Goal: Task Accomplishment & Management: Use online tool/utility

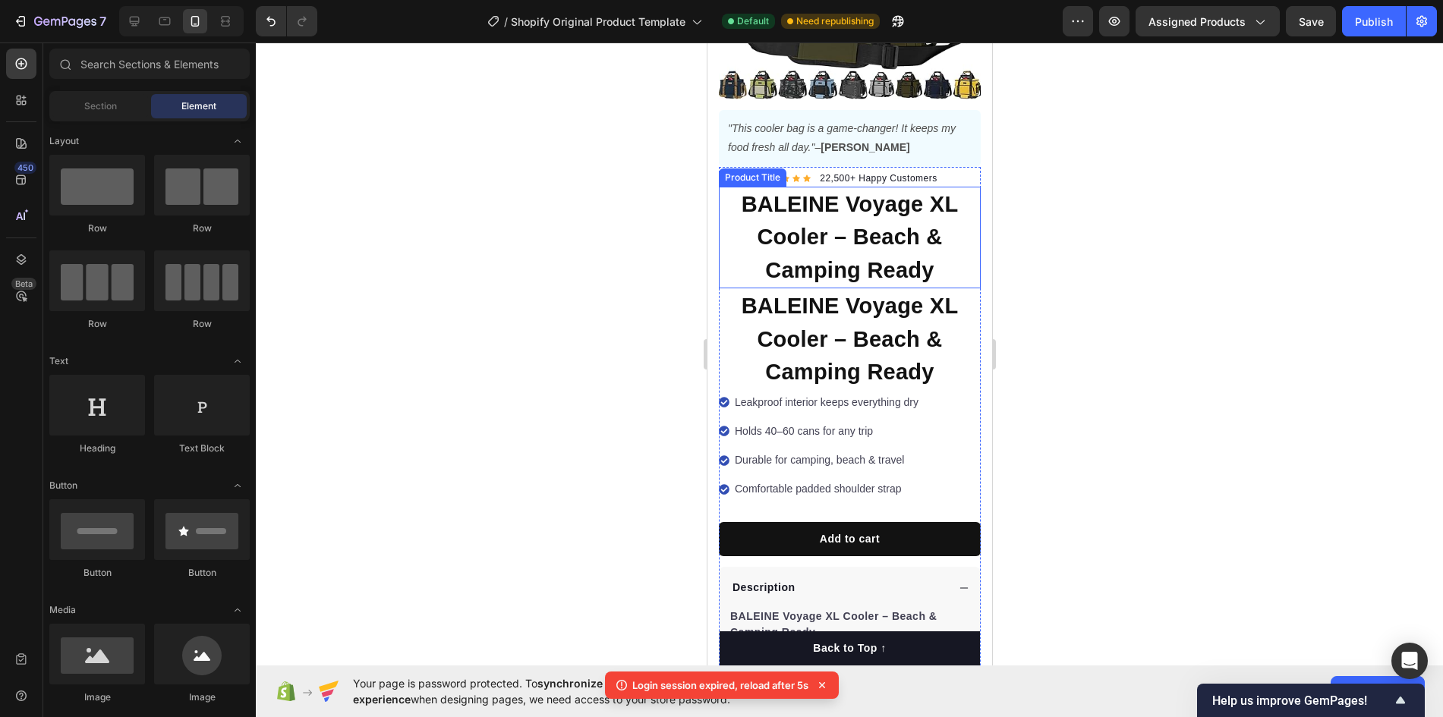
scroll to position [152, 0]
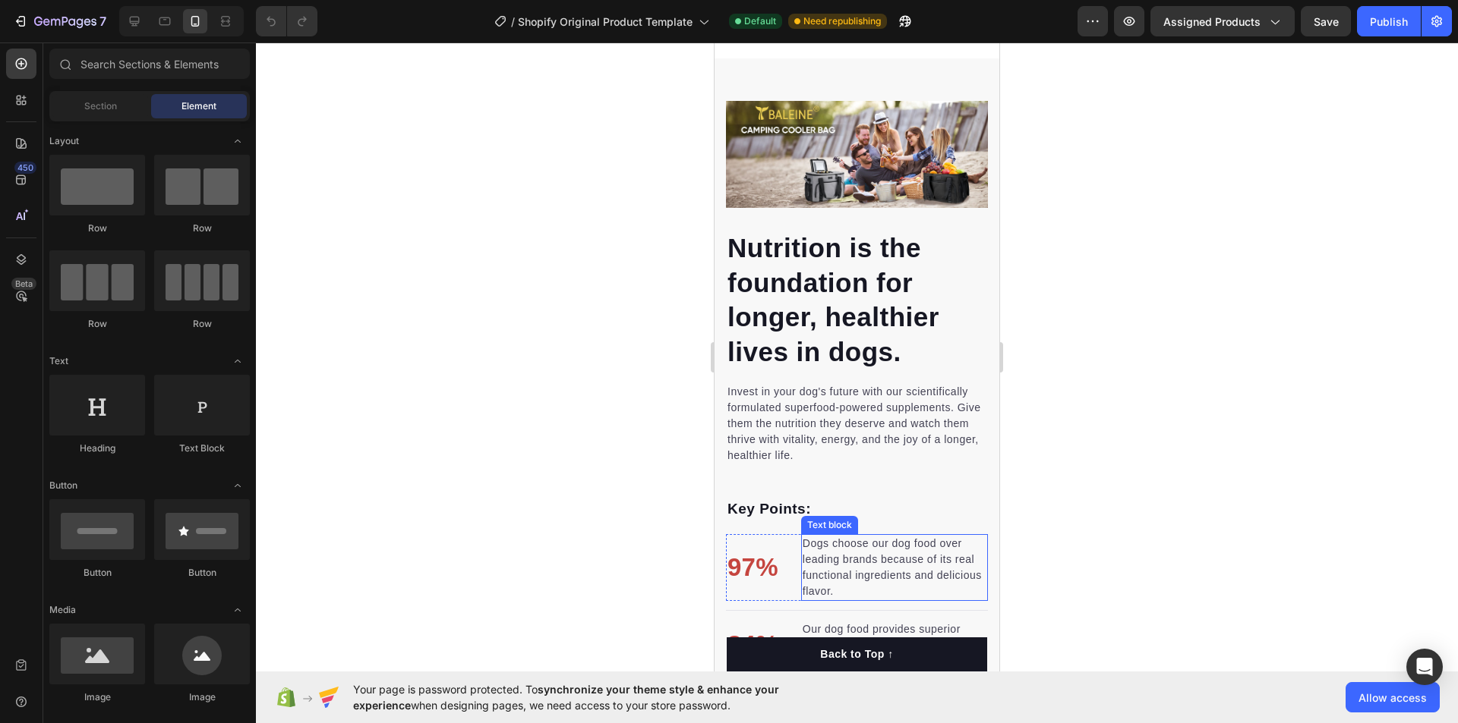
scroll to position [1291, 0]
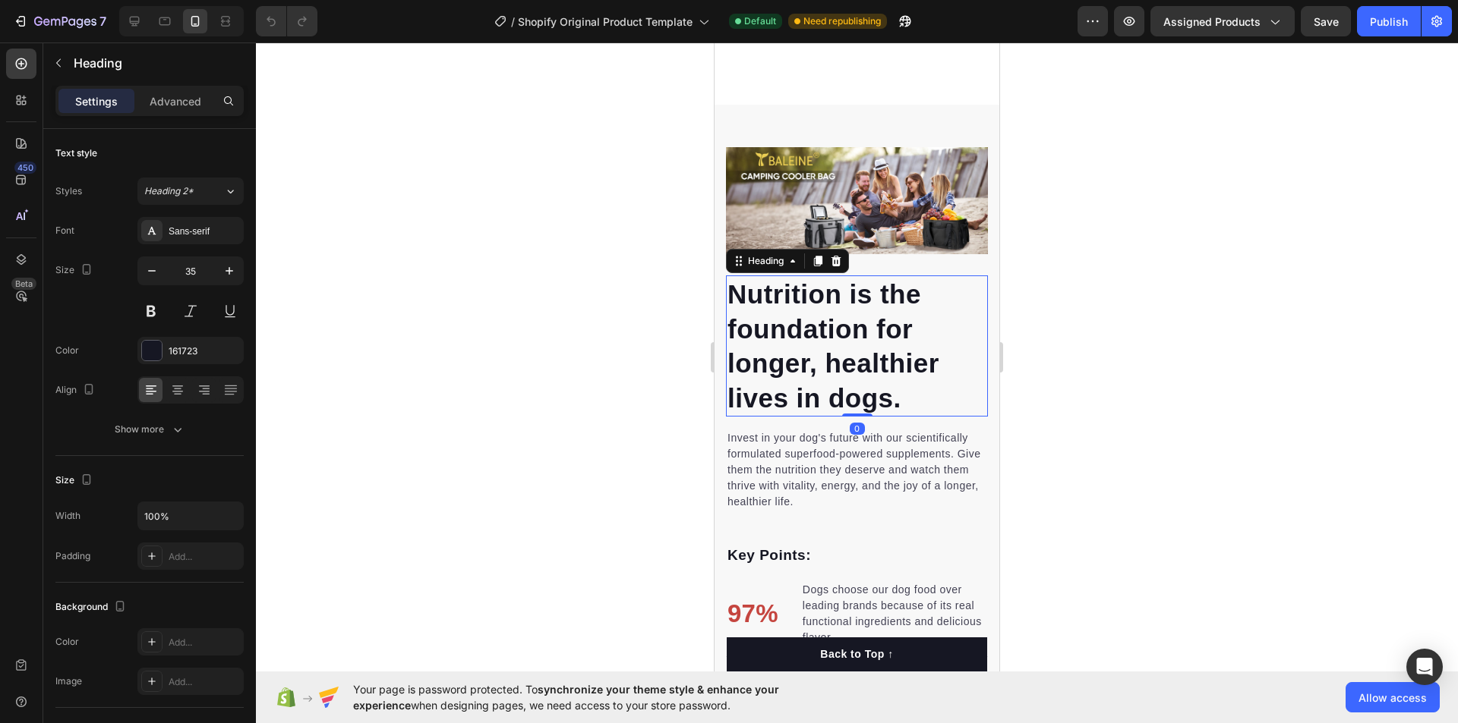
click at [729, 288] on p "Nutrition is the foundation for longer, healthier lives in dogs." at bounding box center [856, 346] width 259 height 138
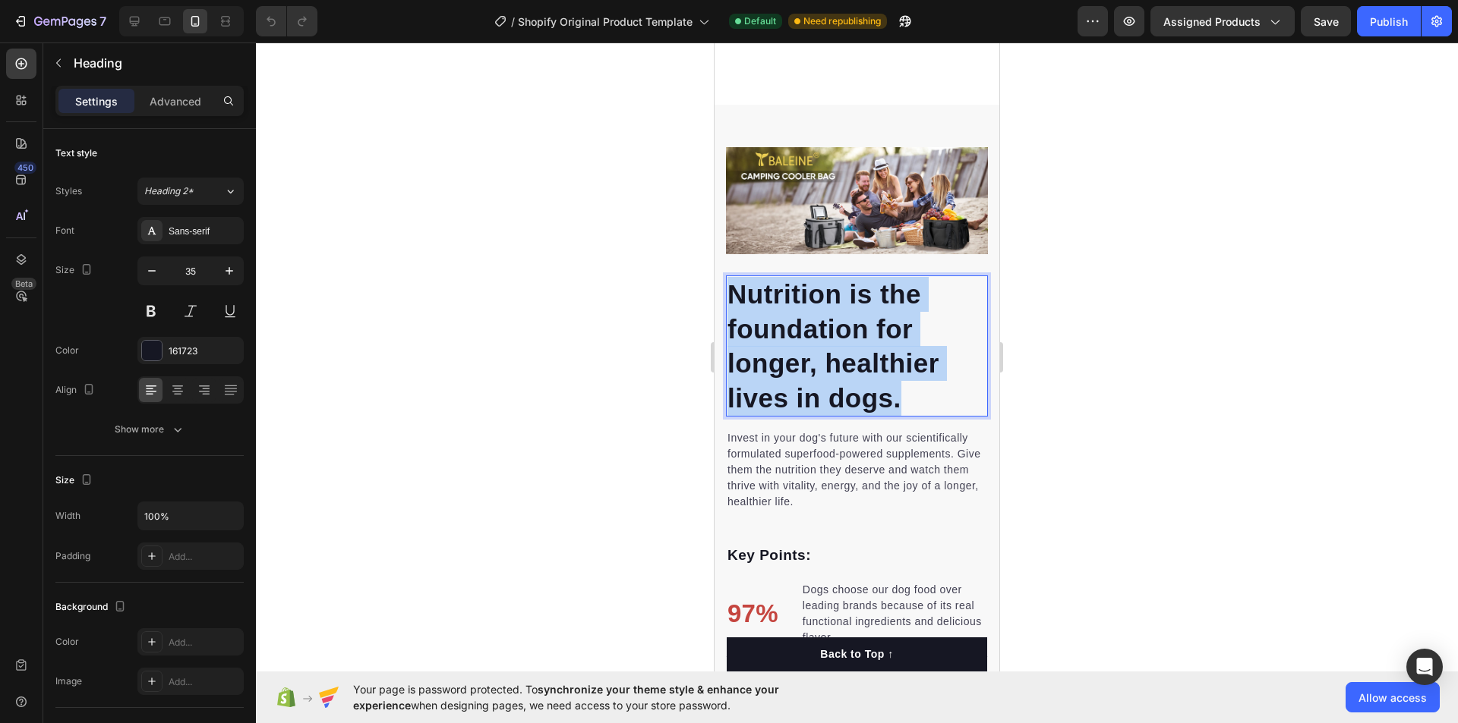
click at [729, 288] on p "Nutrition is the foundation for longer, healthier lives in dogs." at bounding box center [856, 346] width 259 height 138
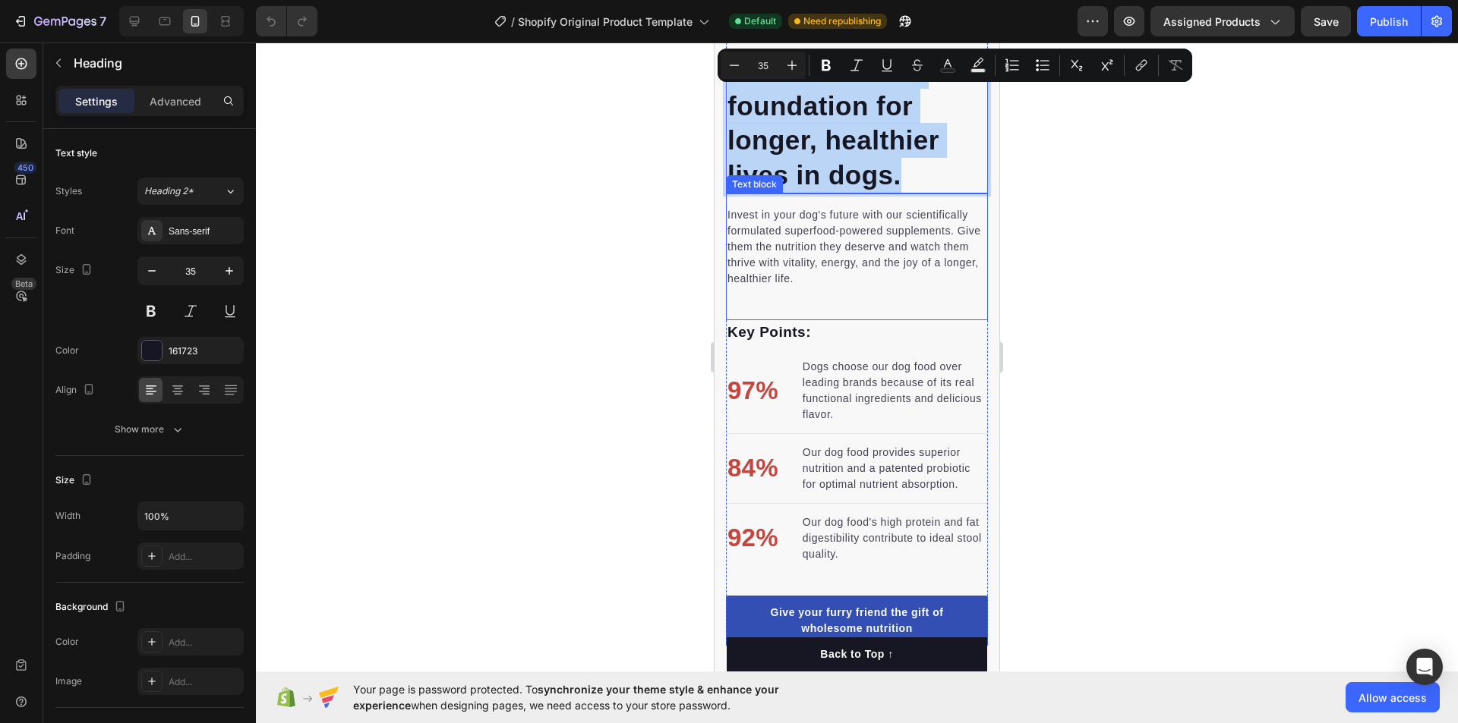
scroll to position [1518, 0]
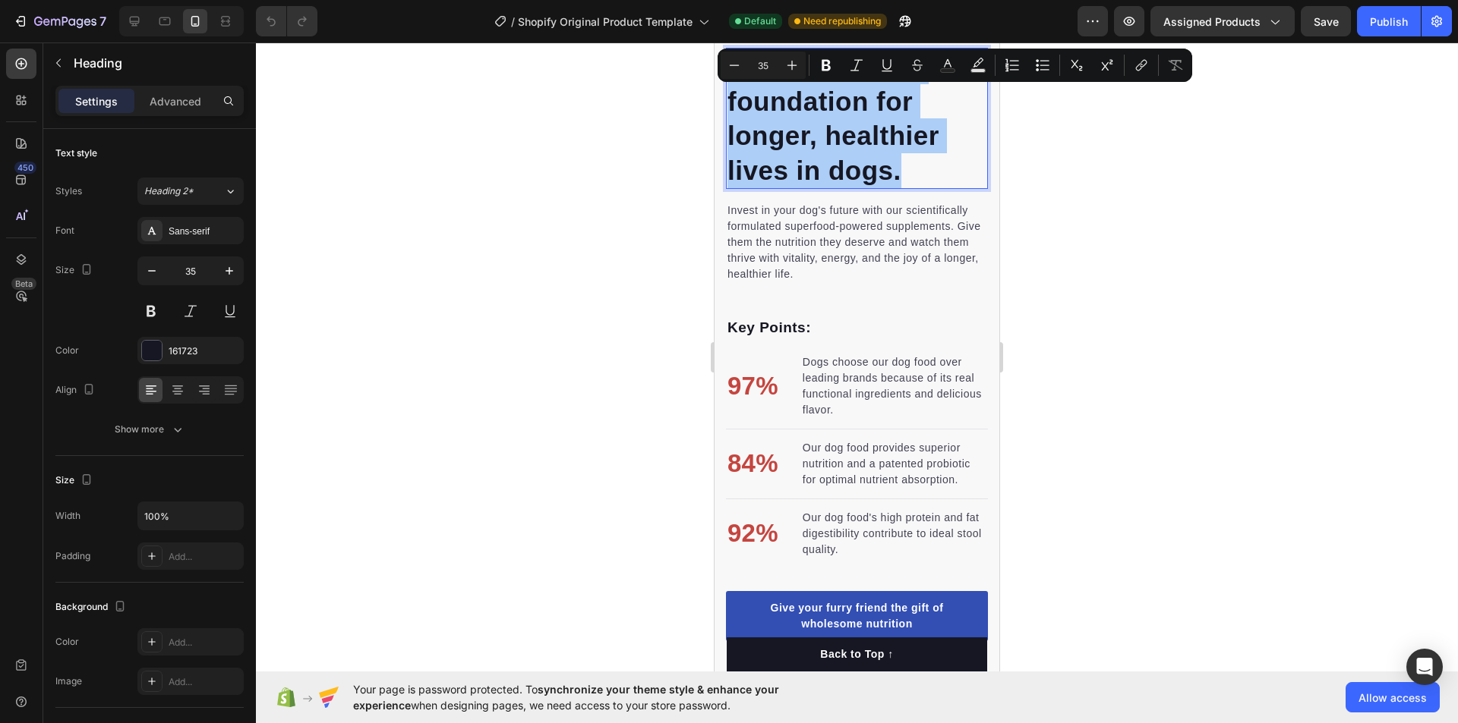
click at [1106, 308] on div at bounding box center [857, 383] width 1202 height 681
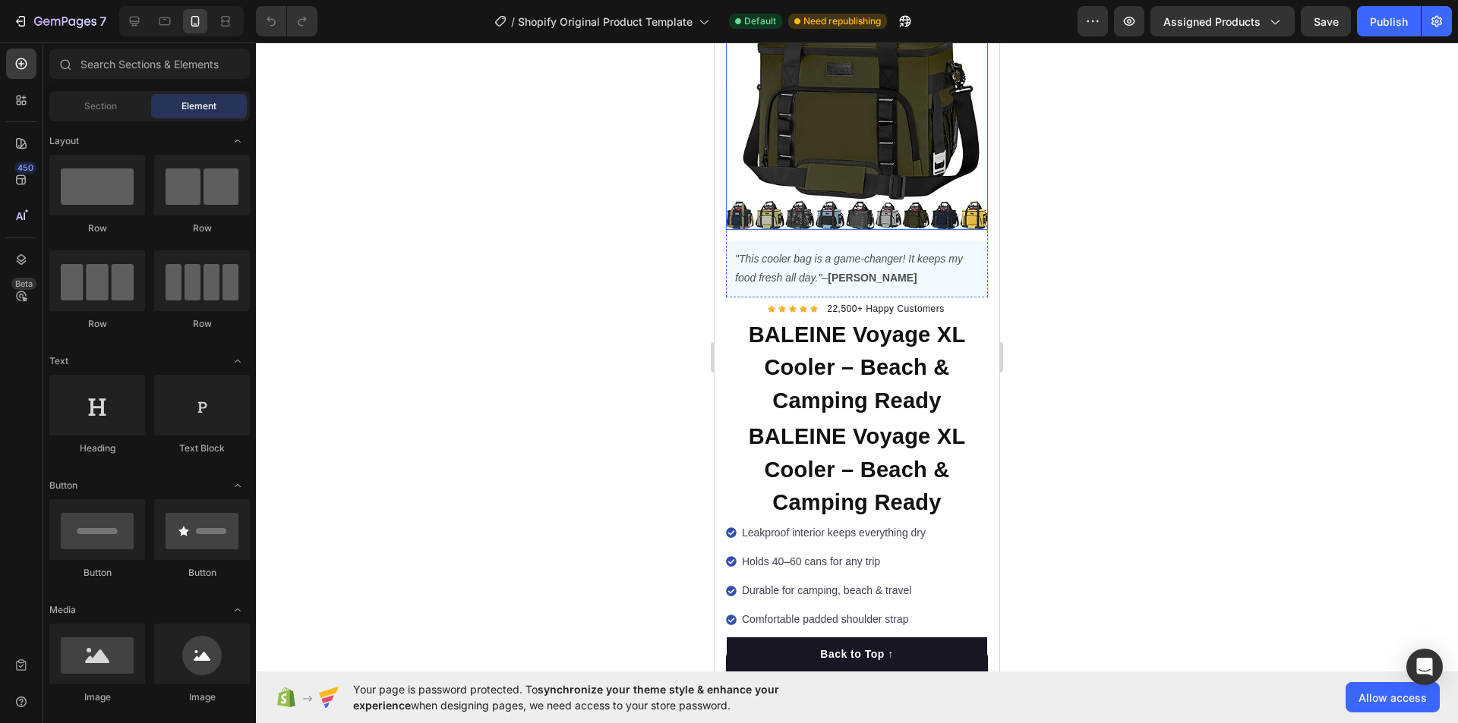
scroll to position [152, 0]
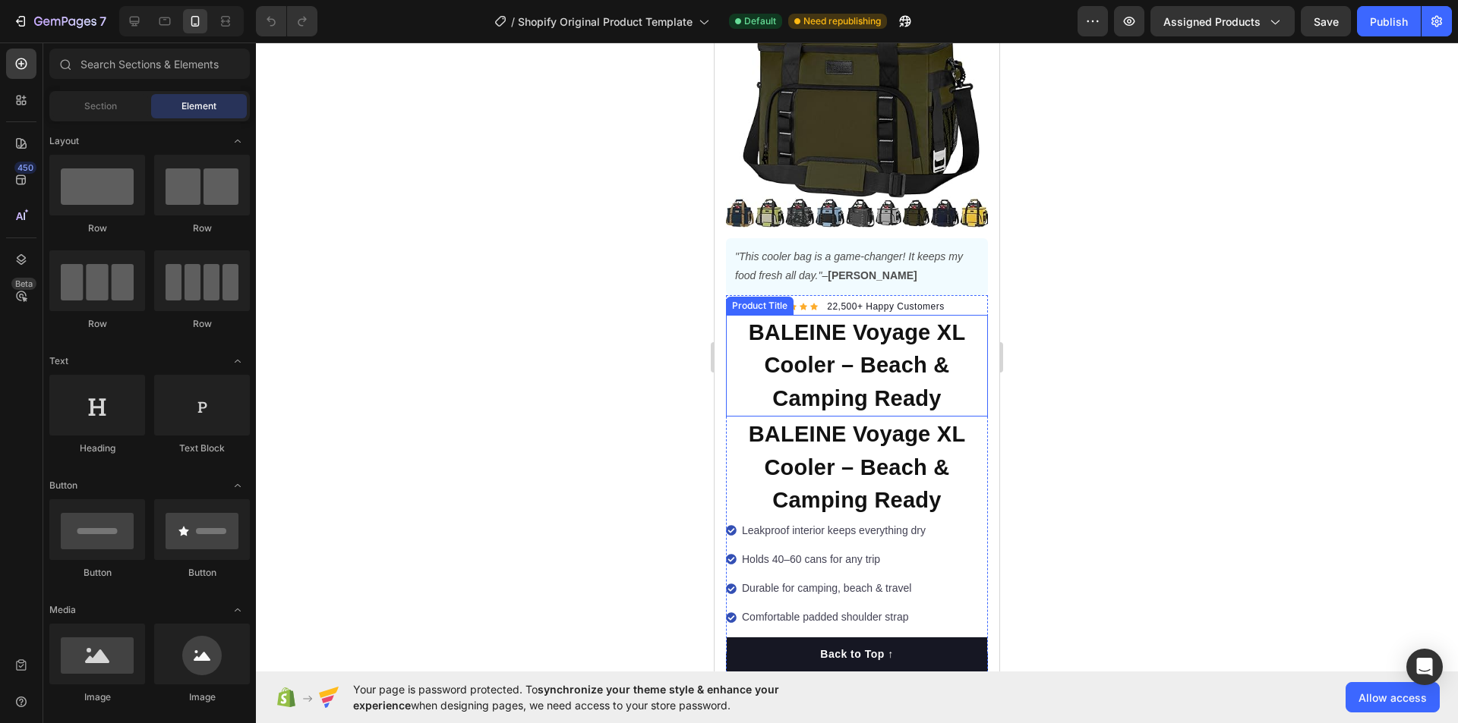
click at [748, 325] on h1 "BALEINE Voyage XL Cooler – Beach & Camping Ready" at bounding box center [857, 366] width 262 height 102
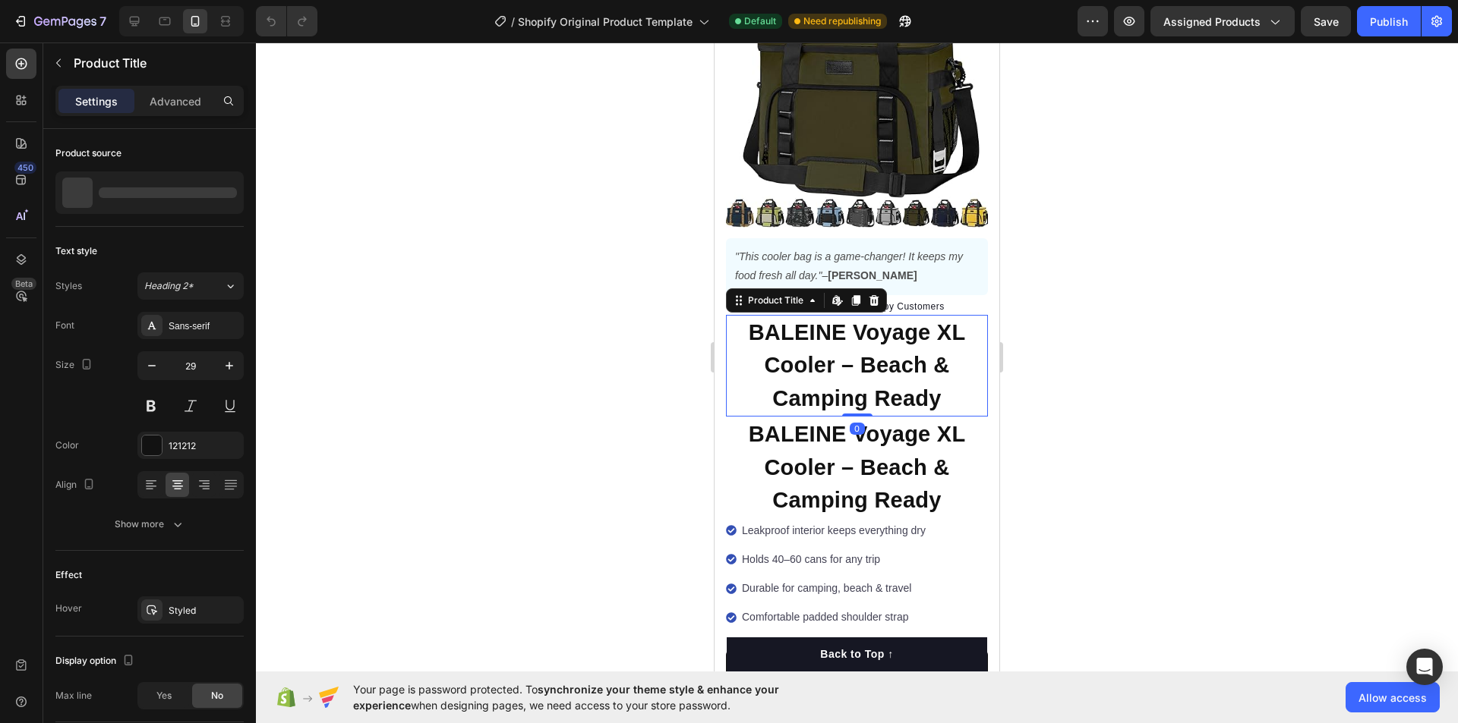
click at [748, 325] on h1 "BALEINE Voyage XL Cooler – Beach & Camping Ready" at bounding box center [857, 366] width 262 height 102
click at [748, 324] on h1 "BALEINE Voyage XL Cooler – Beach & Camping Ready" at bounding box center [857, 366] width 262 height 102
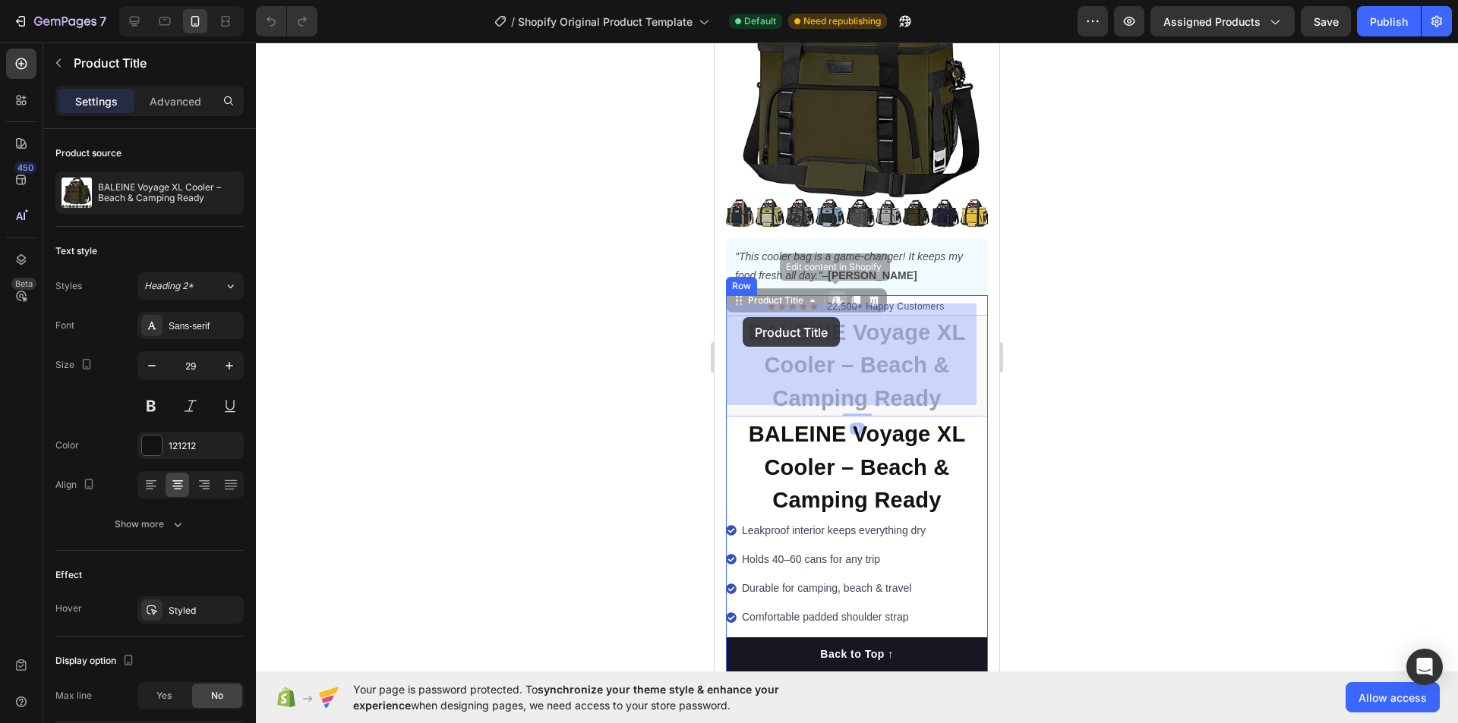
drag, startPoint x: 751, startPoint y: 320, endPoint x: 742, endPoint y: 317, distance: 8.7
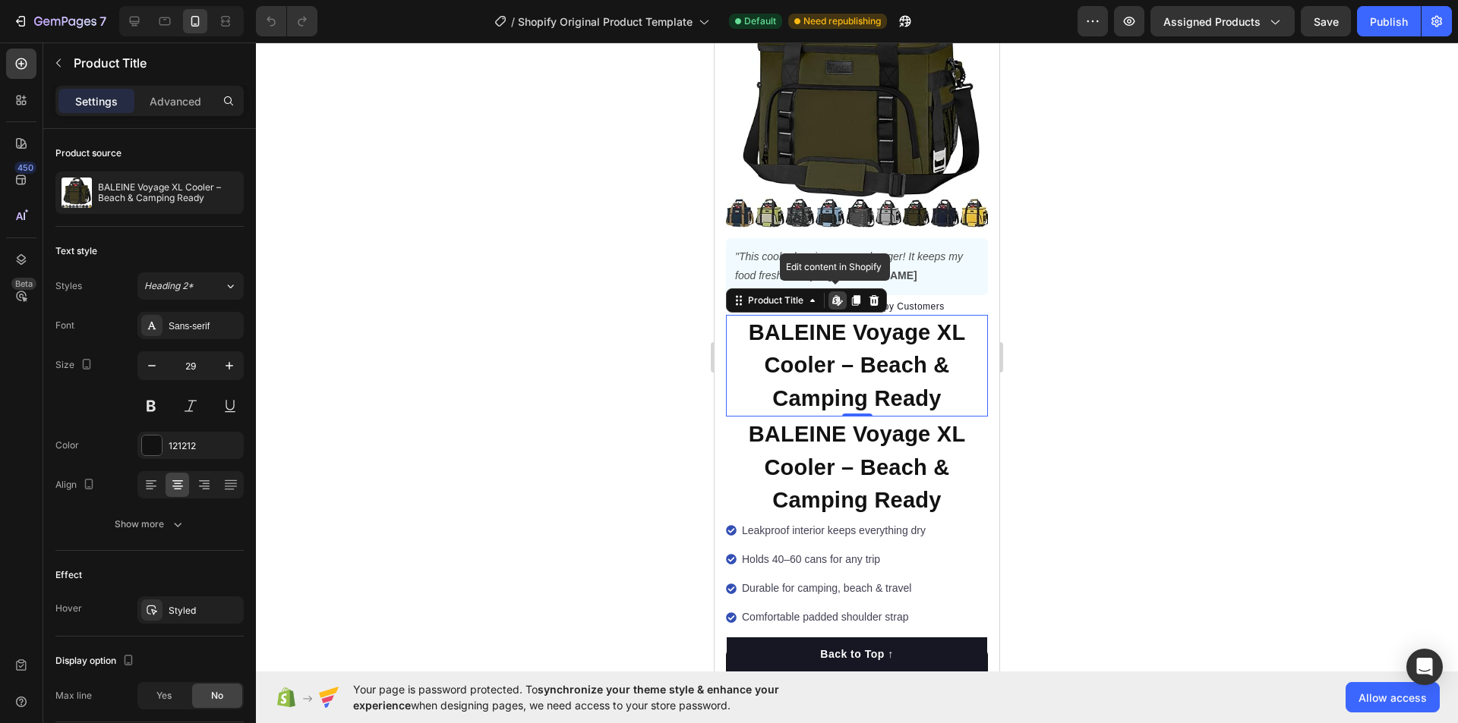
click at [1211, 345] on div at bounding box center [857, 383] width 1202 height 681
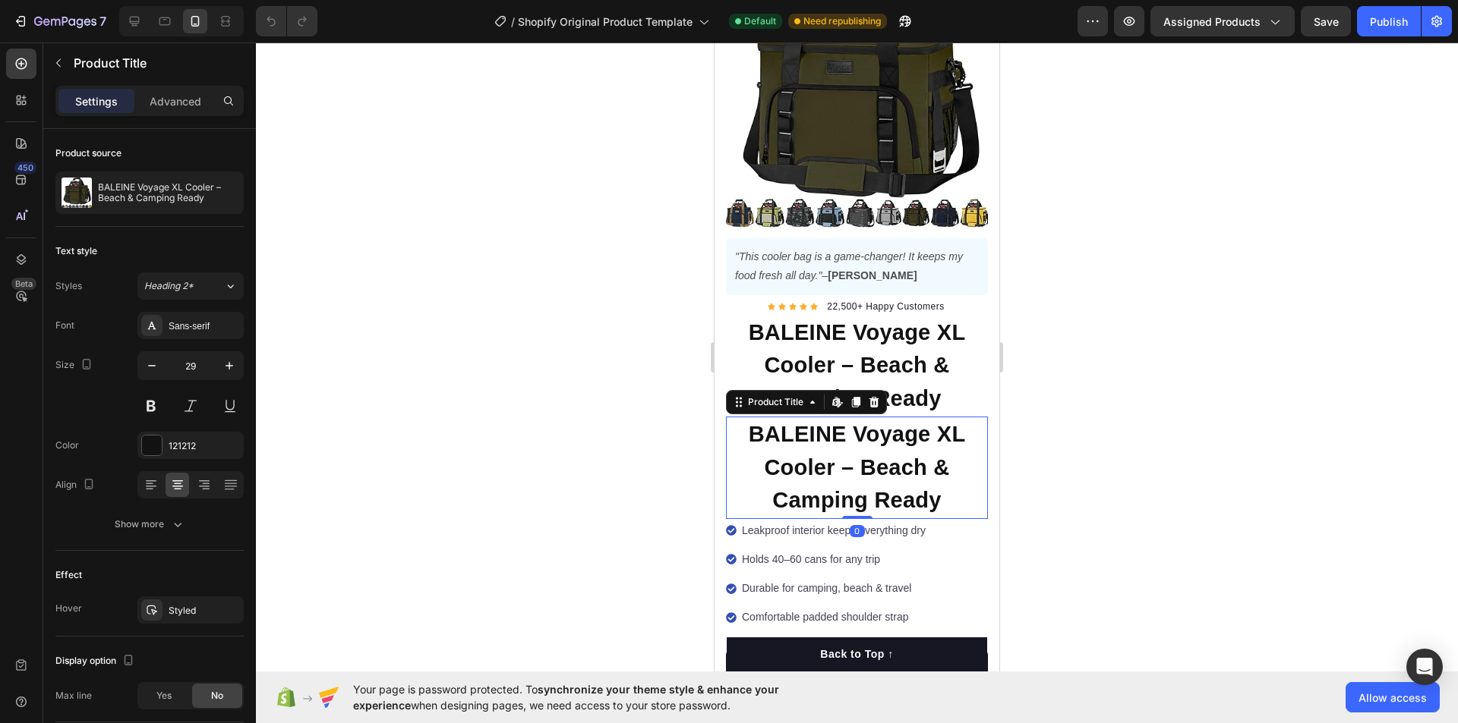
click at [860, 440] on h1 "BALEINE Voyage XL Cooler – Beach & Camping Ready" at bounding box center [857, 468] width 262 height 102
click at [872, 396] on icon at bounding box center [874, 402] width 12 height 12
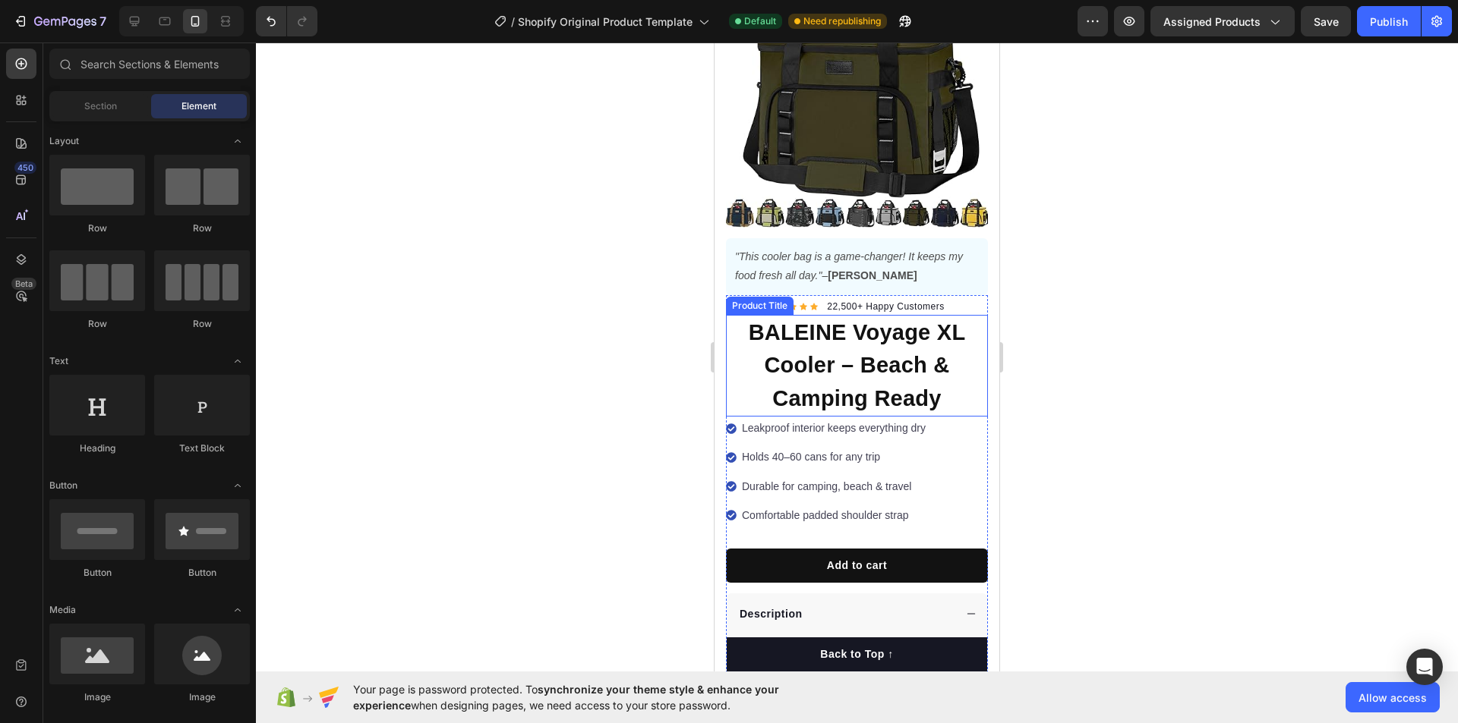
click at [771, 326] on h1 "BALEINE Voyage XL Cooler – Beach & Camping Ready" at bounding box center [857, 366] width 262 height 102
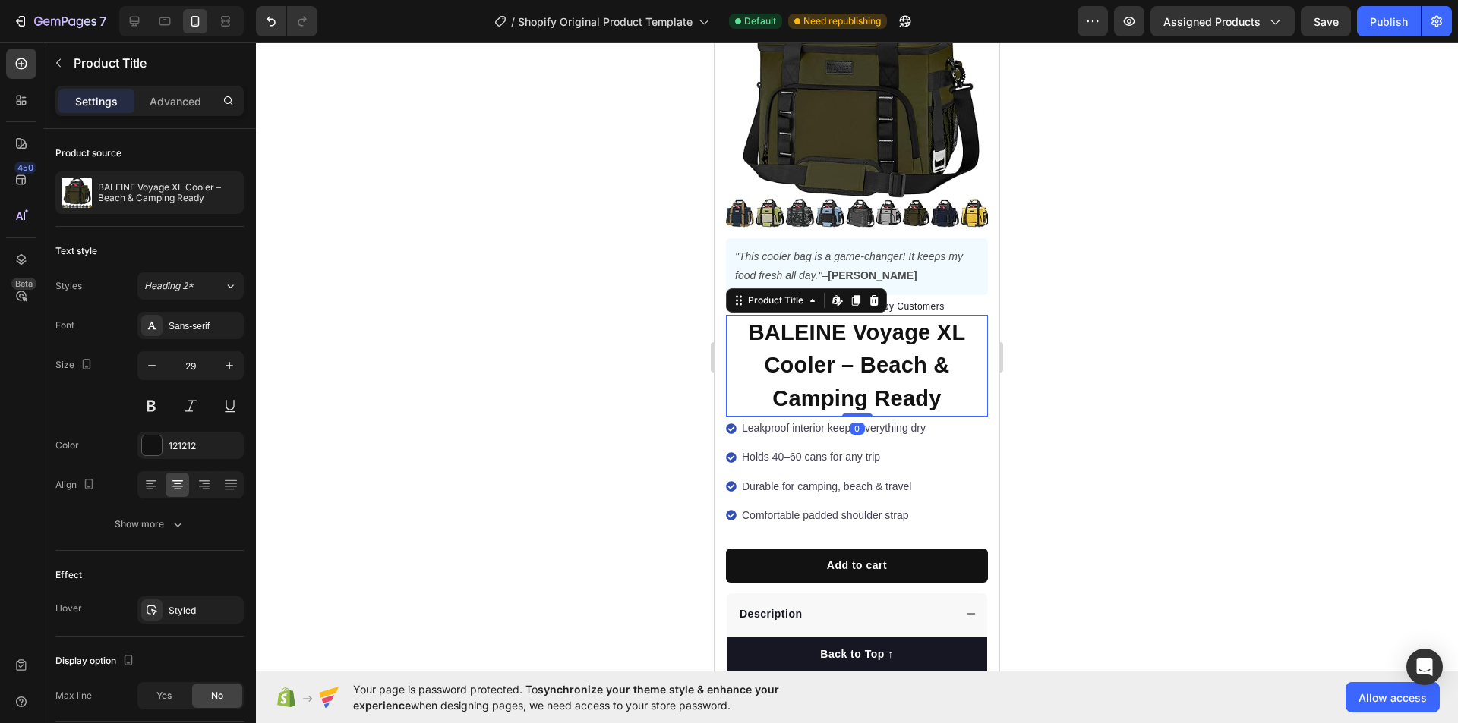
click at [771, 326] on h1 "BALEINE Voyage XL Cooler – Beach & Camping Ready" at bounding box center [857, 366] width 262 height 102
click at [771, 325] on h1 "BALEINE Voyage XL Cooler – Beach & Camping Ready" at bounding box center [857, 366] width 262 height 102
click at [755, 318] on h1 "BALEINE Voyage XL Cooler – Beach & Camping Ready" at bounding box center [857, 366] width 262 height 102
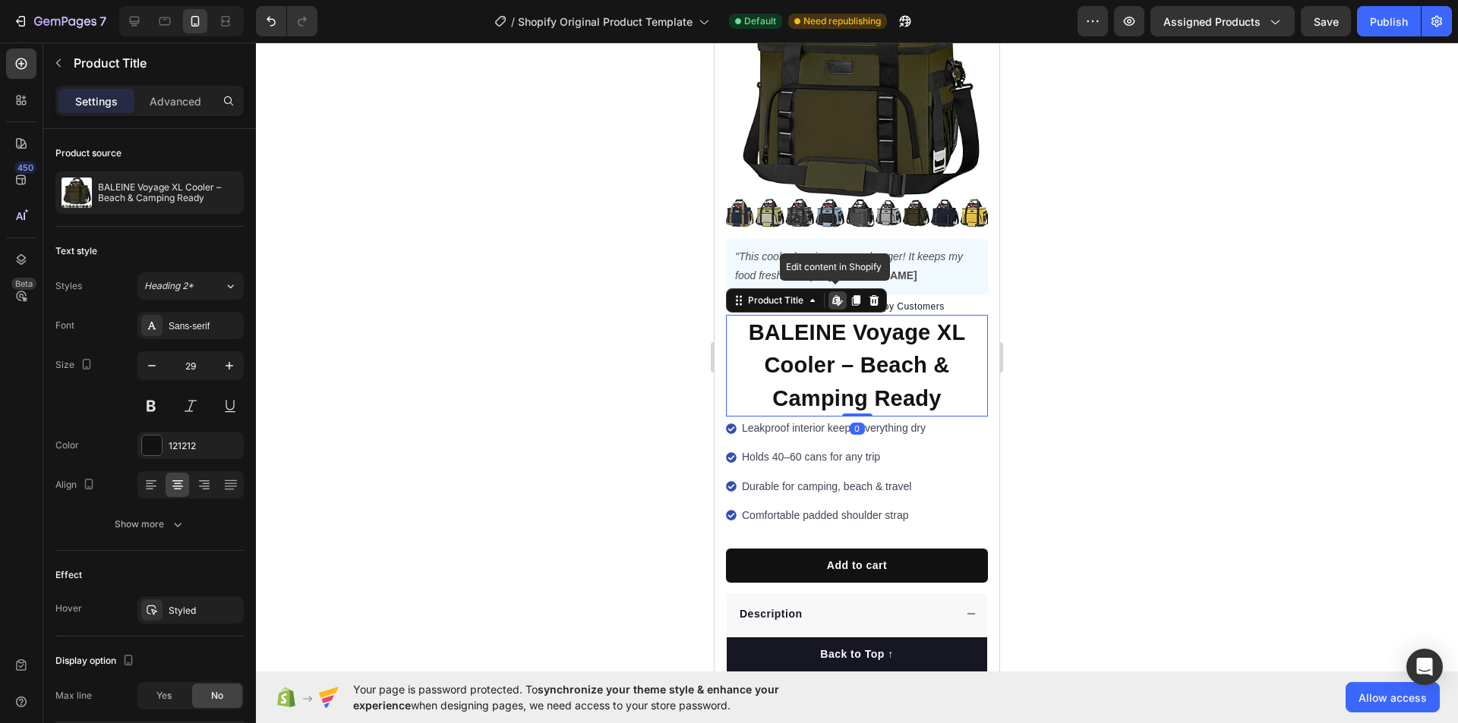
click at [755, 318] on h1 "BALEINE Voyage XL Cooler – Beach & Camping Ready" at bounding box center [857, 366] width 262 height 102
click at [859, 295] on icon at bounding box center [856, 300] width 8 height 11
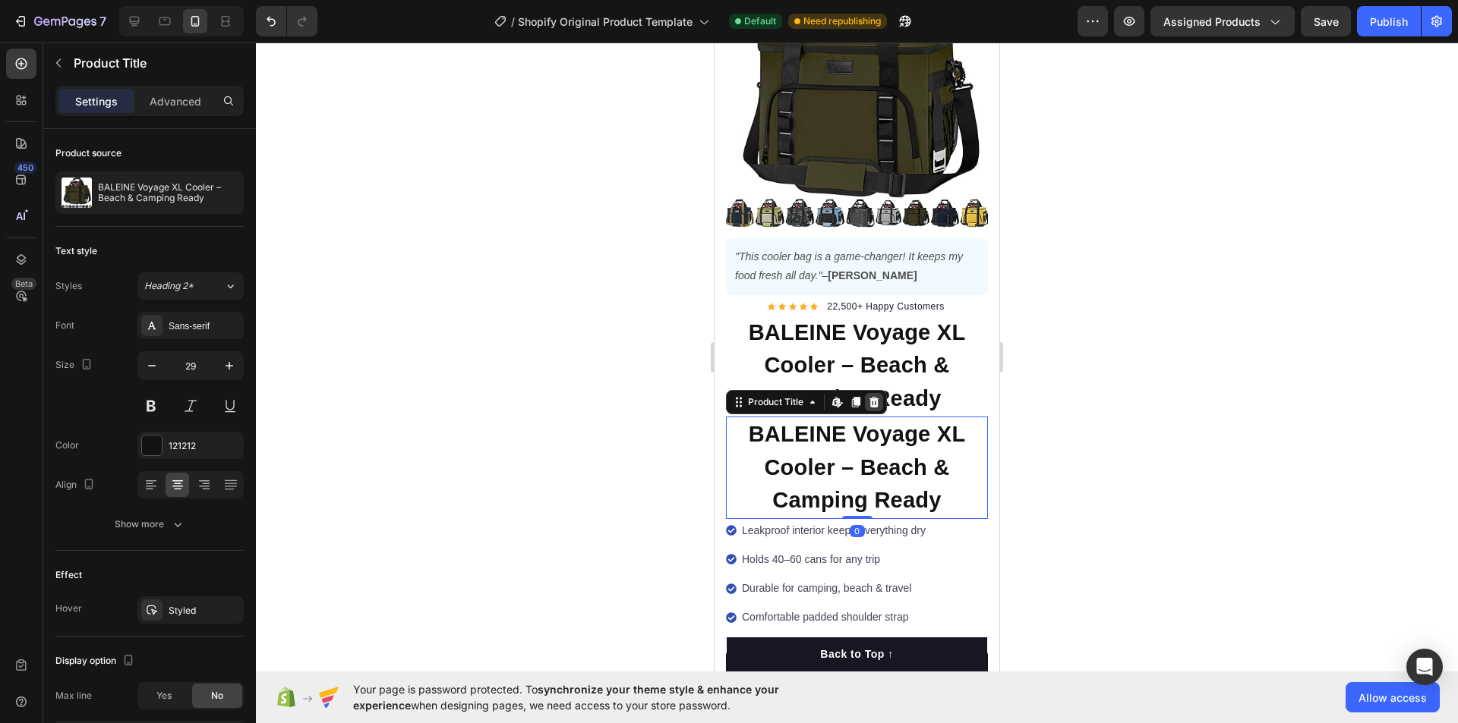
click at [872, 397] on icon at bounding box center [874, 402] width 10 height 11
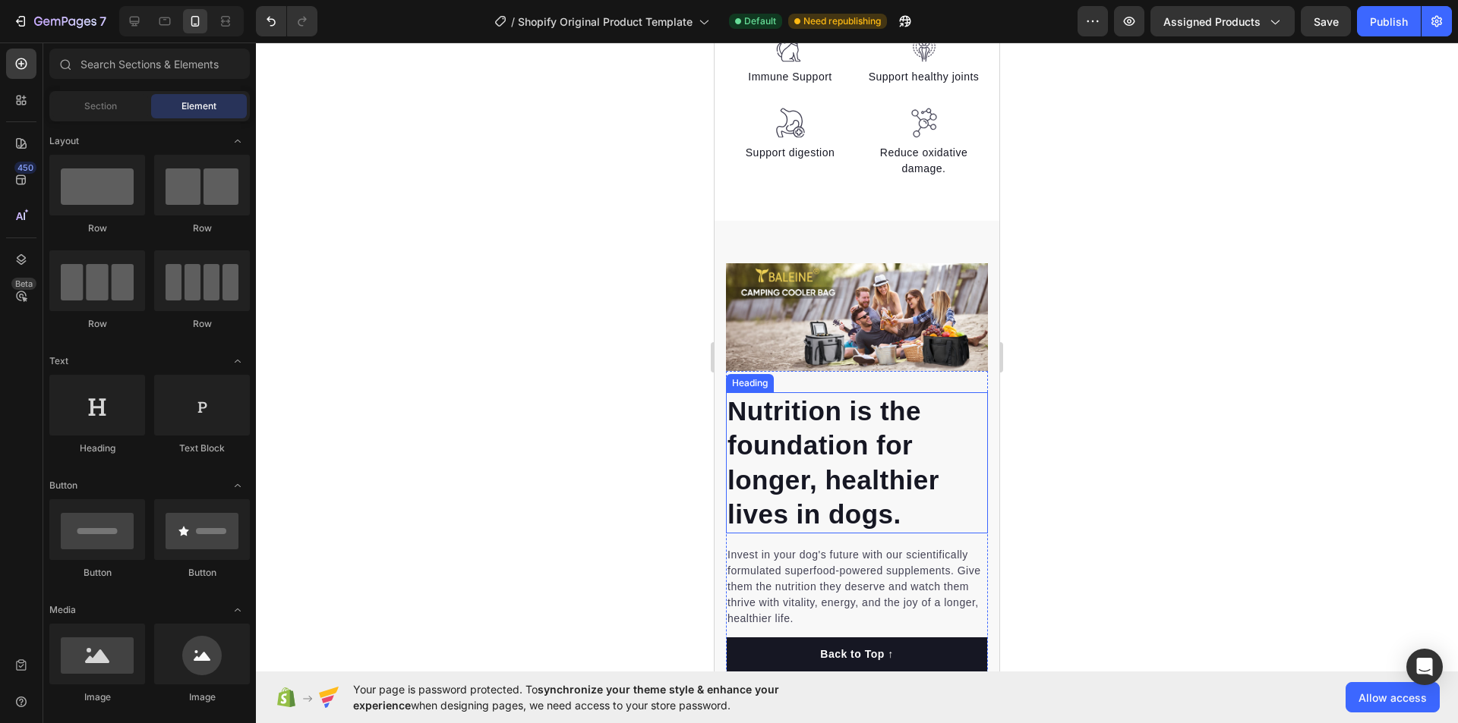
scroll to position [1291, 0]
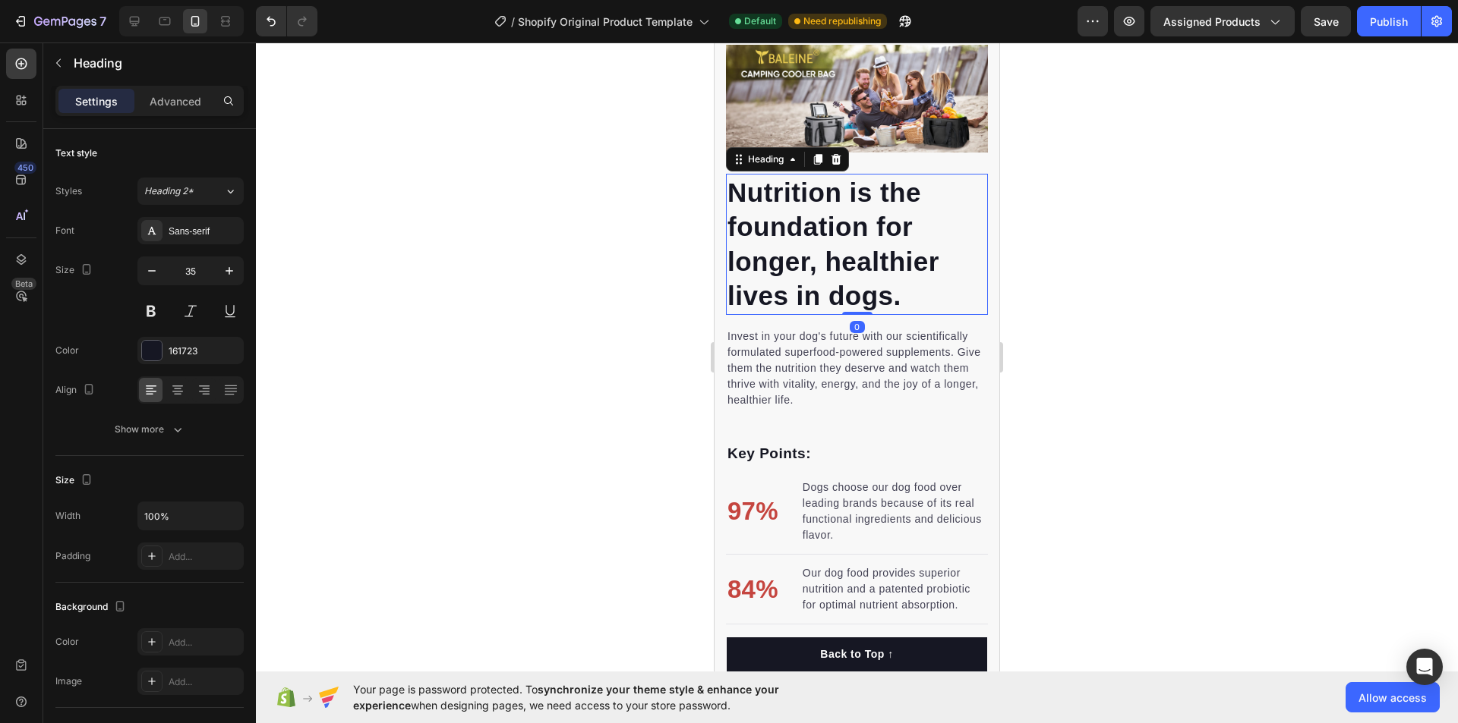
click at [900, 292] on p "Nutrition is the foundation for longer, healthier lives in dogs." at bounding box center [856, 244] width 259 height 138
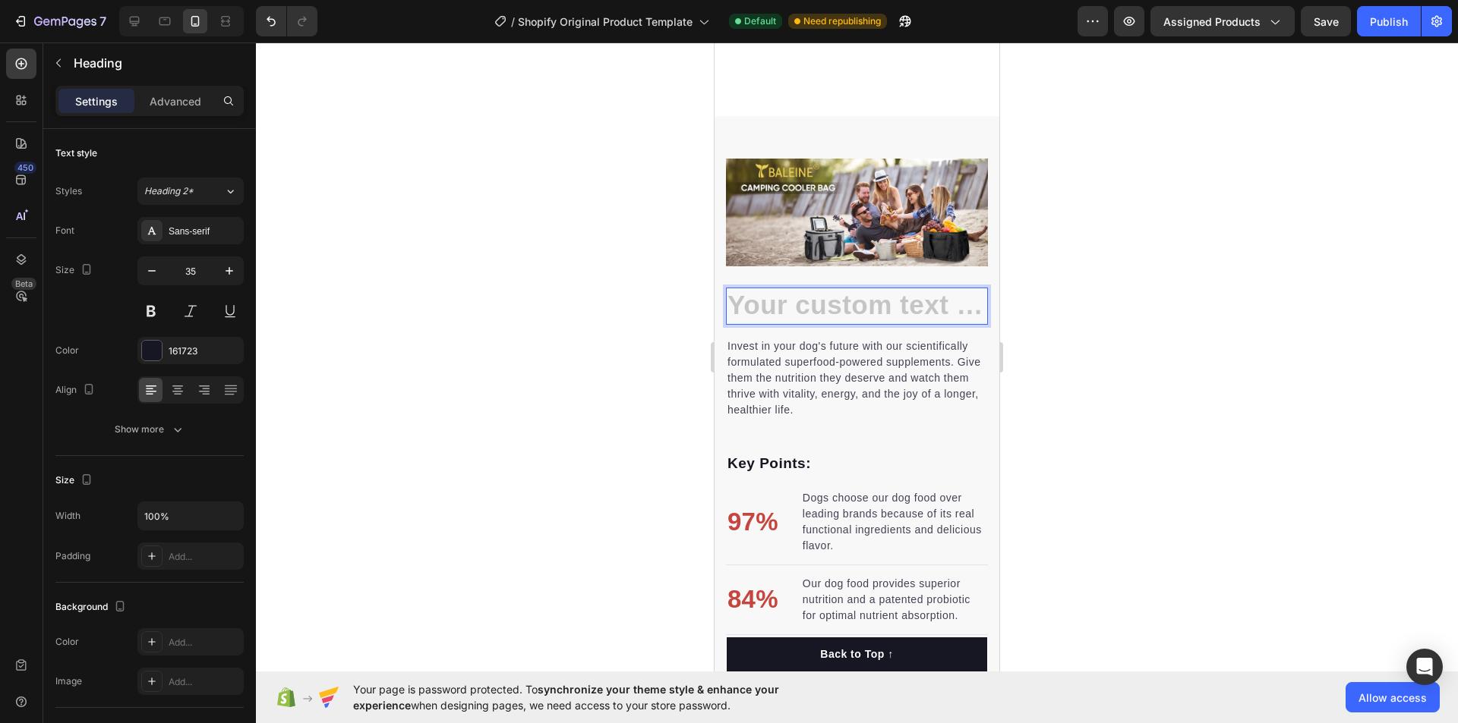
scroll to position [1176, 0]
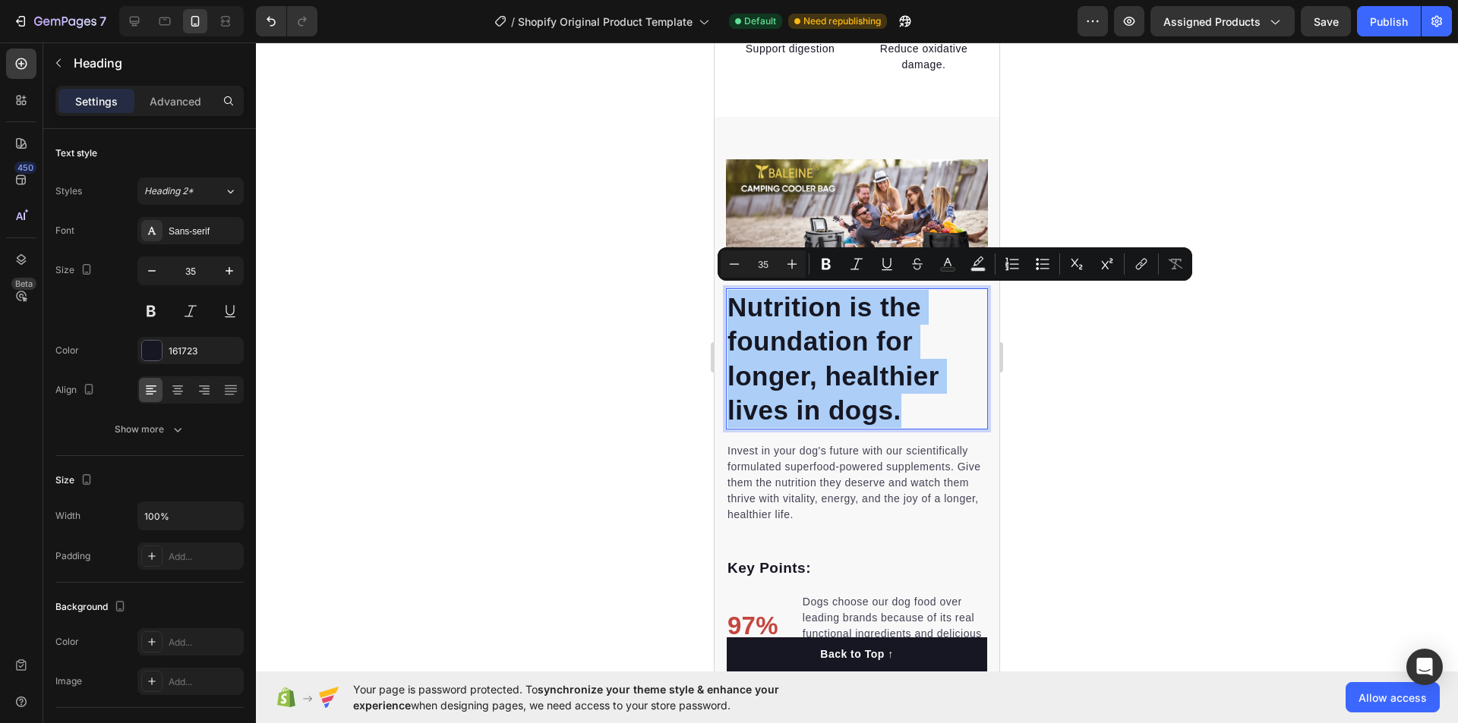
click at [1149, 375] on div at bounding box center [857, 383] width 1202 height 681
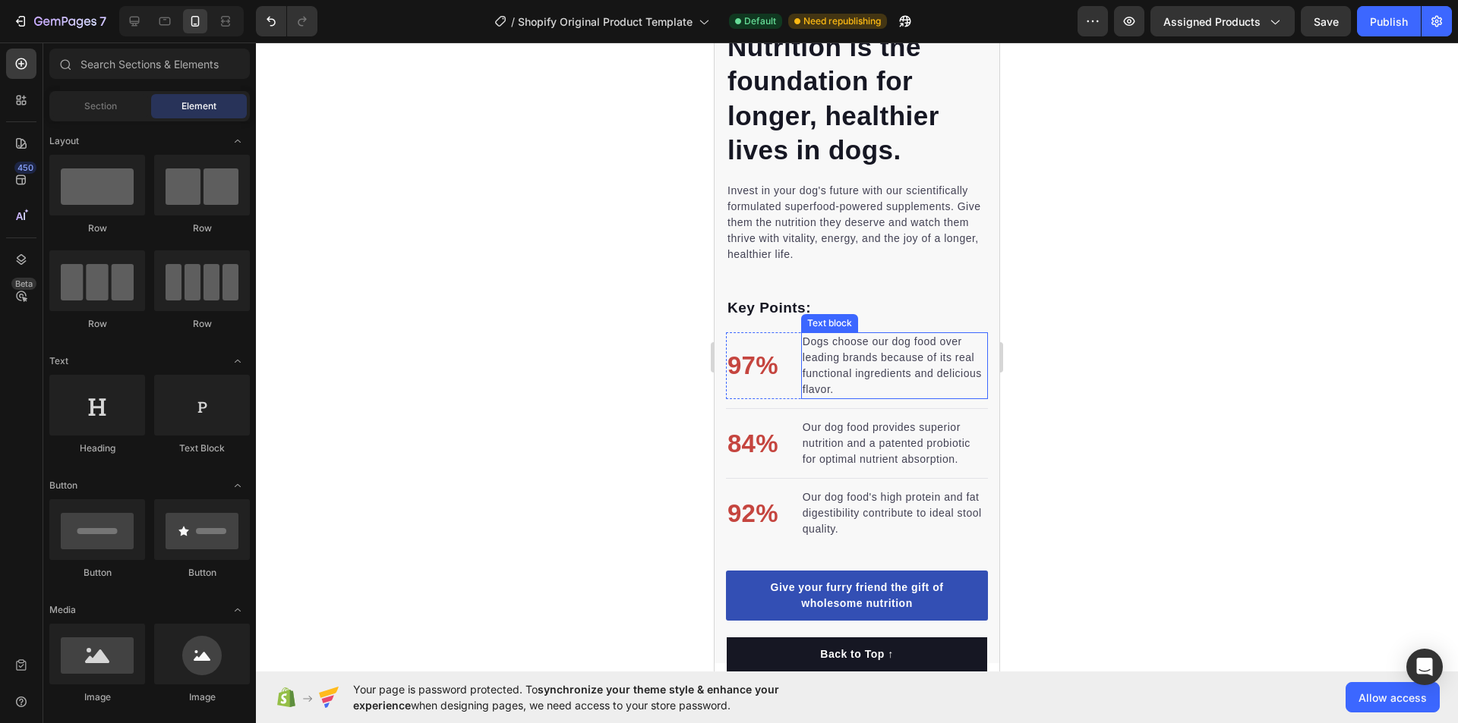
scroll to position [1480, 0]
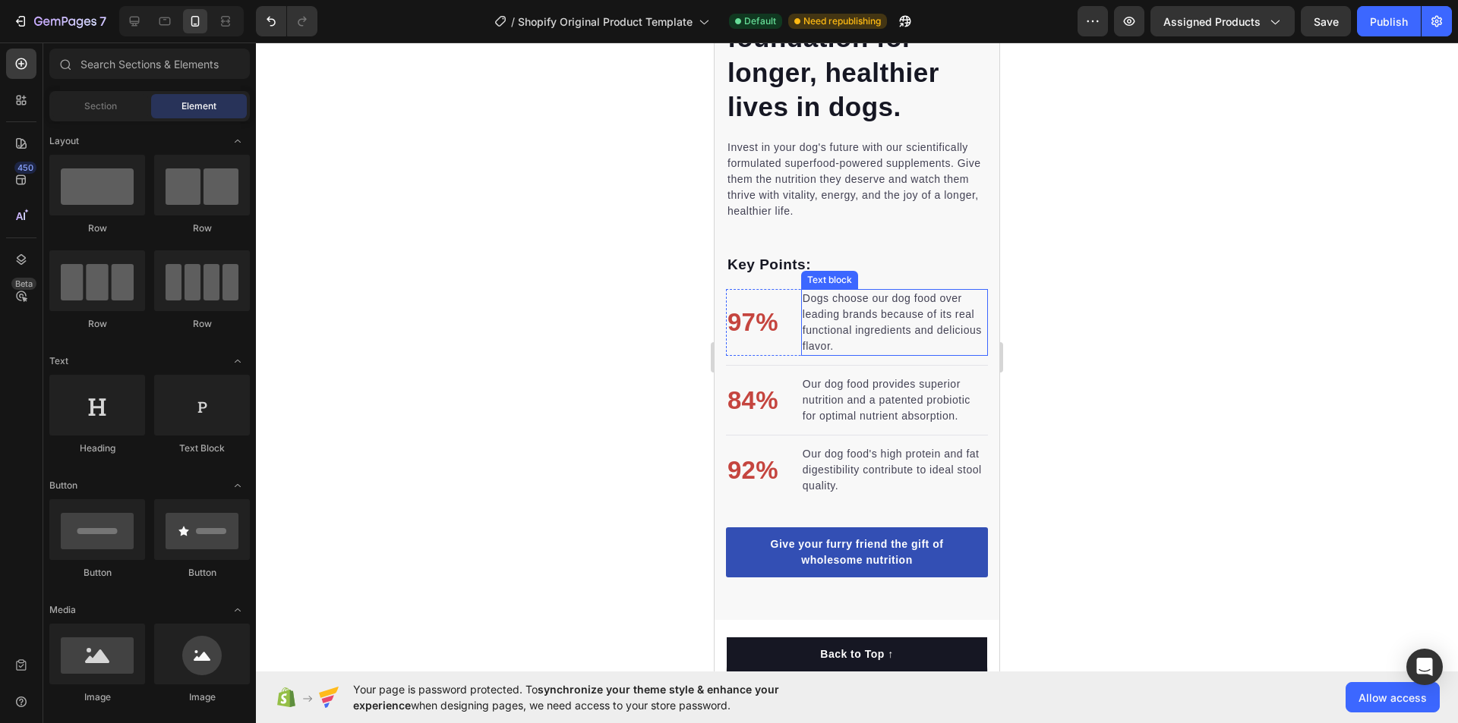
click at [878, 341] on p "Dogs choose our dog food over leading brands because of its real functional ing…" at bounding box center [894, 323] width 184 height 64
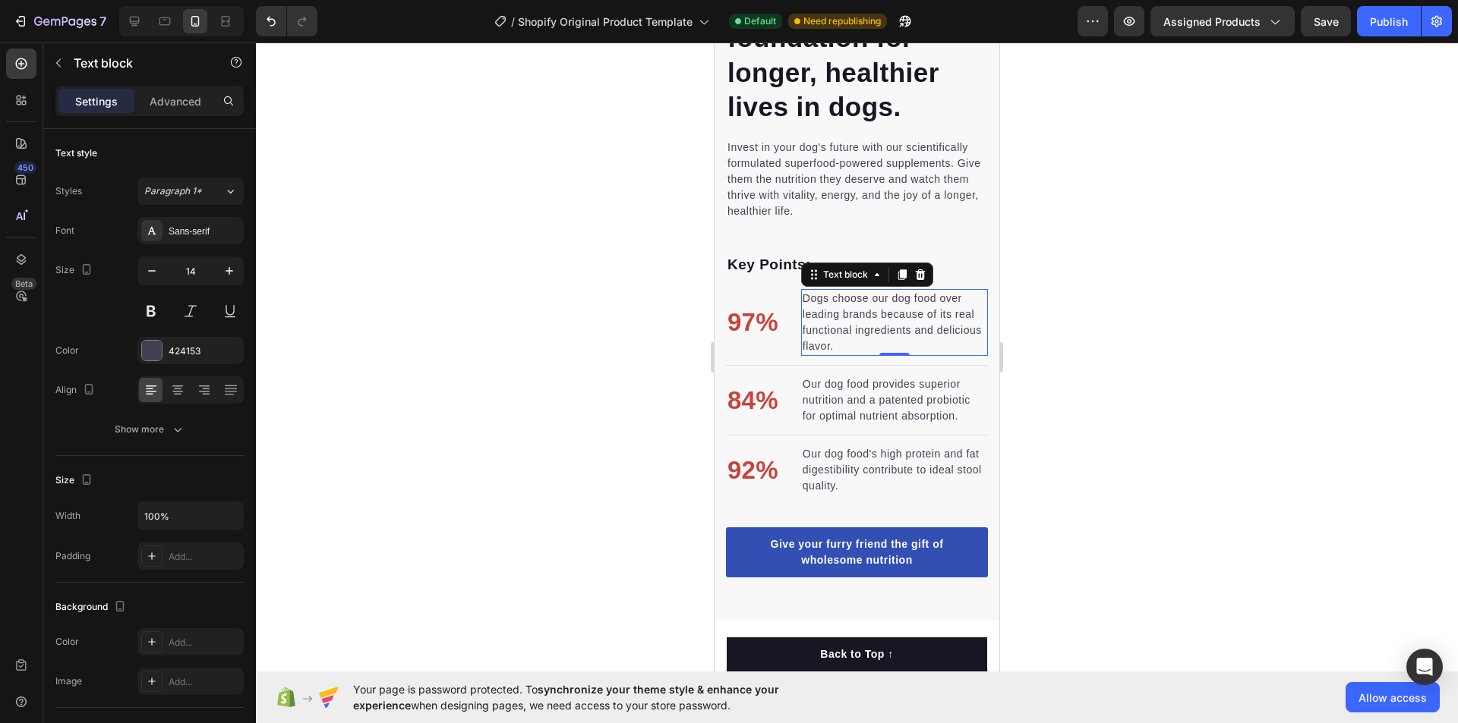
click at [878, 341] on p "Dogs choose our dog food over leading brands because of its real functional ing…" at bounding box center [894, 323] width 184 height 64
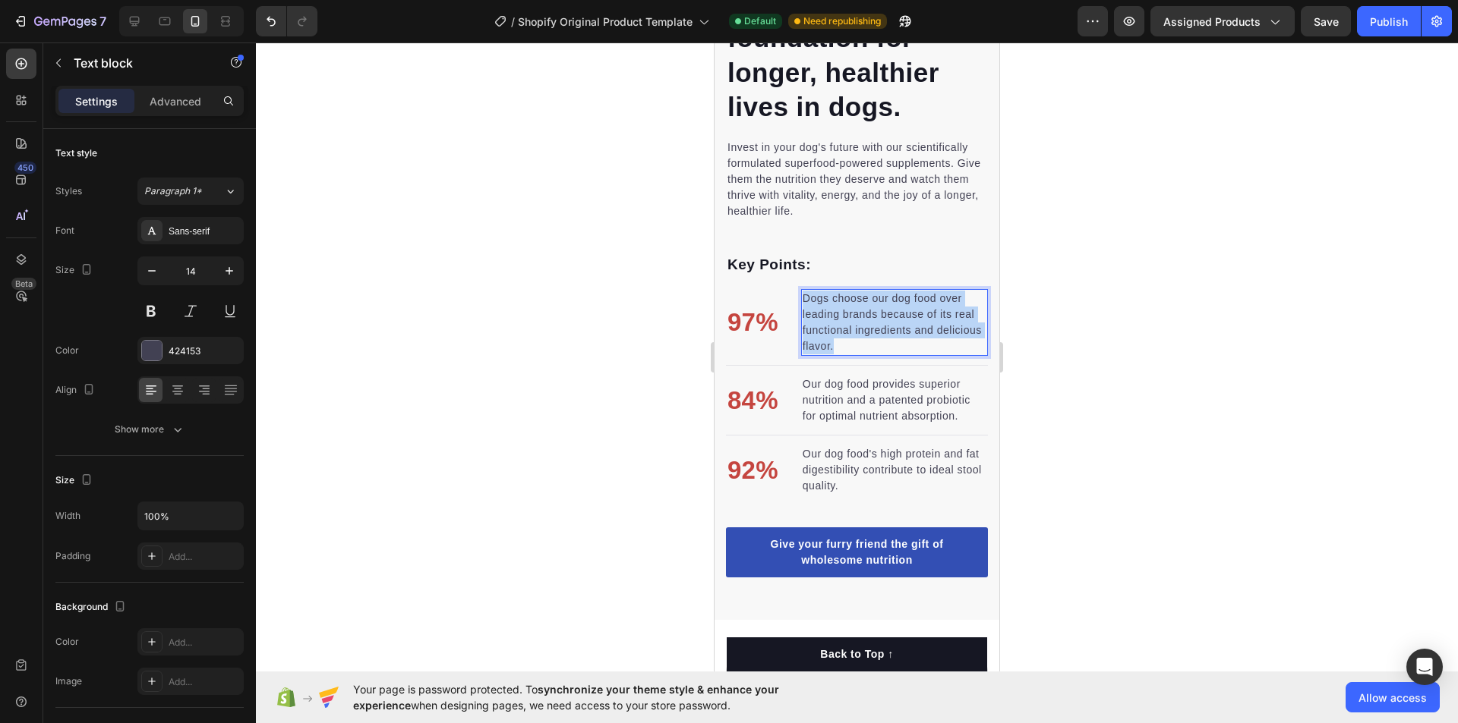
click at [878, 341] on p "Dogs choose our dog food over leading brands because of its real functional ing…" at bounding box center [894, 323] width 184 height 64
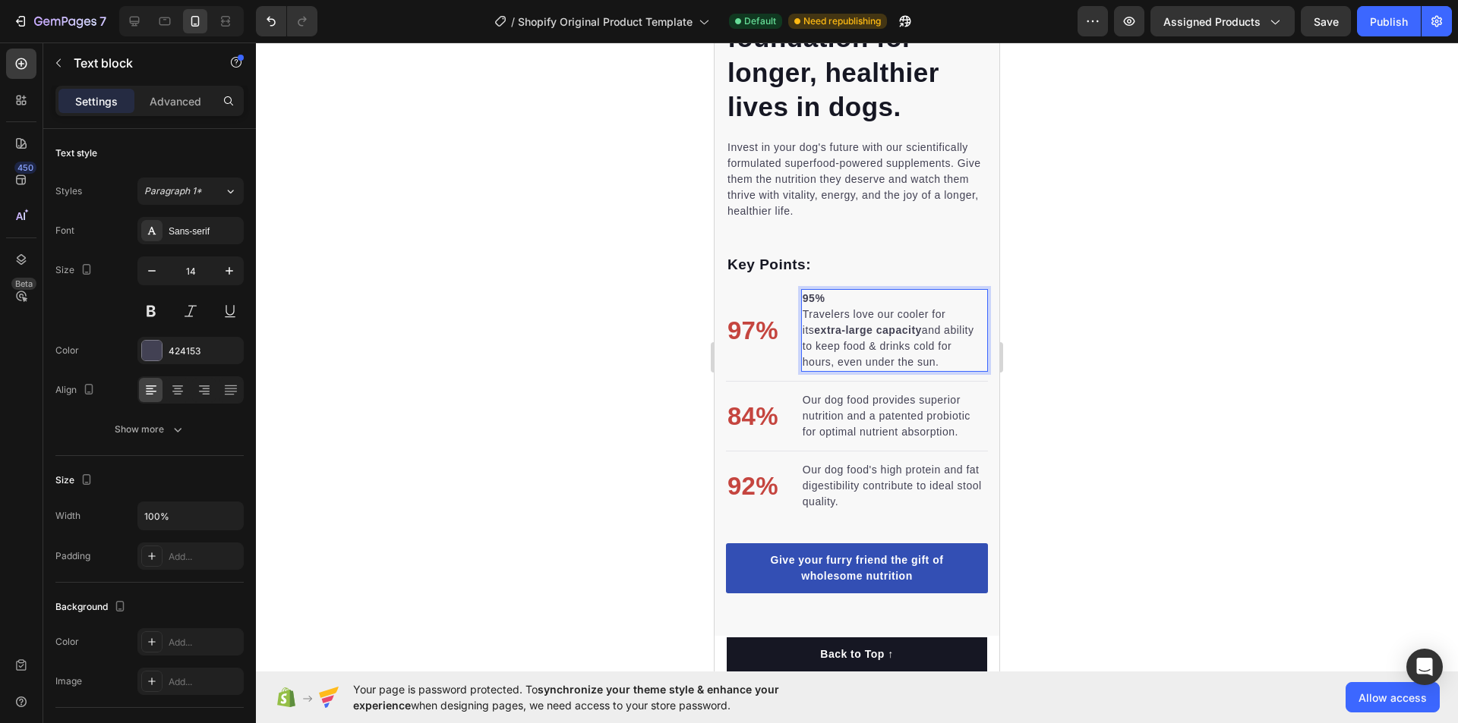
click at [836, 293] on p "95% Travelers love our cooler for its extra-large capacity and ability to keep …" at bounding box center [894, 331] width 184 height 80
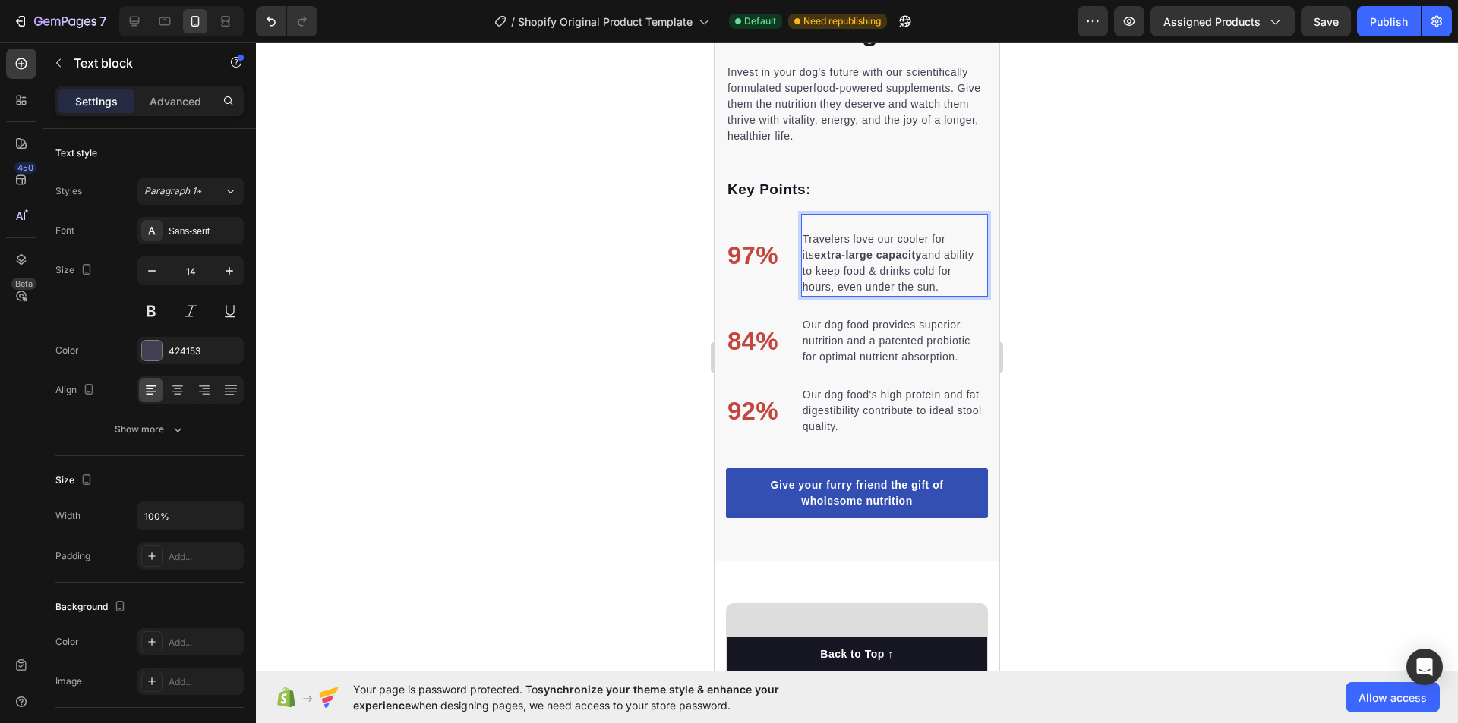
scroll to position [1556, 0]
click at [752, 254] on p "97%" at bounding box center [752, 255] width 51 height 38
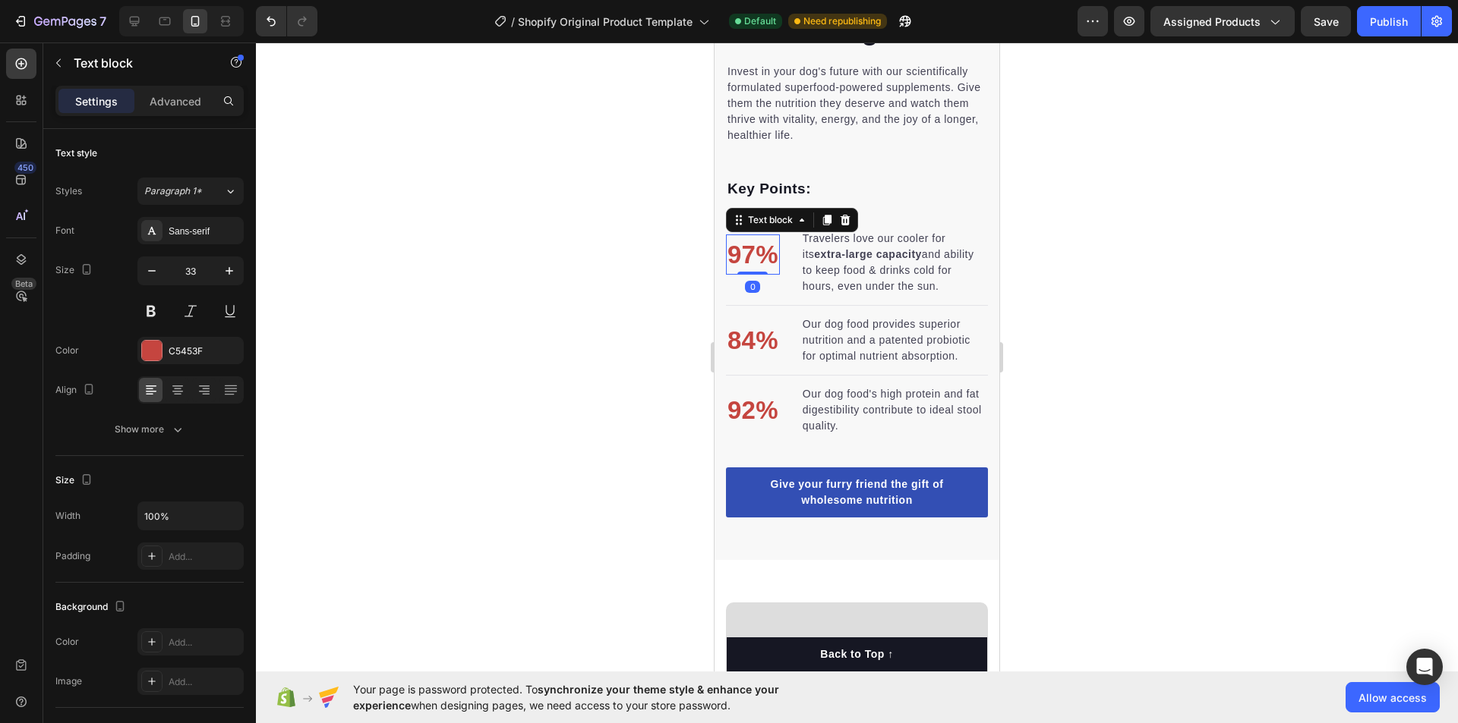
click at [749, 251] on p "97%" at bounding box center [752, 255] width 51 height 38
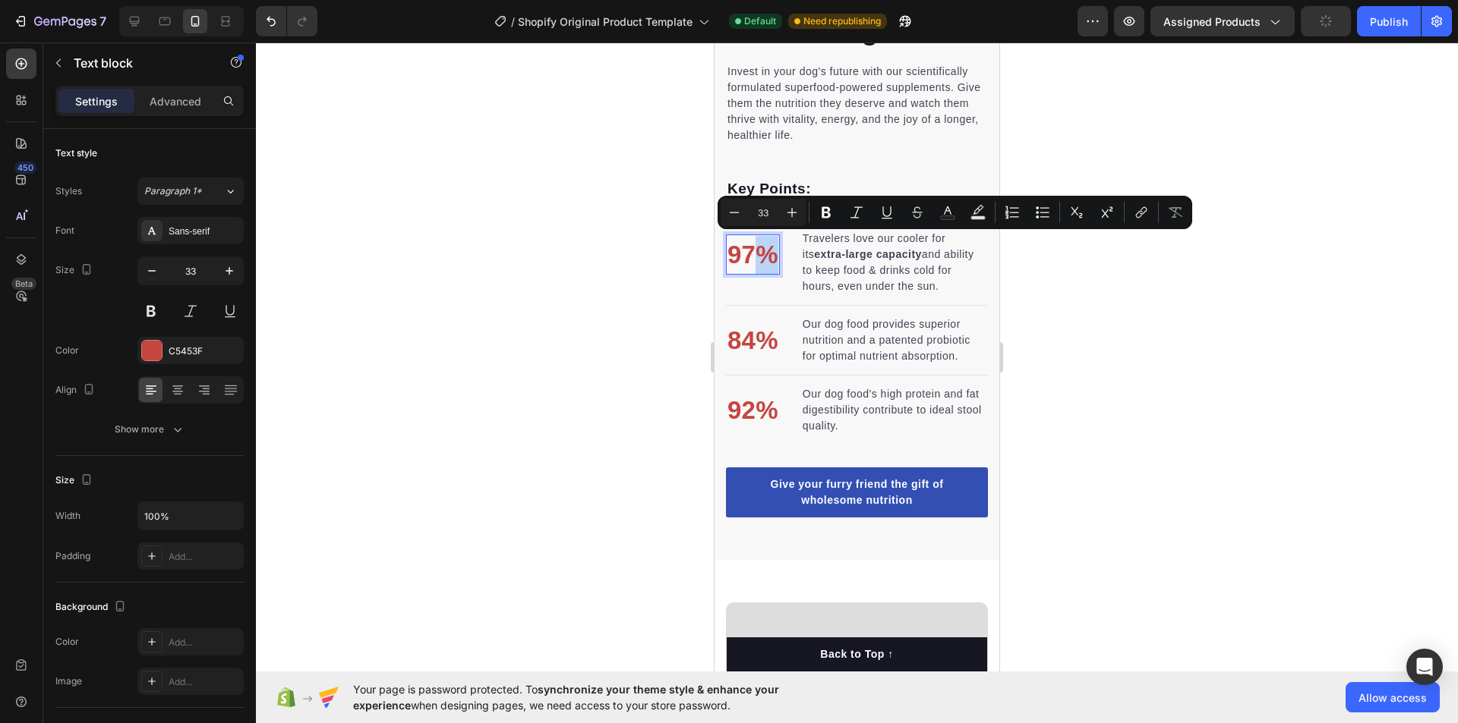
click at [752, 257] on p "97%" at bounding box center [752, 255] width 51 height 38
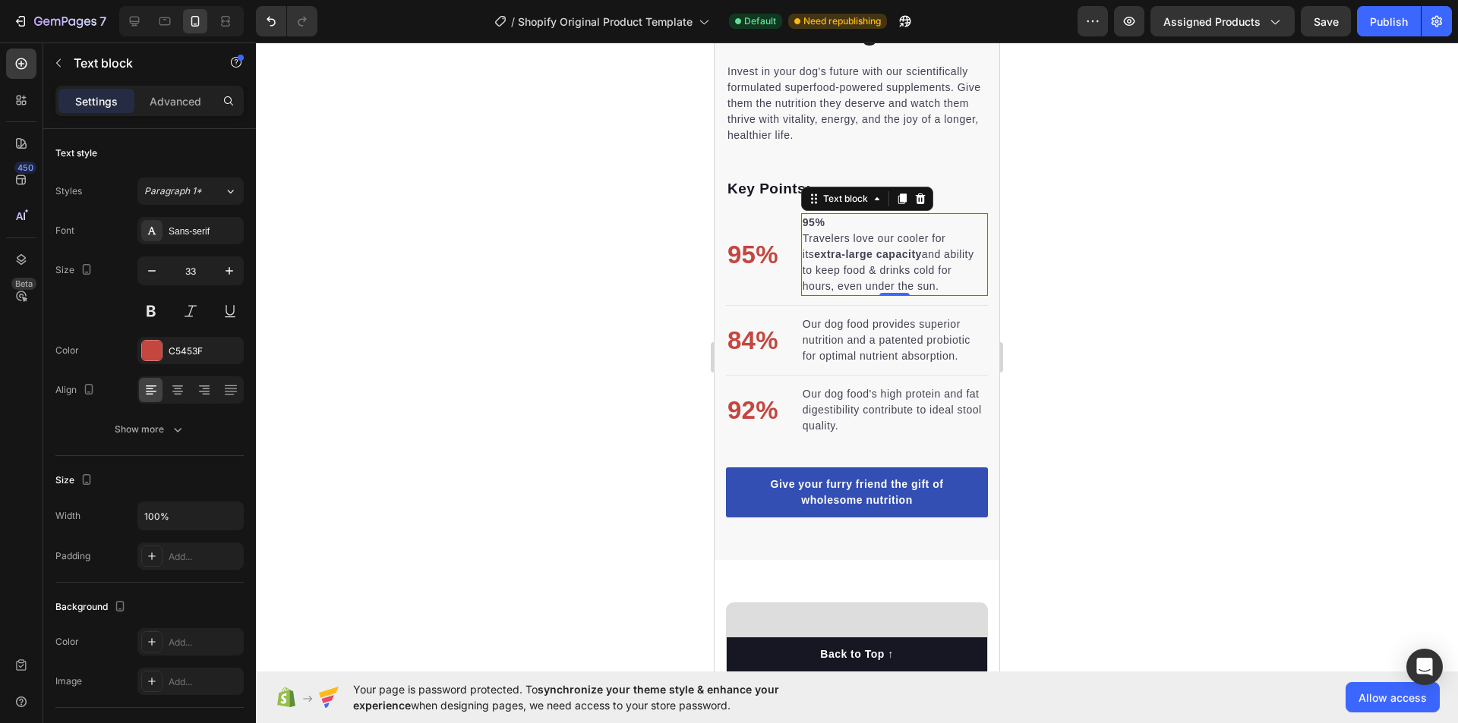
click at [849, 220] on p "95% Travelers love our cooler for its extra-large capacity and ability to keep …" at bounding box center [894, 255] width 184 height 80
click at [847, 218] on p "95% Travelers love our cooler for its extra-large capacity and ability to keep …" at bounding box center [894, 255] width 184 height 80
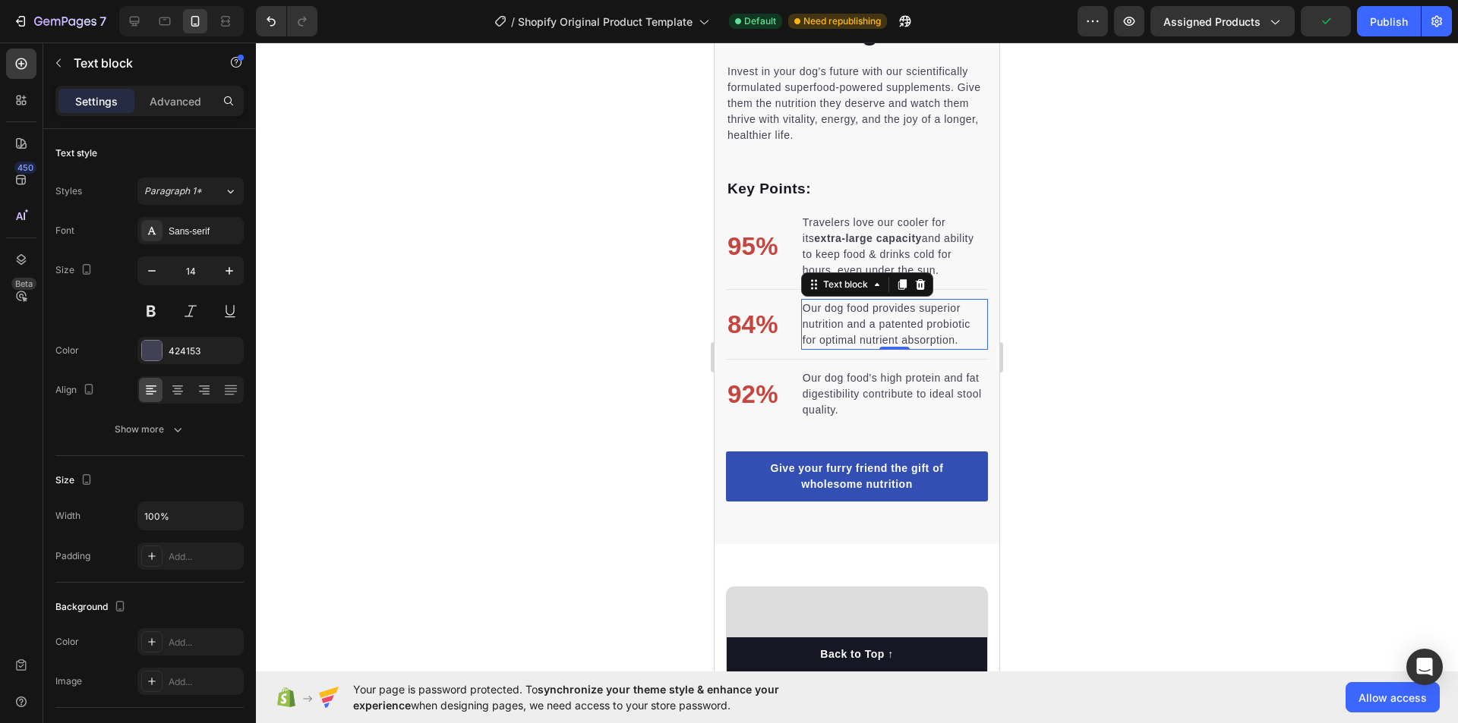
click at [835, 313] on p "Our dog food provides superior nutrition and a patented probiotic for optimal n…" at bounding box center [894, 325] width 184 height 48
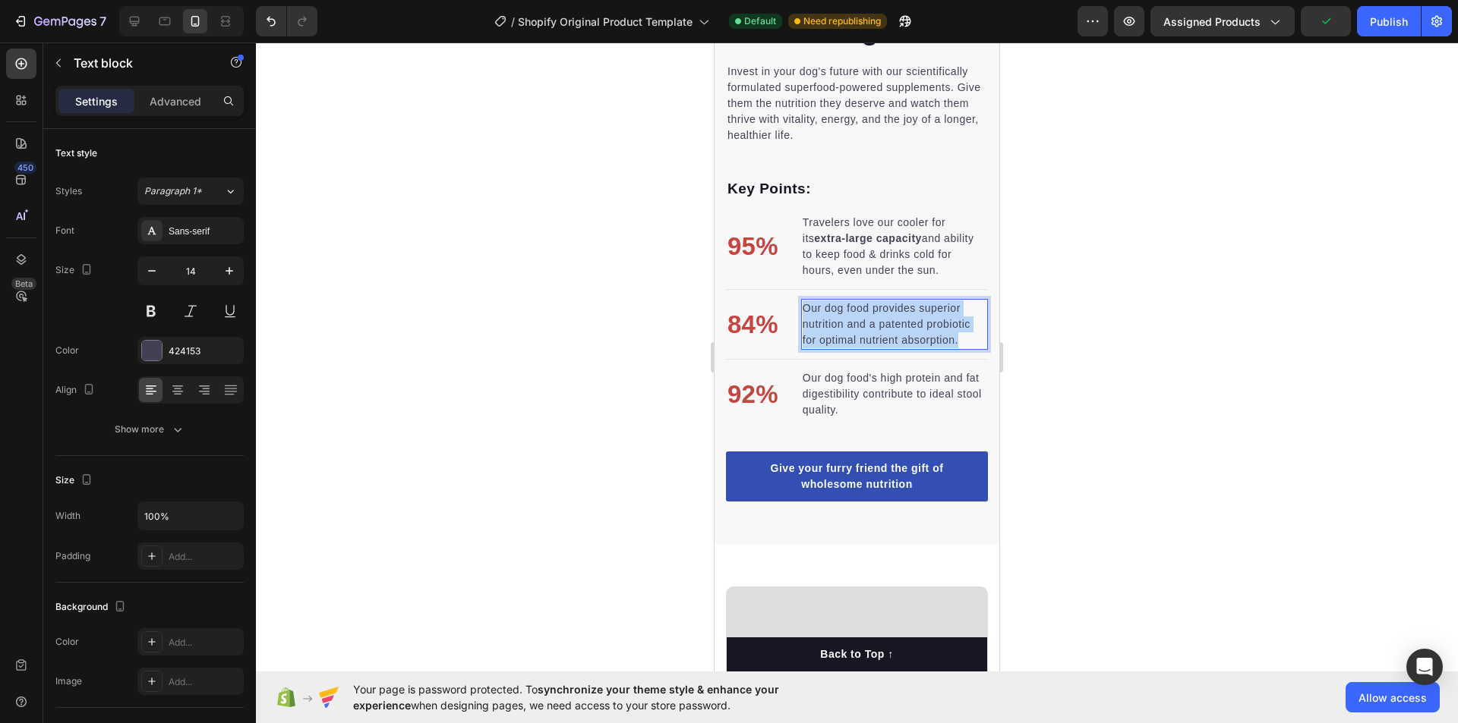
click at [835, 313] on p "Our dog food provides superior nutrition and a patented probiotic for optimal n…" at bounding box center [894, 325] width 184 height 48
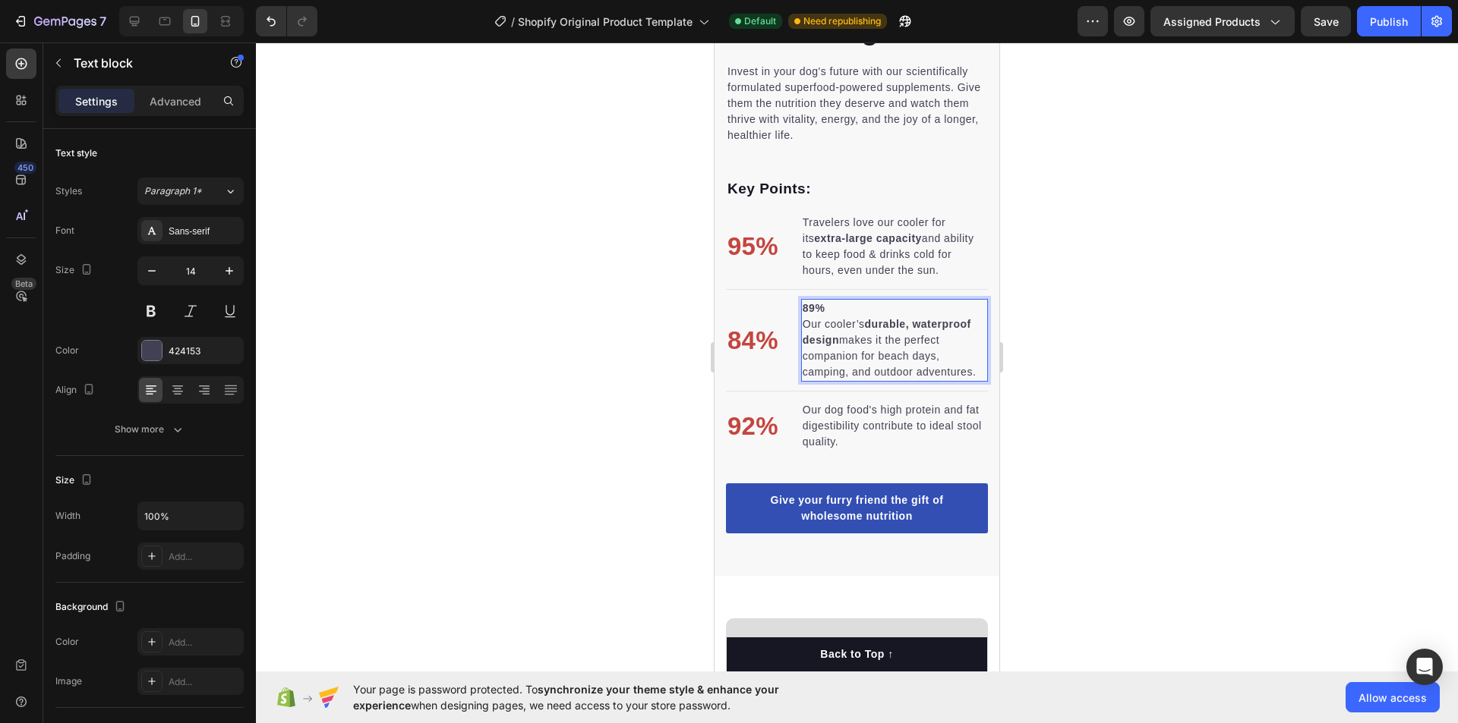
click at [840, 304] on p "89% Our cooler’s durable, waterproof design makes it the perfect companion for …" at bounding box center [894, 341] width 184 height 80
click at [884, 379] on p "⁠⁠⁠⁠⁠⁠⁠ Our cooler’s durable, waterproof design makes it the perfect companion …" at bounding box center [894, 341] width 184 height 80
click at [749, 339] on p "84%" at bounding box center [752, 341] width 51 height 38
click at [750, 339] on p "84%" at bounding box center [752, 341] width 51 height 38
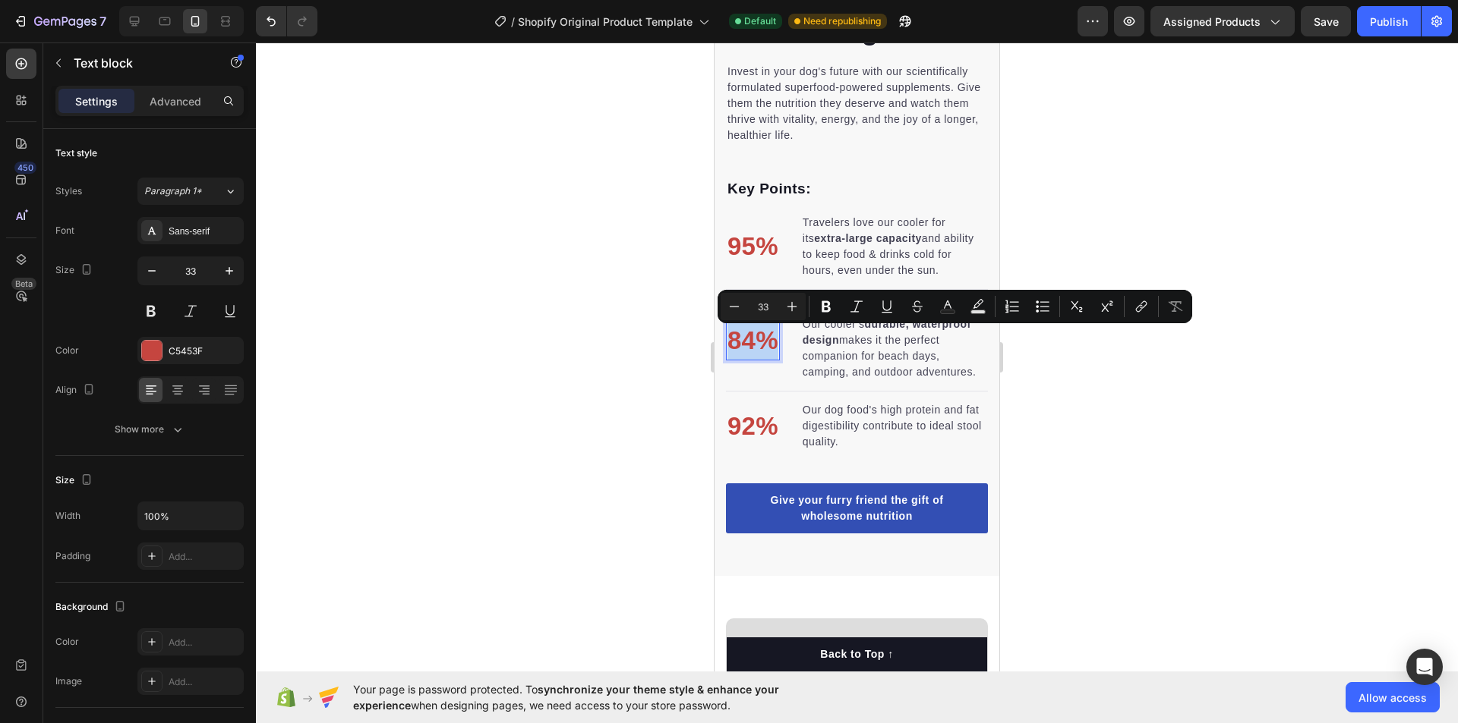
click at [750, 339] on p "84%" at bounding box center [752, 341] width 51 height 38
click at [757, 355] on p "84%" at bounding box center [752, 341] width 51 height 38
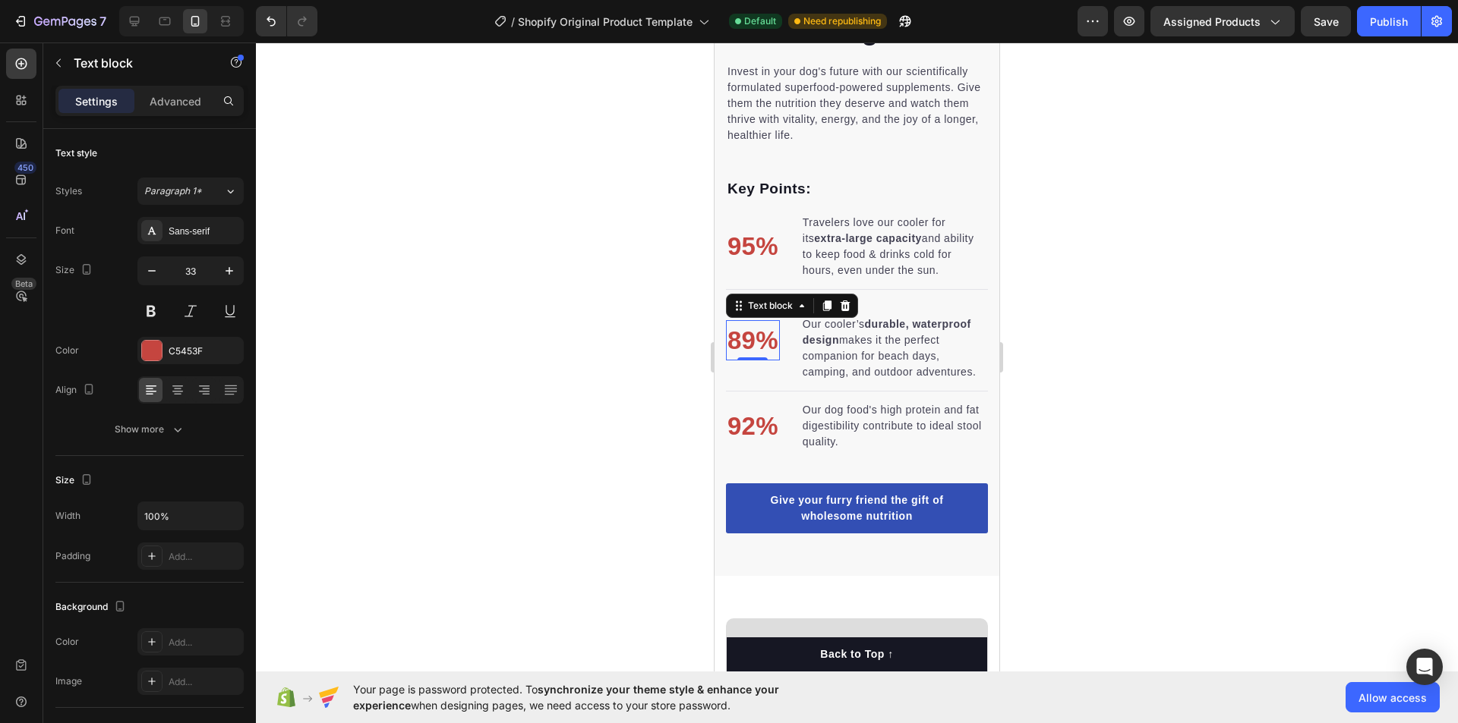
drag, startPoint x: 1101, startPoint y: 305, endPoint x: 1045, endPoint y: 299, distance: 56.5
click at [1100, 305] on div at bounding box center [857, 383] width 1202 height 681
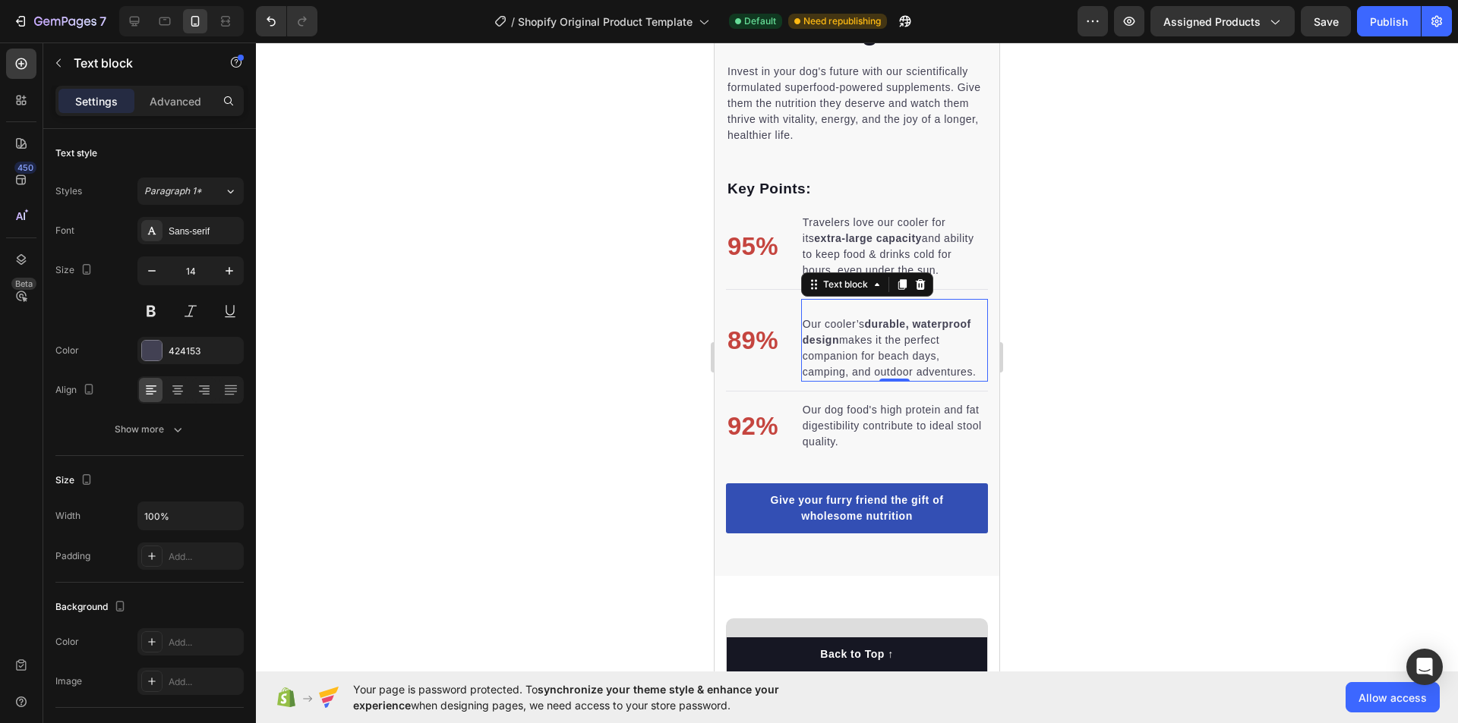
click at [847, 310] on p "Our cooler’s durable, waterproof design makes it the perfect companion for beac…" at bounding box center [894, 341] width 184 height 80
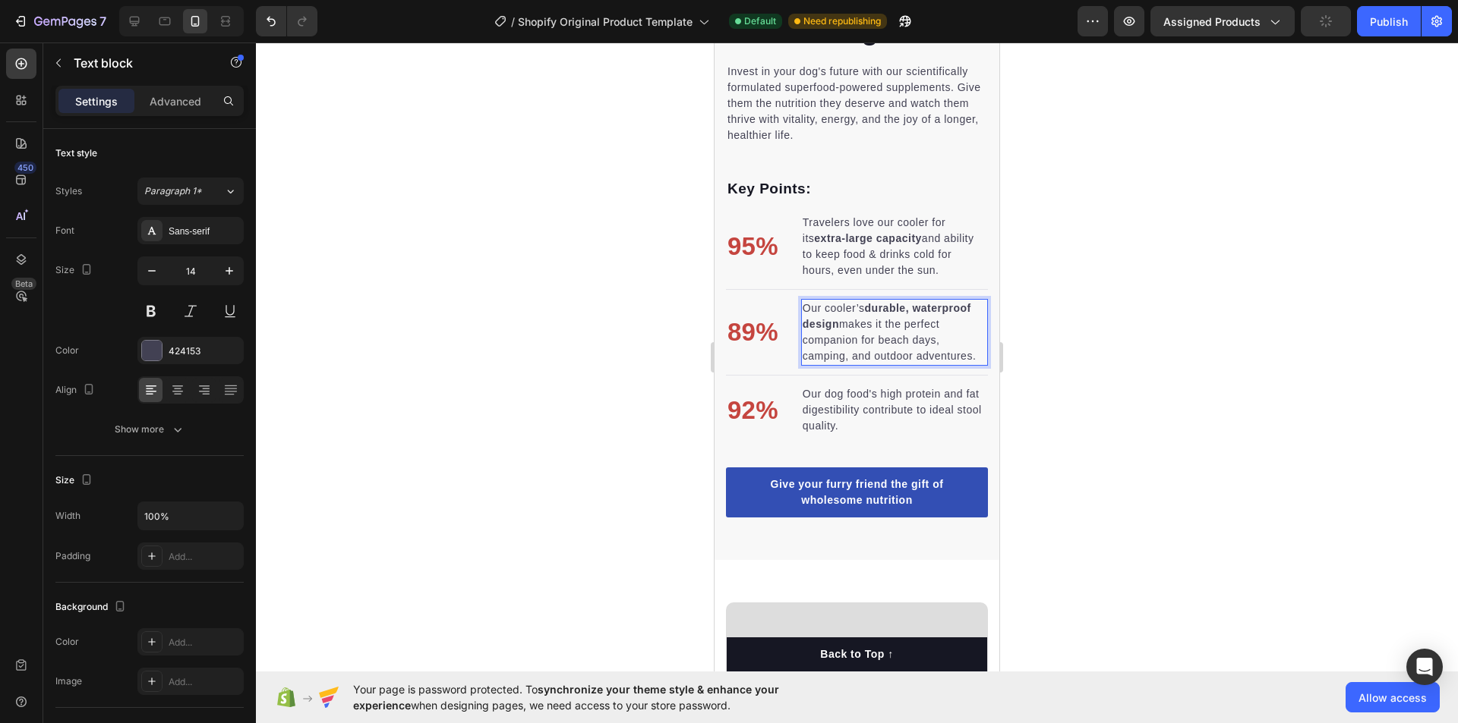
click at [1115, 332] on div at bounding box center [857, 383] width 1202 height 681
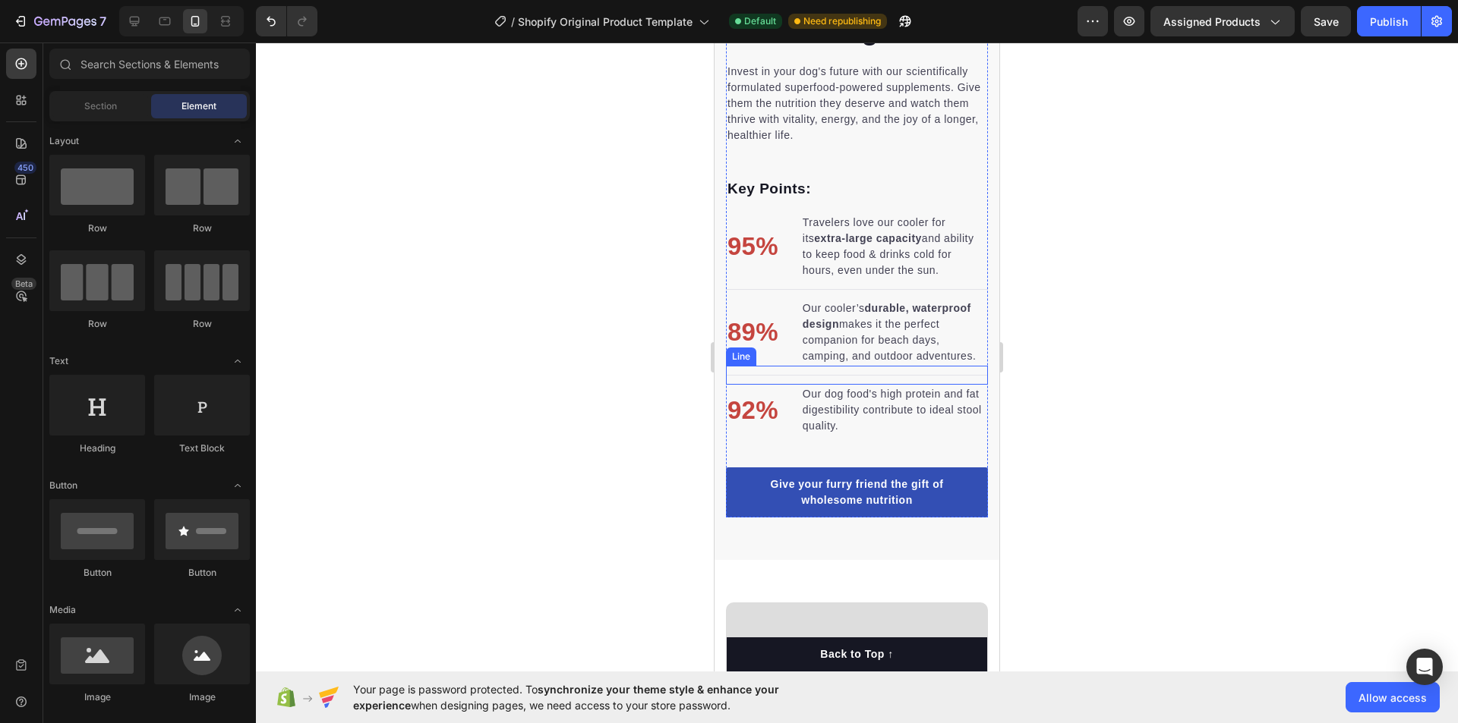
click at [860, 407] on p "Our dog food's high protein and fat digestibility contribute to ideal stool qua…" at bounding box center [894, 410] width 184 height 48
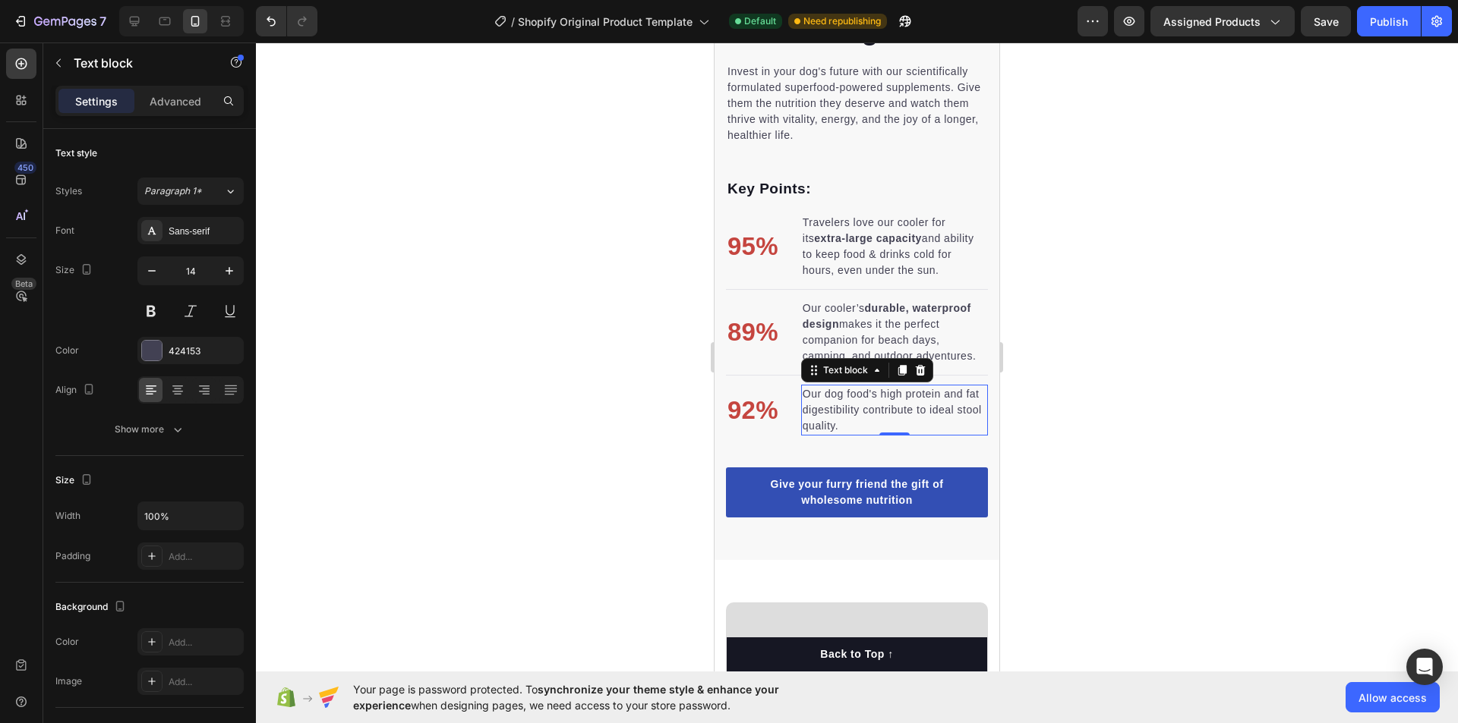
click at [860, 407] on p "Our dog food's high protein and fat digestibility contribute to ideal stool qua…" at bounding box center [894, 410] width 184 height 48
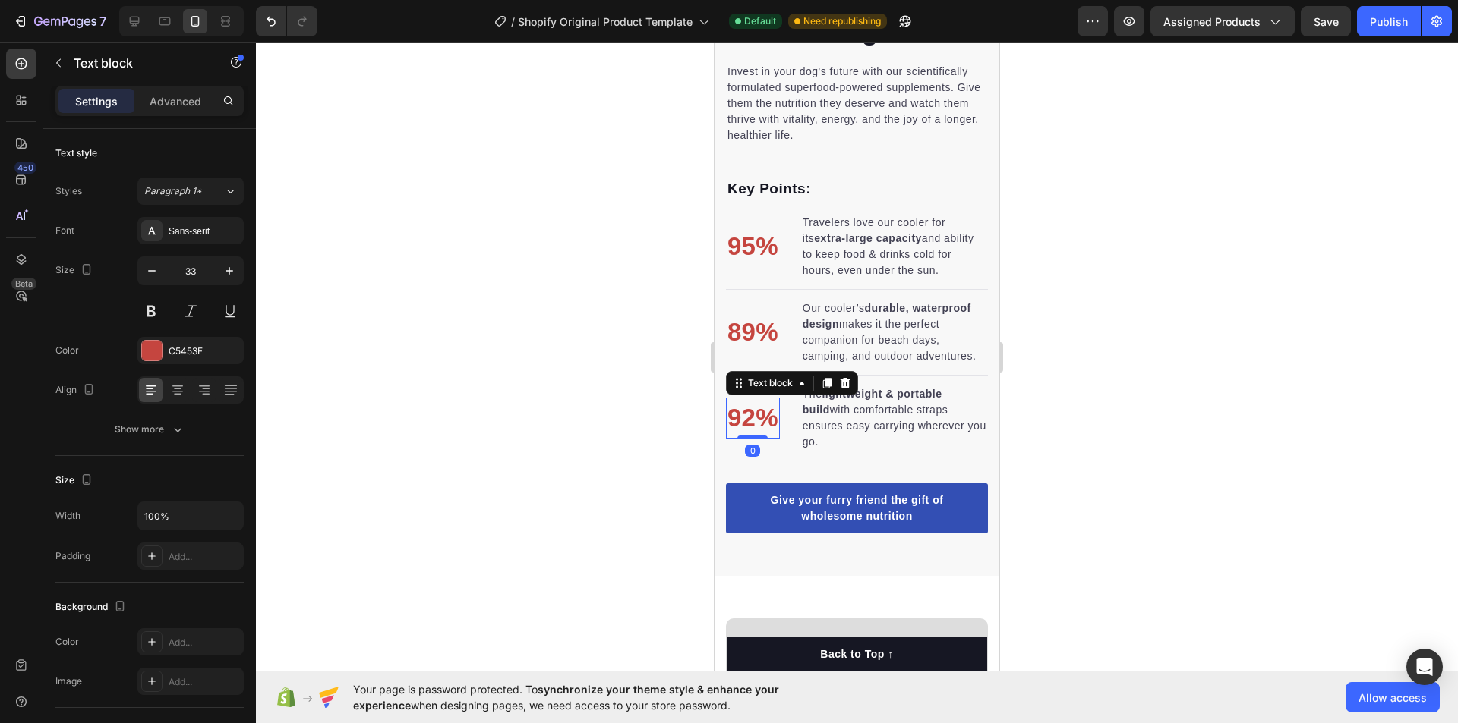
click at [761, 430] on p "92%" at bounding box center [752, 418] width 51 height 38
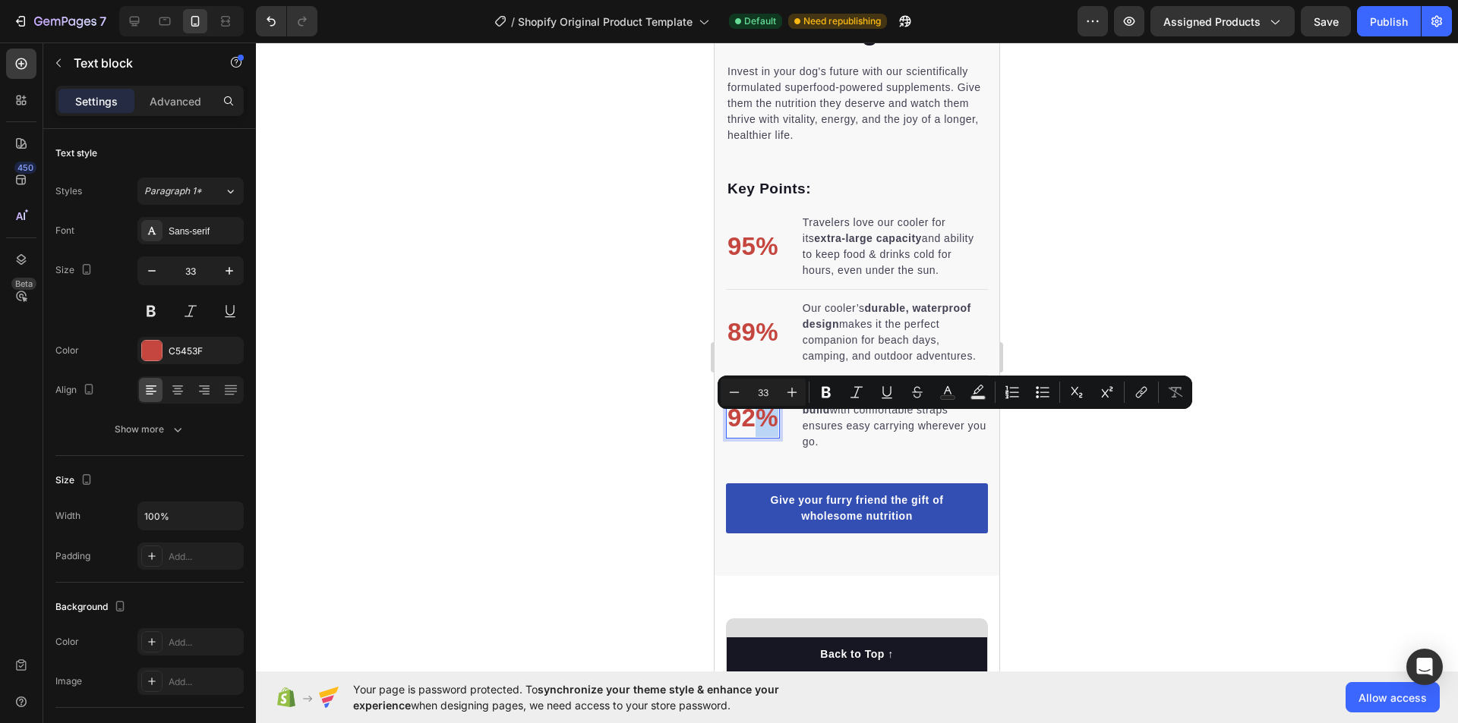
click at [755, 431] on p "92%" at bounding box center [752, 418] width 51 height 38
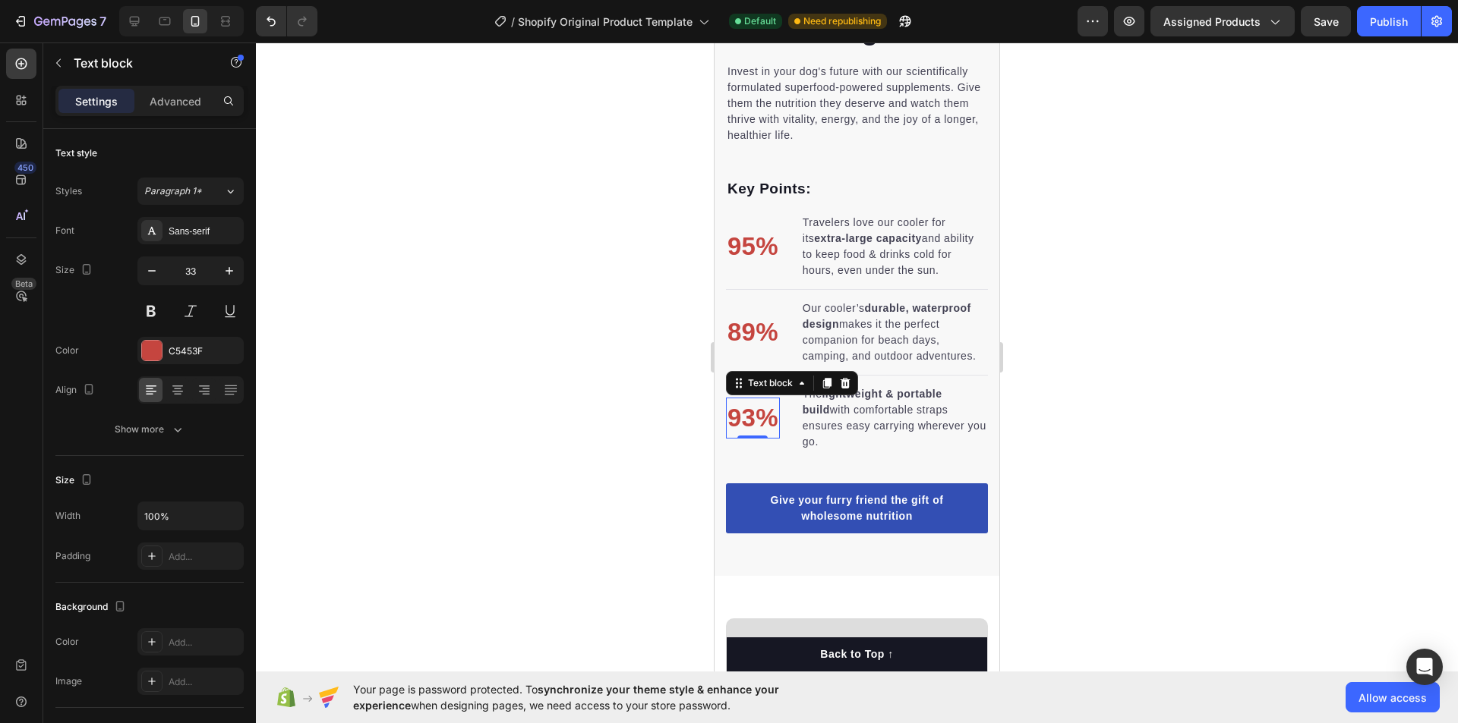
click at [1122, 366] on div at bounding box center [857, 383] width 1202 height 681
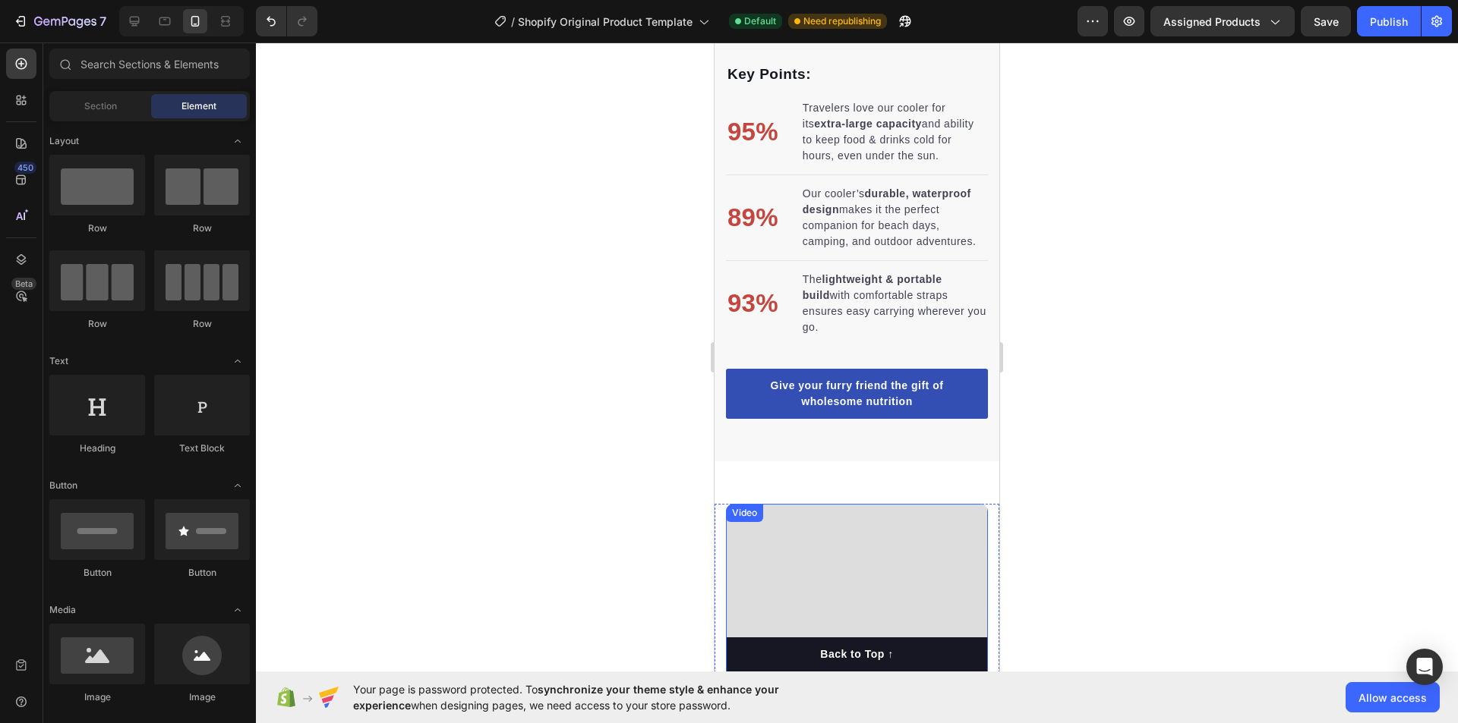
scroll to position [1707, 0]
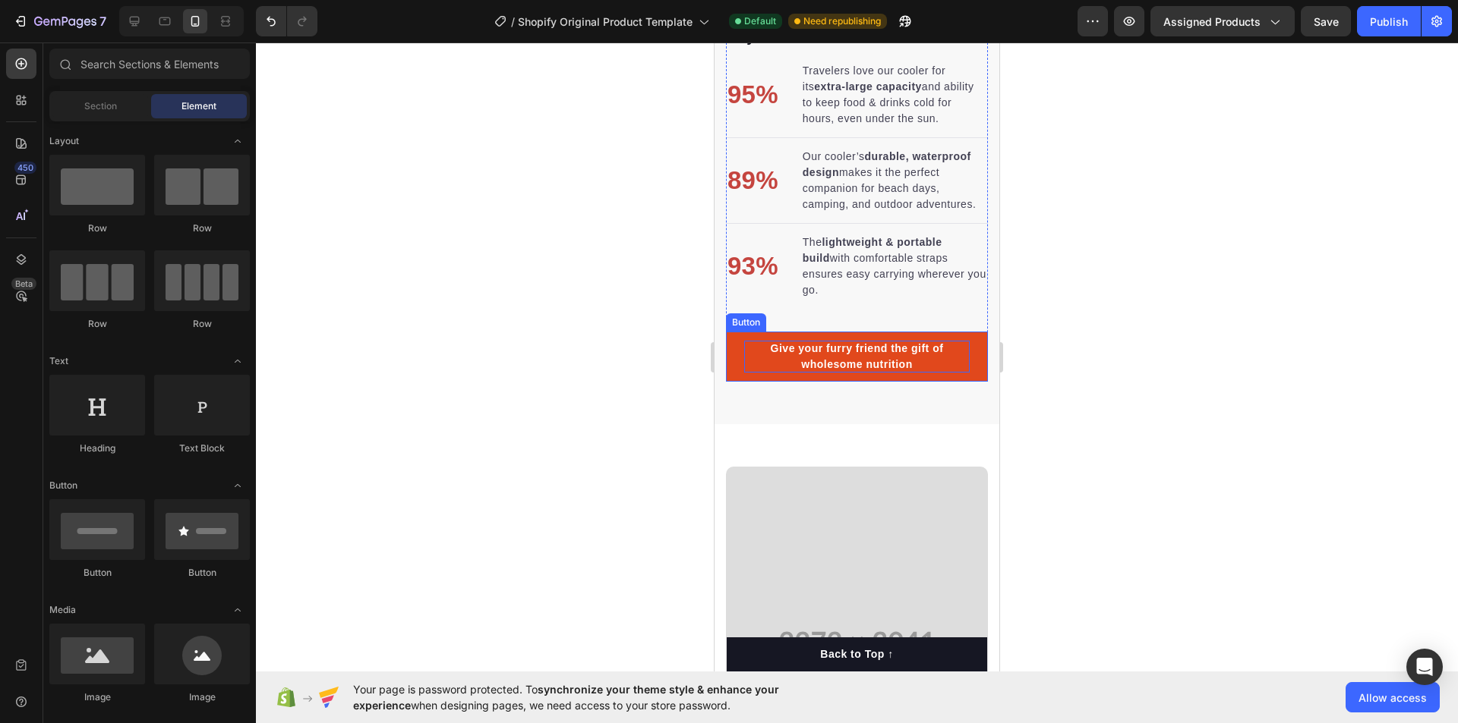
click at [868, 369] on div "Give your furry friend the gift of wholesome nutrition" at bounding box center [856, 357] width 225 height 32
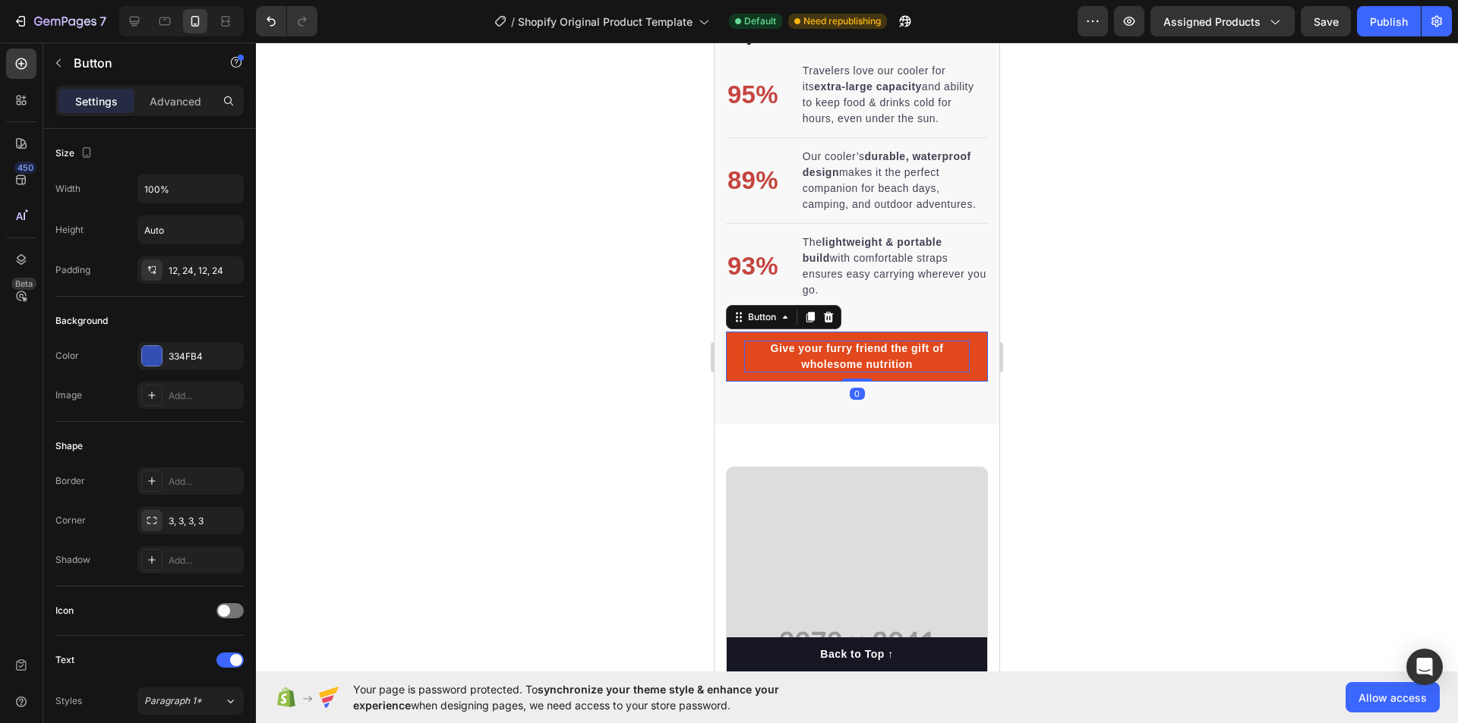
click at [868, 369] on div "Give your furry friend the gift of wholesome nutrition" at bounding box center [856, 357] width 225 height 32
click at [868, 369] on p "Give your furry friend the gift of wholesome nutrition" at bounding box center [856, 357] width 225 height 32
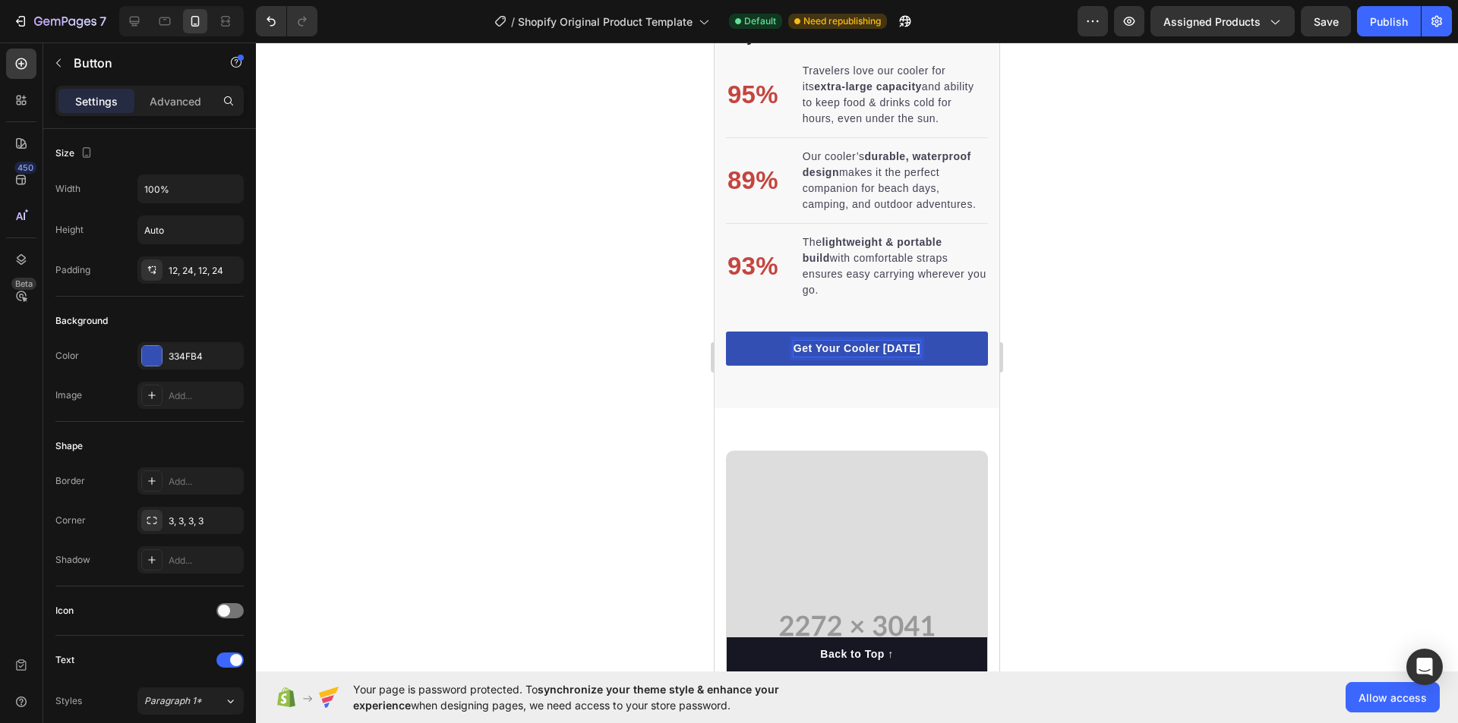
click at [1094, 358] on div at bounding box center [857, 383] width 1202 height 681
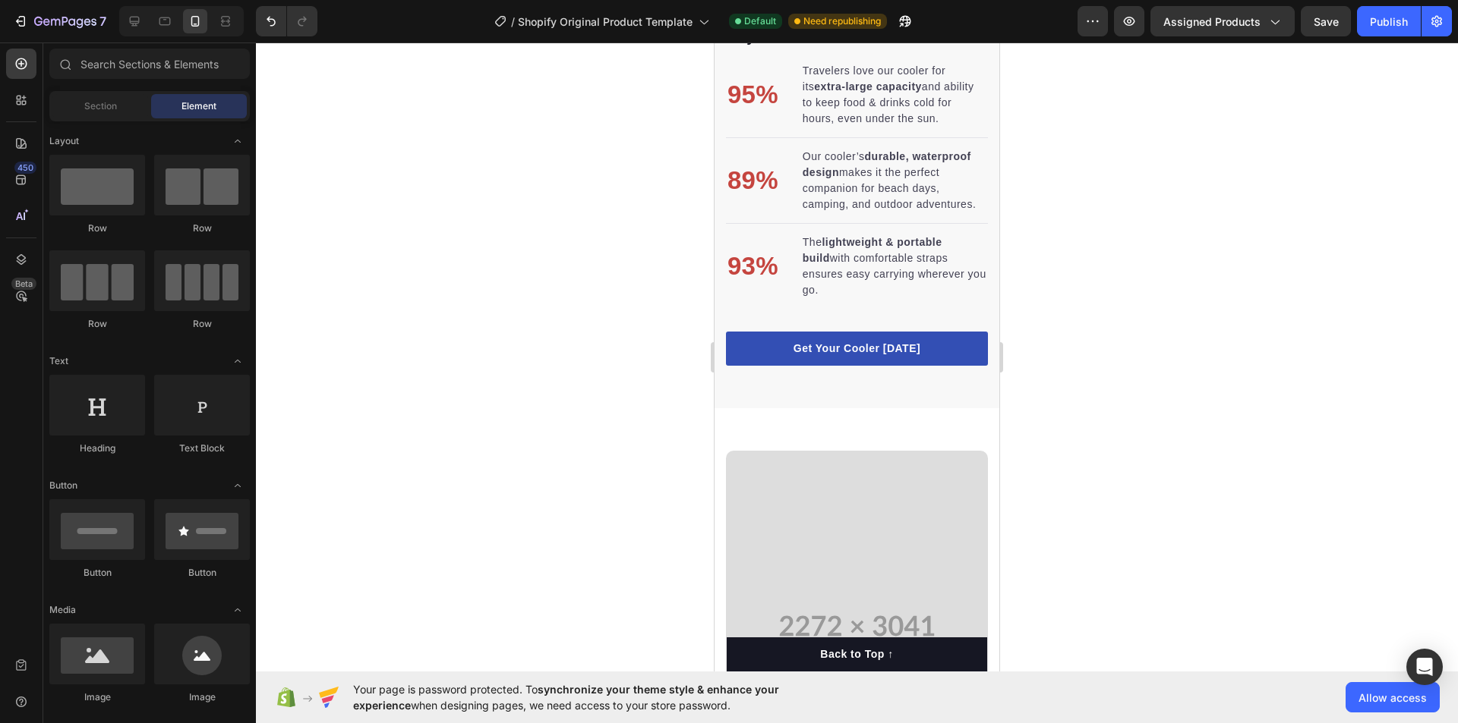
click at [1094, 358] on div at bounding box center [857, 383] width 1202 height 681
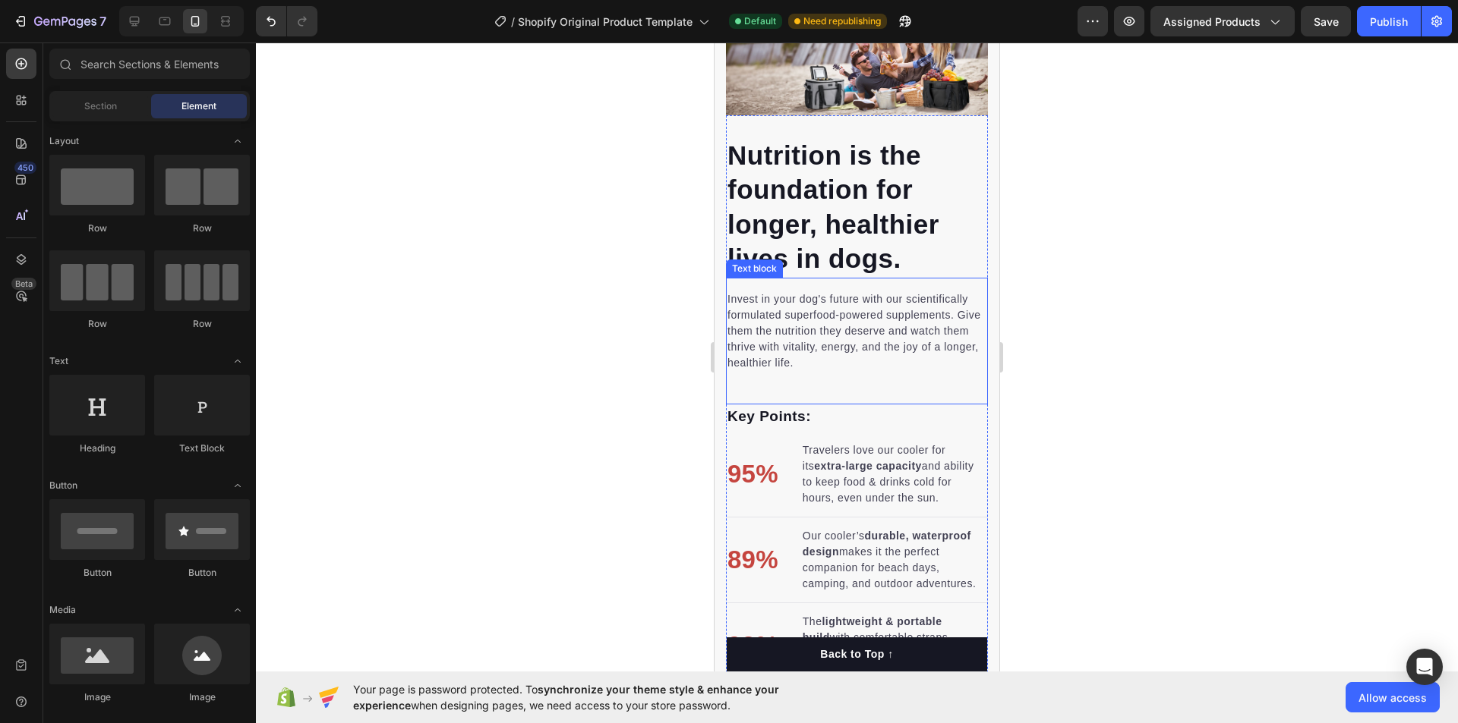
scroll to position [1176, 0]
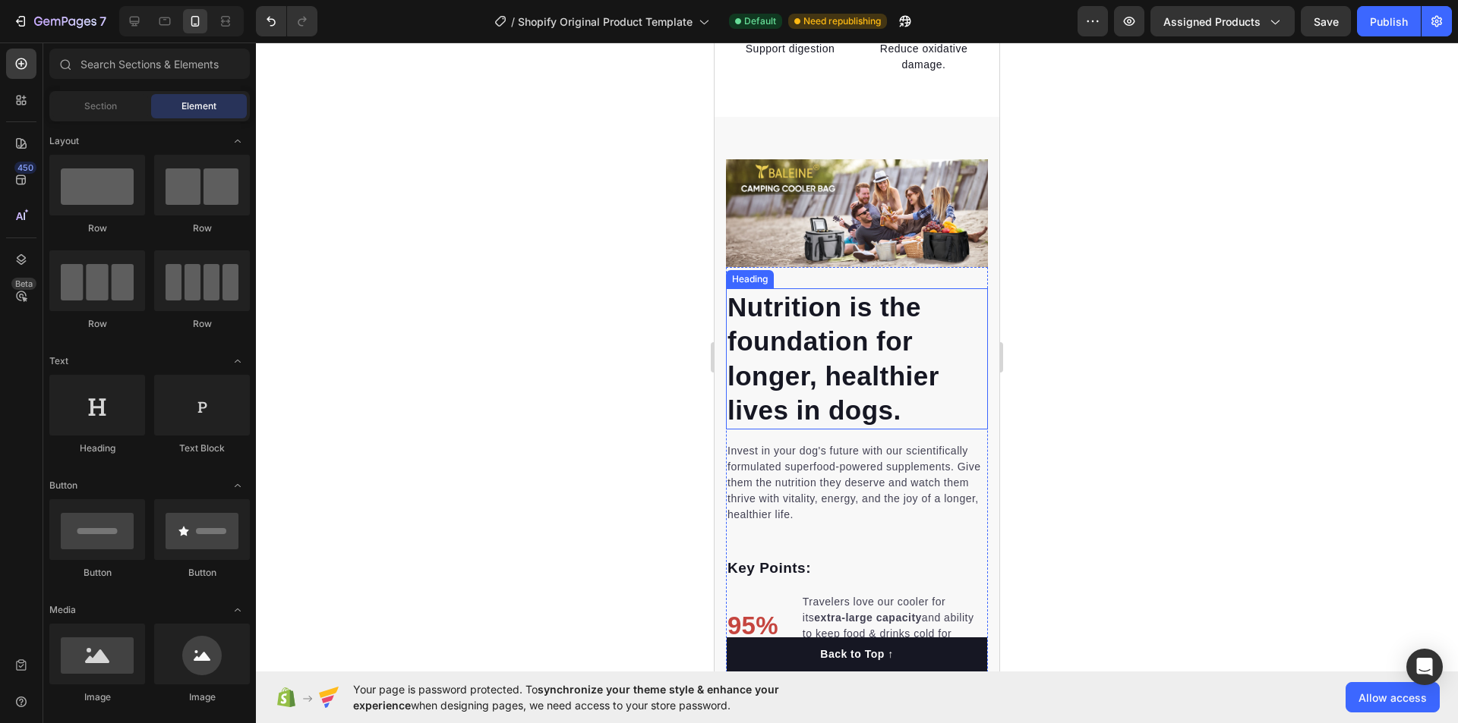
click at [918, 403] on p "Nutrition is the foundation for longer, healthier lives in dogs." at bounding box center [856, 359] width 259 height 138
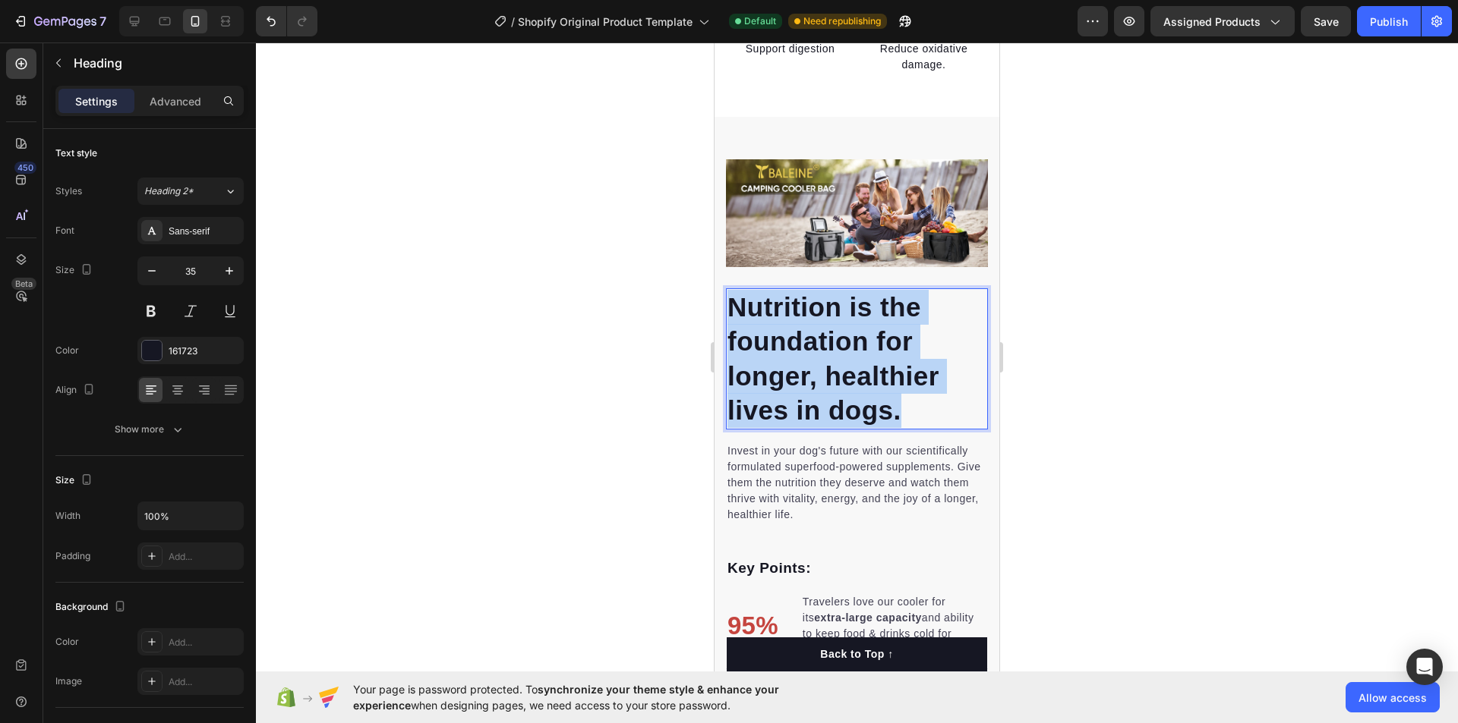
click at [918, 403] on p "Nutrition is the foundation for longer, healthier lives in dogs." at bounding box center [856, 359] width 259 height 138
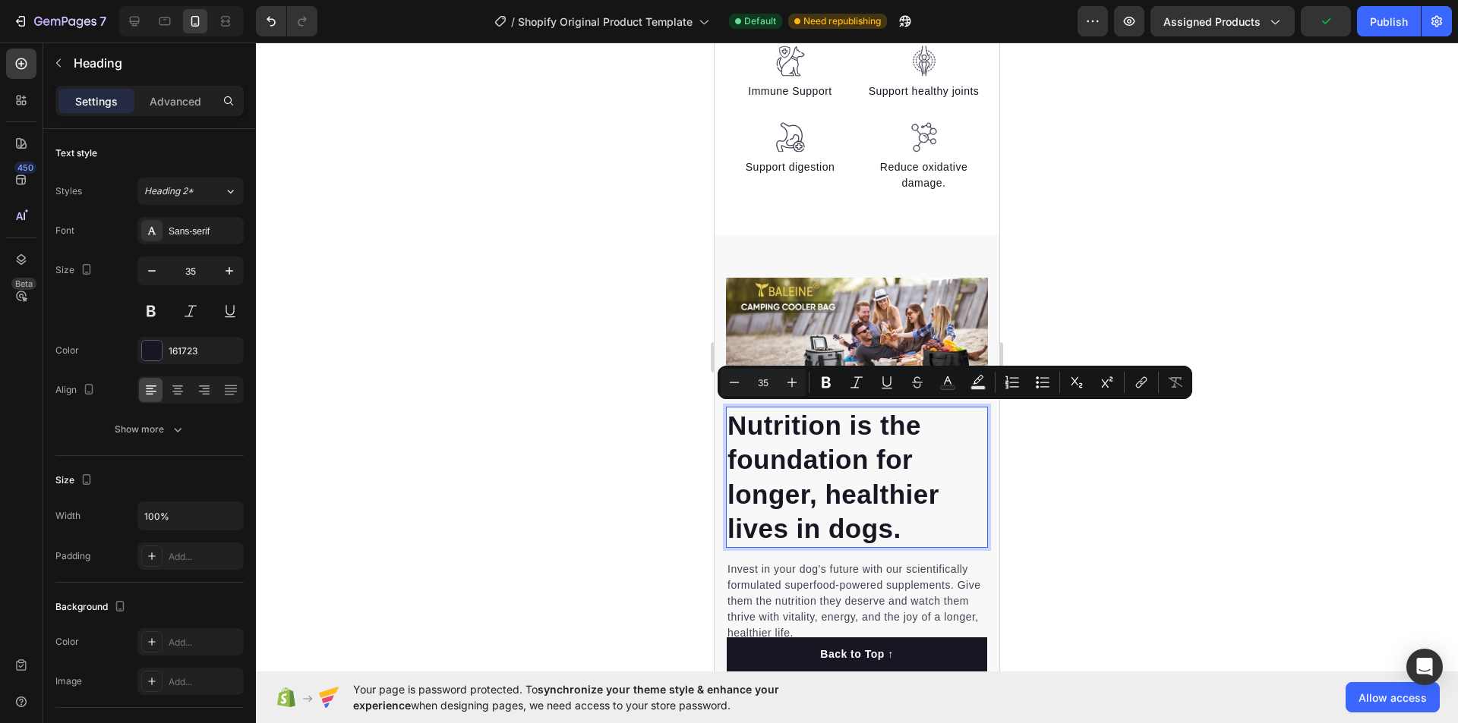
scroll to position [1133, 0]
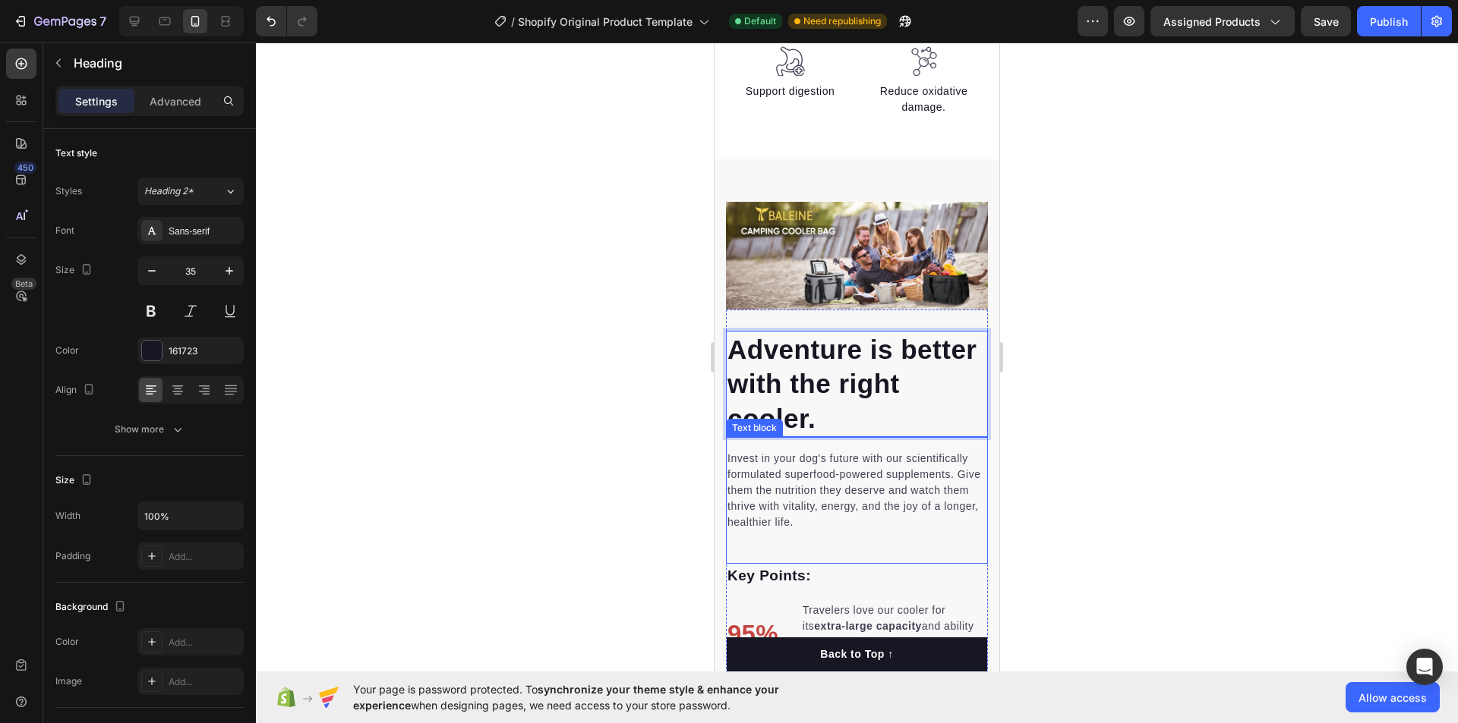
click at [802, 527] on div "Invest in your dog's future with our scientifically formulated superfood-powere…" at bounding box center [857, 490] width 262 height 83
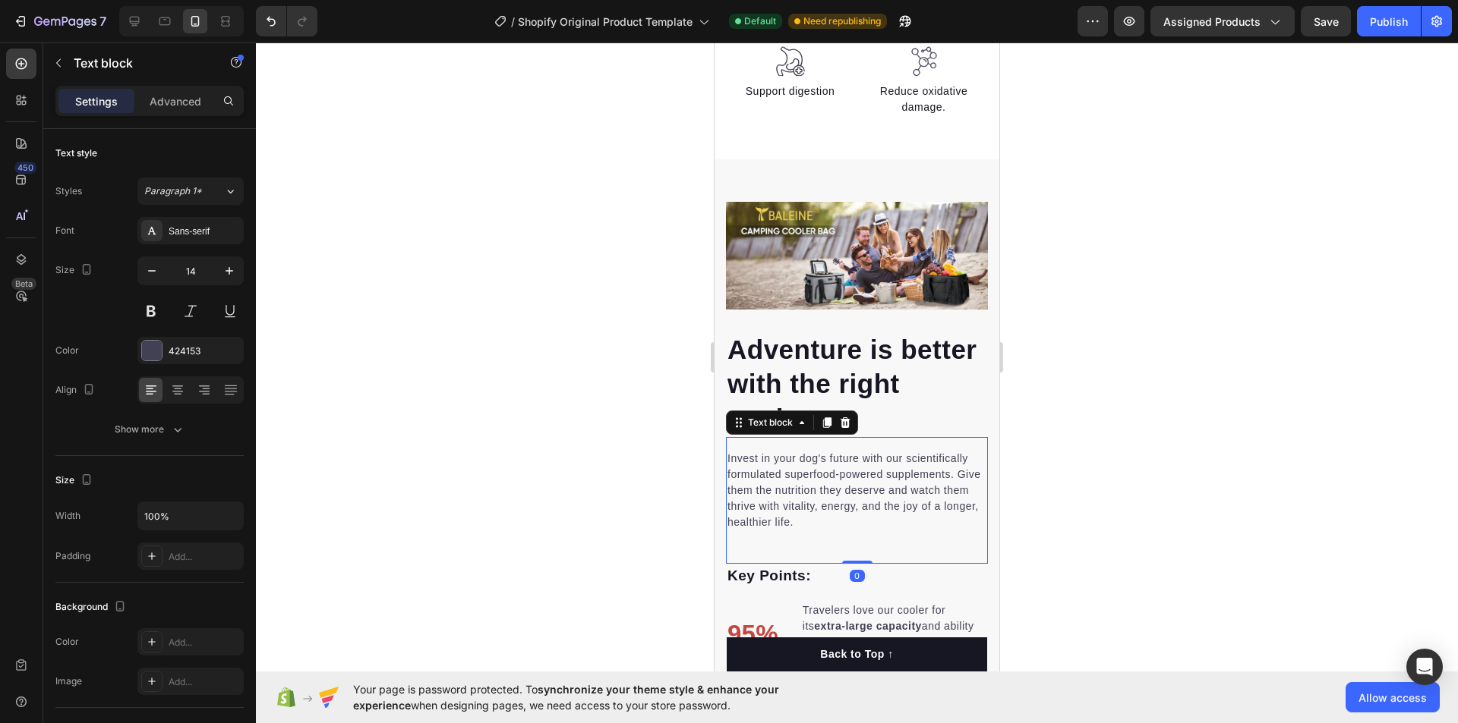
click at [805, 494] on p "Invest in your dog's future with our scientifically formulated superfood-powere…" at bounding box center [856, 491] width 259 height 80
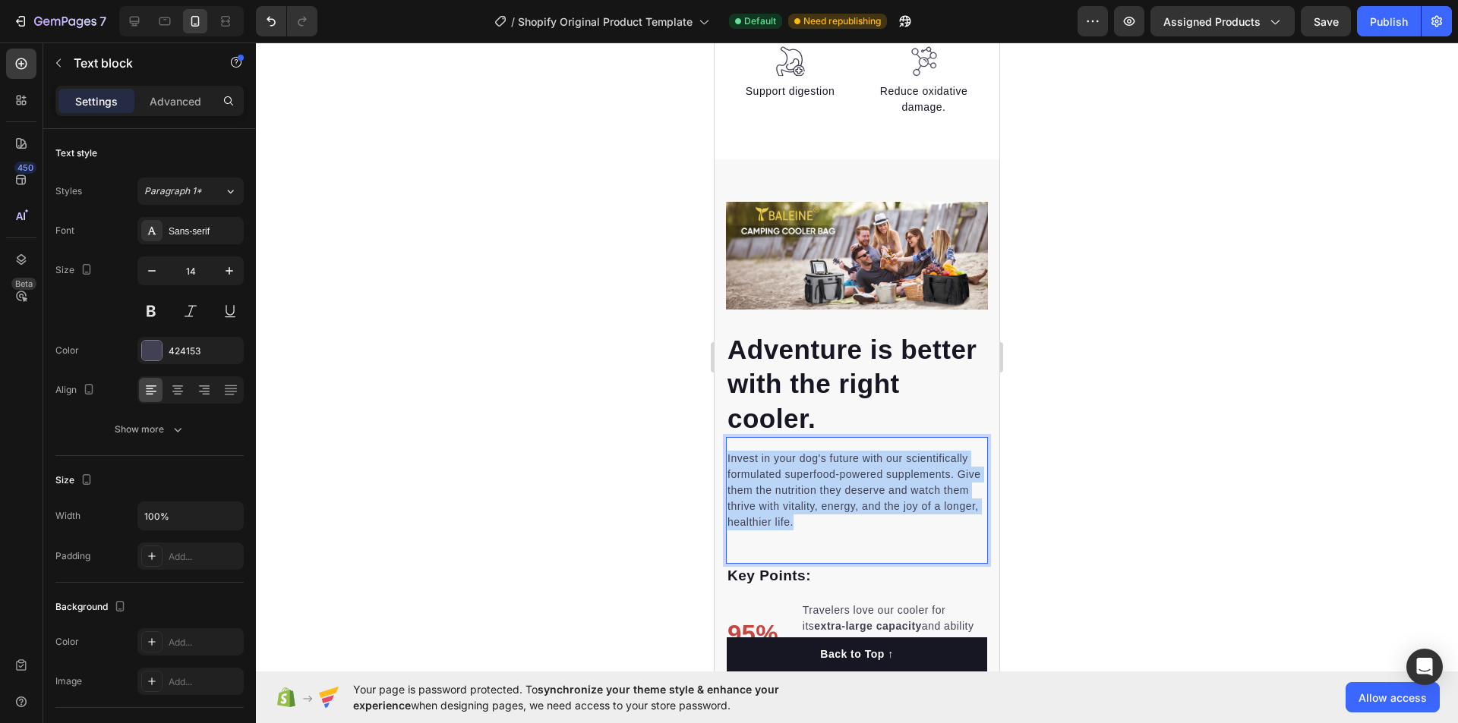
click at [805, 494] on p "Invest in your dog's future with our scientifically formulated superfood-powere…" at bounding box center [856, 491] width 259 height 80
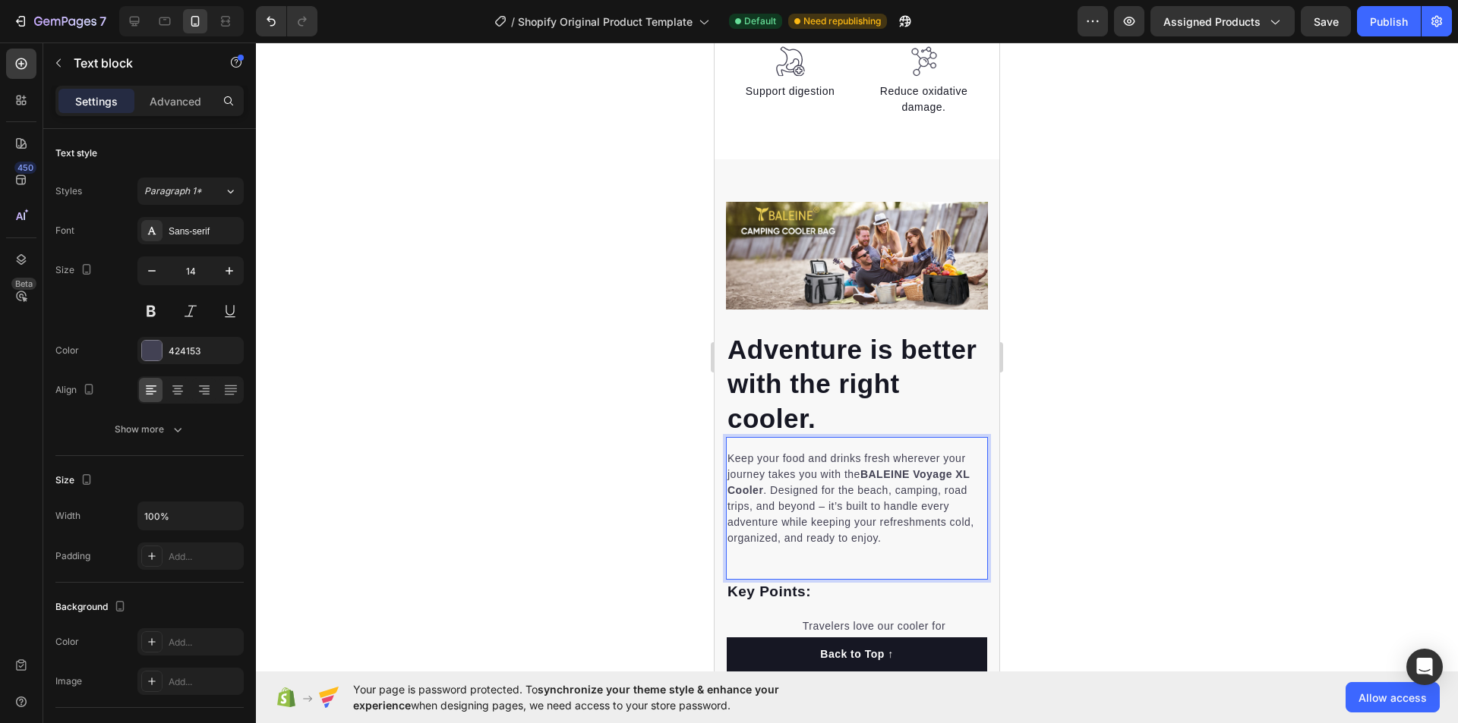
click at [761, 449] on div "Keep your food and drinks fresh wherever your journey takes you with the BALEIN…" at bounding box center [857, 498] width 262 height 99
click at [763, 441] on div "Keep your food and drinks fresh wherever your journey takes you with the BALEIN…" at bounding box center [857, 508] width 262 height 143
click at [1112, 509] on div at bounding box center [857, 383] width 1202 height 681
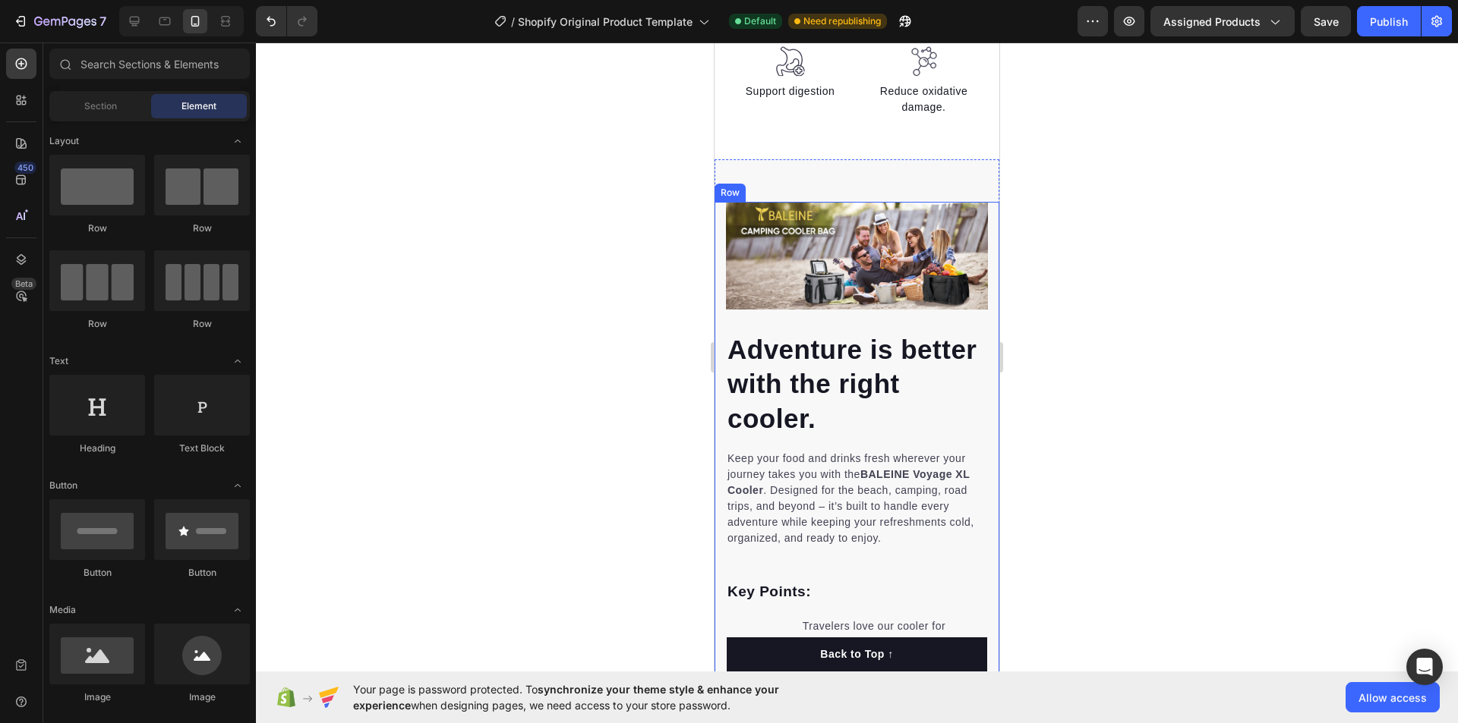
click at [1139, 505] on div at bounding box center [857, 383] width 1202 height 681
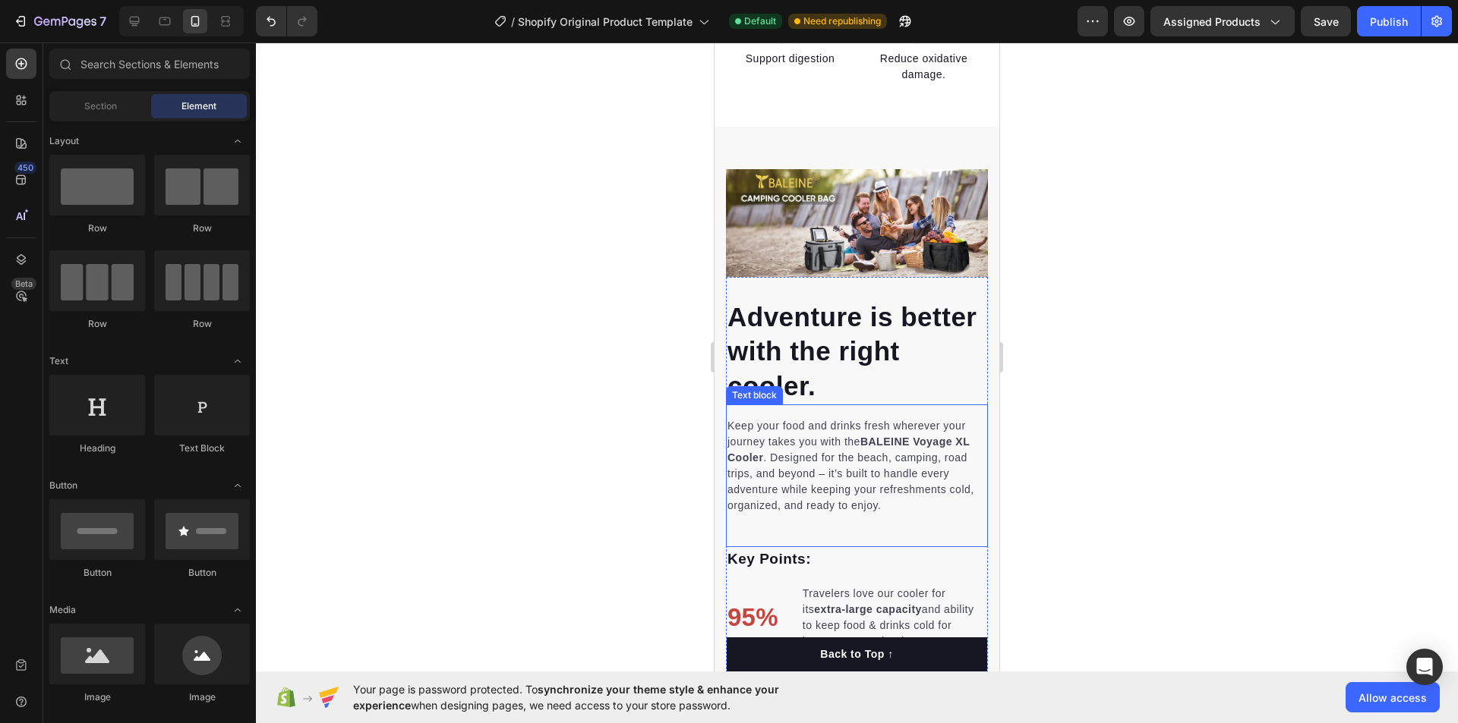
scroll to position [1209, 0]
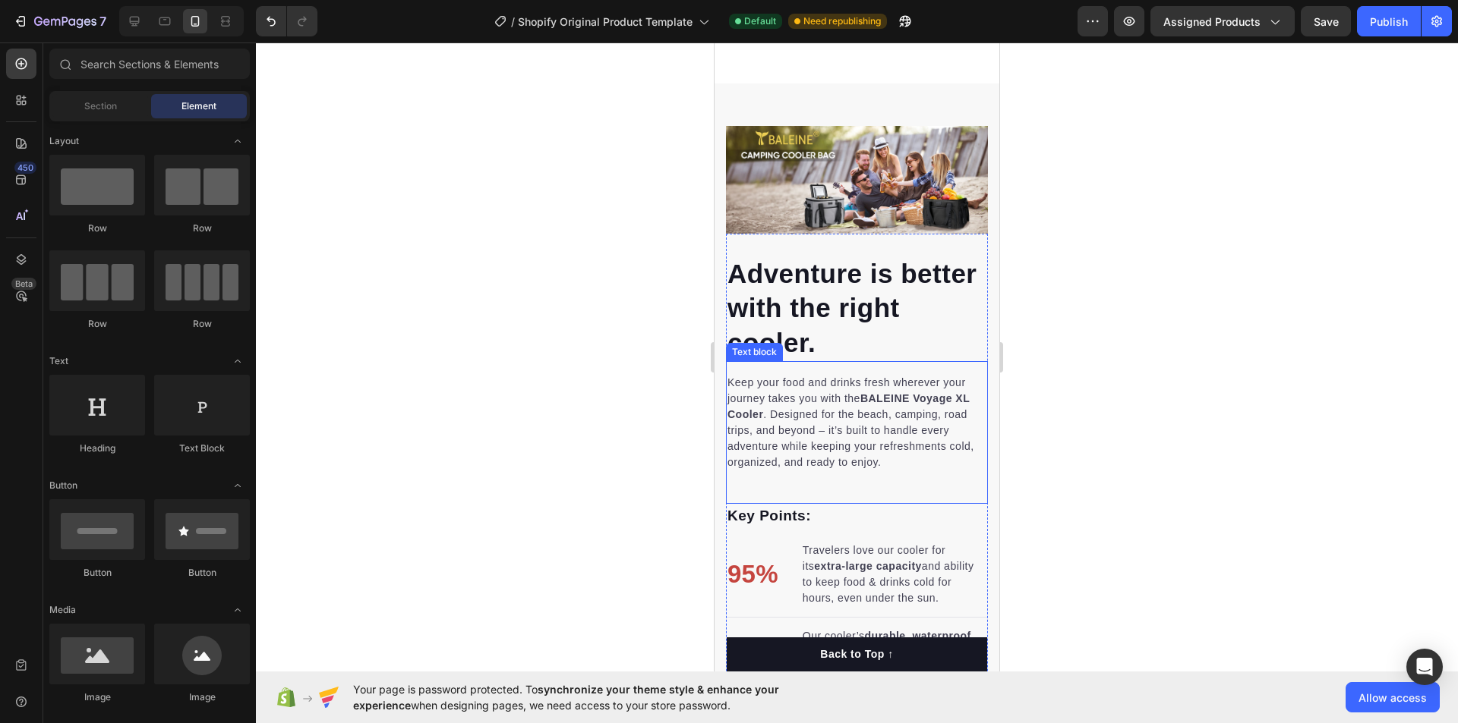
click at [787, 430] on p "Keep your food and drinks fresh wherever your journey takes you with the BALEIN…" at bounding box center [856, 423] width 259 height 96
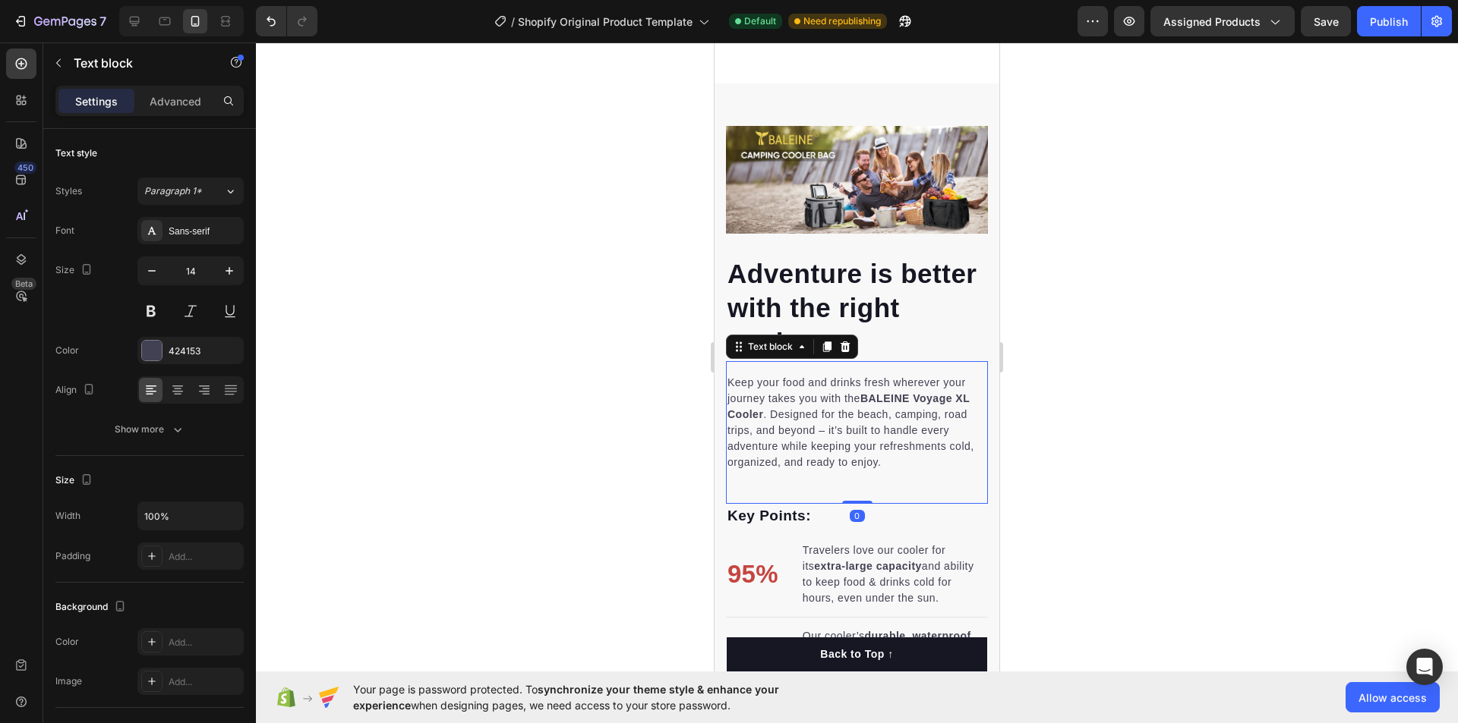
click at [742, 361] on div "Keep your food and drinks fresh wherever your journey takes you with the BALEIN…" at bounding box center [857, 432] width 262 height 143
click at [739, 365] on div "Keep your food and drinks fresh wherever your journey takes you with the BALEIN…" at bounding box center [857, 432] width 262 height 143
click at [1258, 419] on div at bounding box center [857, 383] width 1202 height 681
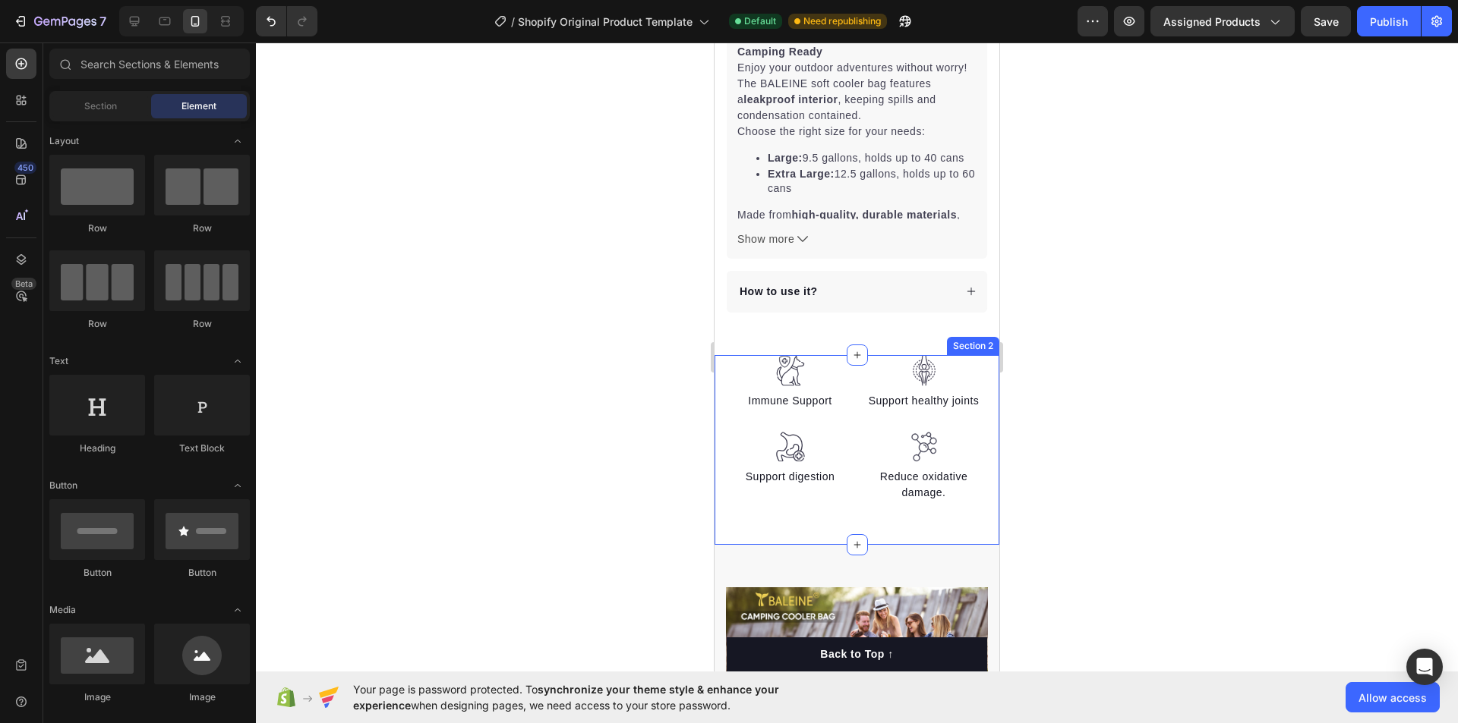
scroll to position [835, 0]
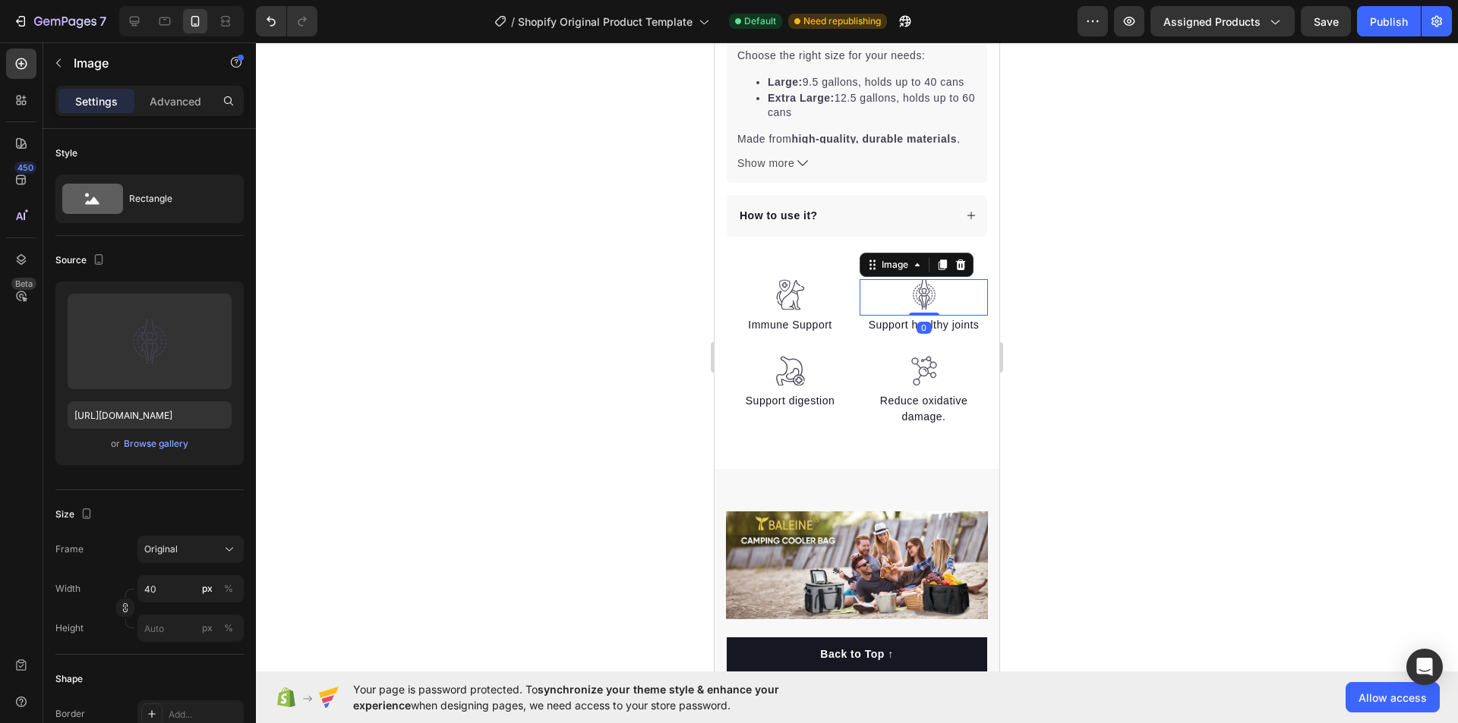
click at [919, 285] on img at bounding box center [924, 294] width 30 height 31
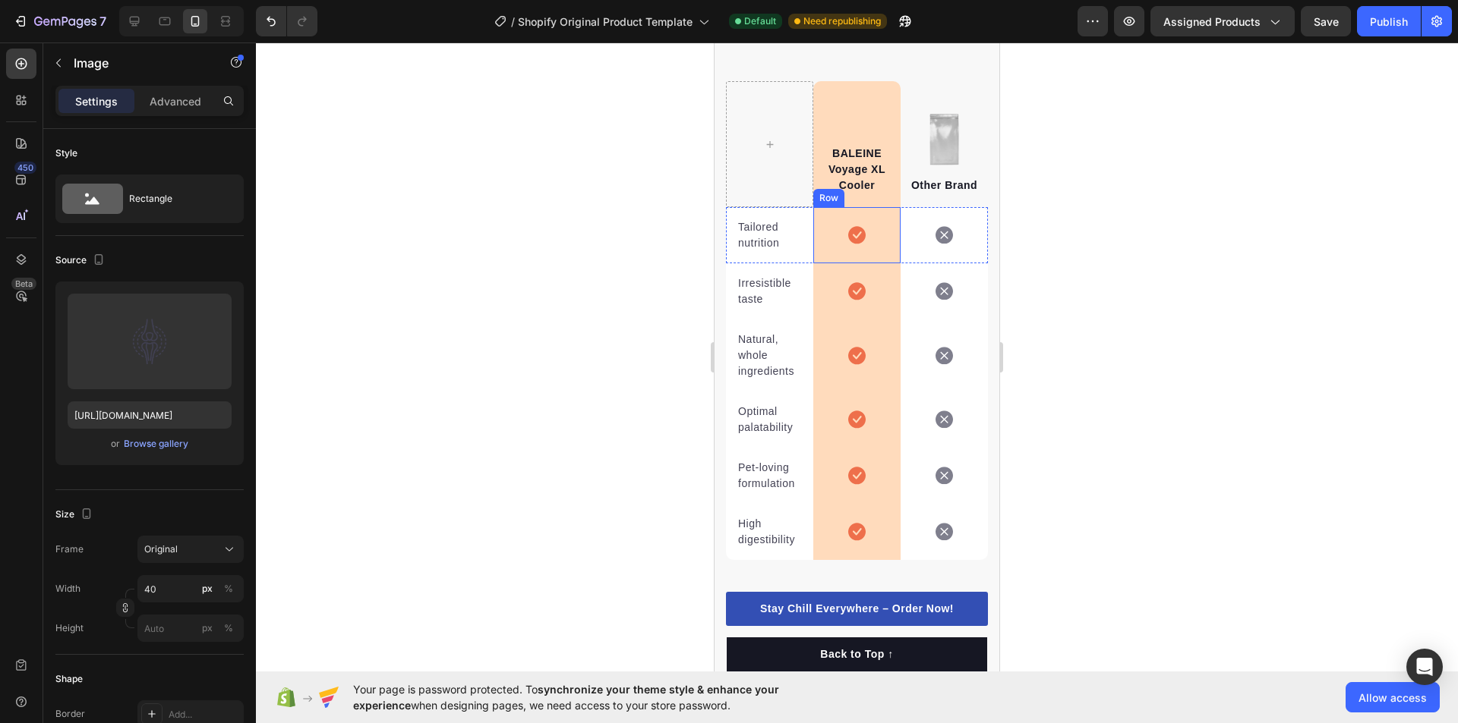
scroll to position [3412, 0]
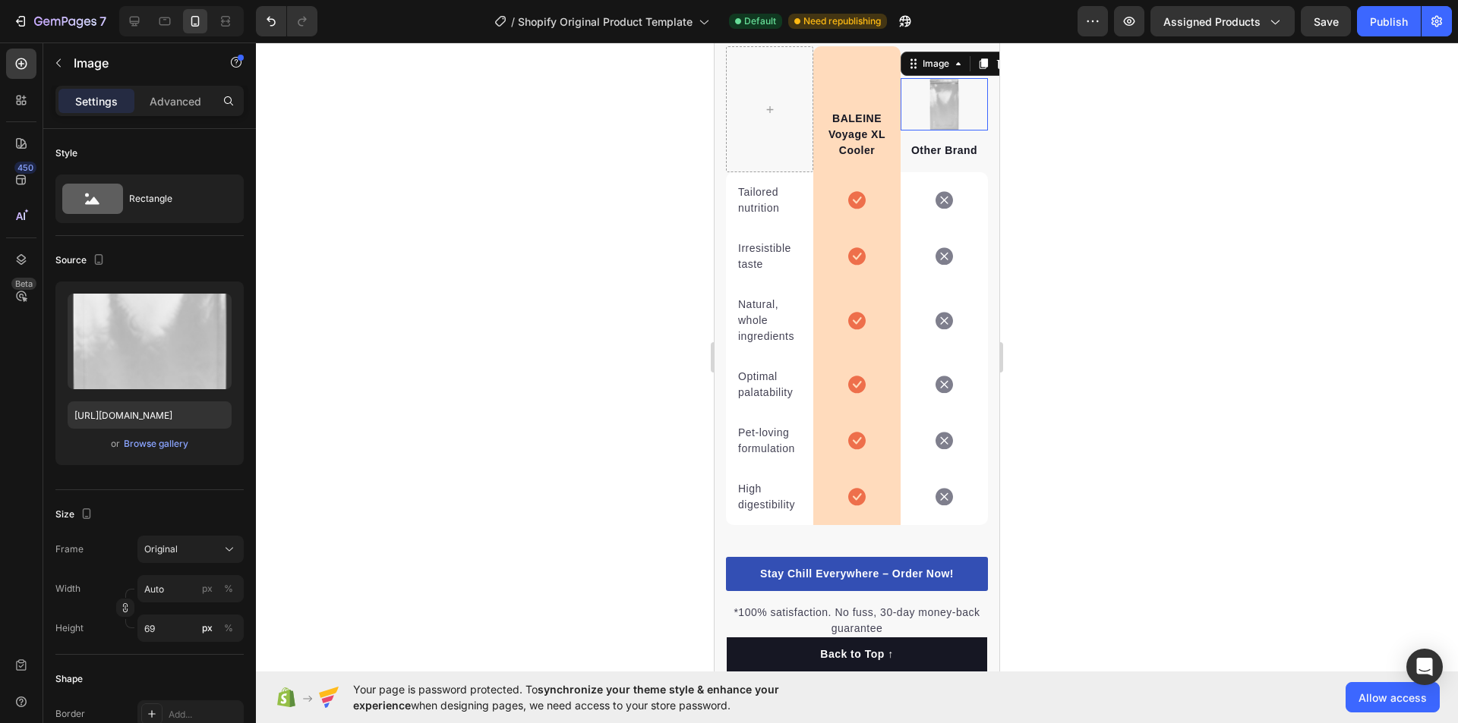
click at [933, 112] on img at bounding box center [944, 104] width 32 height 52
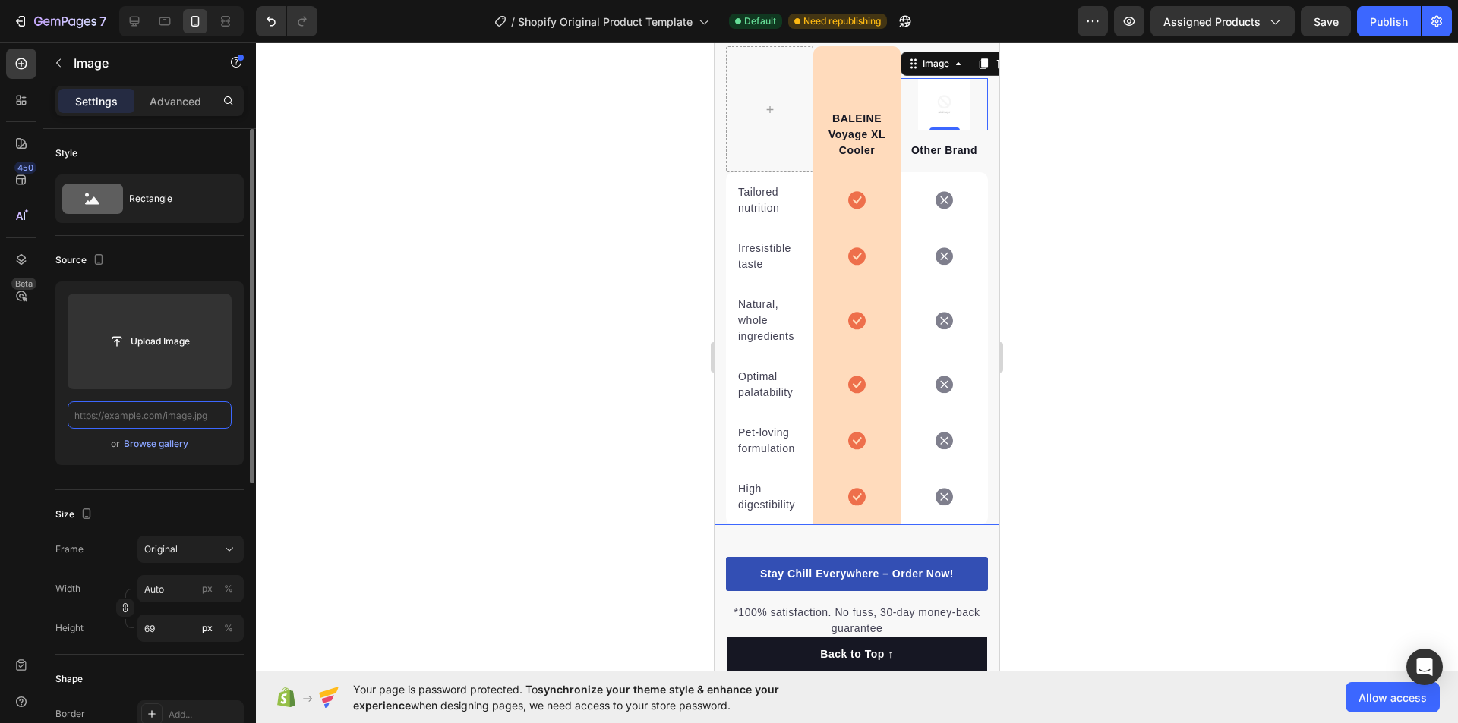
scroll to position [0, 0]
click at [1176, 256] on div at bounding box center [857, 383] width 1202 height 681
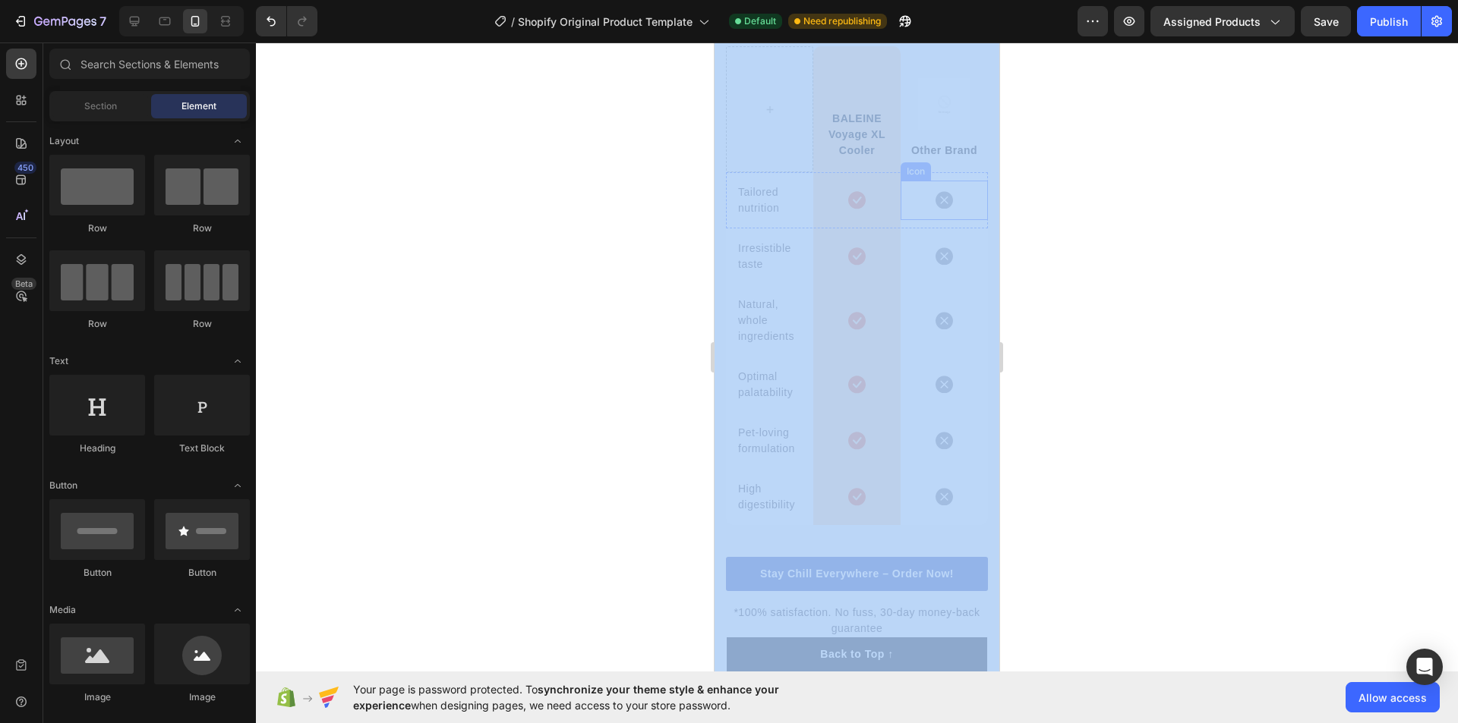
drag, startPoint x: 1354, startPoint y: 140, endPoint x: 897, endPoint y: 218, distance: 464.4
copy div
click at [1049, 412] on div at bounding box center [857, 383] width 1202 height 681
click at [1075, 405] on div at bounding box center [857, 383] width 1202 height 681
drag, startPoint x: 697, startPoint y: 209, endPoint x: 481, endPoint y: 396, distance: 285.7
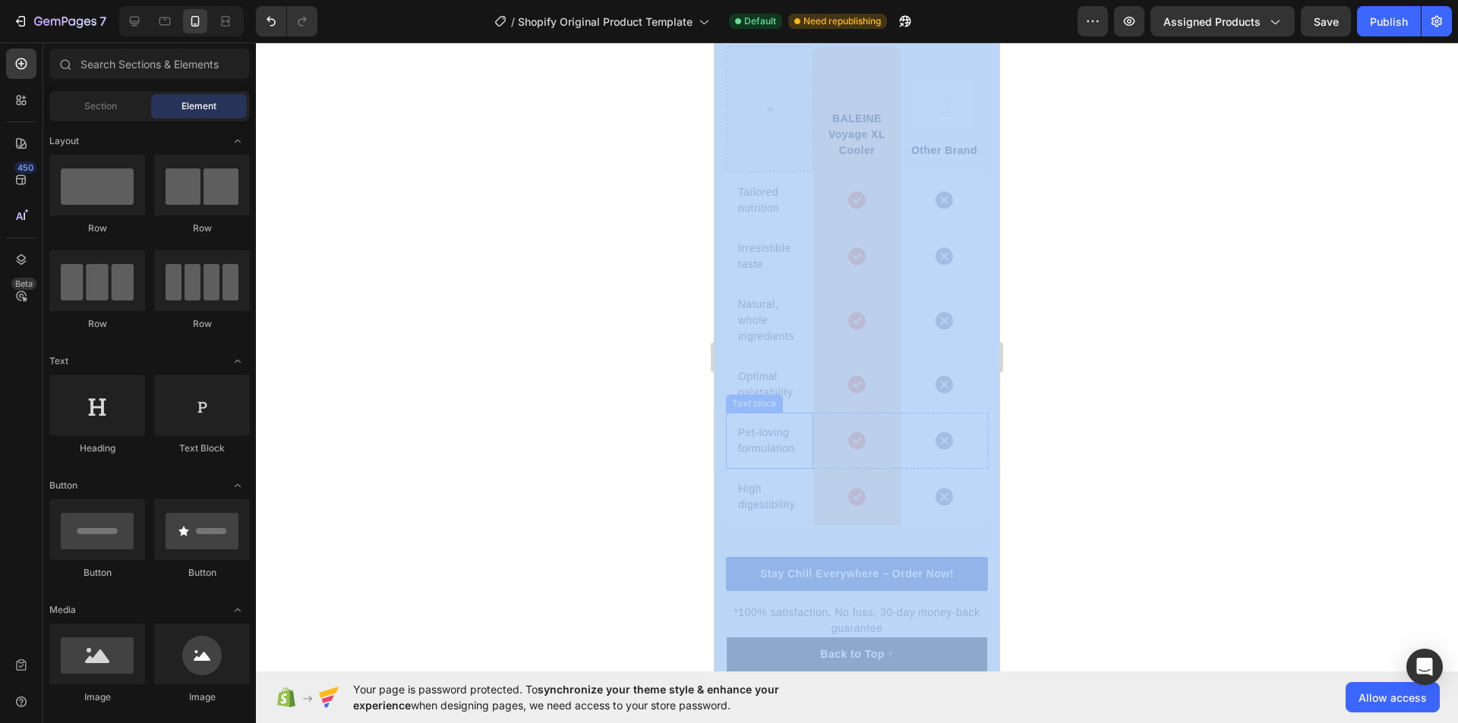
click at [710, 486] on div "333333 100 % 333333 100 % Your page is password protected. To synchronize your …" at bounding box center [857, 383] width 1202 height 681
click at [465, 390] on div at bounding box center [857, 383] width 1202 height 681
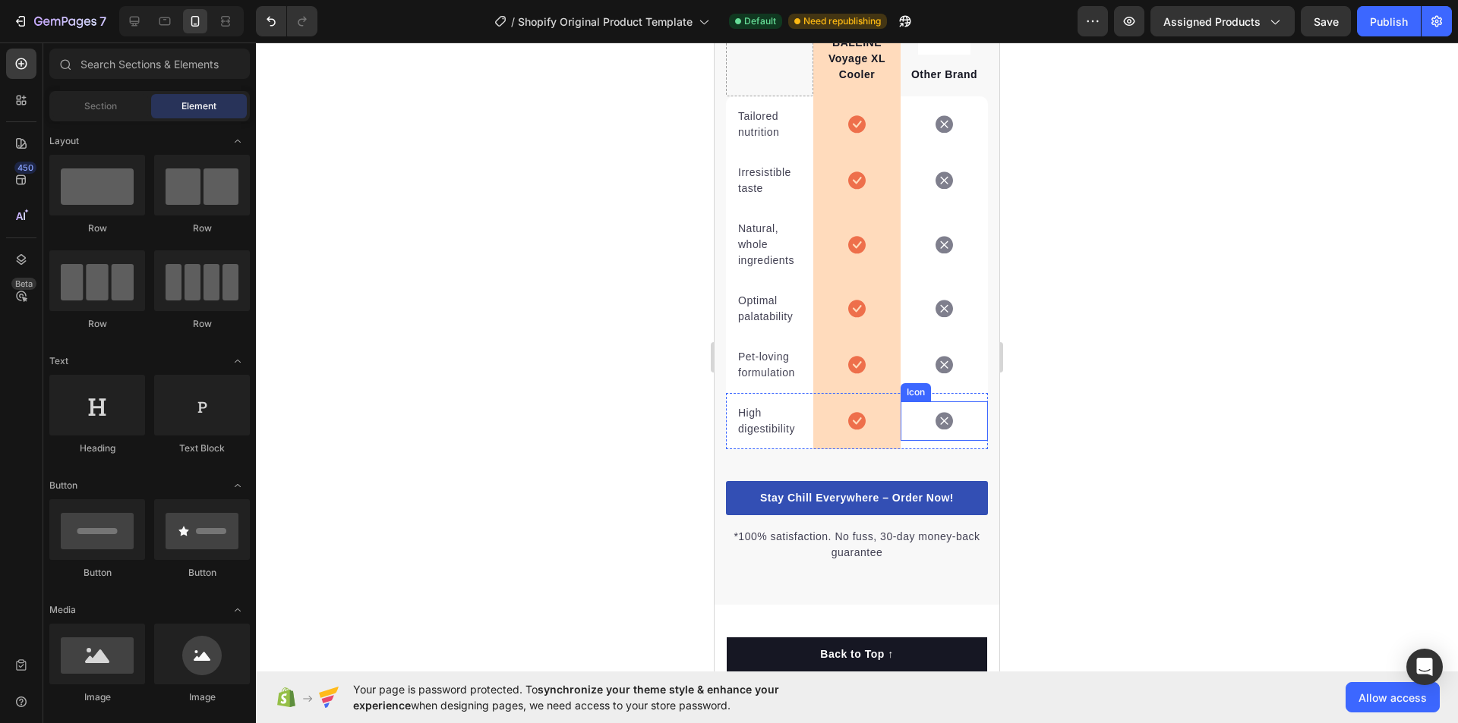
scroll to position [3412, 0]
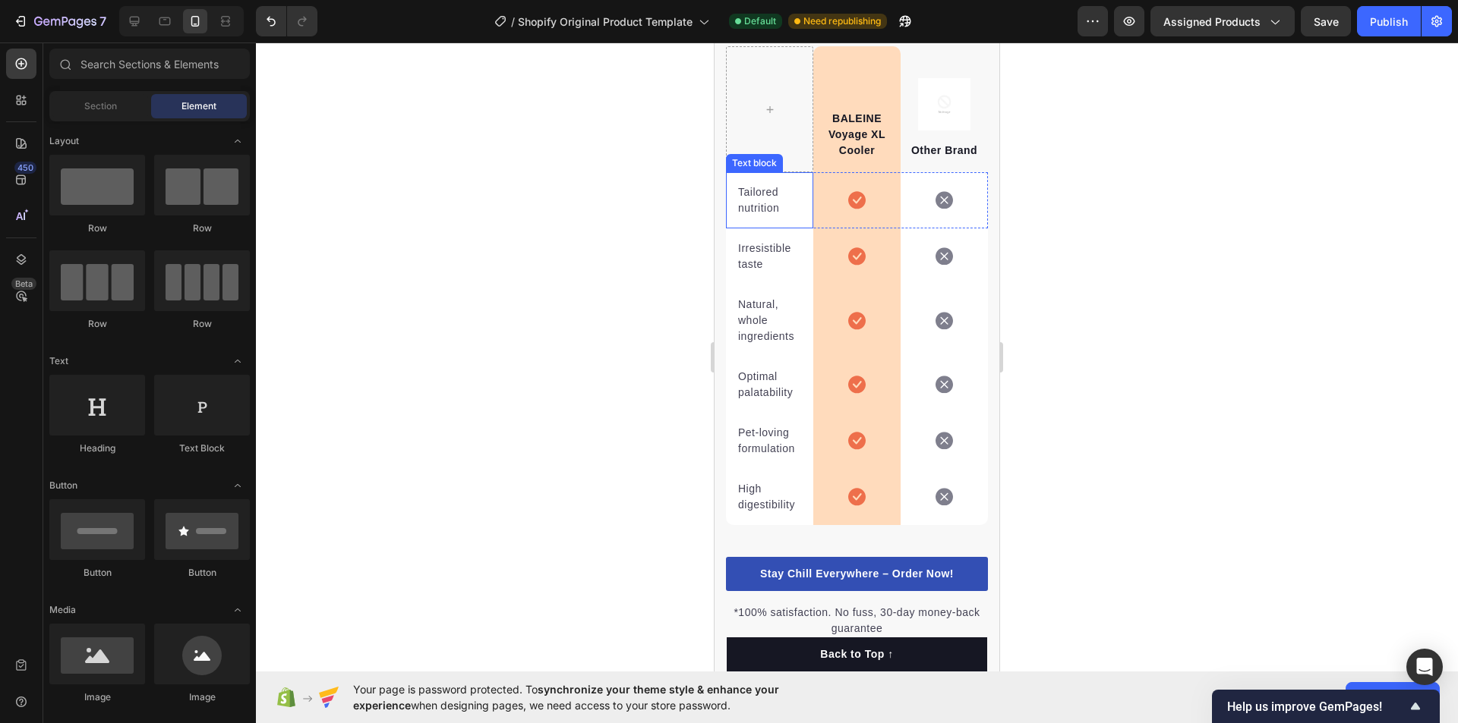
click at [774, 212] on p "Tailored nutrition" at bounding box center [769, 200] width 63 height 32
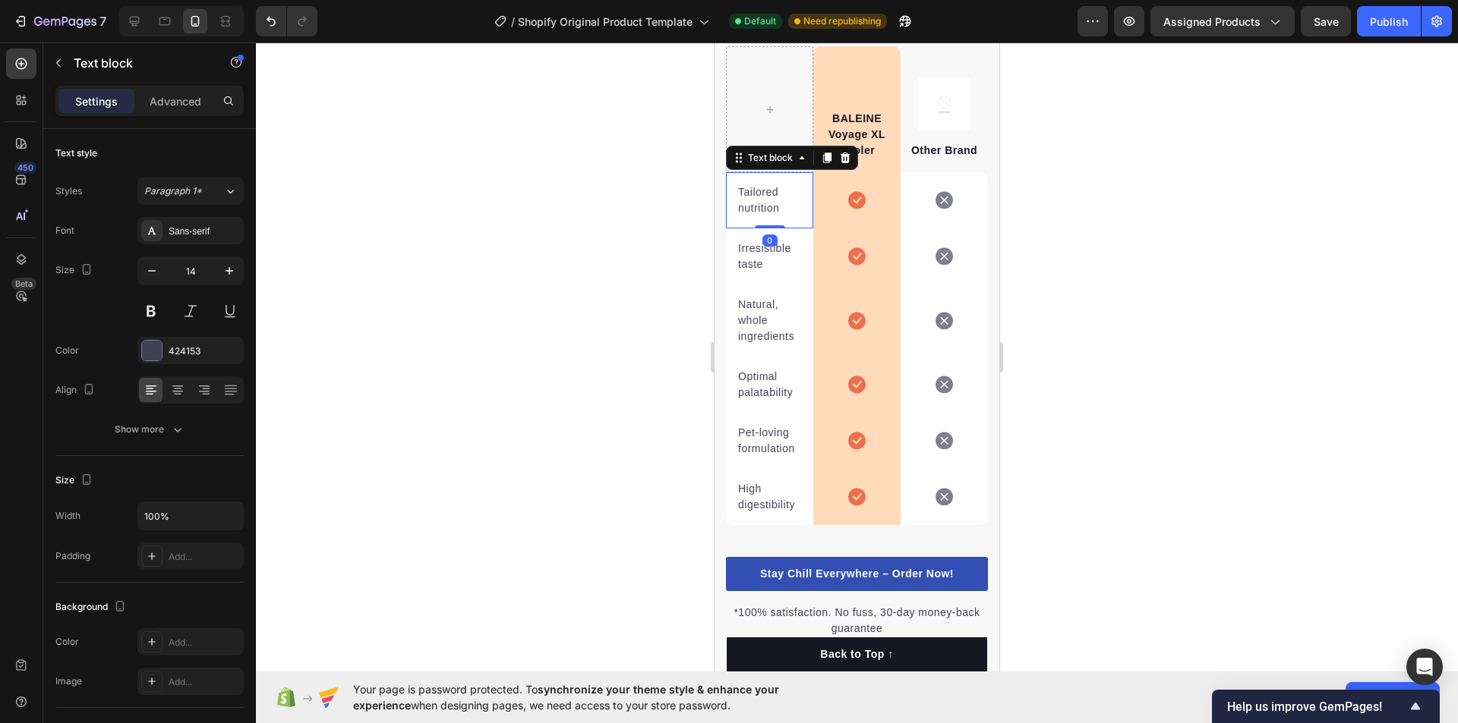
click at [774, 212] on p "Tailored nutrition" at bounding box center [769, 200] width 63 height 32
click at [745, 269] on p "Irresistible taste" at bounding box center [769, 257] width 63 height 32
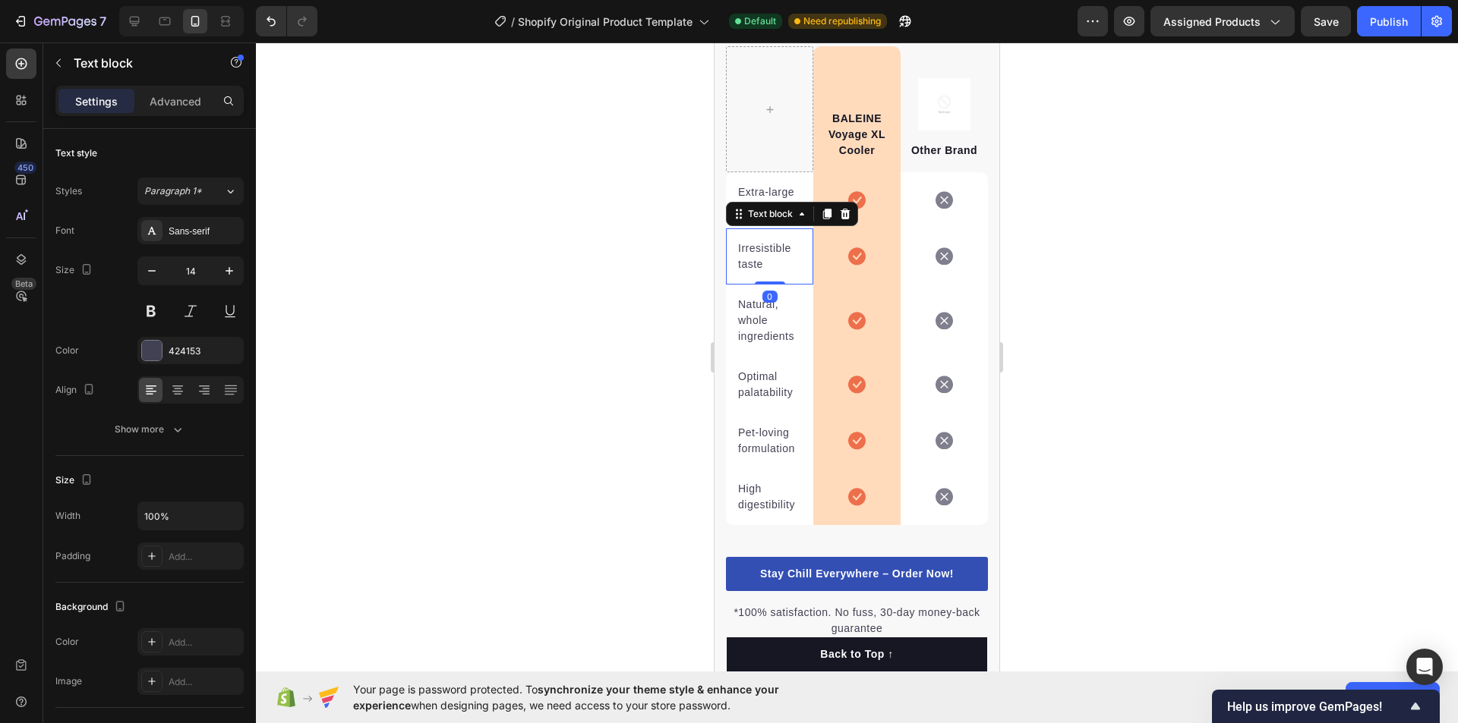
click at [745, 269] on p "Irresistible taste" at bounding box center [769, 257] width 63 height 32
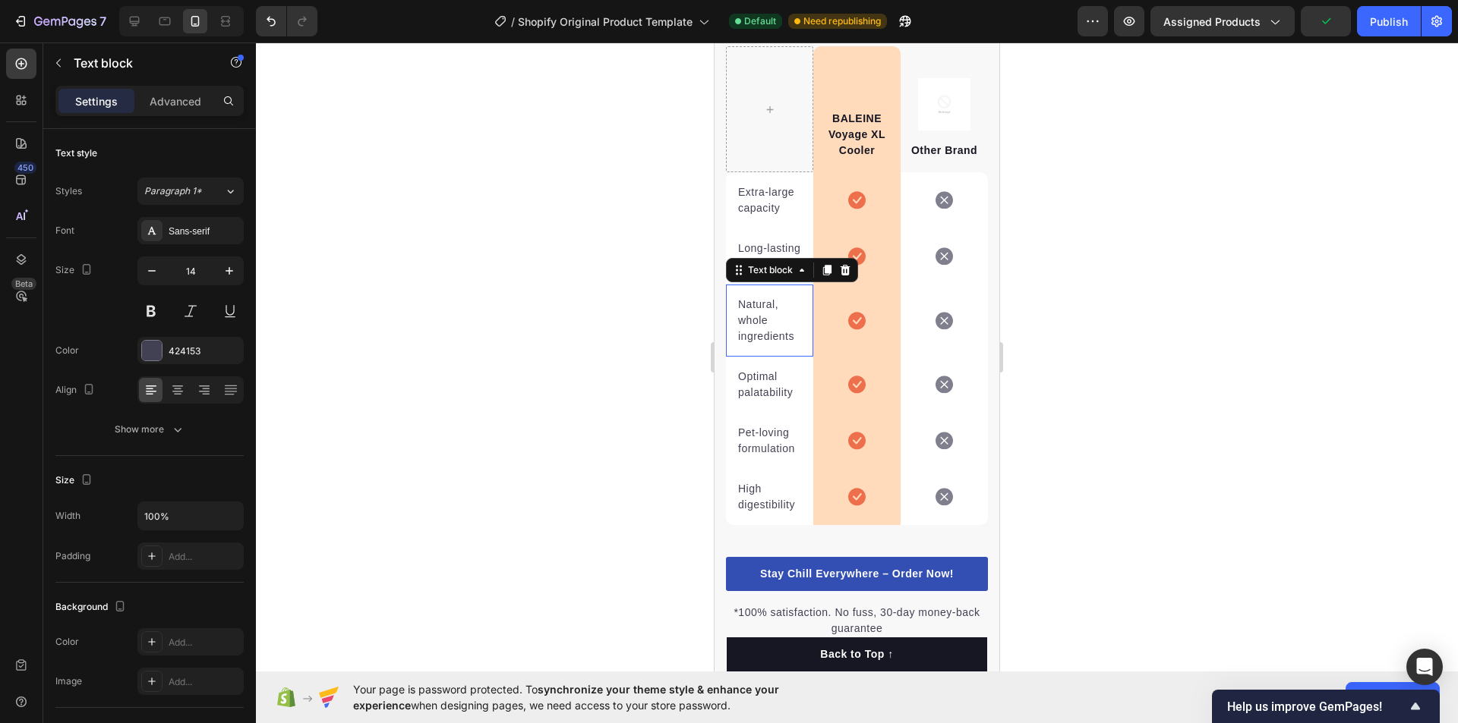
click at [761, 345] on p "Natural, whole ingredients" at bounding box center [769, 321] width 63 height 48
click at [756, 401] on p "Optimal palatability" at bounding box center [769, 385] width 63 height 32
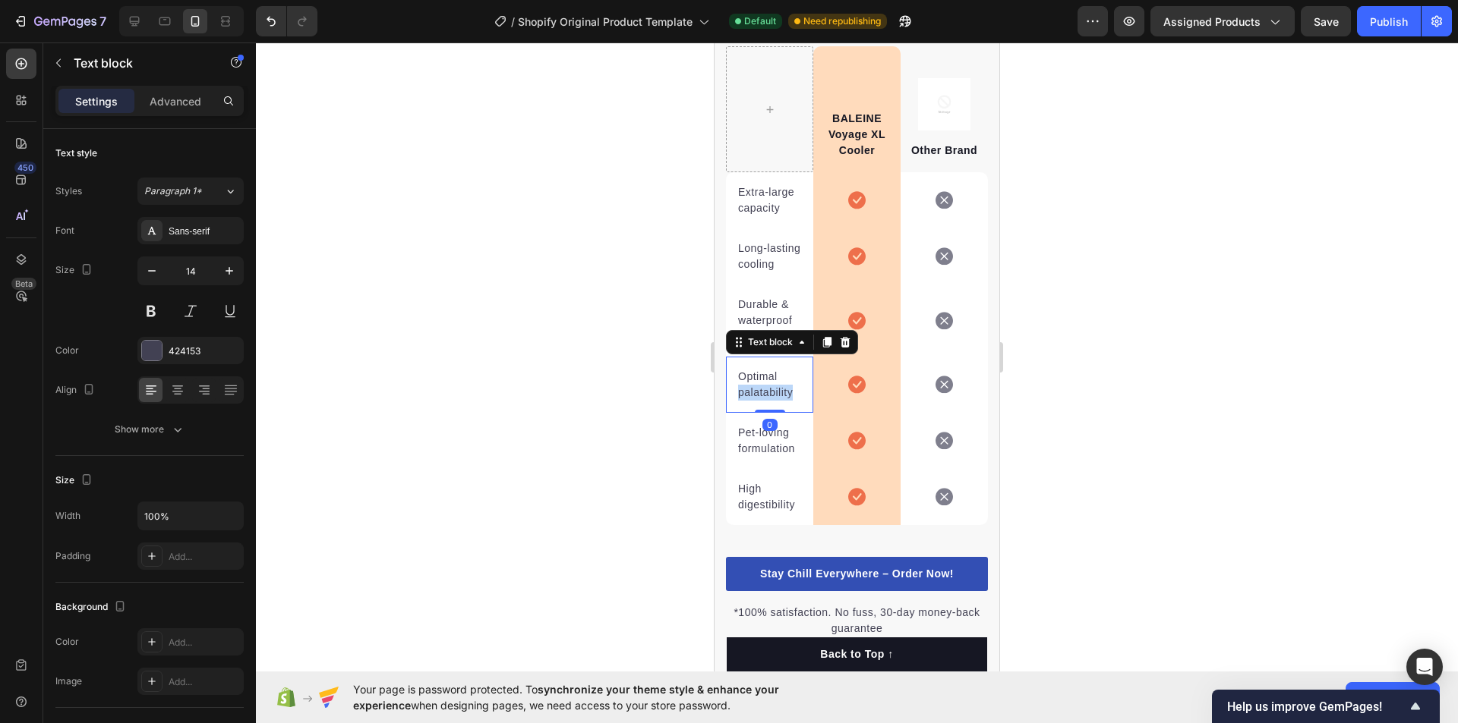
click at [756, 401] on p "Optimal palatability" at bounding box center [769, 385] width 63 height 32
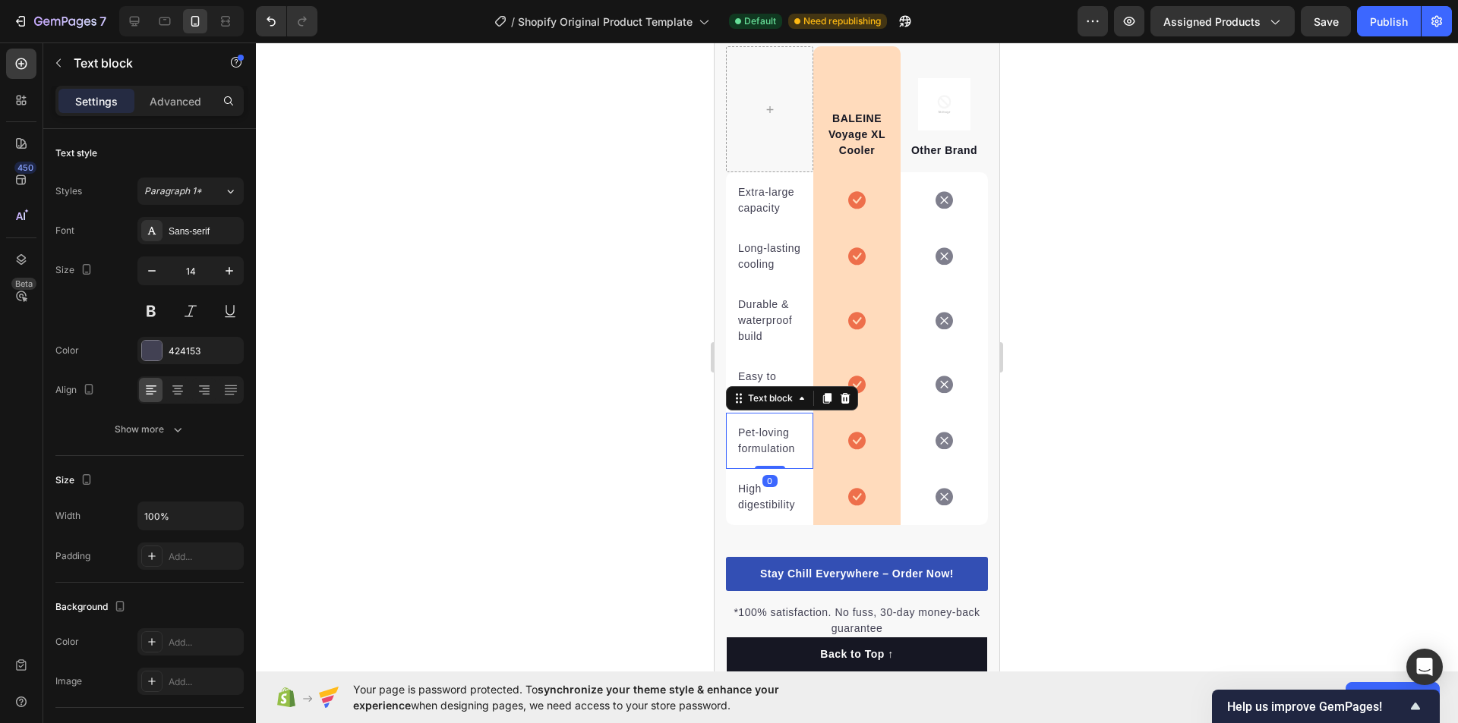
click at [737, 459] on div "Pet-loving formulation" at bounding box center [769, 441] width 66 height 35
click at [765, 513] on p "High digestibility" at bounding box center [769, 497] width 63 height 32
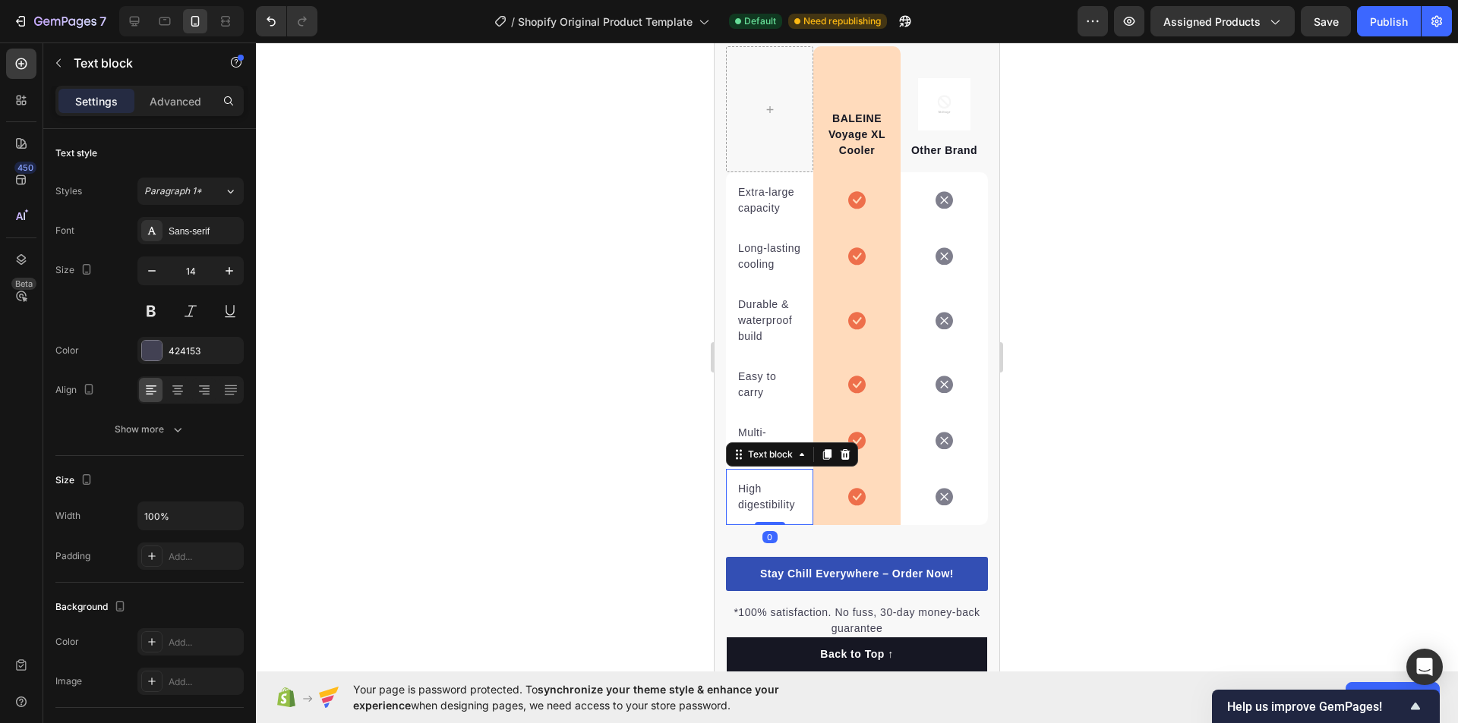
click at [765, 513] on p "High digestibility" at bounding box center [769, 497] width 63 height 32
click at [1124, 229] on div at bounding box center [857, 383] width 1202 height 681
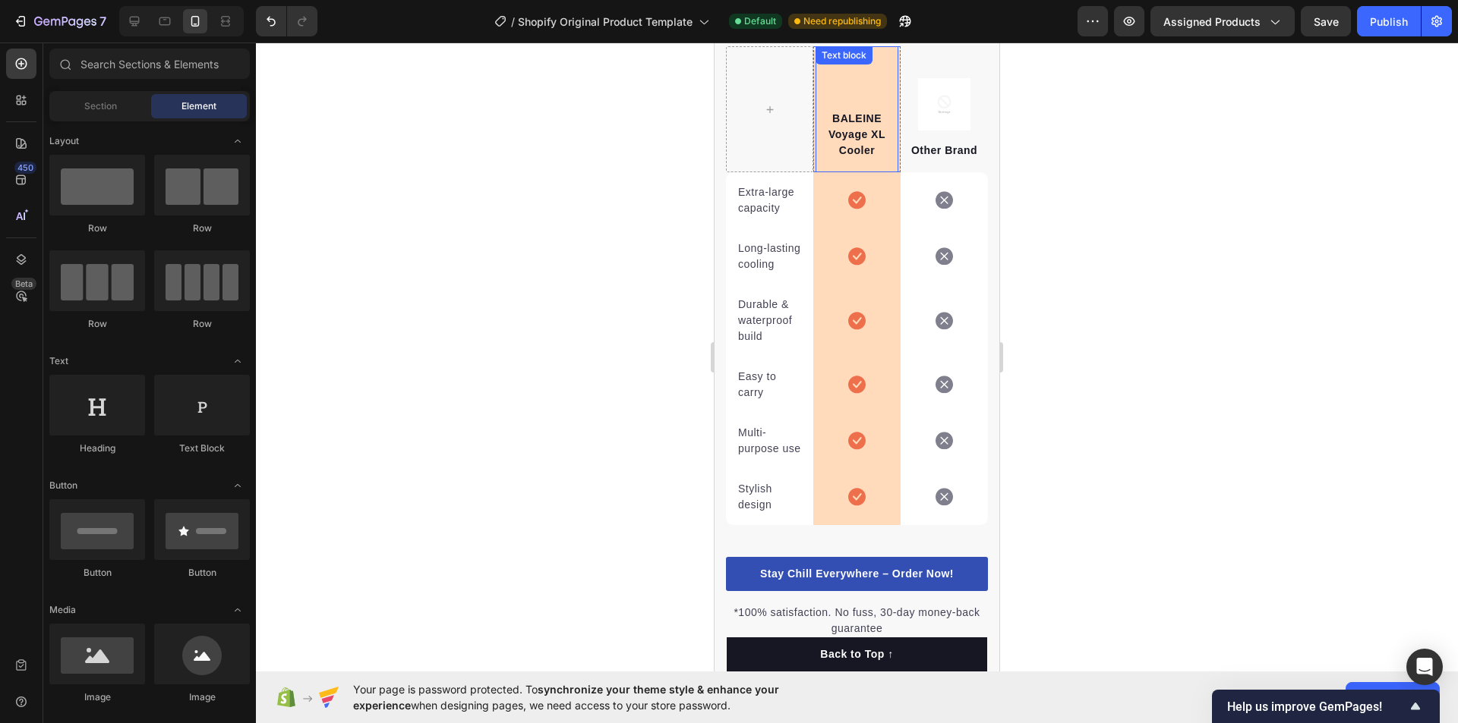
click at [853, 104] on div "BALEINE Voyage XL Cooler Text block" at bounding box center [856, 109] width 83 height 126
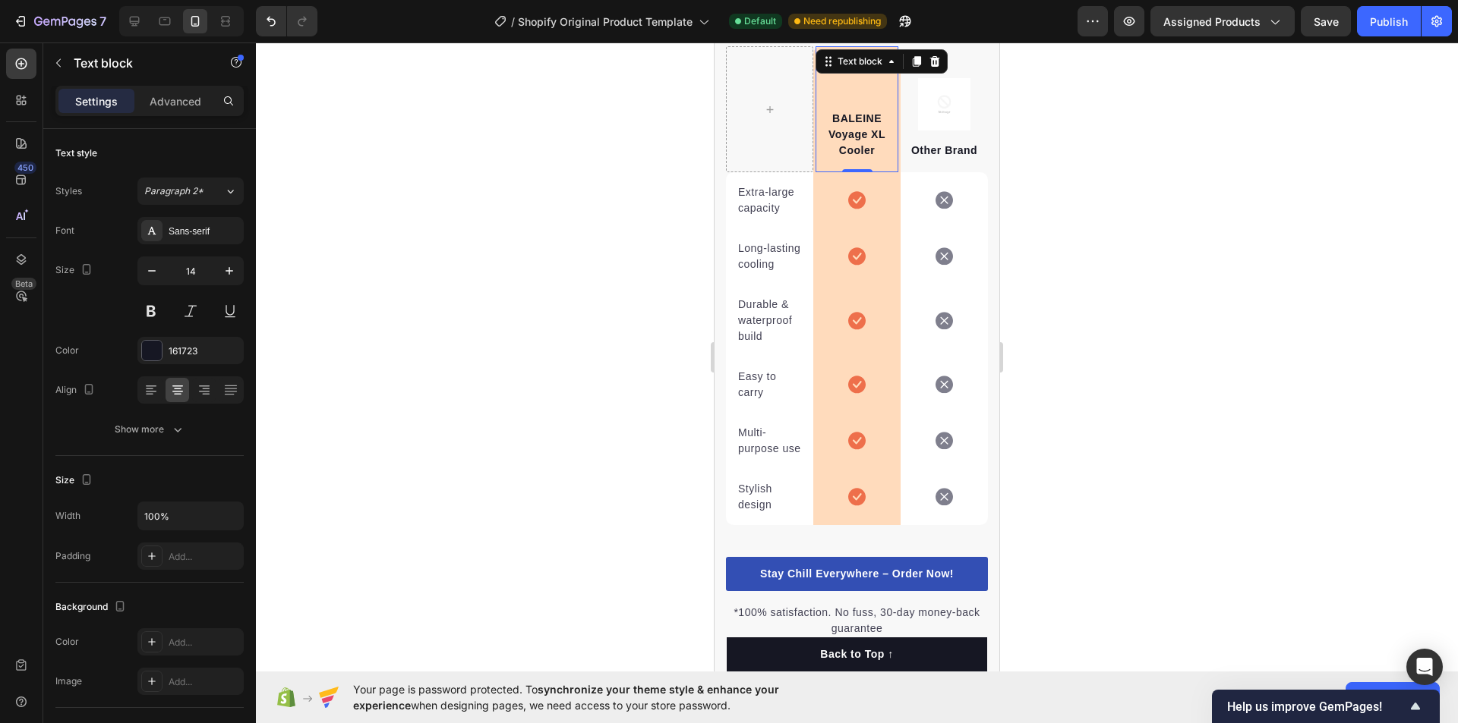
click at [1180, 138] on div at bounding box center [857, 383] width 1202 height 681
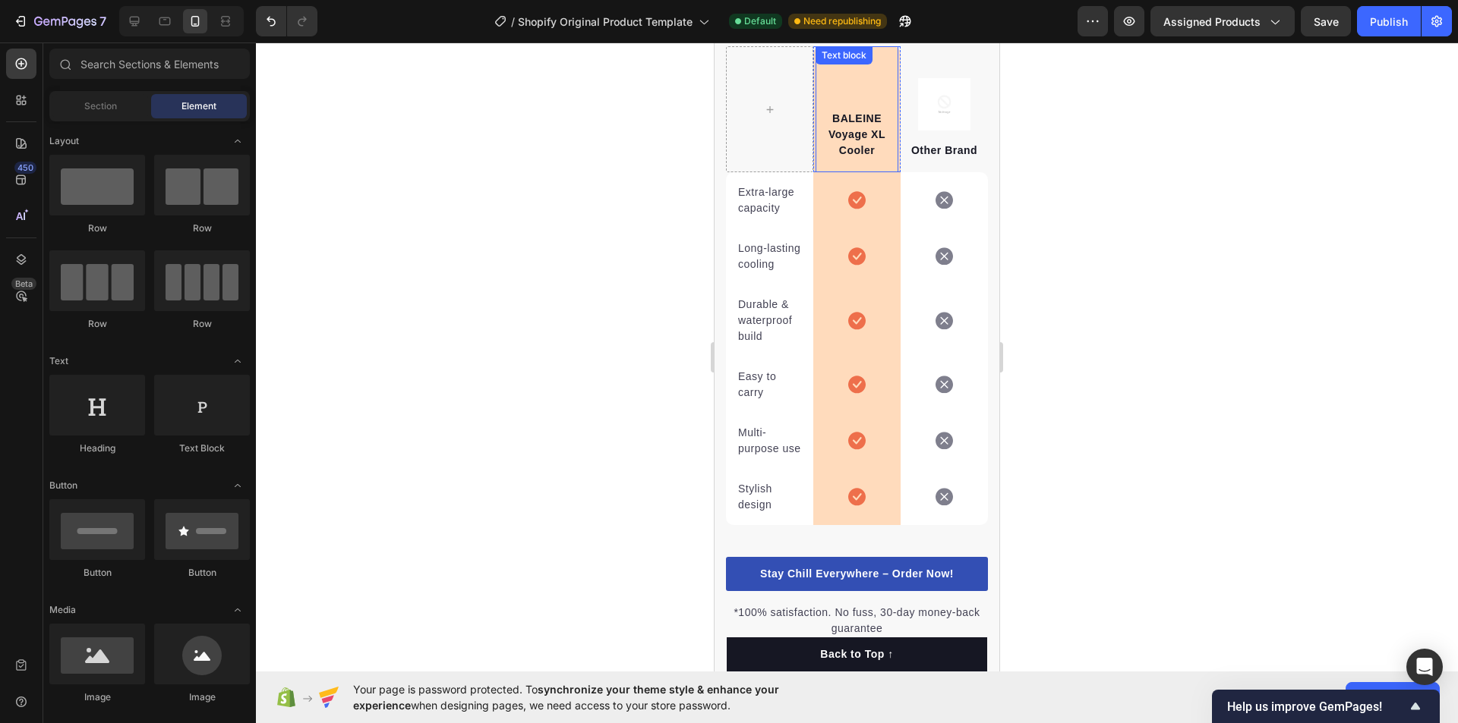
click at [859, 98] on div "BALEINE Voyage XL Cooler Text block" at bounding box center [856, 109] width 83 height 126
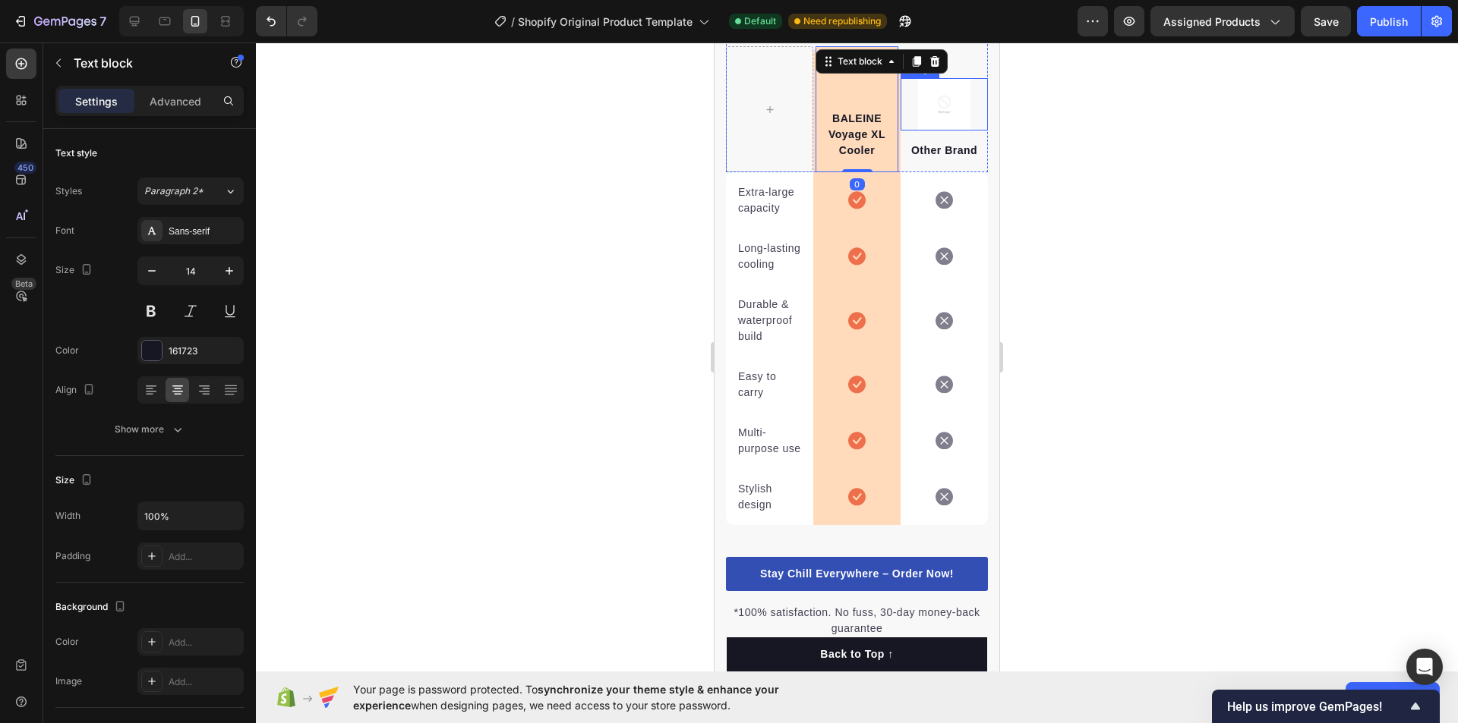
click at [922, 118] on img at bounding box center [944, 104] width 52 height 52
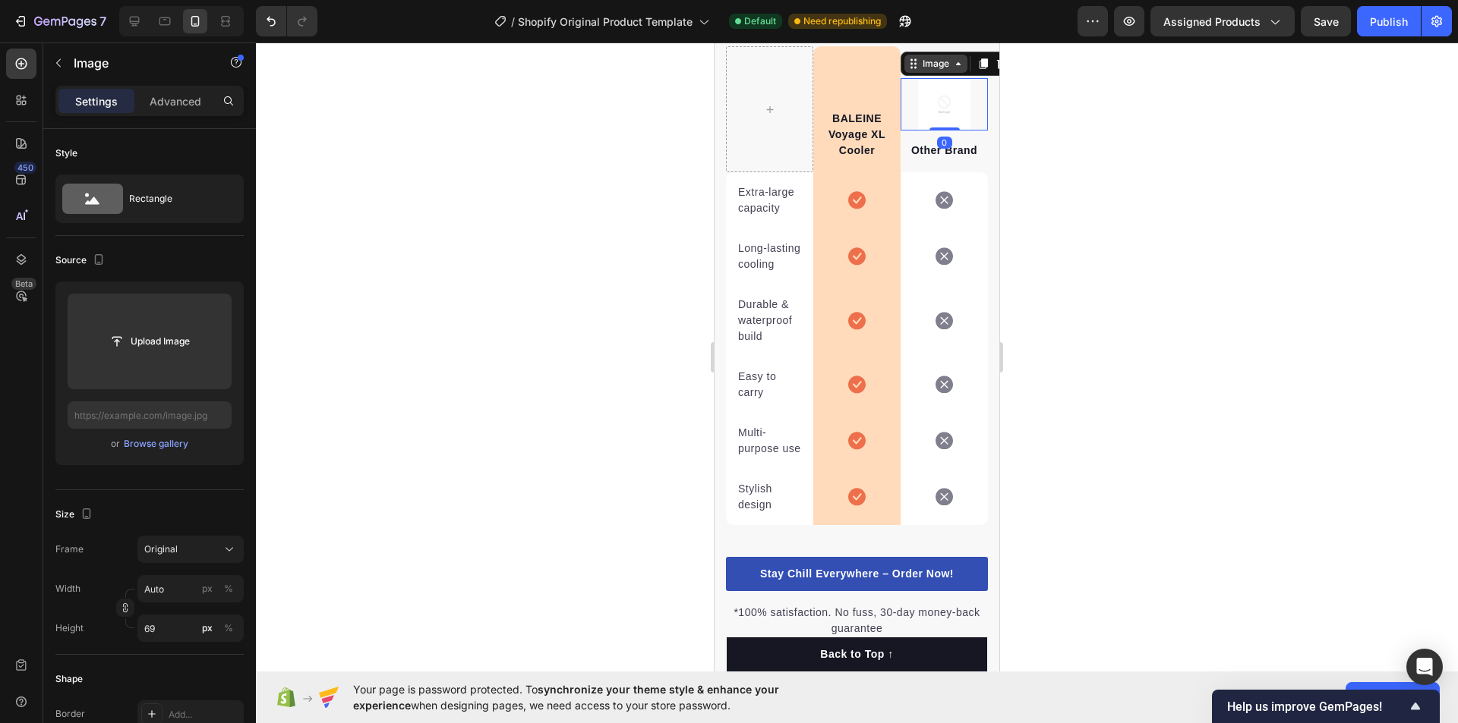
click at [935, 71] on div "Image" at bounding box center [935, 64] width 33 height 14
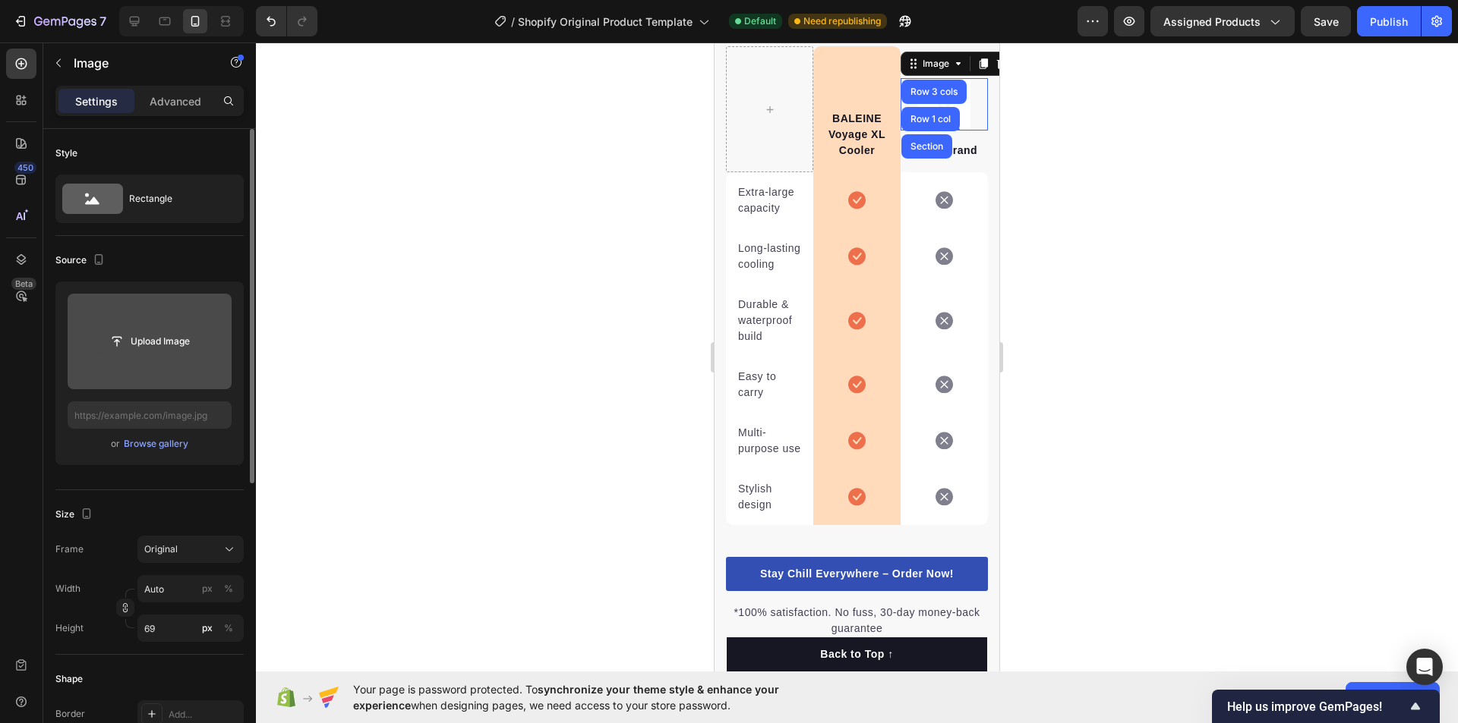
click at [147, 336] on input "file" at bounding box center [149, 342] width 105 height 26
click at [147, 355] on button "Upload Image" at bounding box center [149, 341] width 106 height 27
click at [155, 357] on input "file" at bounding box center [150, 342] width 164 height 96
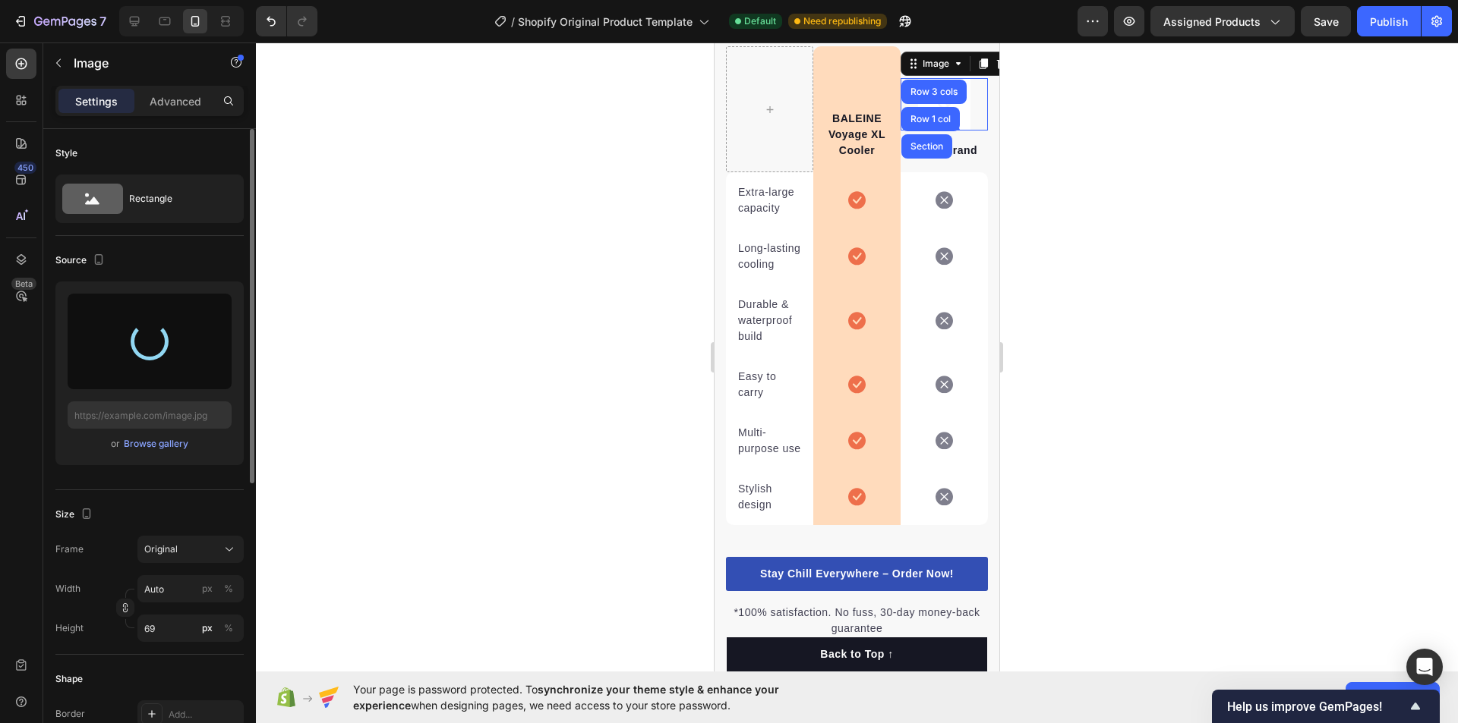
type input "[URL][DOMAIN_NAME]"
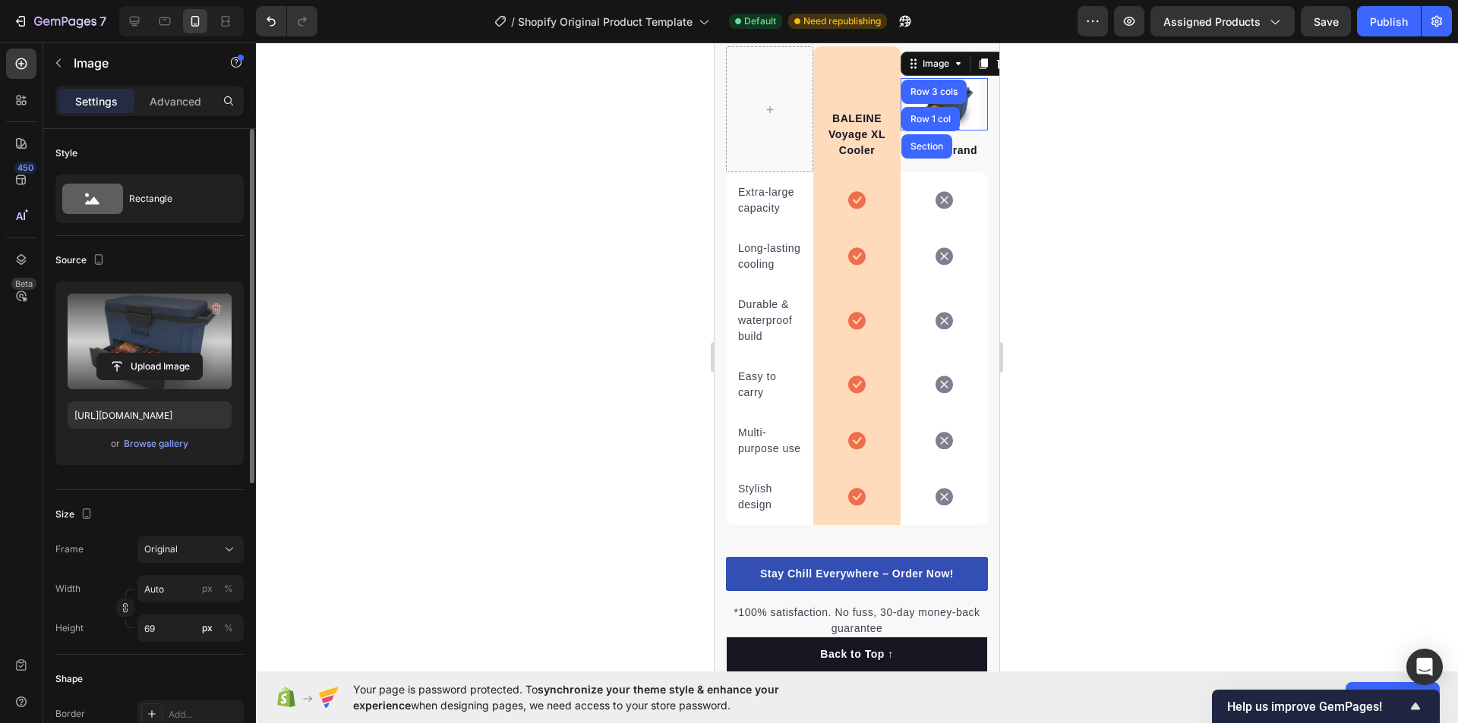
click at [1209, 514] on div at bounding box center [857, 383] width 1202 height 681
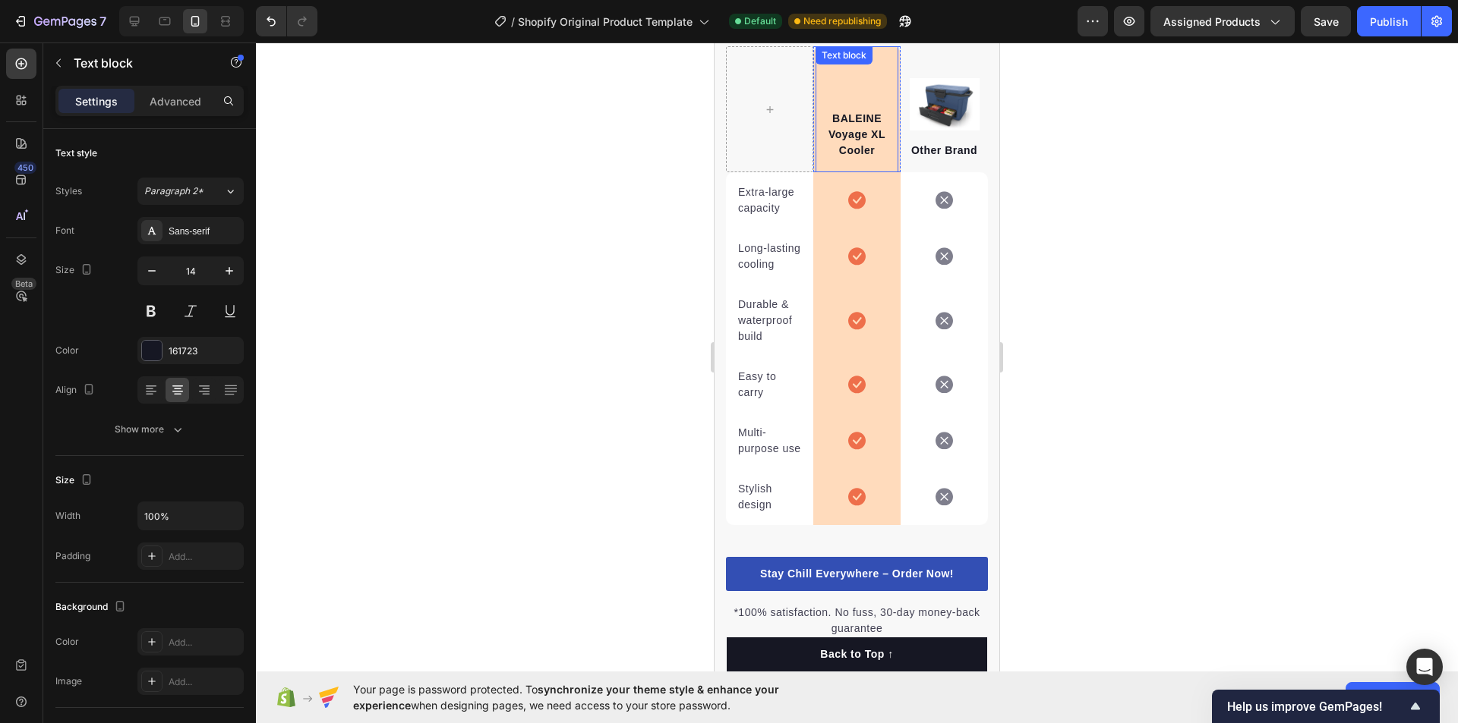
click at [858, 106] on div "BALEINE Voyage XL Cooler Text block" at bounding box center [856, 109] width 83 height 126
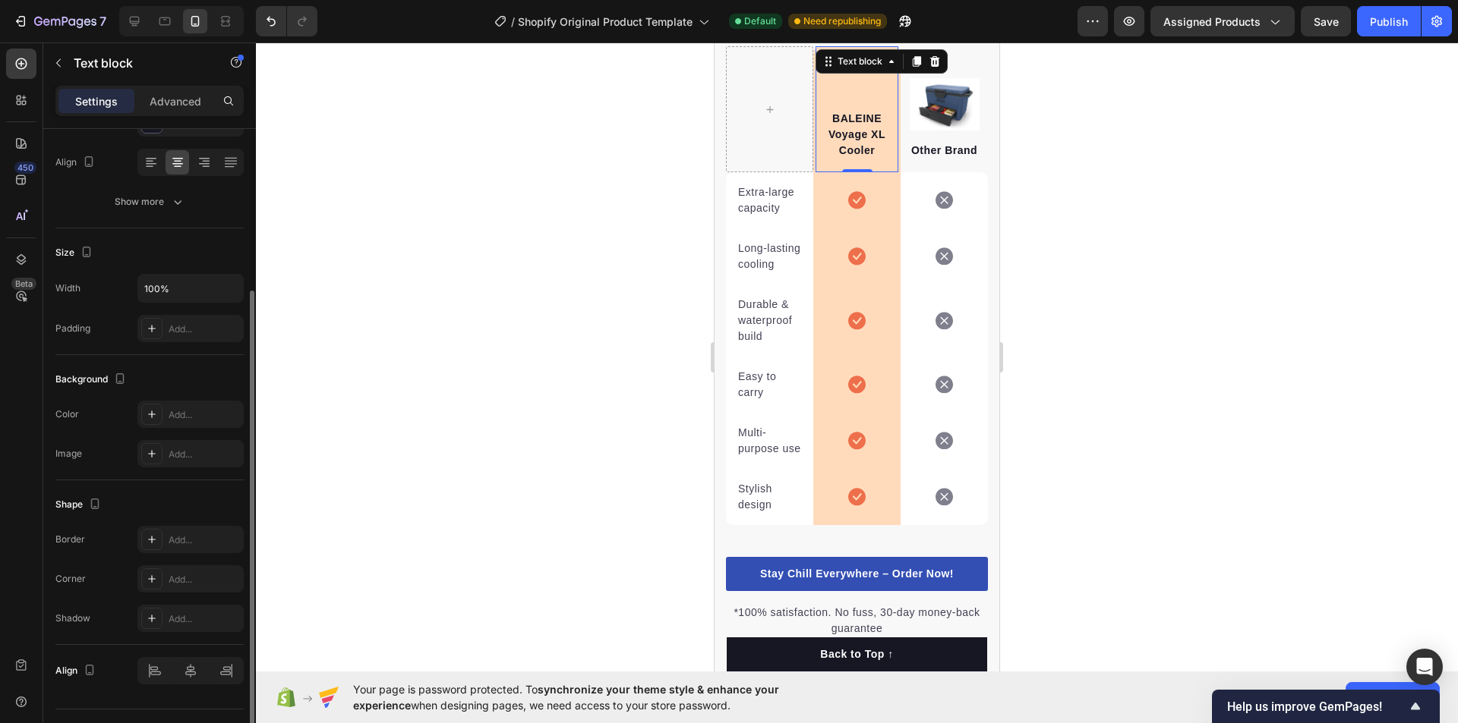
scroll to position [262, 0]
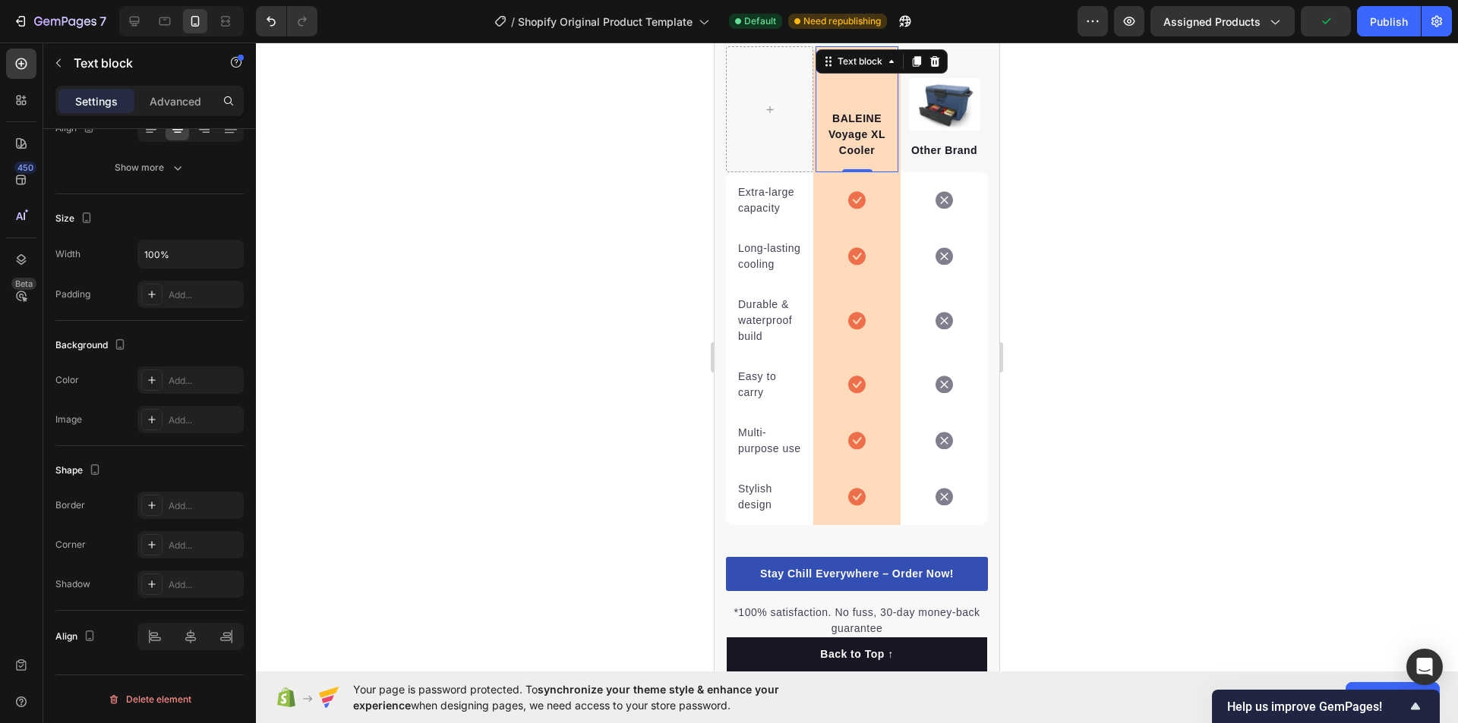
click at [849, 105] on div "BALEINE Voyage XL Cooler Text block 0" at bounding box center [856, 109] width 83 height 126
click at [189, 420] on div "Add..." at bounding box center [204, 421] width 71 height 14
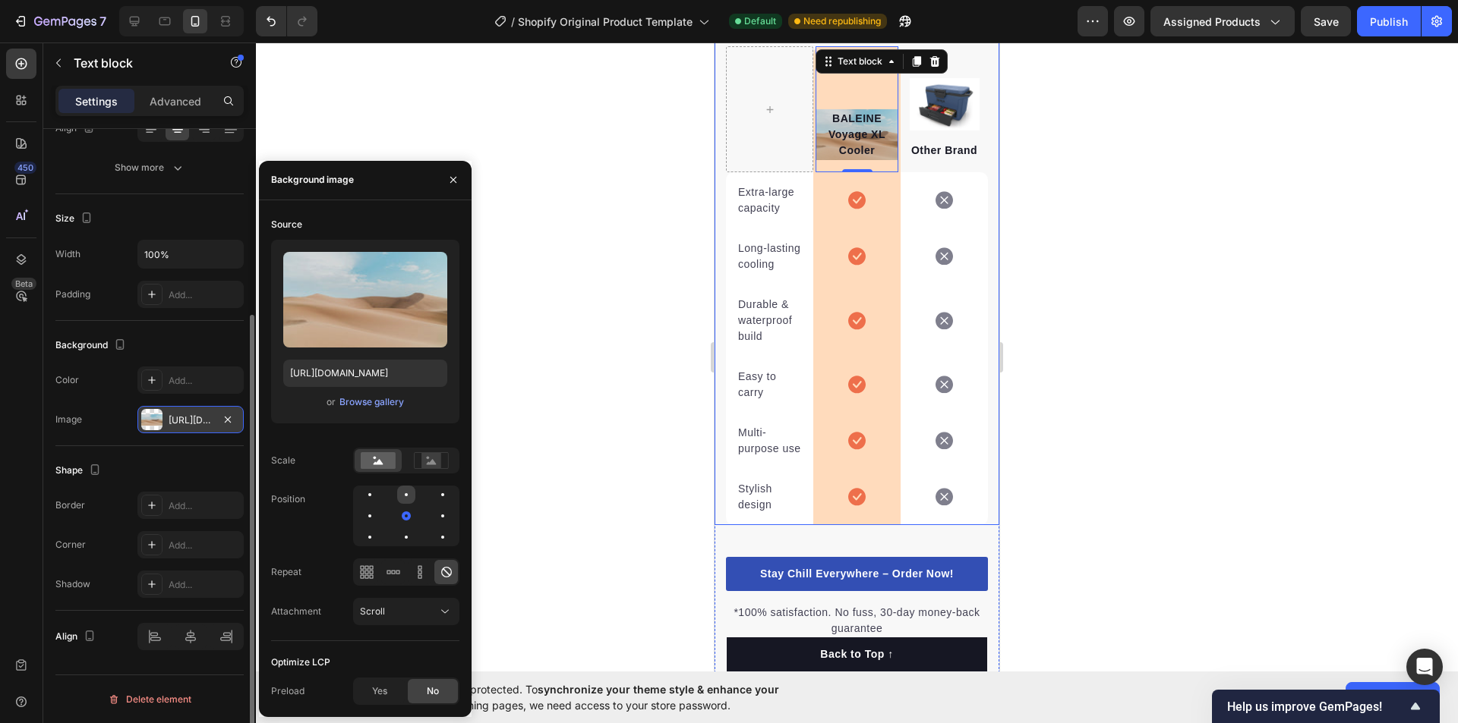
click at [403, 490] on div at bounding box center [406, 495] width 18 height 18
click at [402, 515] on div at bounding box center [406, 516] width 18 height 18
click at [426, 455] on rect at bounding box center [431, 460] width 20 height 15
click at [370, 466] on rect at bounding box center [378, 460] width 35 height 17
click at [430, 460] on rect at bounding box center [431, 460] width 20 height 15
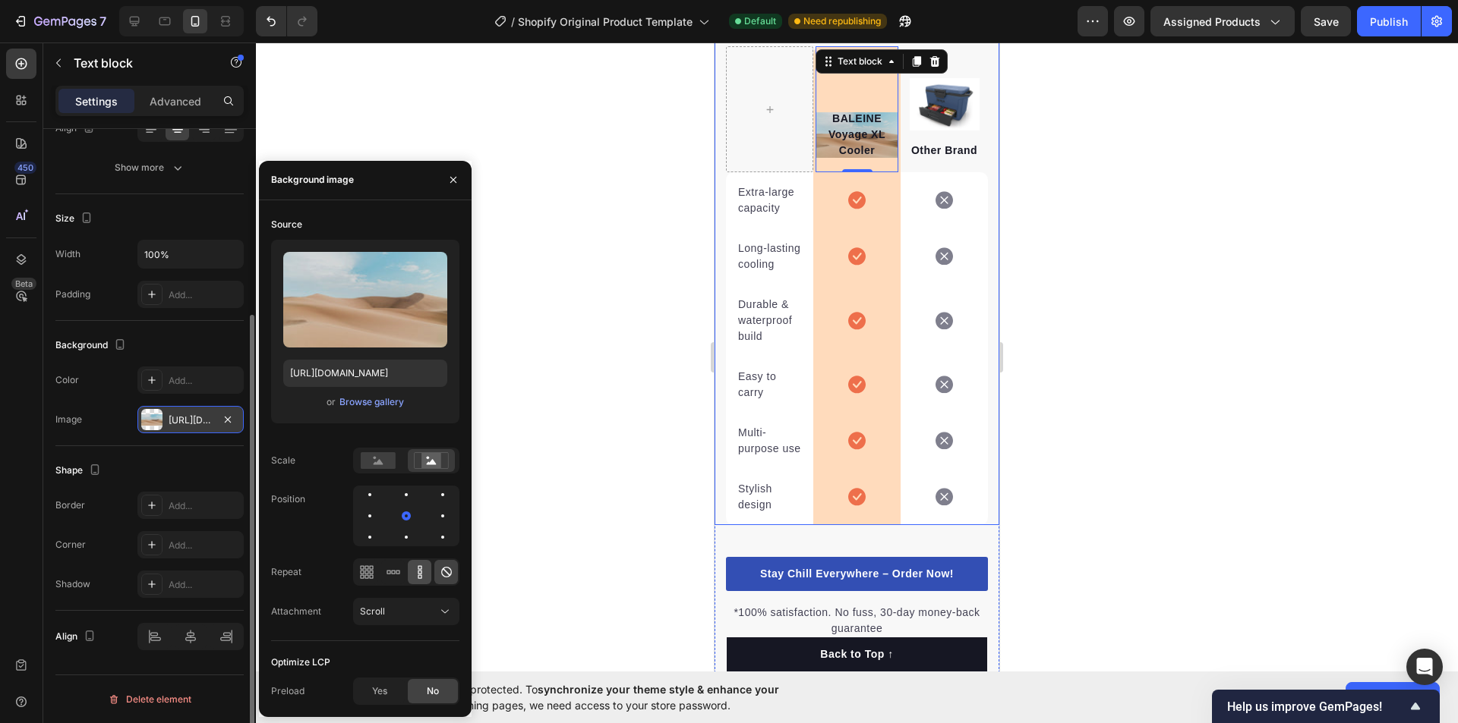
click at [415, 574] on icon at bounding box center [419, 572] width 15 height 15
click at [392, 570] on icon at bounding box center [393, 572] width 15 height 15
click at [365, 571] on icon at bounding box center [366, 572] width 15 height 15
click at [454, 569] on div at bounding box center [446, 572] width 24 height 24
click at [412, 624] on button "Scroll" at bounding box center [406, 611] width 106 height 27
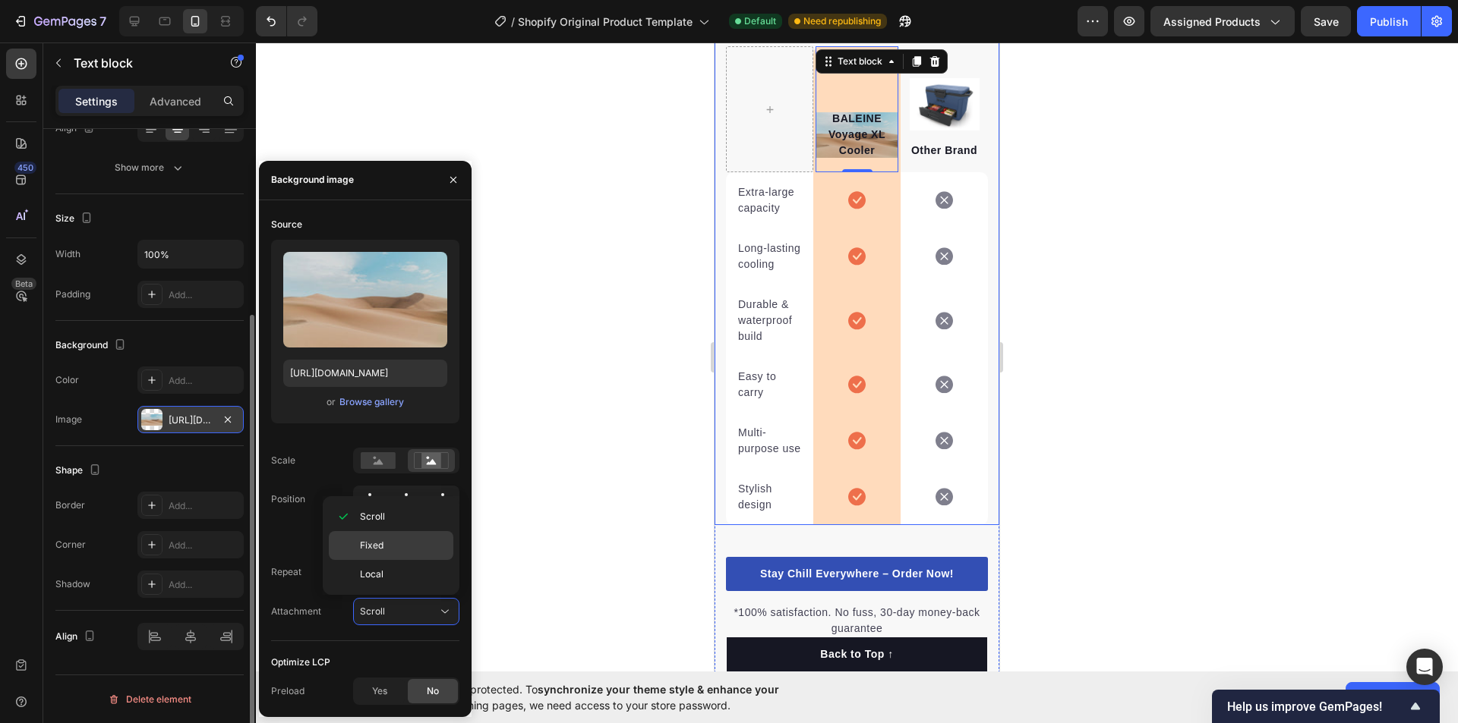
click at [382, 545] on span "Fixed" at bounding box center [372, 546] width 24 height 14
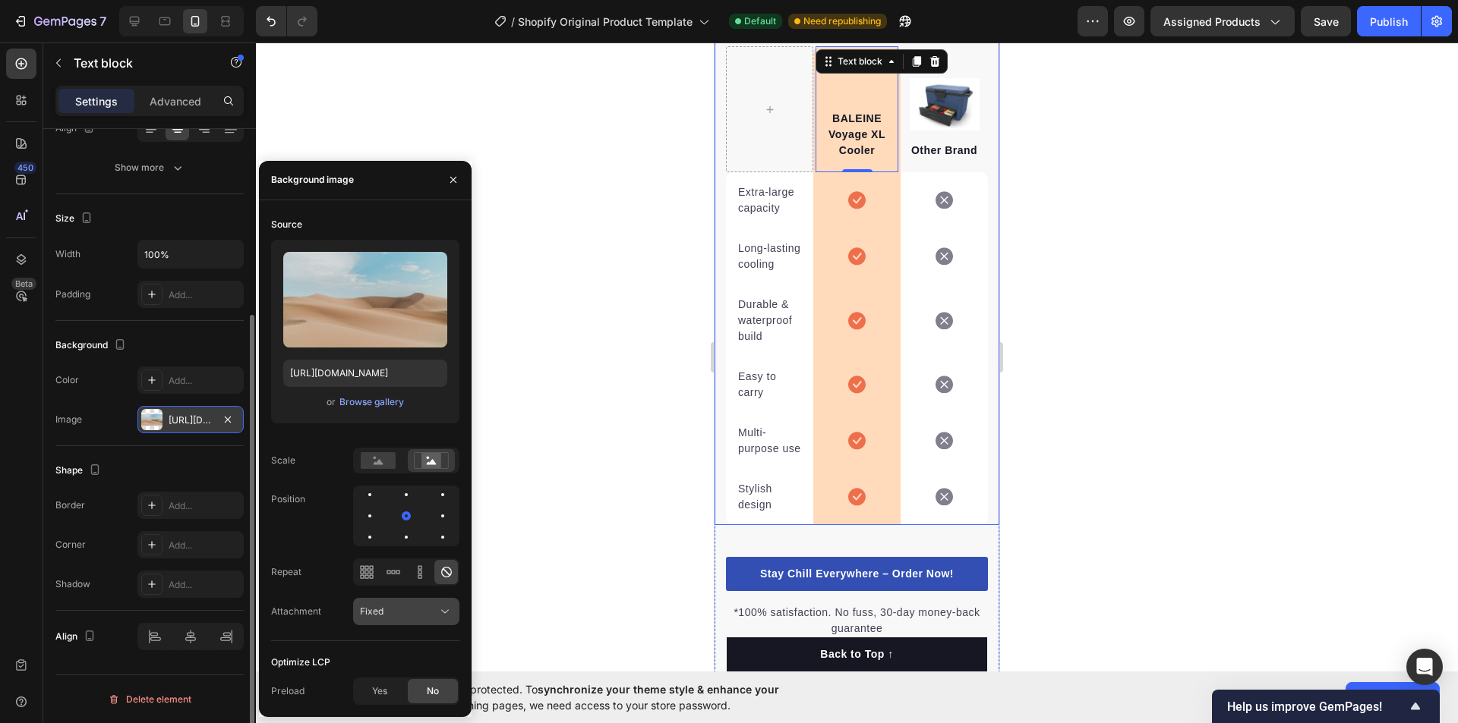
click at [400, 612] on div "Fixed" at bounding box center [398, 612] width 77 height 14
click at [375, 578] on span "Local" at bounding box center [372, 575] width 24 height 14
click at [461, 183] on button "button" at bounding box center [453, 180] width 24 height 24
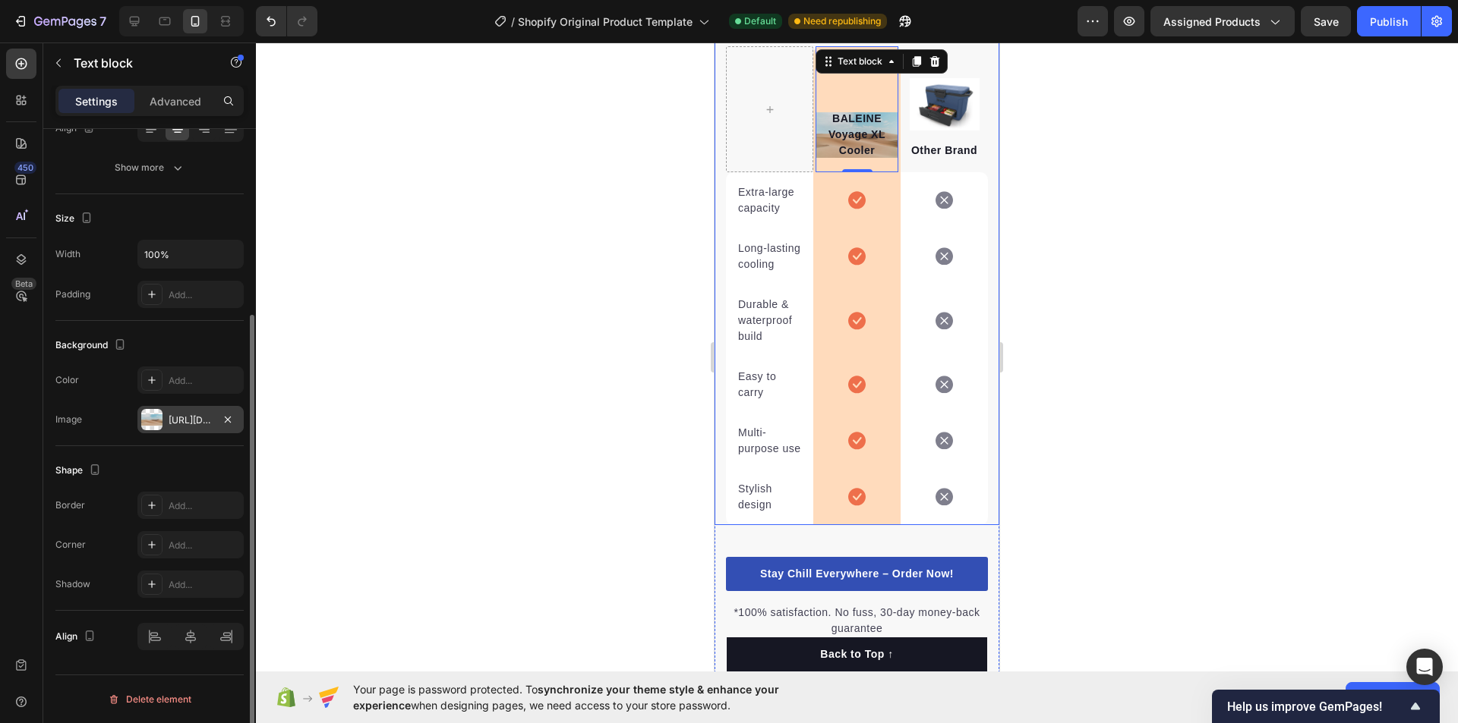
click at [178, 424] on div "[URL][DOMAIN_NAME]" at bounding box center [191, 421] width 44 height 14
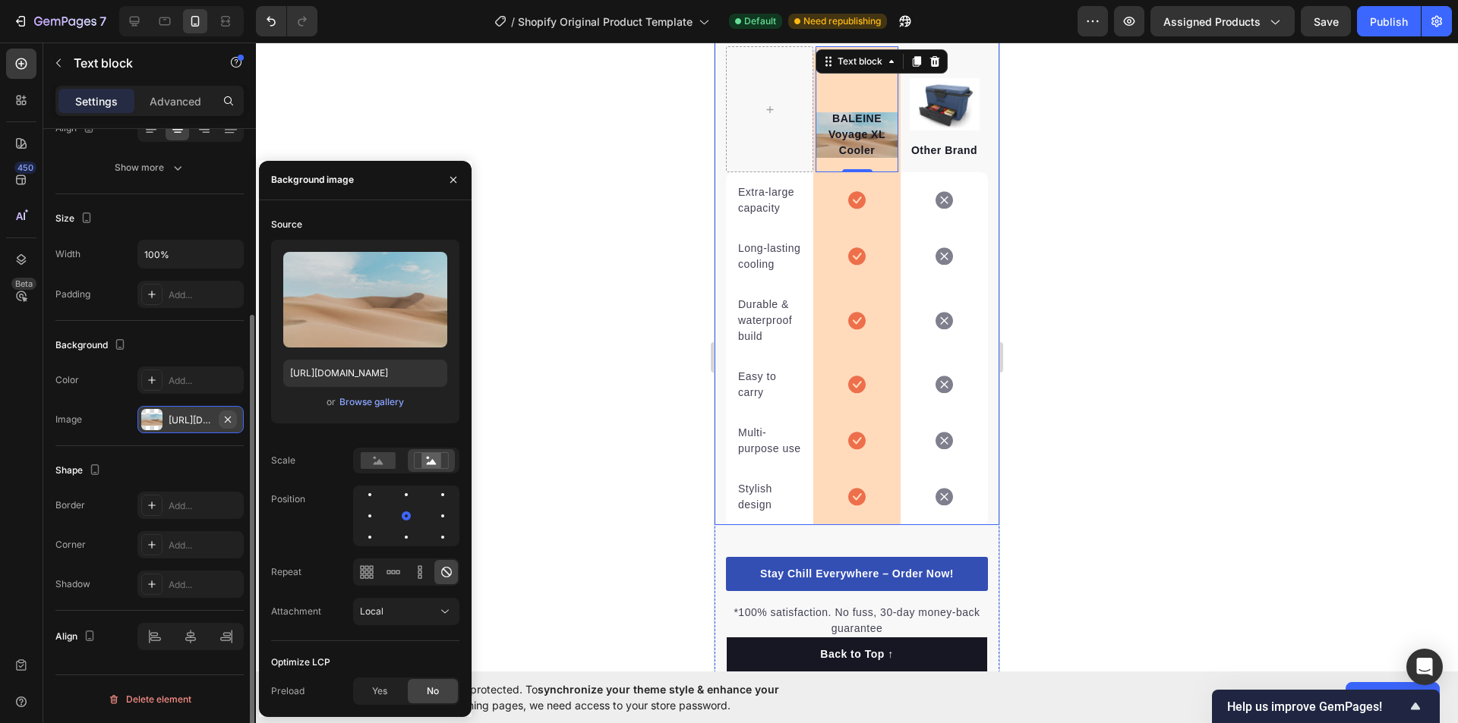
click at [235, 419] on button "button" at bounding box center [228, 420] width 18 height 18
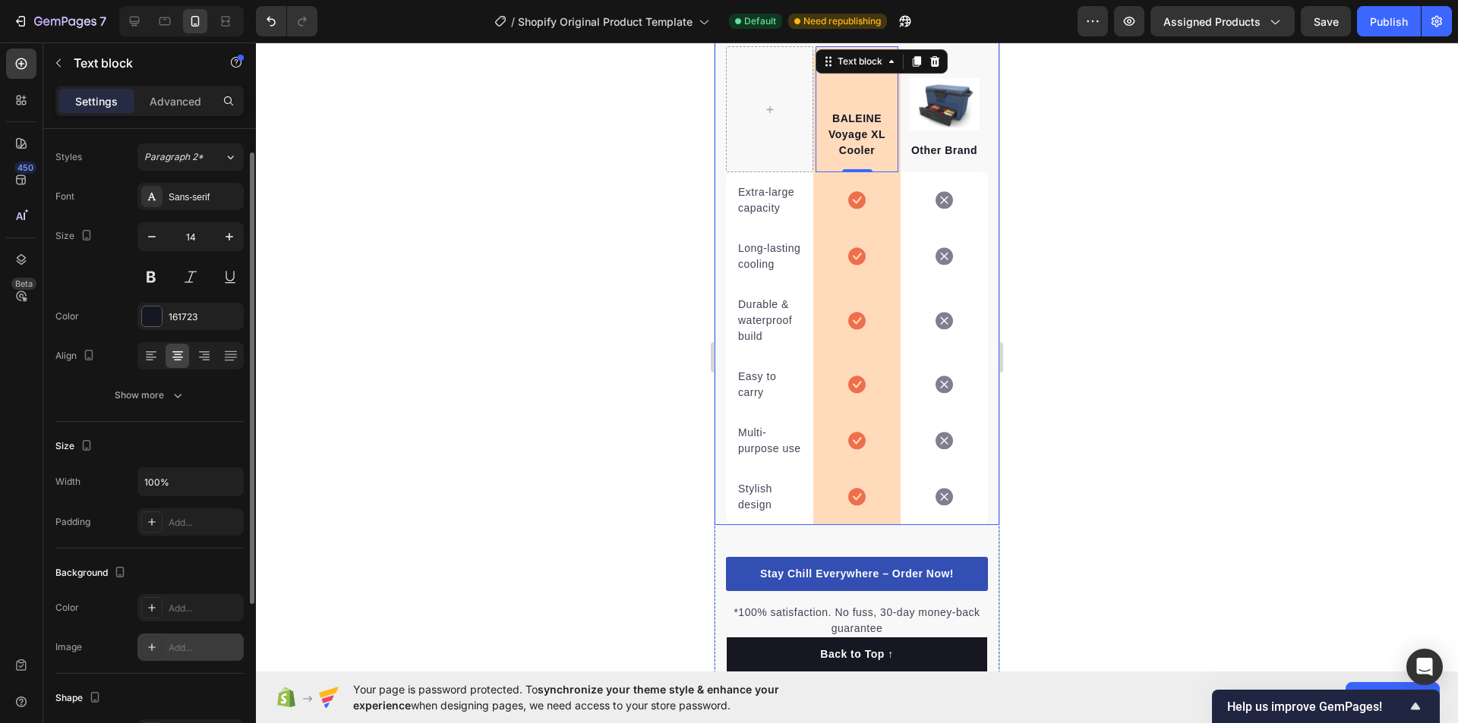
scroll to position [0, 0]
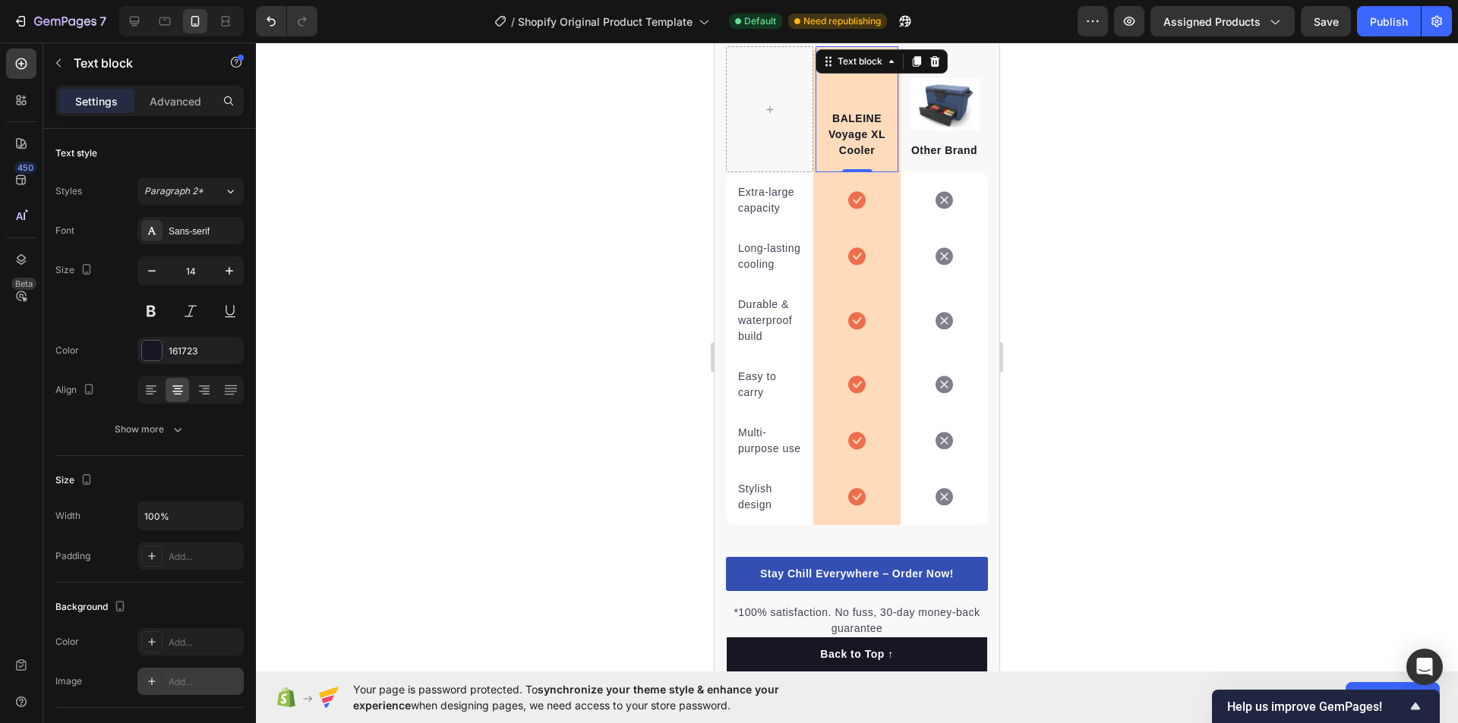
click at [842, 108] on div "BALEINE Voyage XL Cooler Text block 0" at bounding box center [856, 109] width 83 height 126
click at [1156, 173] on div at bounding box center [857, 383] width 1202 height 681
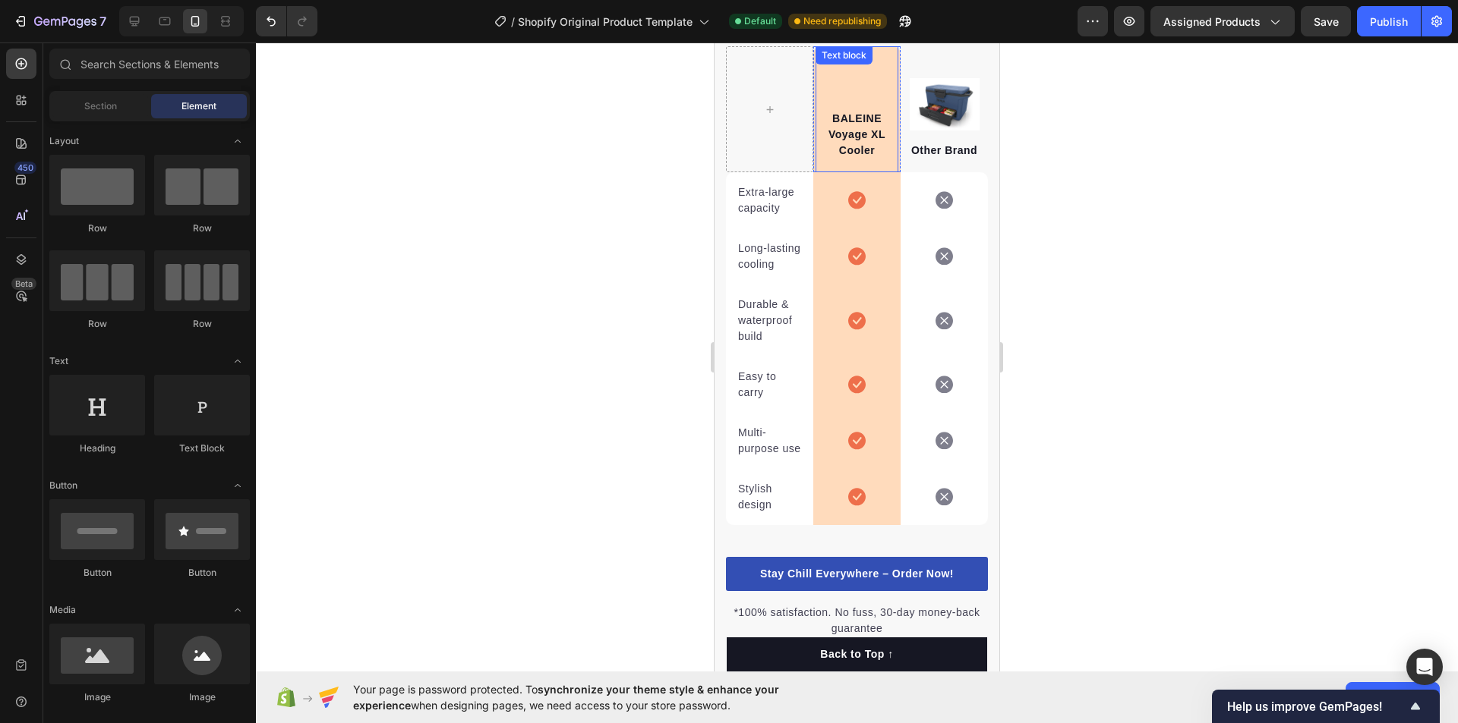
click at [847, 87] on div "BALEINE Voyage XL Cooler Text block" at bounding box center [856, 109] width 83 height 126
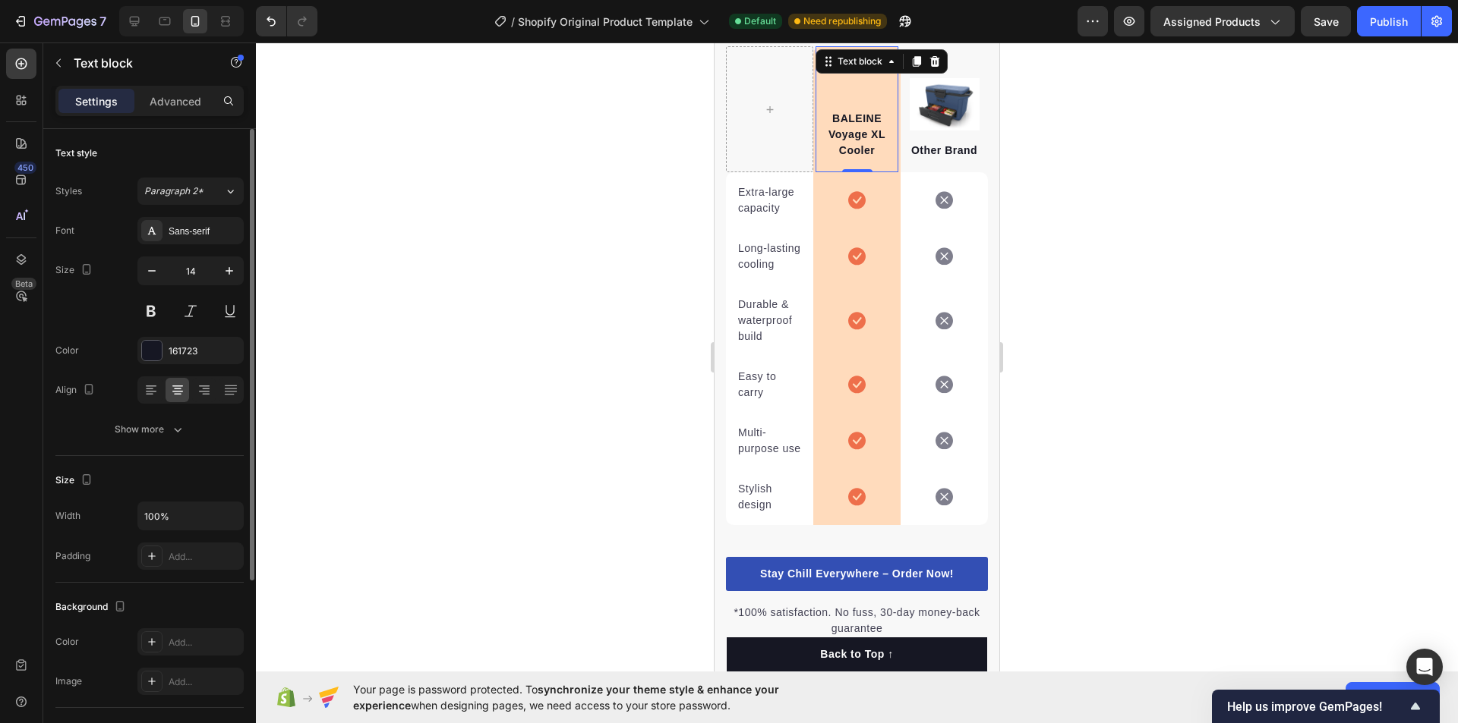
scroll to position [76, 0]
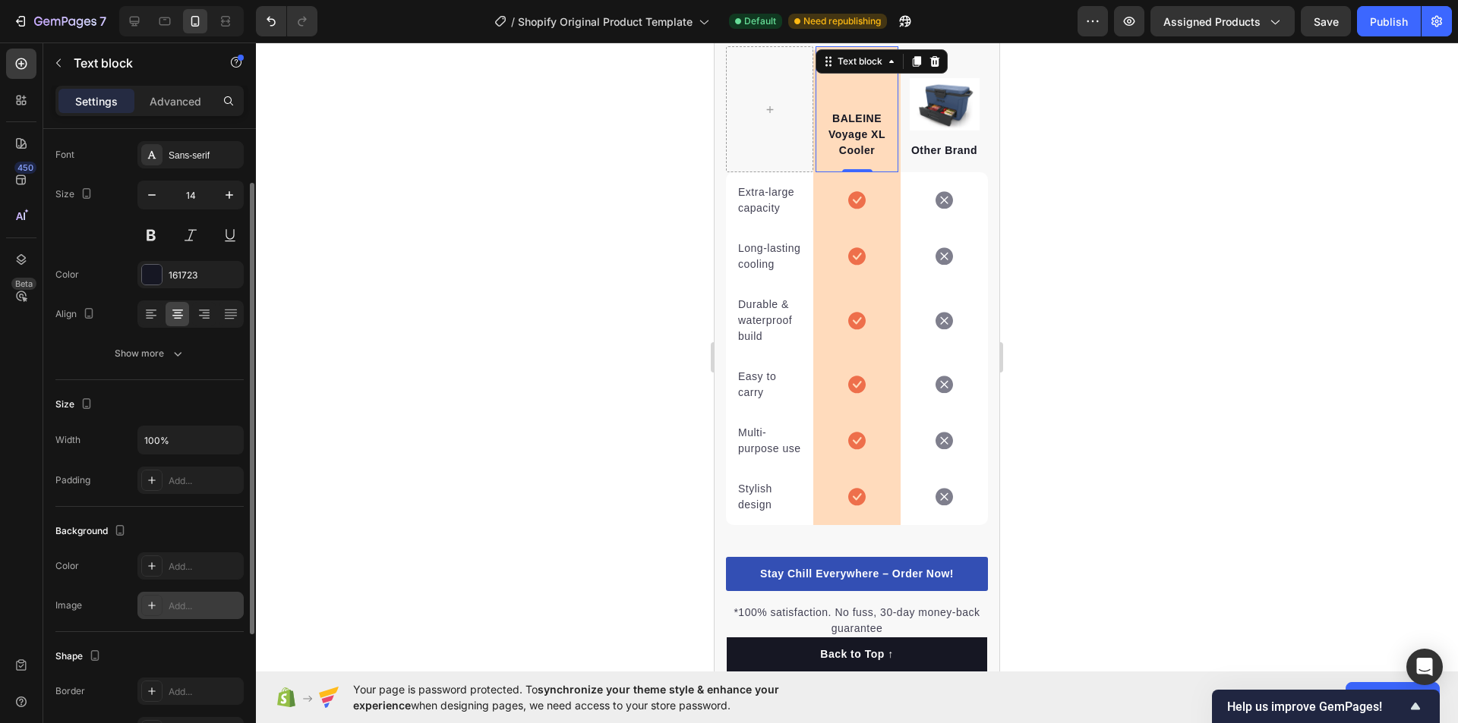
click at [154, 606] on icon at bounding box center [152, 606] width 8 height 8
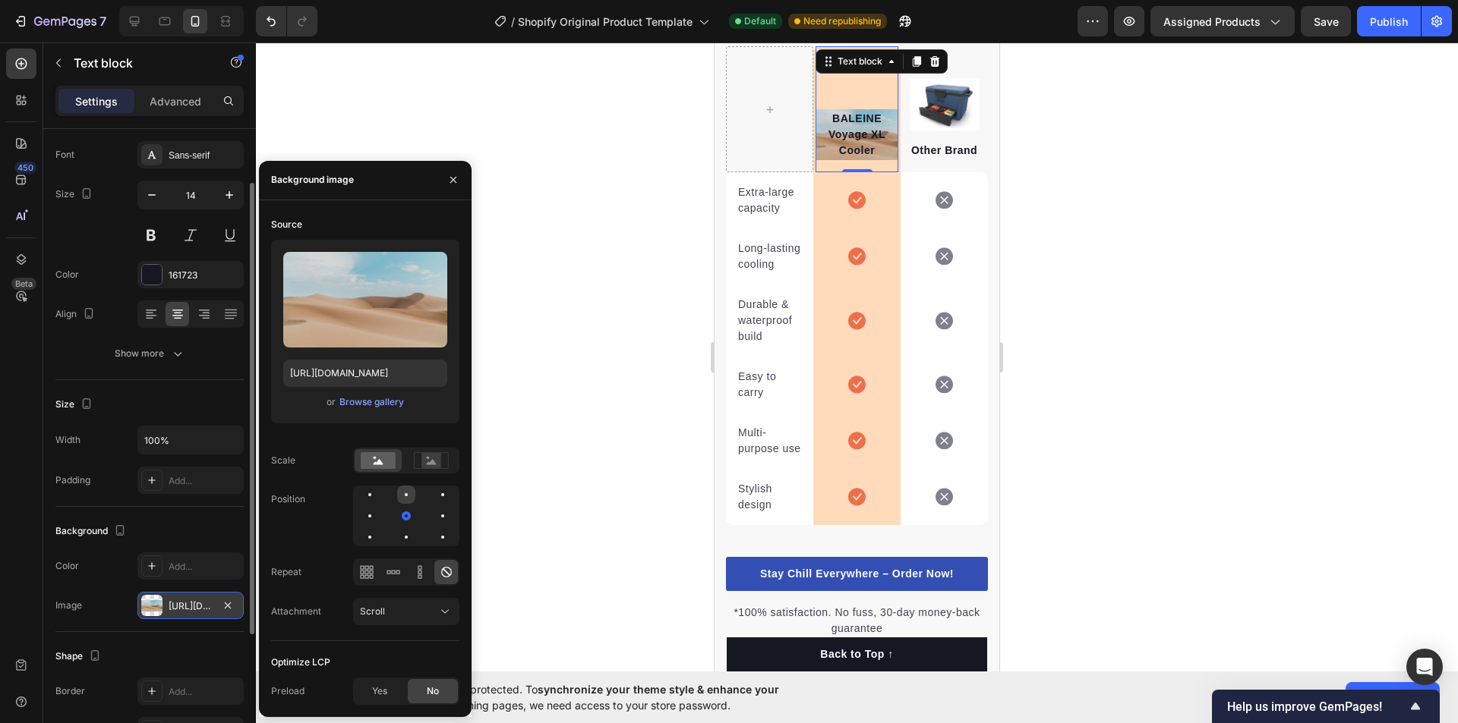
click at [408, 500] on div at bounding box center [406, 495] width 18 height 18
click at [367, 495] on div at bounding box center [370, 495] width 18 height 18
click at [371, 525] on div at bounding box center [370, 516] width 18 height 18
click at [408, 527] on div at bounding box center [406, 516] width 106 height 61
click at [402, 518] on div at bounding box center [406, 516] width 18 height 18
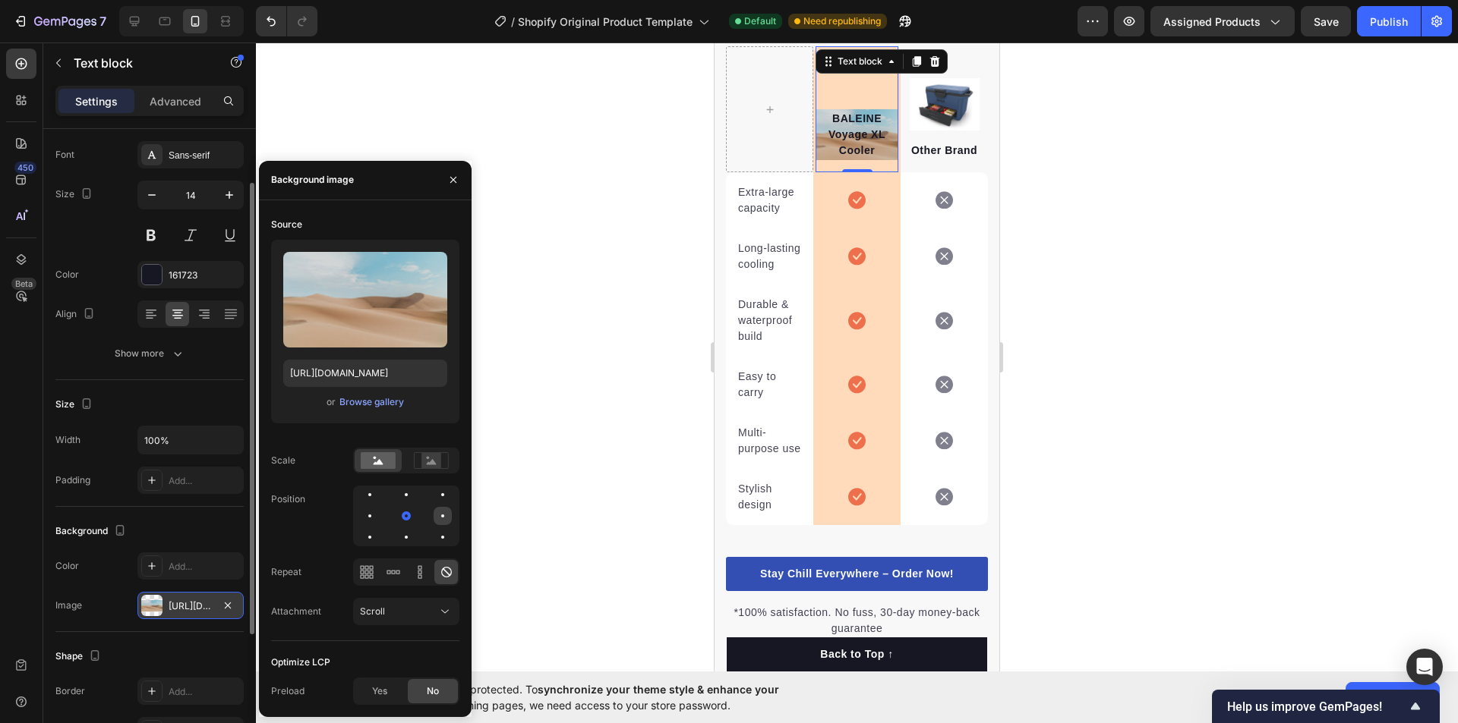
click at [440, 513] on div at bounding box center [442, 516] width 18 height 18
click at [404, 487] on div at bounding box center [406, 495] width 18 height 18
click at [411, 603] on button "Scroll" at bounding box center [406, 611] width 106 height 27
click at [414, 607] on div "Scroll" at bounding box center [398, 612] width 77 height 14
click at [389, 396] on div "Browse gallery" at bounding box center [371, 403] width 65 height 14
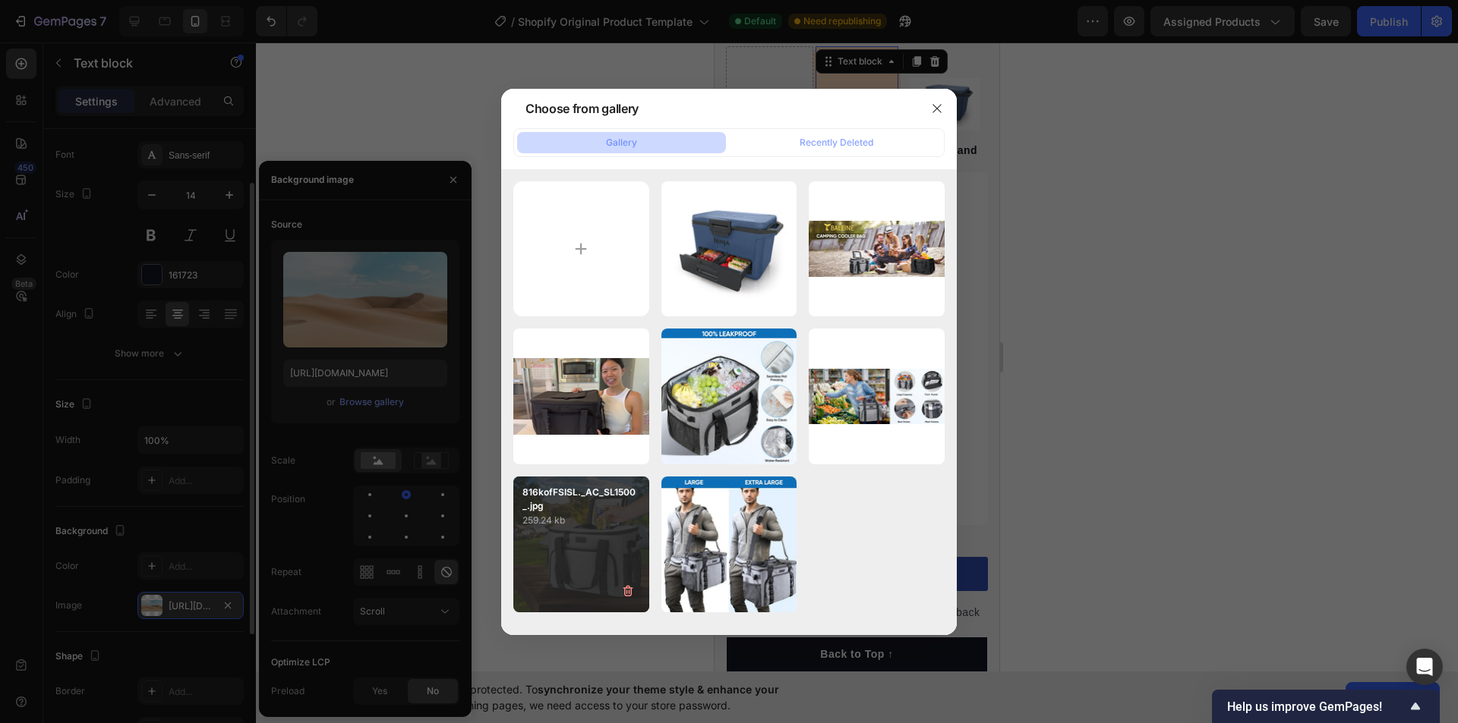
click at [569, 540] on div "816kofFSISL._AC_SL1500_.jpg 259.24 kb" at bounding box center [581, 545] width 136 height 136
type input "[URL][DOMAIN_NAME]"
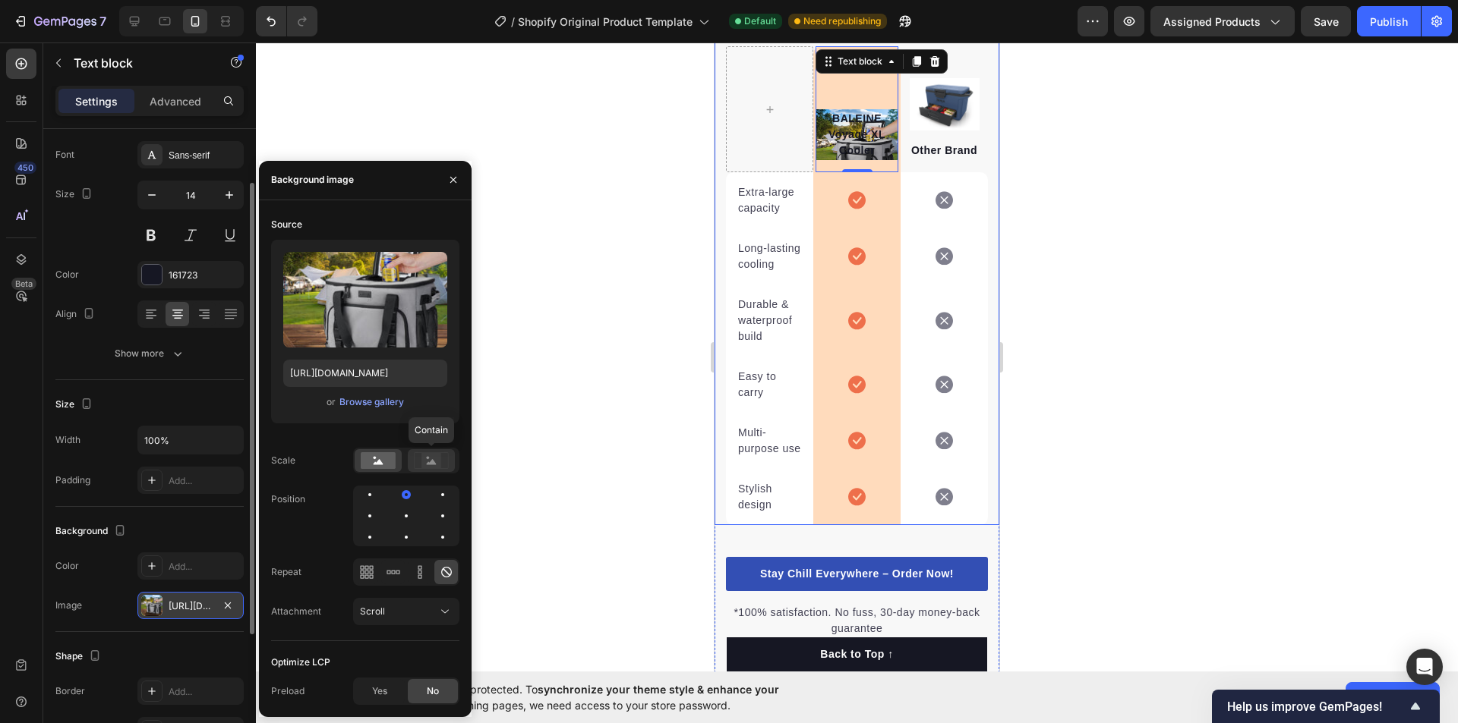
click at [427, 459] on rect at bounding box center [431, 460] width 20 height 15
click at [344, 468] on div "Scale" at bounding box center [365, 461] width 188 height 26
click at [377, 465] on rect at bounding box center [378, 460] width 35 height 17
click at [441, 461] on icon at bounding box center [431, 460] width 35 height 17
click at [412, 519] on div at bounding box center [406, 516] width 18 height 18
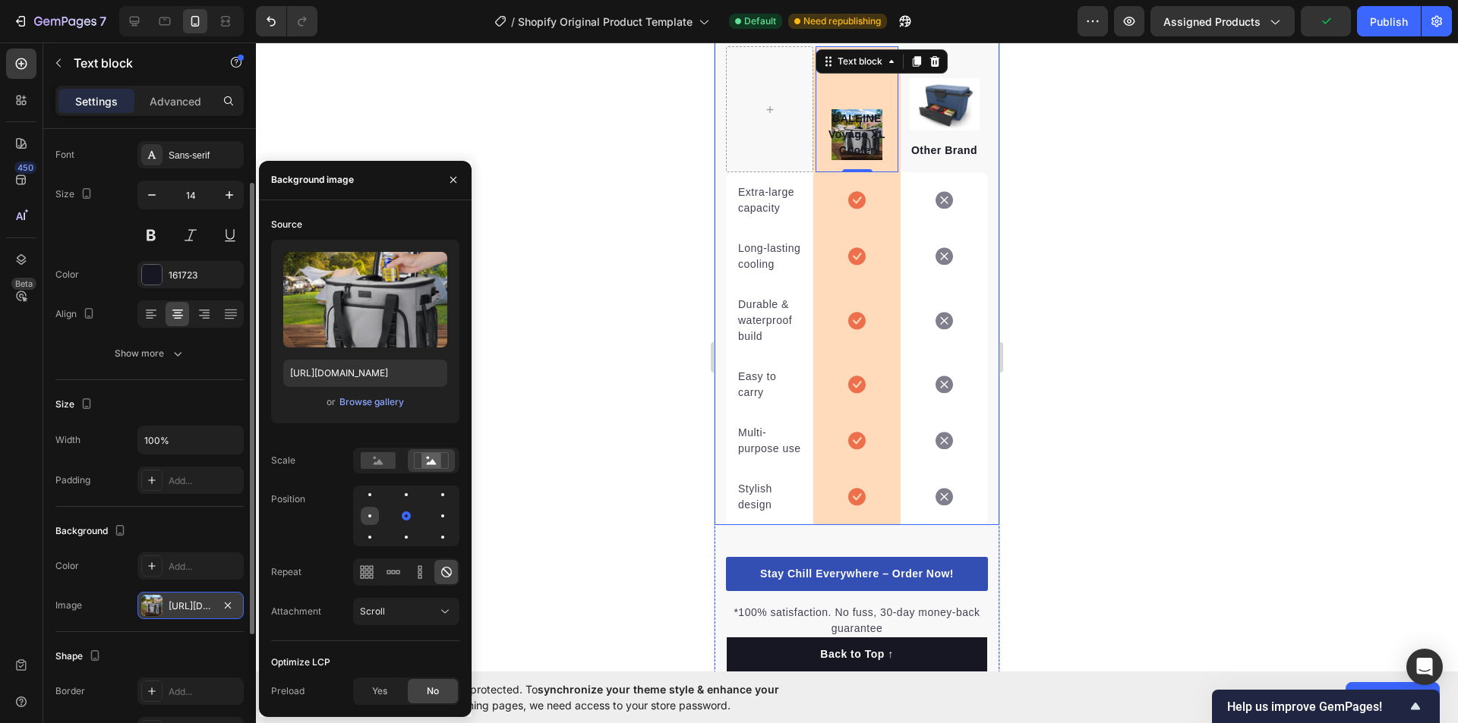
click at [366, 514] on div at bounding box center [370, 516] width 18 height 18
click at [371, 485] on div "Source Upload Image [URL][DOMAIN_NAME] or Browse gallery Scale Position Repeat …" at bounding box center [365, 427] width 188 height 429
click at [411, 495] on div at bounding box center [406, 495] width 18 height 18
click at [399, 537] on div at bounding box center [406, 537] width 18 height 18
click at [402, 531] on div at bounding box center [406, 537] width 18 height 18
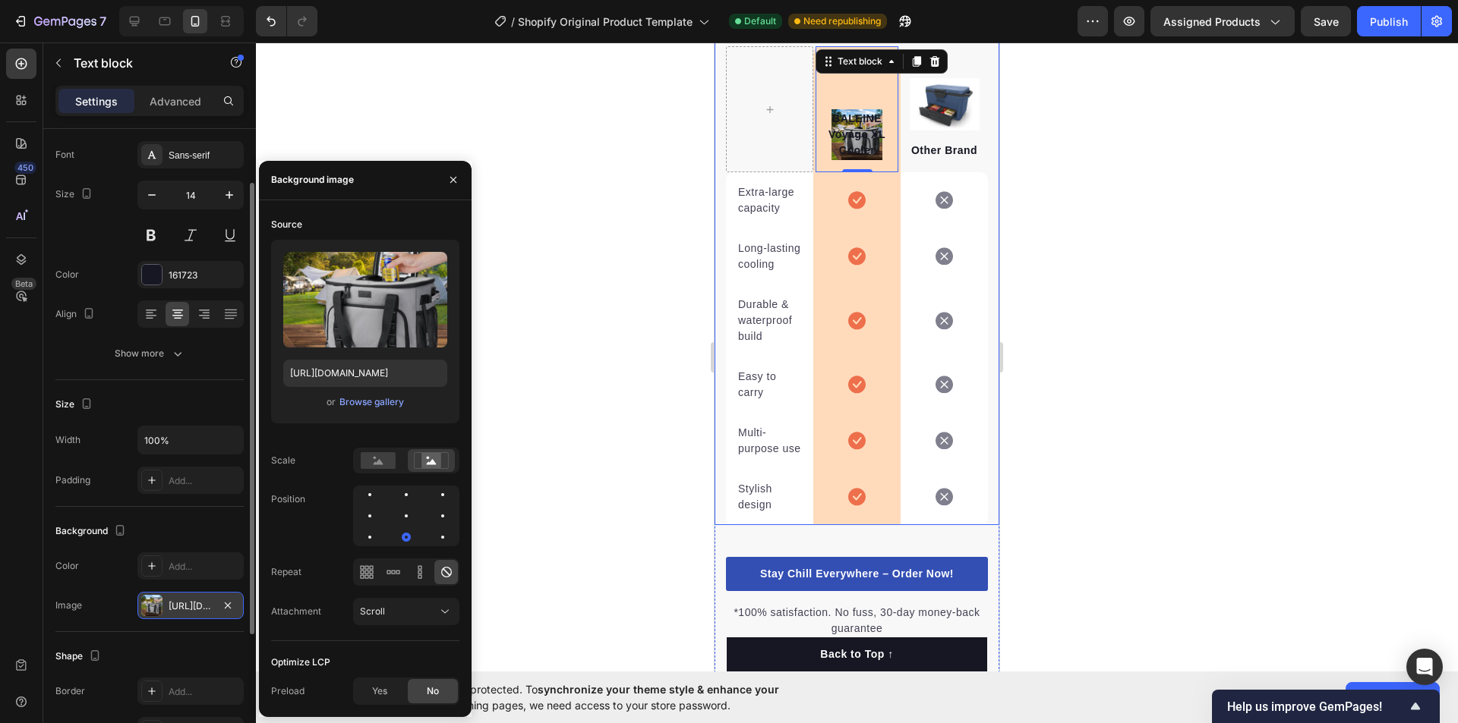
click at [402, 525] on div at bounding box center [406, 516] width 106 height 61
click at [424, 568] on icon at bounding box center [419, 572] width 15 height 15
click at [391, 566] on icon at bounding box center [393, 572] width 15 height 15
click at [357, 558] on div "Source Upload Image [URL][DOMAIN_NAME] or Browse gallery Scale Position Repeat …" at bounding box center [365, 427] width 188 height 429
click at [364, 558] on div "Source Upload Image [URL][DOMAIN_NAME] or Browse gallery Scale Position Repeat …" at bounding box center [365, 427] width 188 height 429
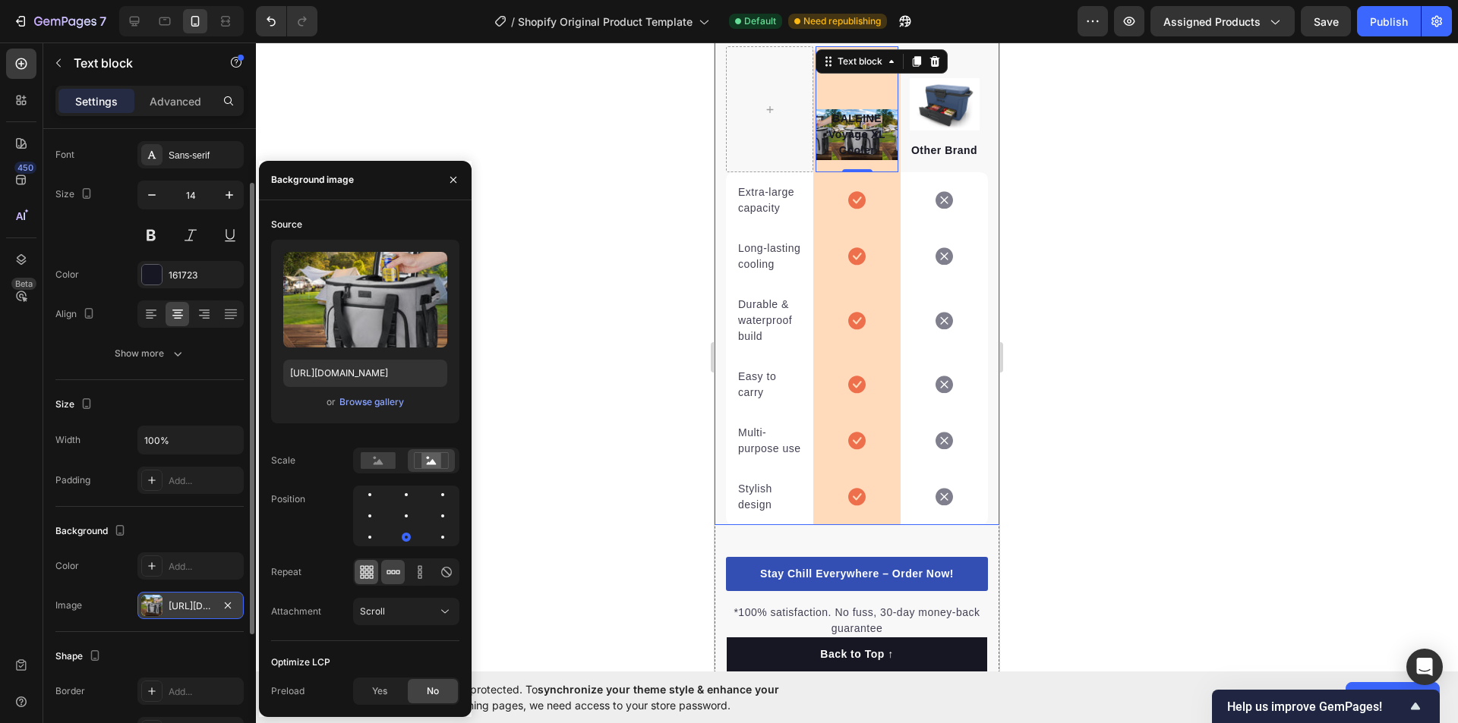
click at [371, 572] on icon at bounding box center [366, 572] width 15 height 15
click at [387, 575] on icon at bounding box center [393, 572] width 15 height 15
click at [380, 692] on span "Yes" at bounding box center [379, 692] width 15 height 14
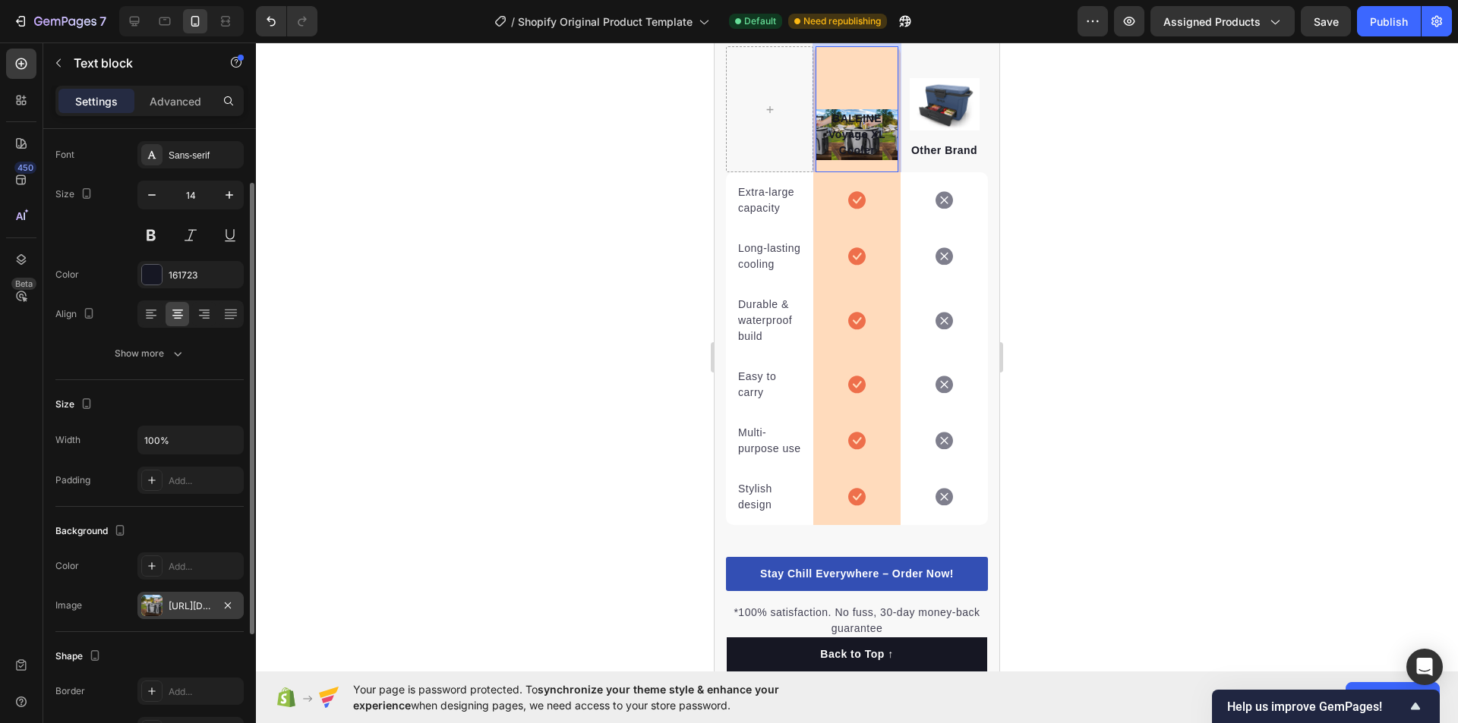
drag, startPoint x: 842, startPoint y: 137, endPoint x: 843, endPoint y: 122, distance: 14.5
drag, startPoint x: 834, startPoint y: 169, endPoint x: 1552, endPoint y: 164, distance: 718.2
click at [838, 115] on div "BALEINE Voyage XL Cooler Text block 0" at bounding box center [856, 109] width 83 height 126
click at [841, 159] on p "BALEINE Voyage XL Cooler" at bounding box center [857, 135] width 80 height 48
click at [1268, 282] on div at bounding box center [857, 383] width 1202 height 681
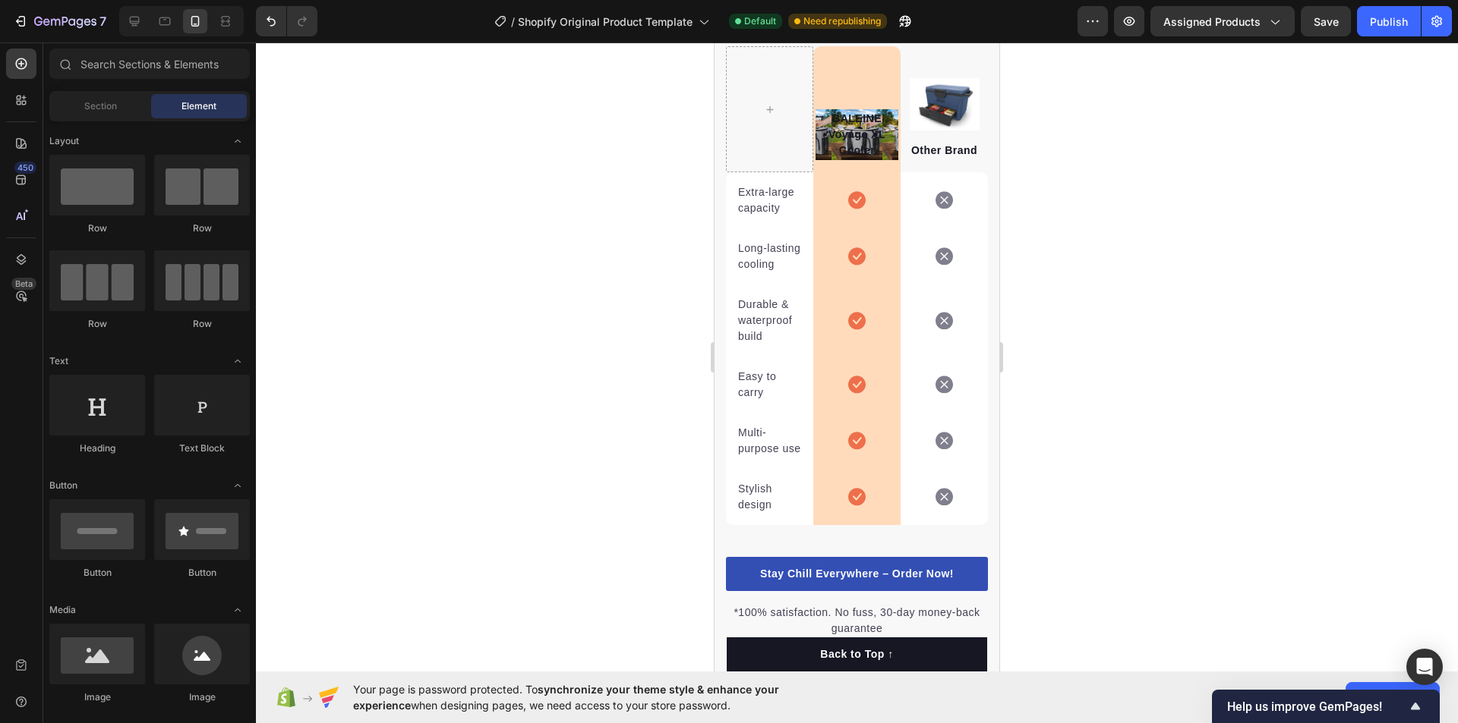
drag, startPoint x: 1268, startPoint y: 282, endPoint x: 1210, endPoint y: 261, distance: 61.2
click at [1269, 282] on div at bounding box center [857, 383] width 1202 height 681
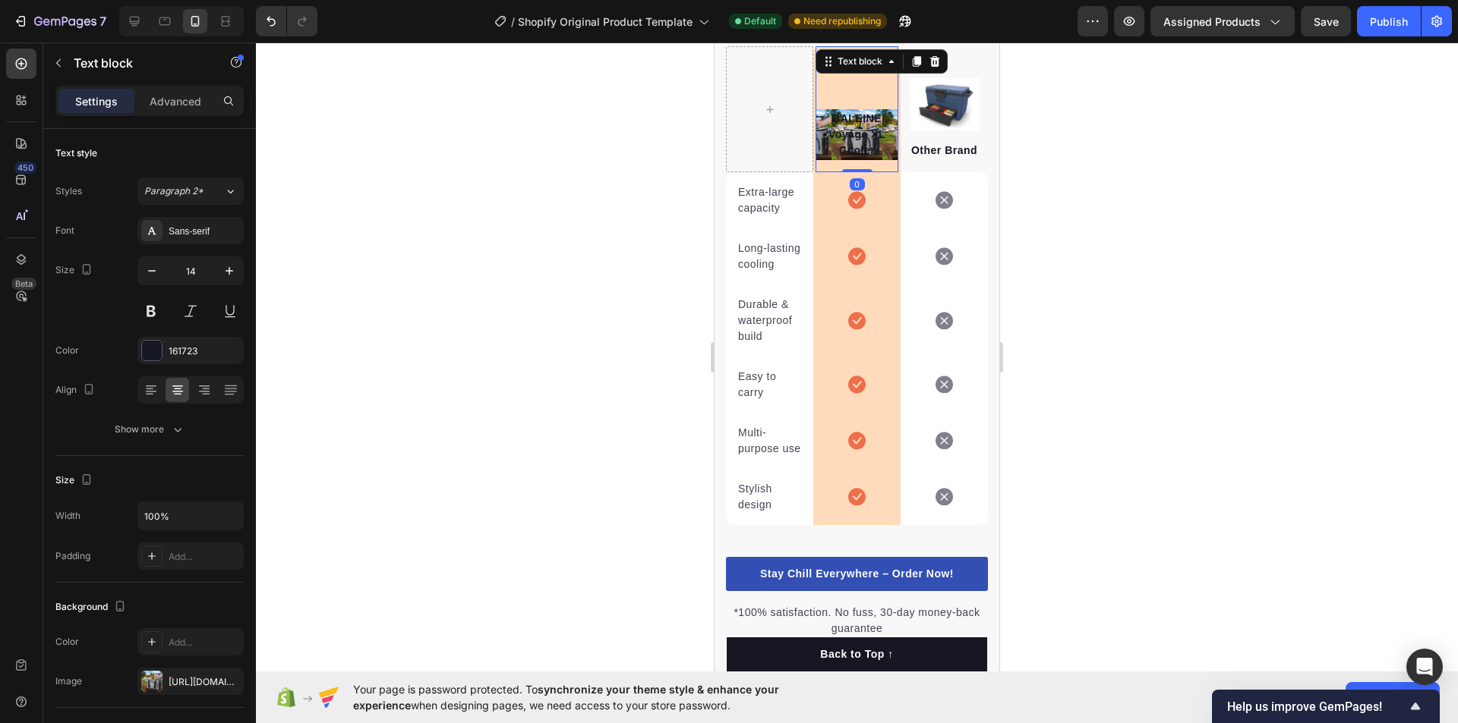
click at [843, 159] on p "BALEINE Voyage XL Cooler" at bounding box center [857, 135] width 80 height 48
drag, startPoint x: 838, startPoint y: 170, endPoint x: 872, endPoint y: 157, distance: 35.8
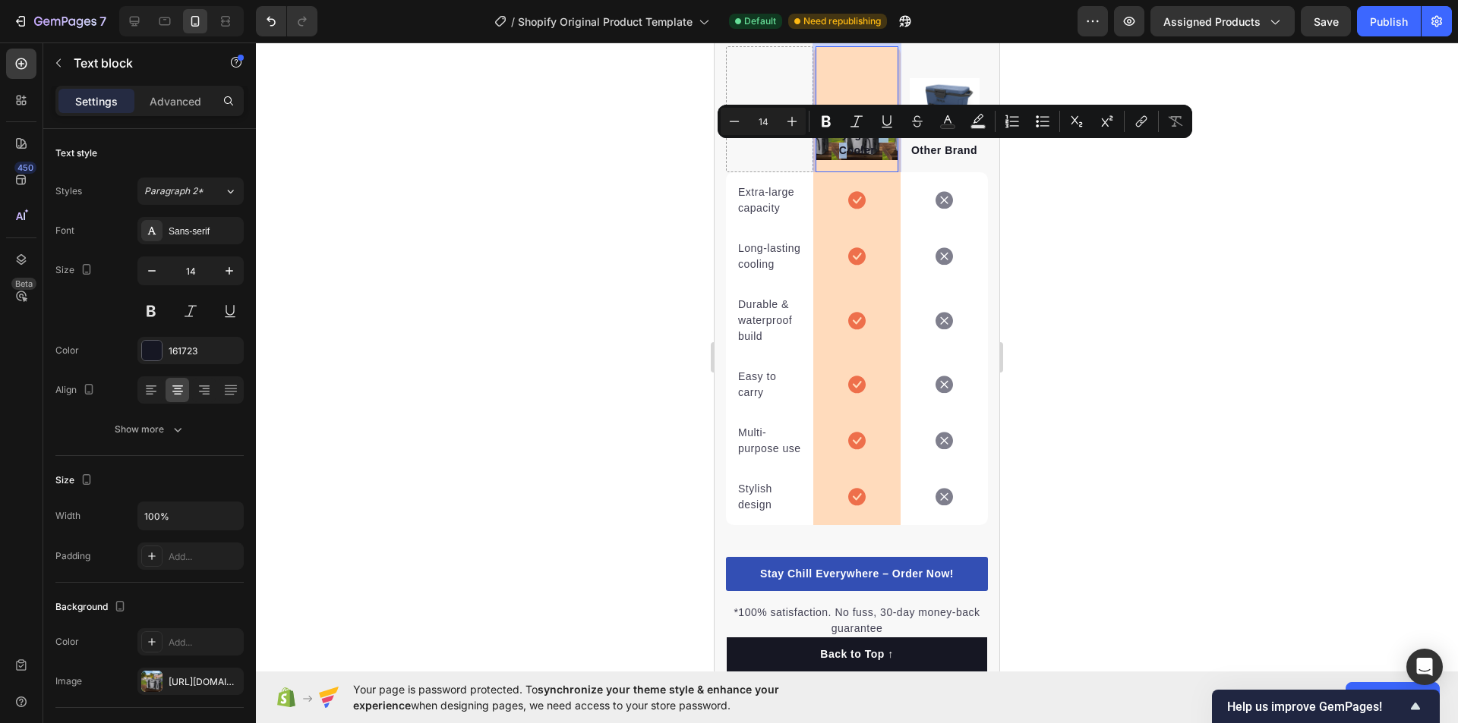
click at [838, 159] on p "BALEINE Voyage XL Cooler" at bounding box center [857, 135] width 80 height 48
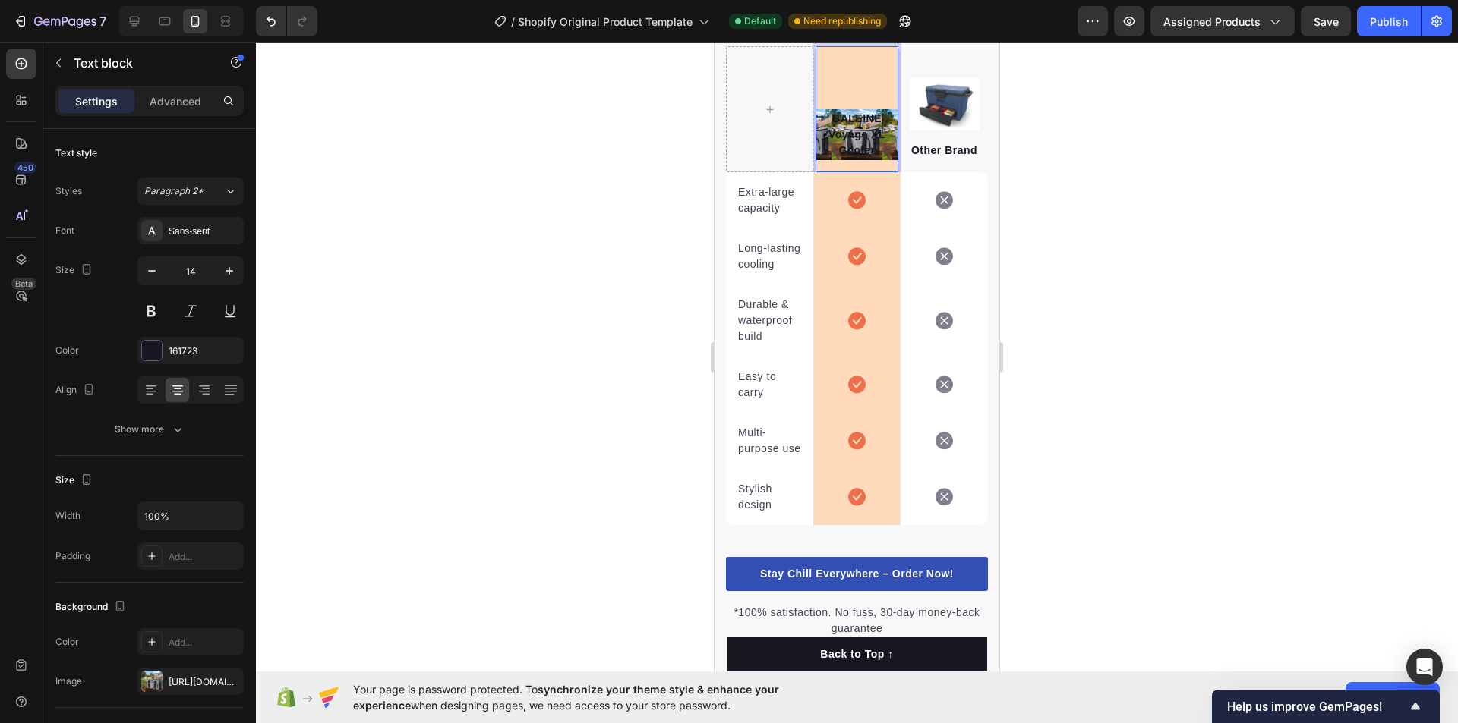
drag, startPoint x: 1168, startPoint y: 226, endPoint x: 1161, endPoint y: 222, distance: 7.8
click at [1167, 225] on div at bounding box center [857, 383] width 1202 height 681
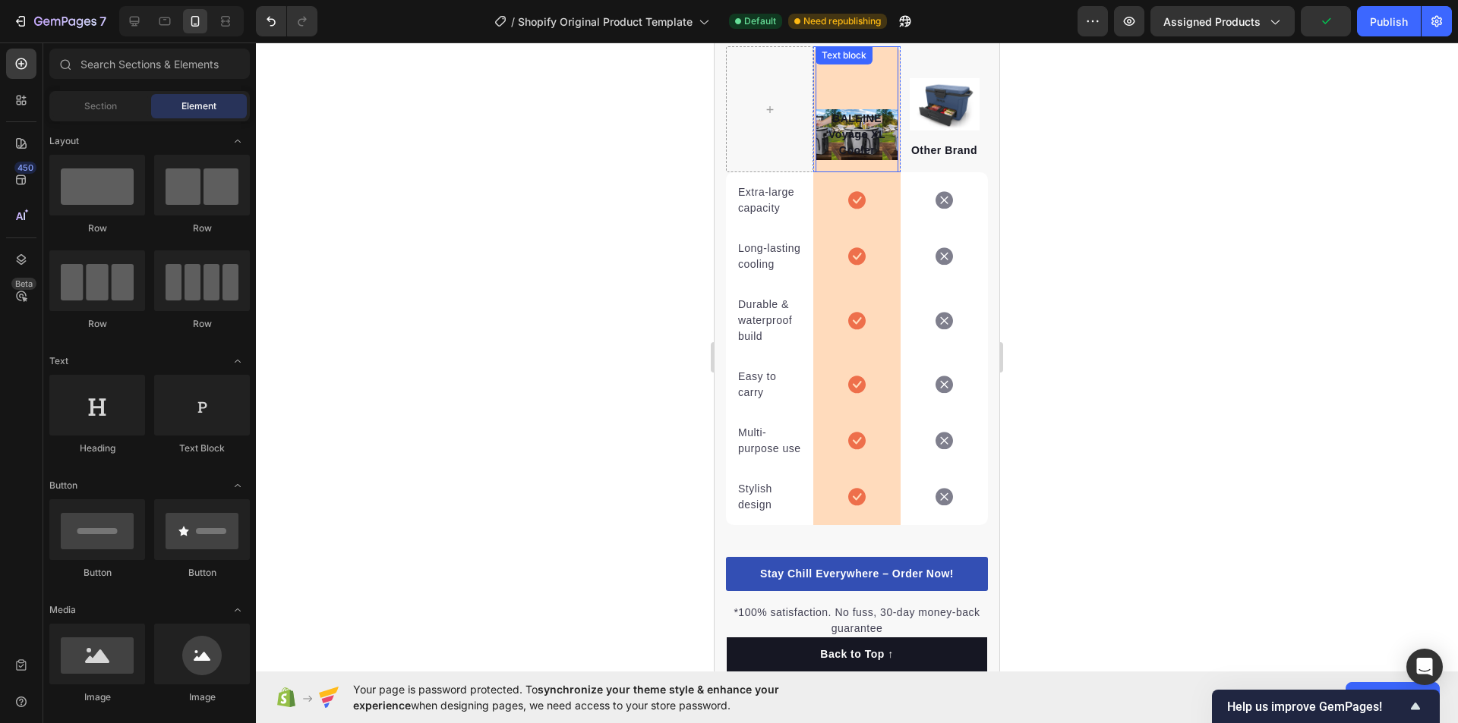
click at [849, 144] on p "BALEINE Voyage XL Cooler" at bounding box center [857, 135] width 80 height 48
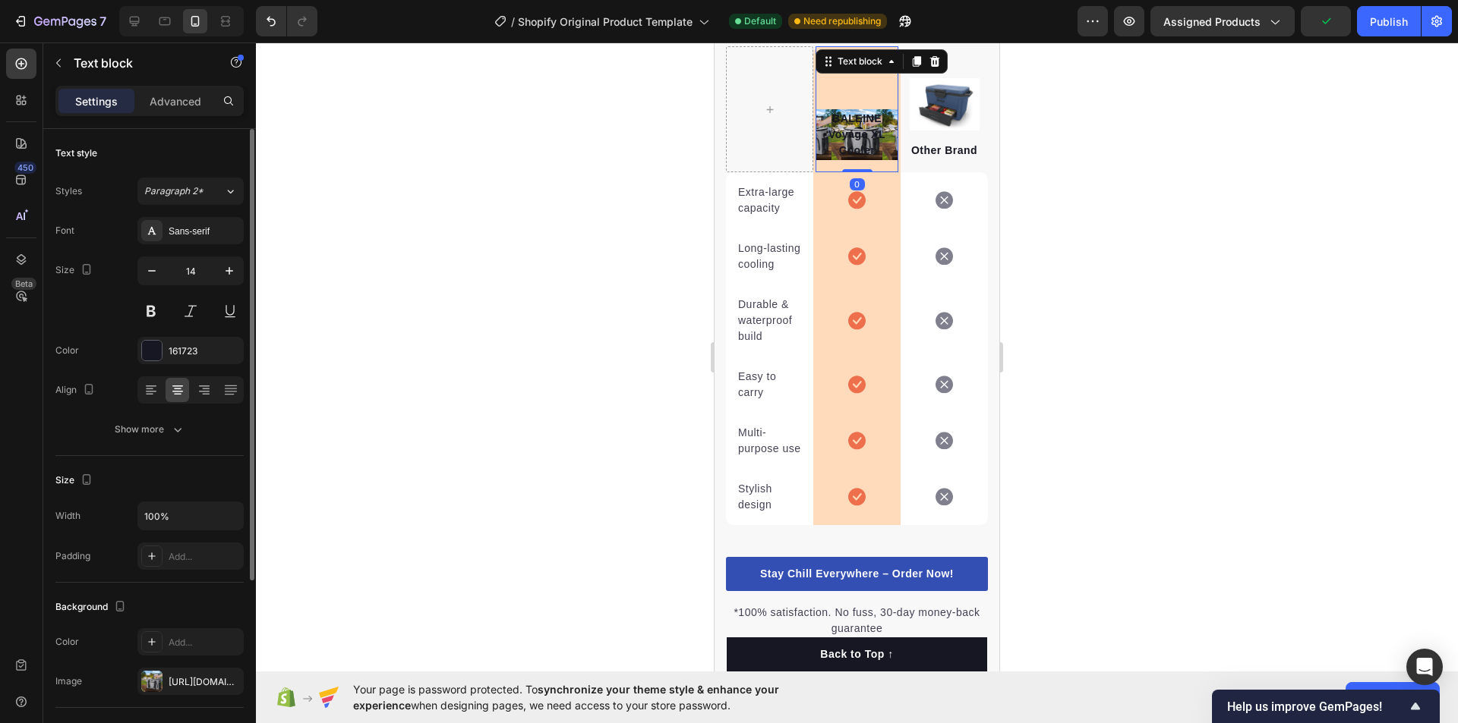
scroll to position [152, 0]
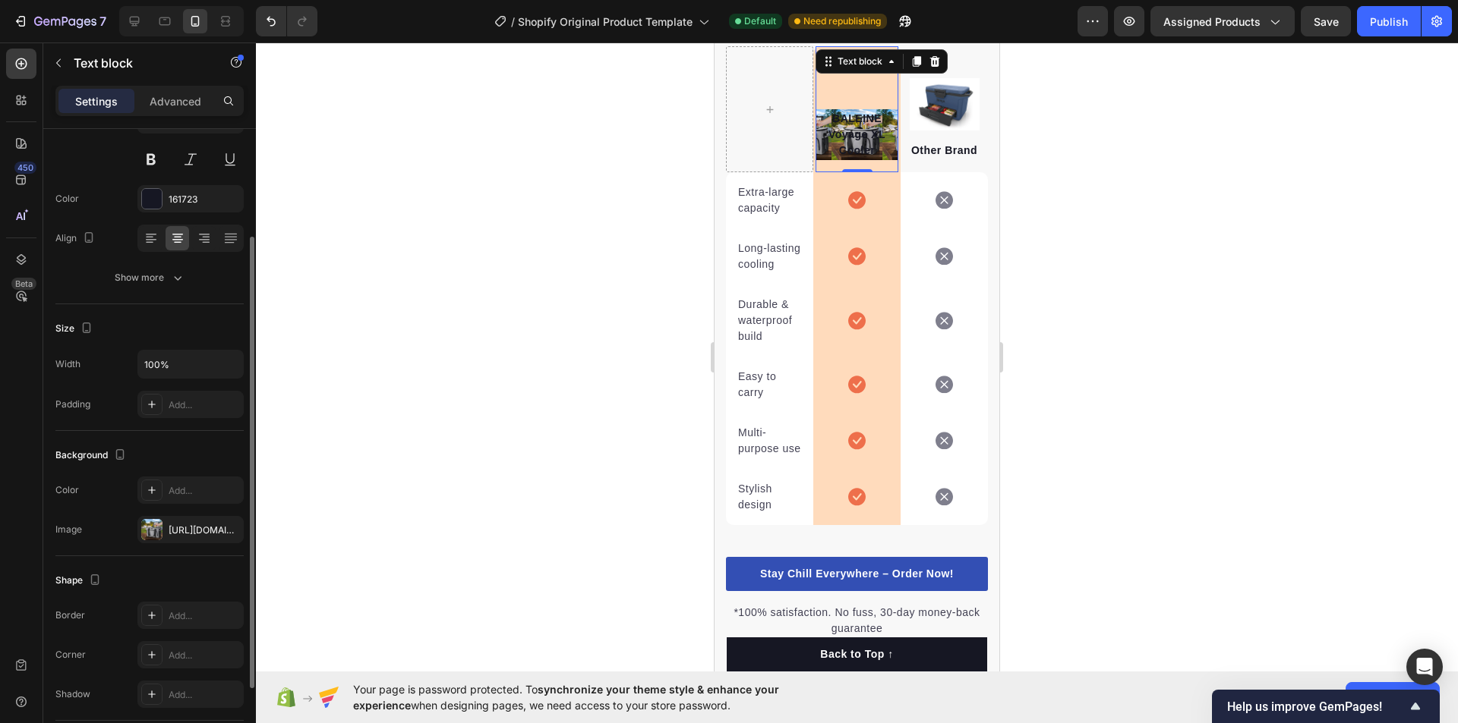
drag, startPoint x: 188, startPoint y: 529, endPoint x: 164, endPoint y: 439, distance: 93.4
click at [164, 439] on div "Background The changes might be hidden by the video. Color Add... Image [URL][D…" at bounding box center [149, 493] width 188 height 125
click at [189, 535] on div "[URL][DOMAIN_NAME]" at bounding box center [191, 531] width 44 height 14
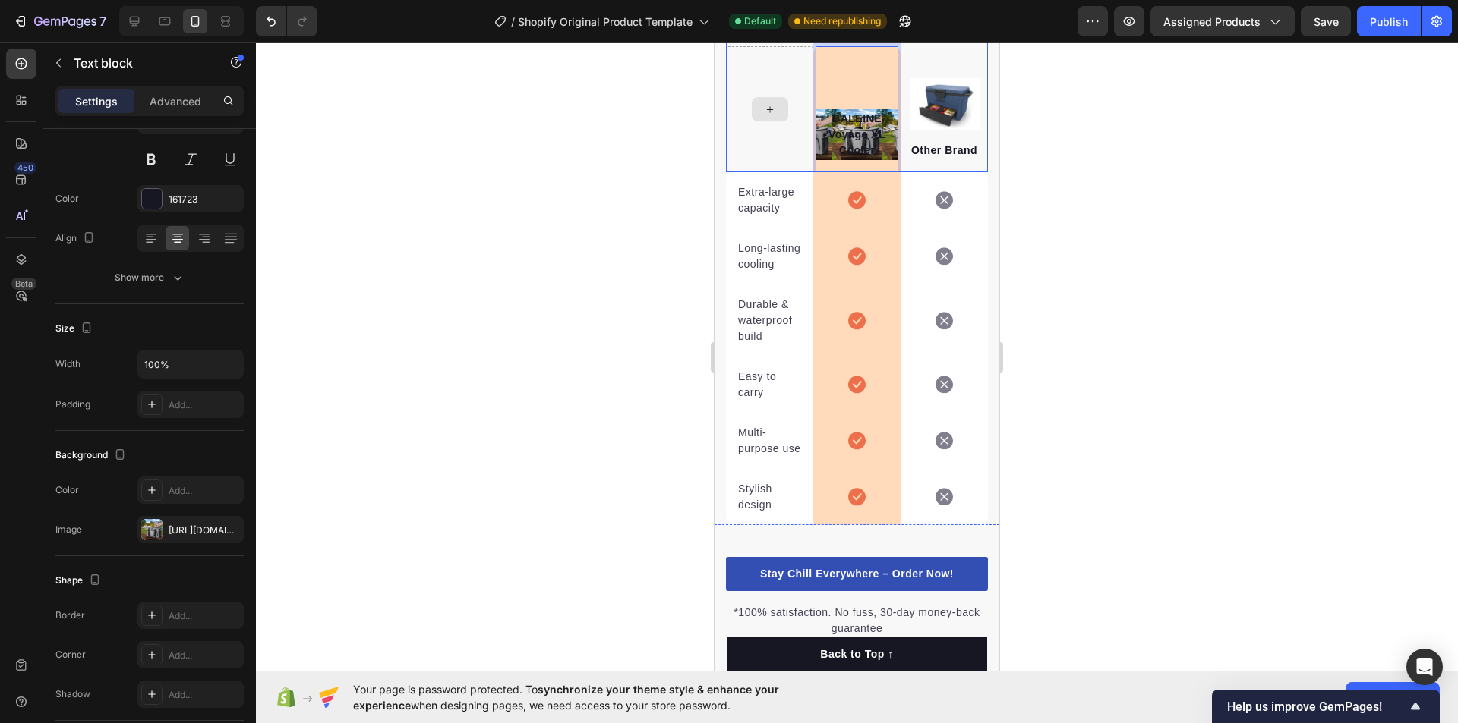
drag, startPoint x: 819, startPoint y: 172, endPoint x: 803, endPoint y: 183, distance: 19.2
click at [815, 146] on div "BALEINE Voyage XL Cooler" at bounding box center [856, 134] width 83 height 51
click at [824, 159] on p "BALEINE Voyage XL Cooler" at bounding box center [857, 135] width 80 height 48
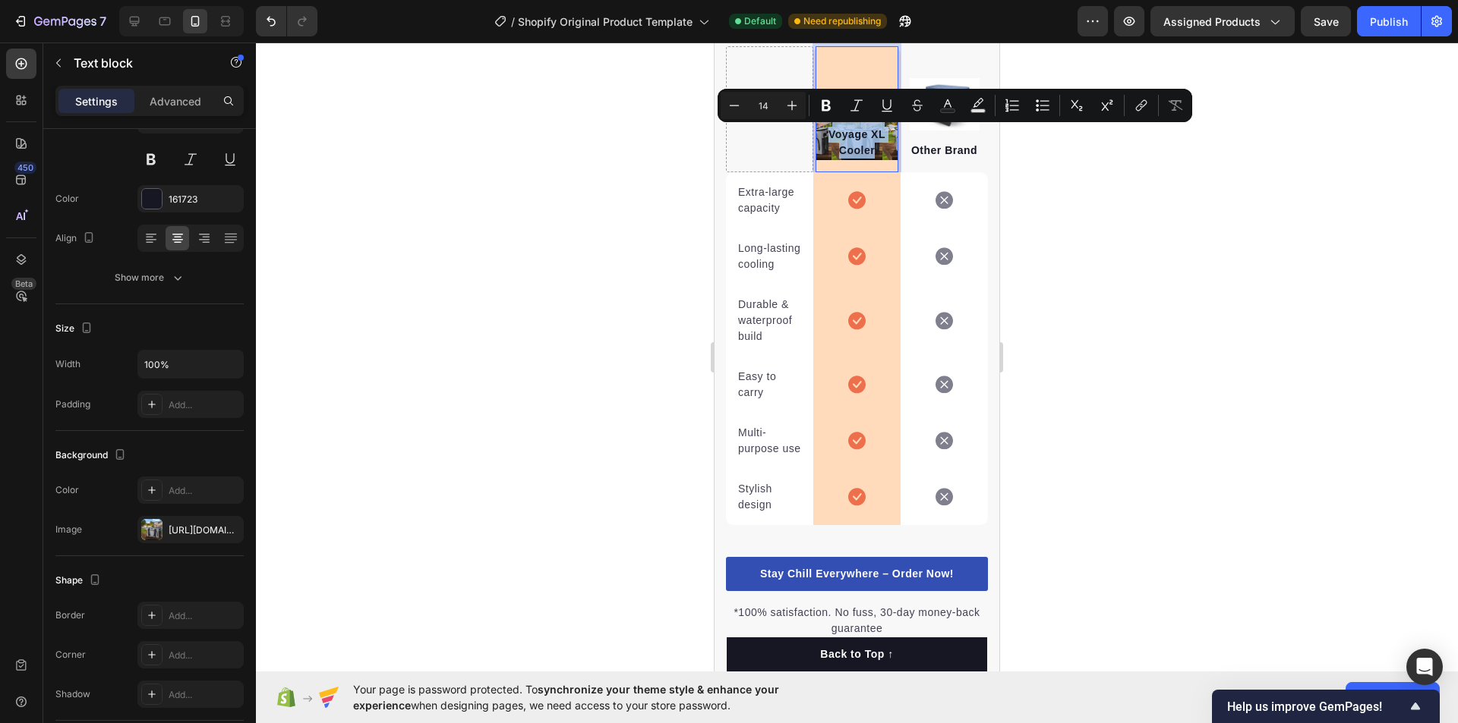
click at [819, 159] on p "BALEINE Voyage XL Cooler" at bounding box center [857, 135] width 80 height 48
click at [818, 159] on p "BALEINE Voyage XL Cooler" at bounding box center [857, 135] width 80 height 48
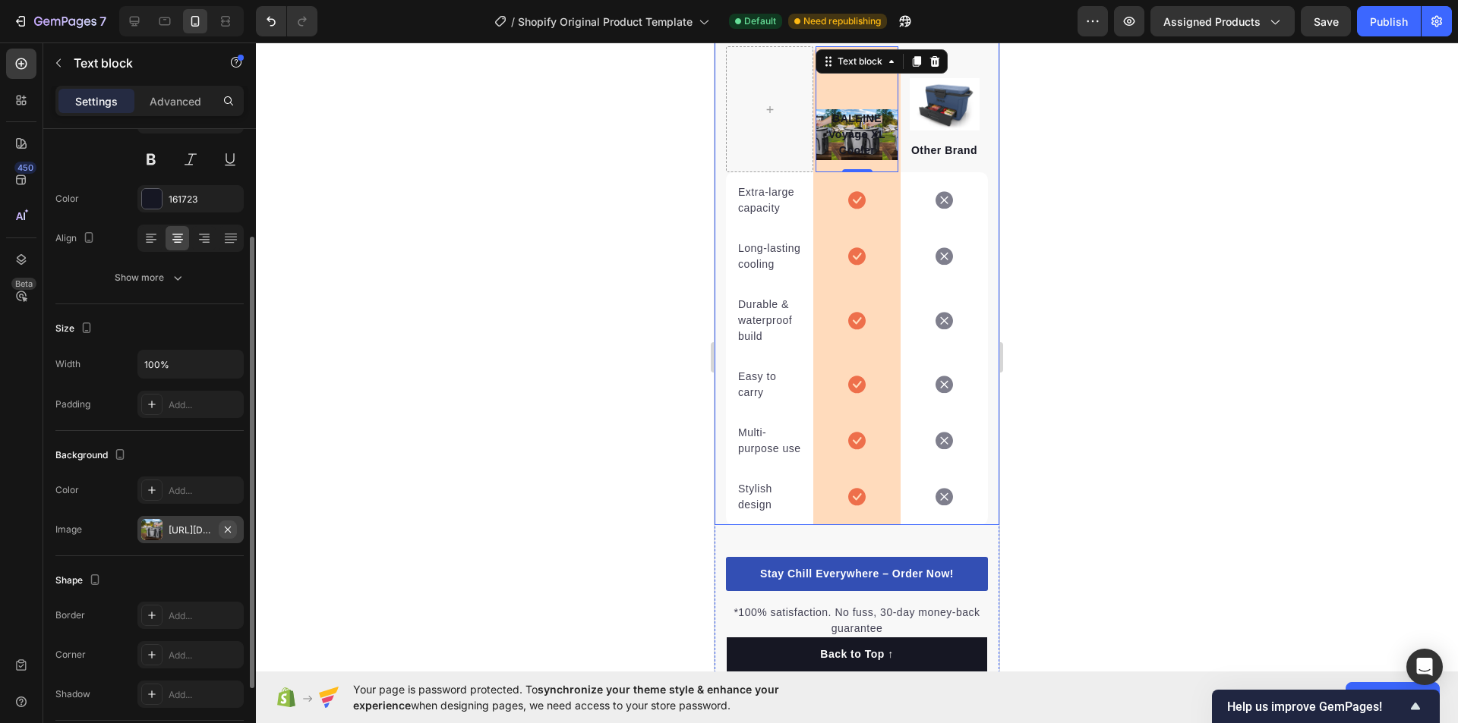
click at [235, 532] on button "button" at bounding box center [228, 530] width 18 height 18
click at [201, 241] on icon at bounding box center [204, 238] width 15 height 15
click at [182, 239] on icon at bounding box center [177, 238] width 15 height 15
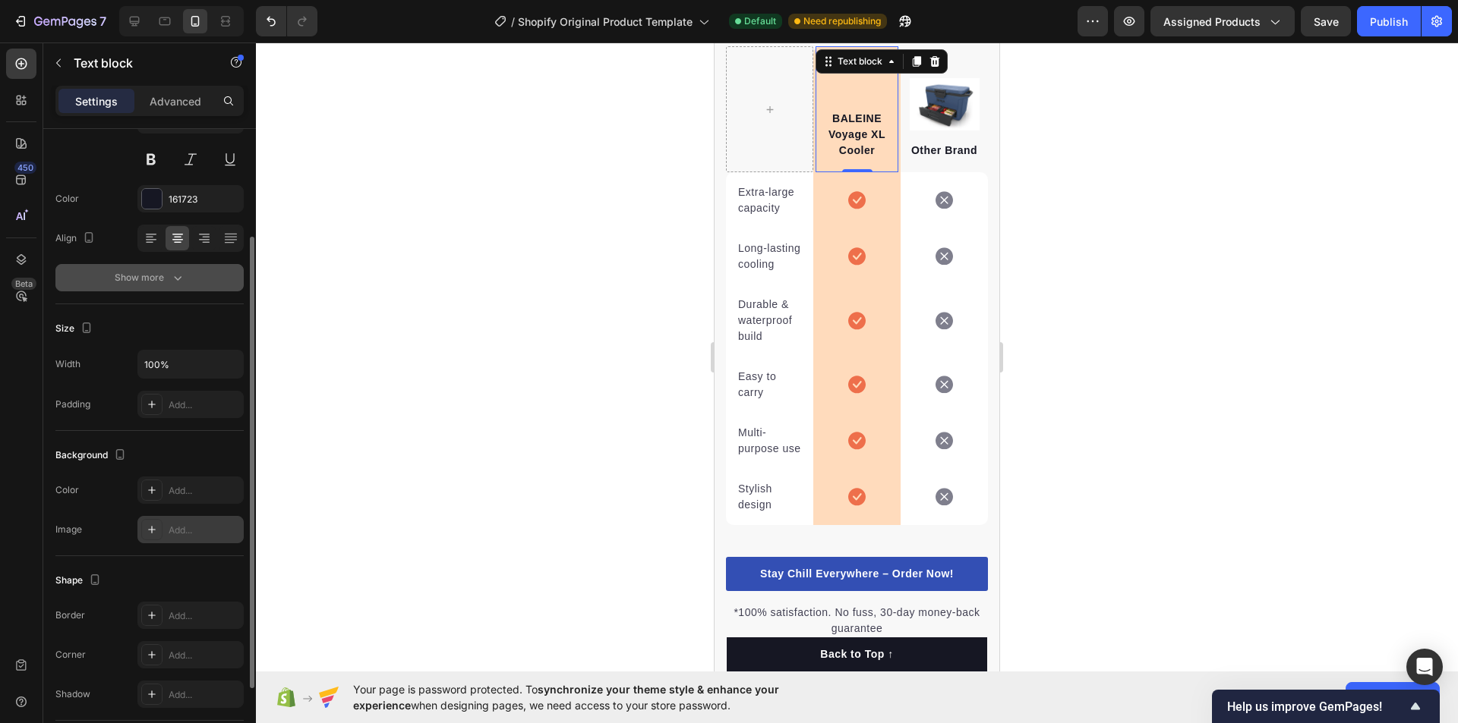
click at [157, 282] on div "Show more" at bounding box center [150, 277] width 71 height 15
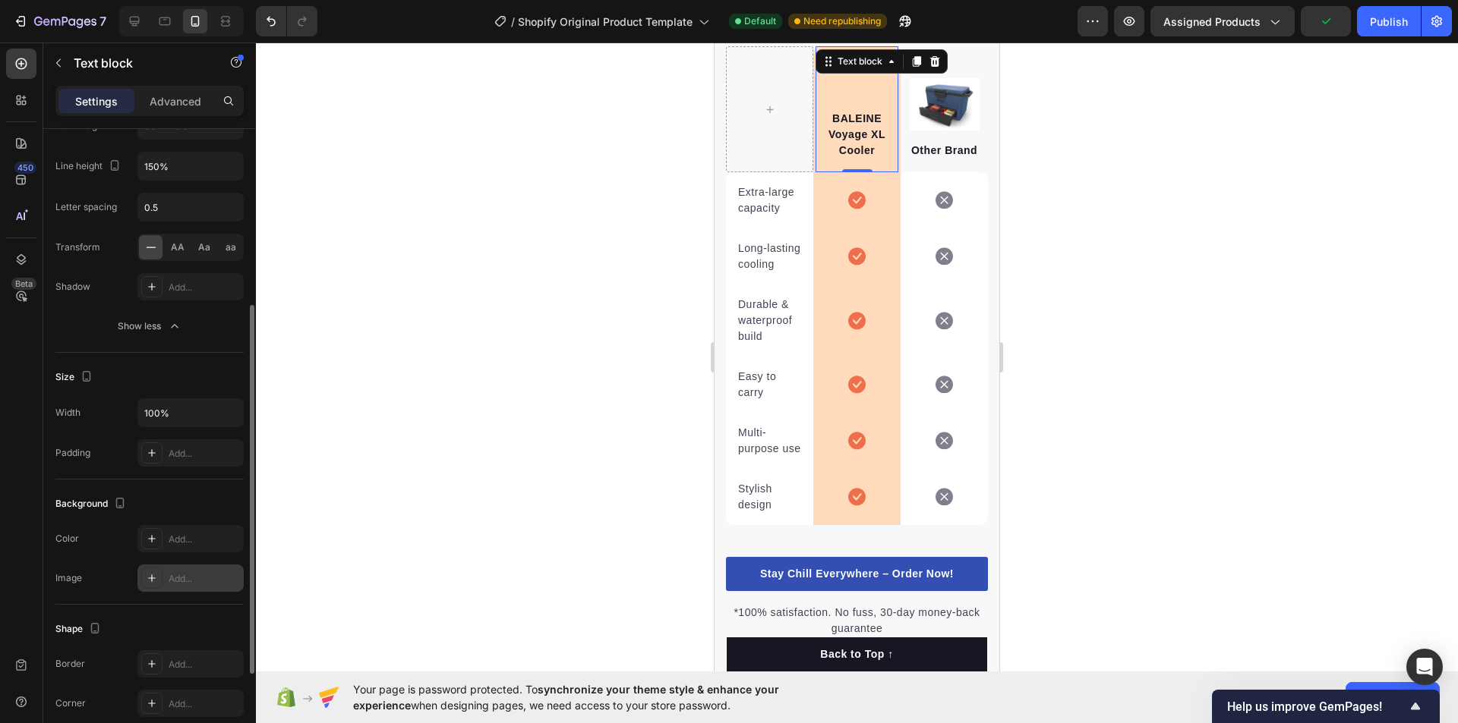
scroll to position [462, 0]
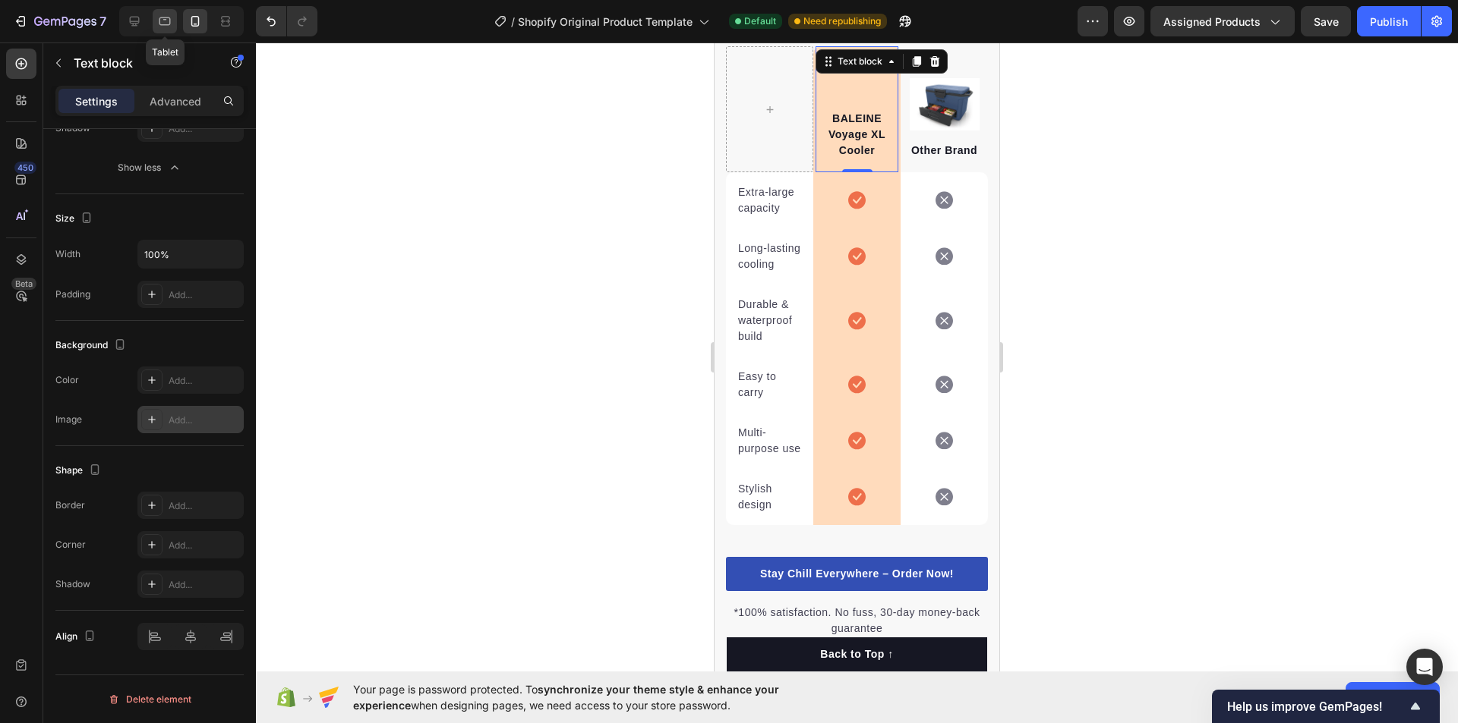
click at [159, 14] on icon at bounding box center [164, 21] width 15 height 15
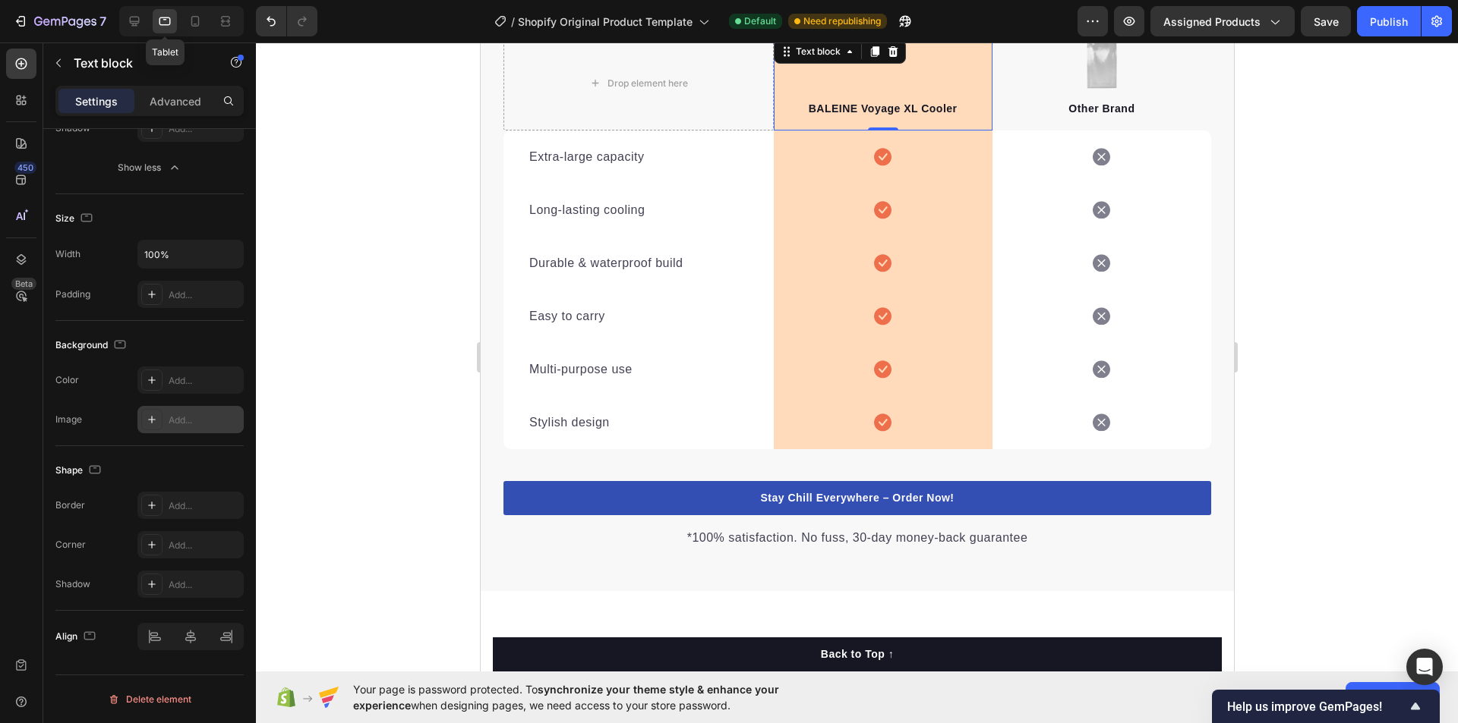
scroll to position [3353, 0]
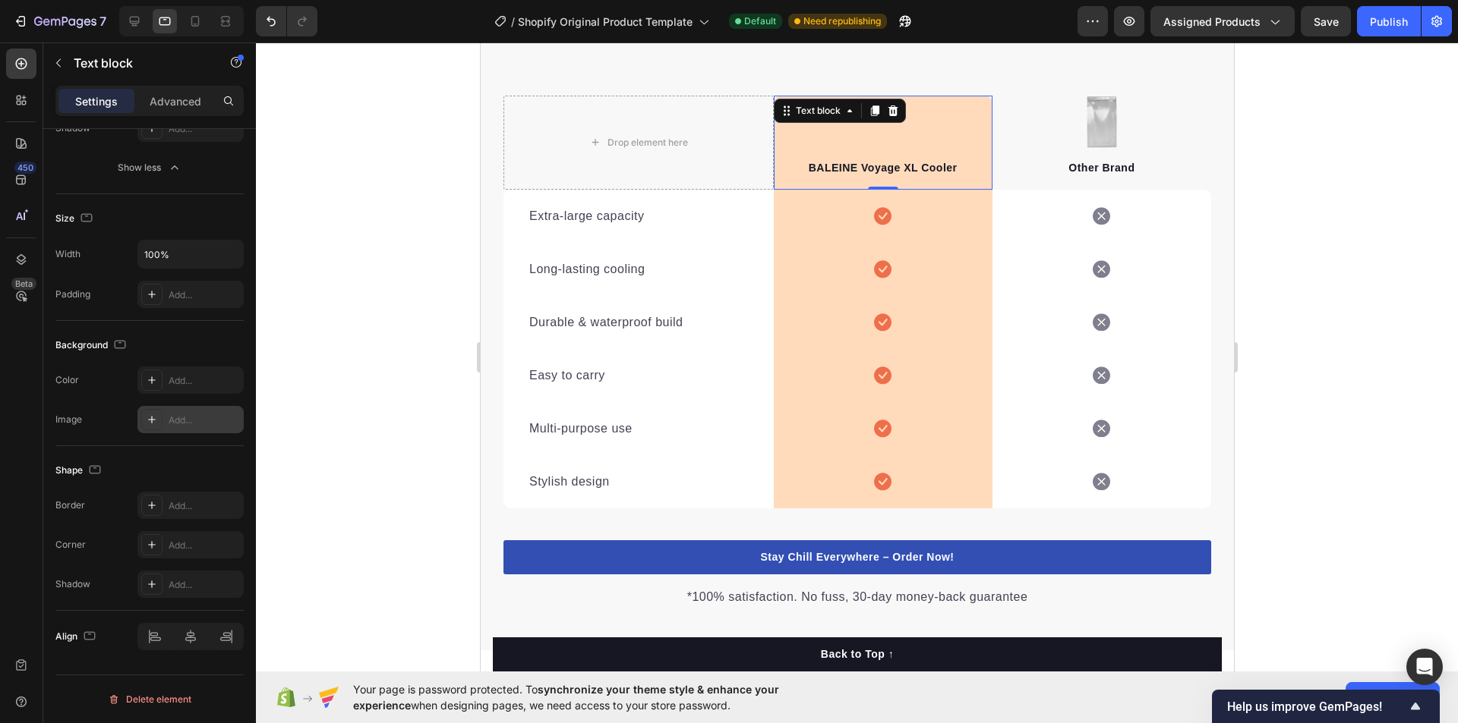
click at [917, 41] on div "7 / Shopify Original Product Template Default Need republishing Preview Assigne…" at bounding box center [729, 21] width 1458 height 43
click at [162, 430] on div "Add..." at bounding box center [190, 419] width 106 height 27
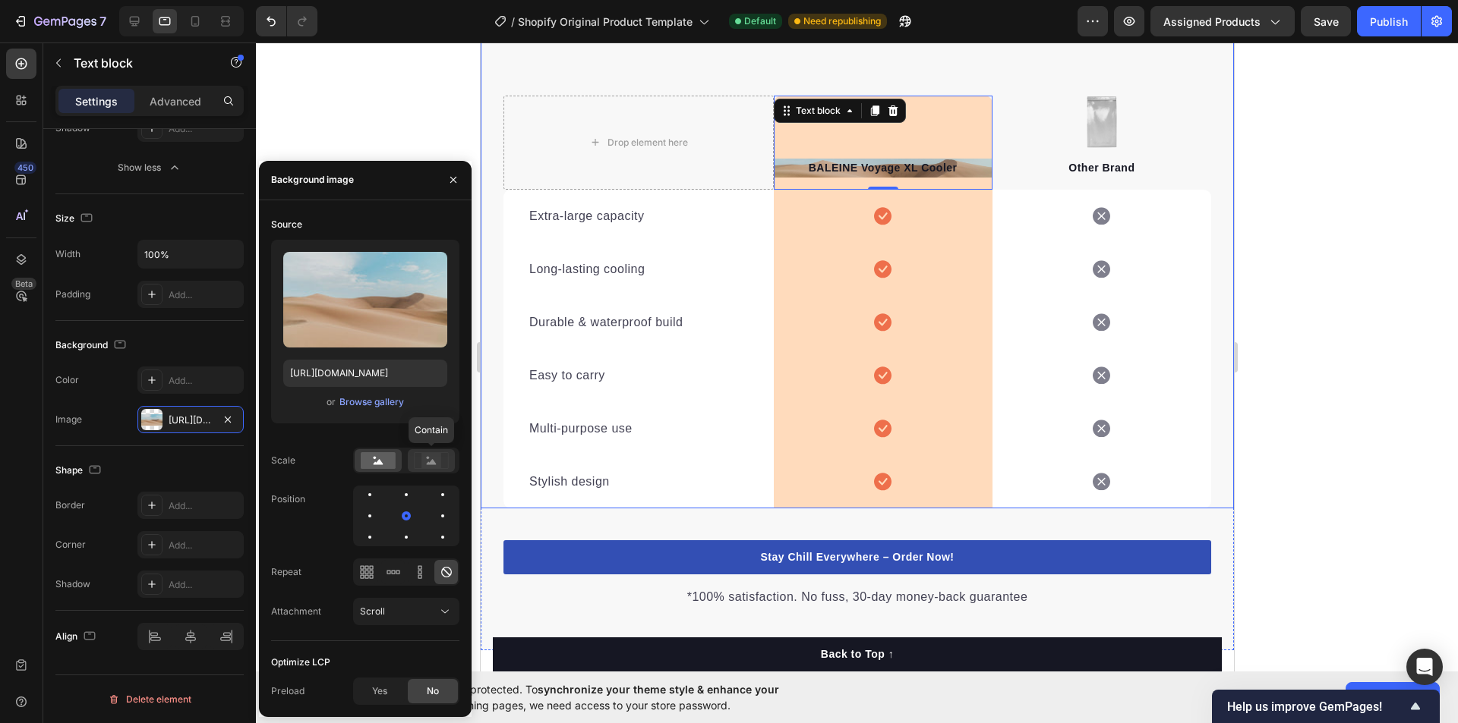
click at [438, 459] on rect at bounding box center [431, 460] width 20 height 15
click at [374, 462] on rect at bounding box center [378, 460] width 35 height 17
click at [402, 571] on div at bounding box center [406, 572] width 106 height 27
click at [400, 569] on icon at bounding box center [393, 572] width 15 height 15
click at [419, 574] on icon at bounding box center [420, 572] width 4 height 4
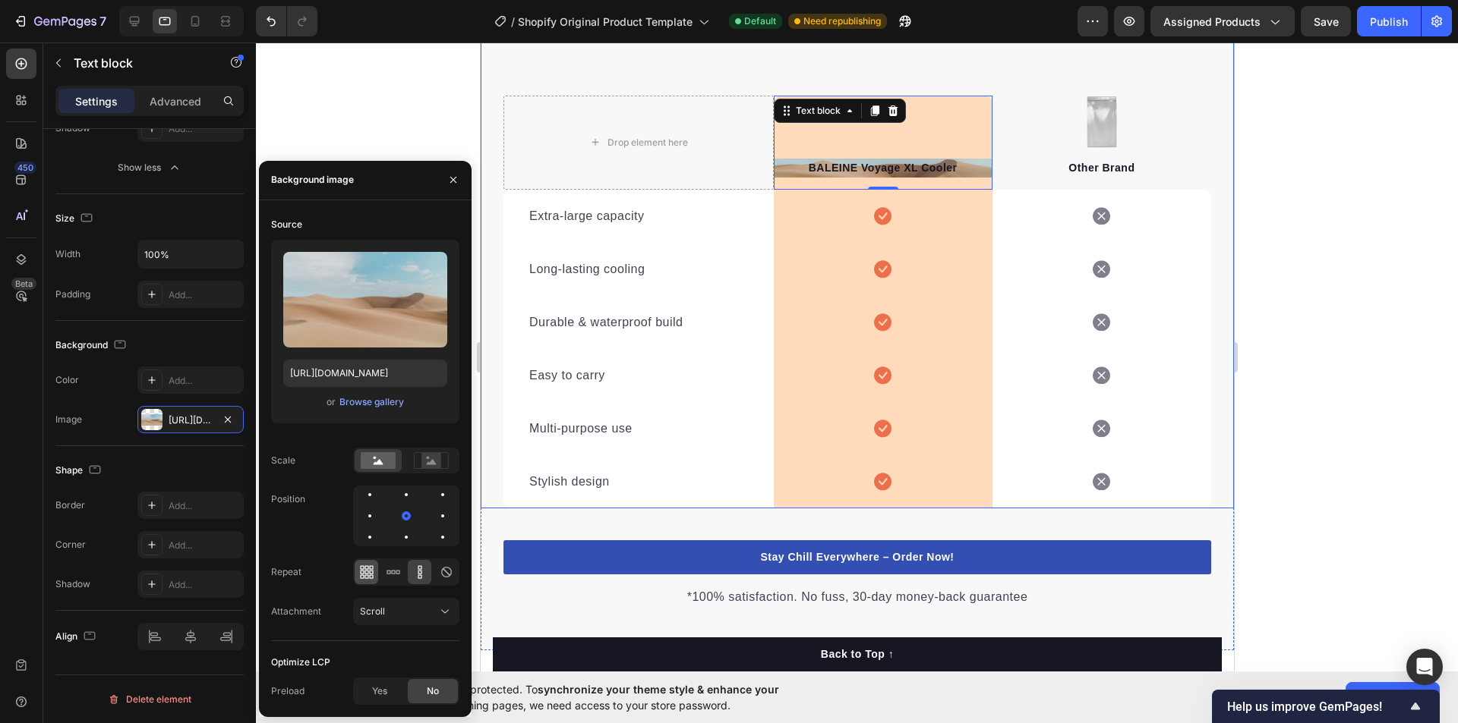
click at [369, 572] on icon at bounding box center [371, 572] width 4 height 4
click at [402, 613] on div "Scroll" at bounding box center [398, 612] width 77 height 14
click at [389, 553] on div "Fixed" at bounding box center [391, 545] width 125 height 29
click at [399, 600] on button "Fixed" at bounding box center [406, 611] width 106 height 27
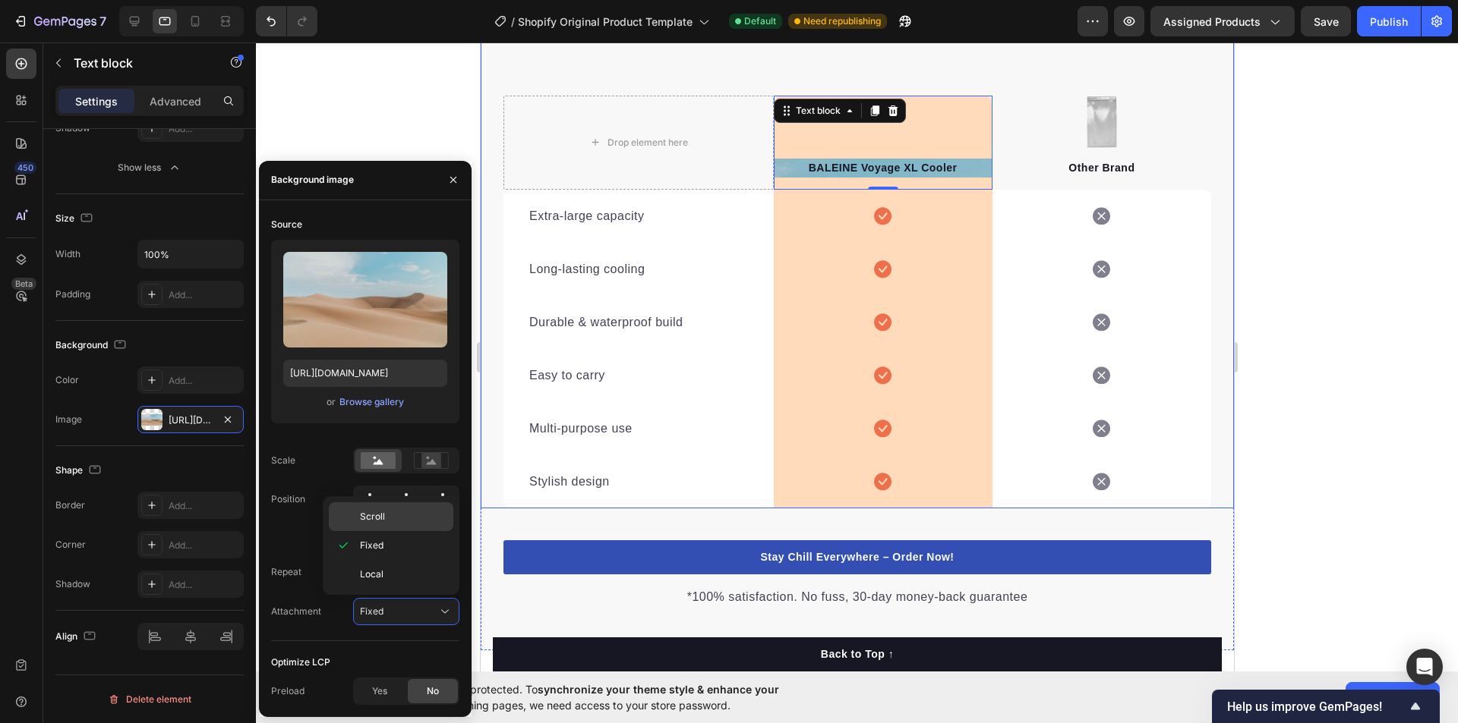
click at [387, 515] on p "Scroll" at bounding box center [403, 517] width 87 height 14
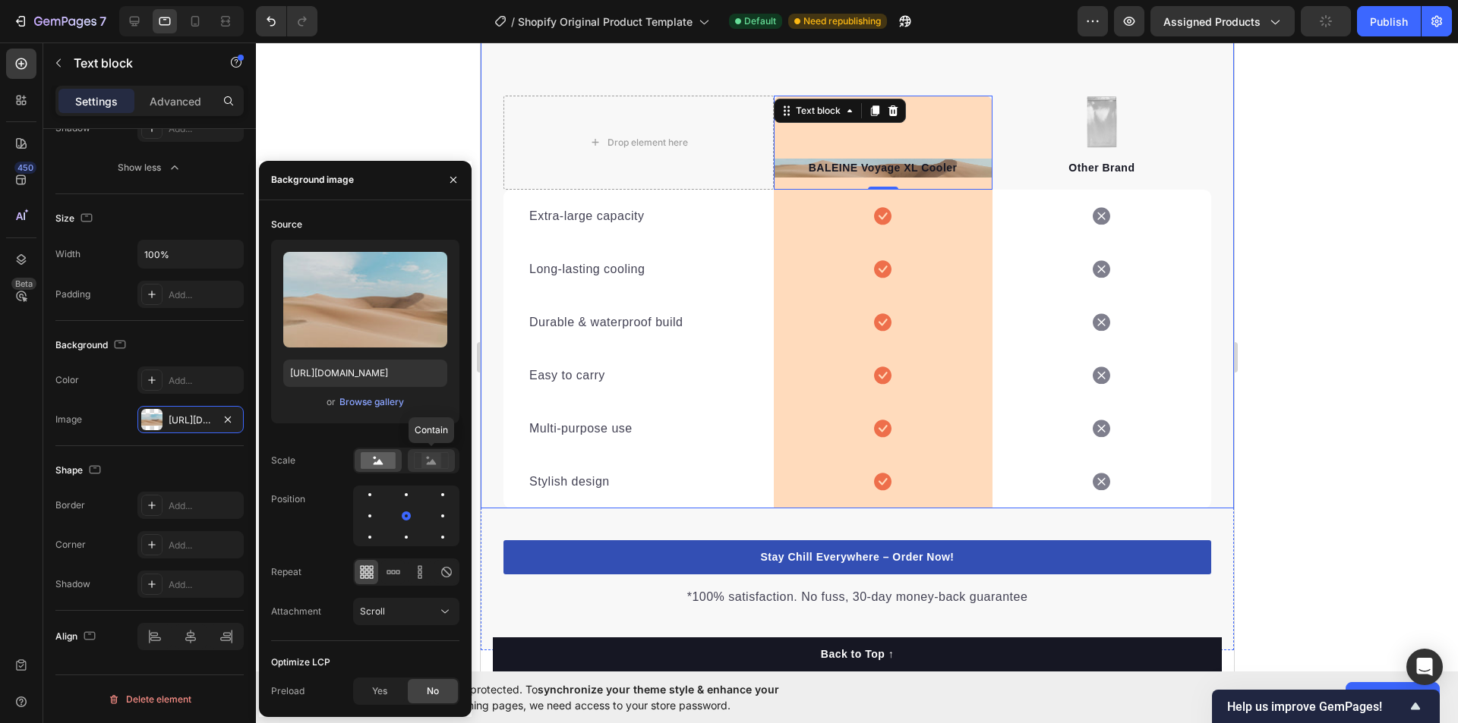
click at [430, 453] on rect at bounding box center [431, 460] width 20 height 15
click at [375, 406] on div "Browse gallery" at bounding box center [371, 403] width 65 height 14
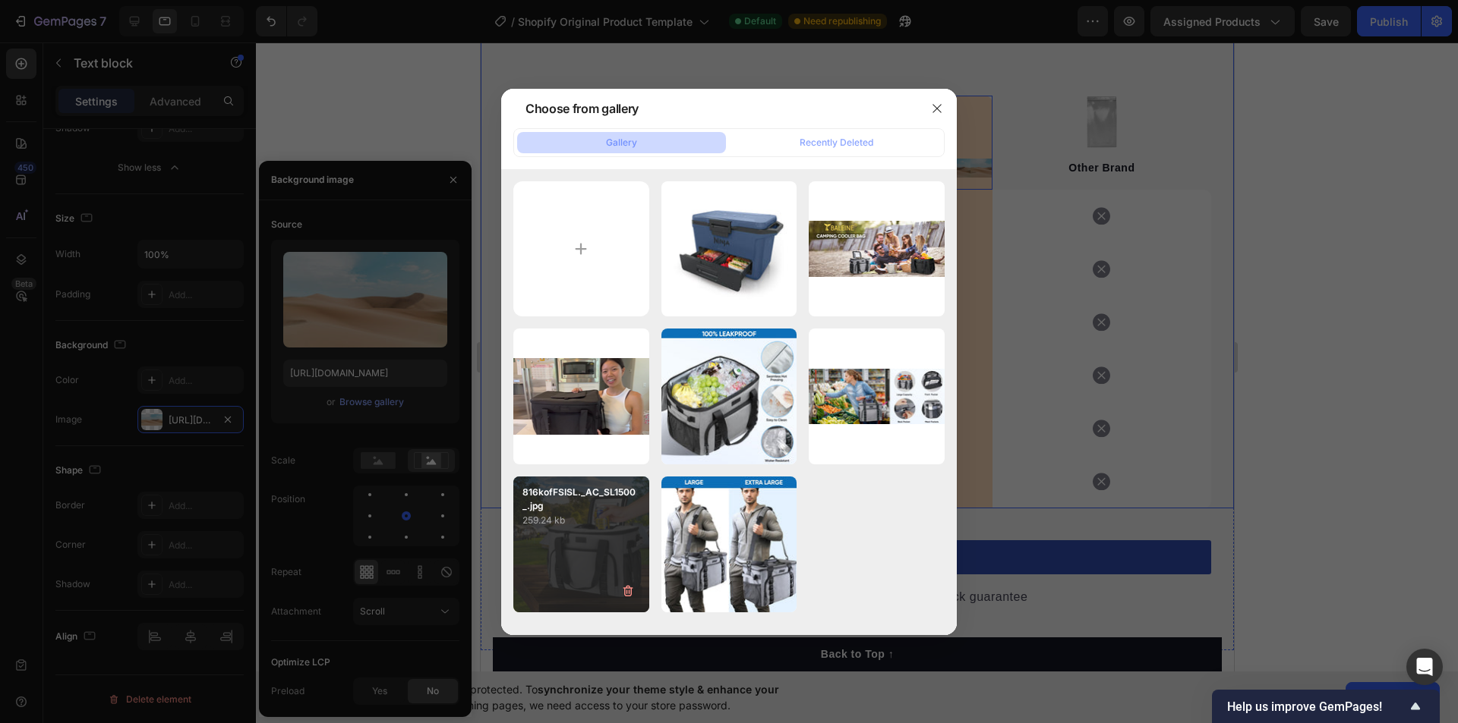
click at [545, 551] on div "816kofFSISL._AC_SL1500_.jpg 259.24 kb" at bounding box center [581, 545] width 136 height 136
type input "[URL][DOMAIN_NAME]"
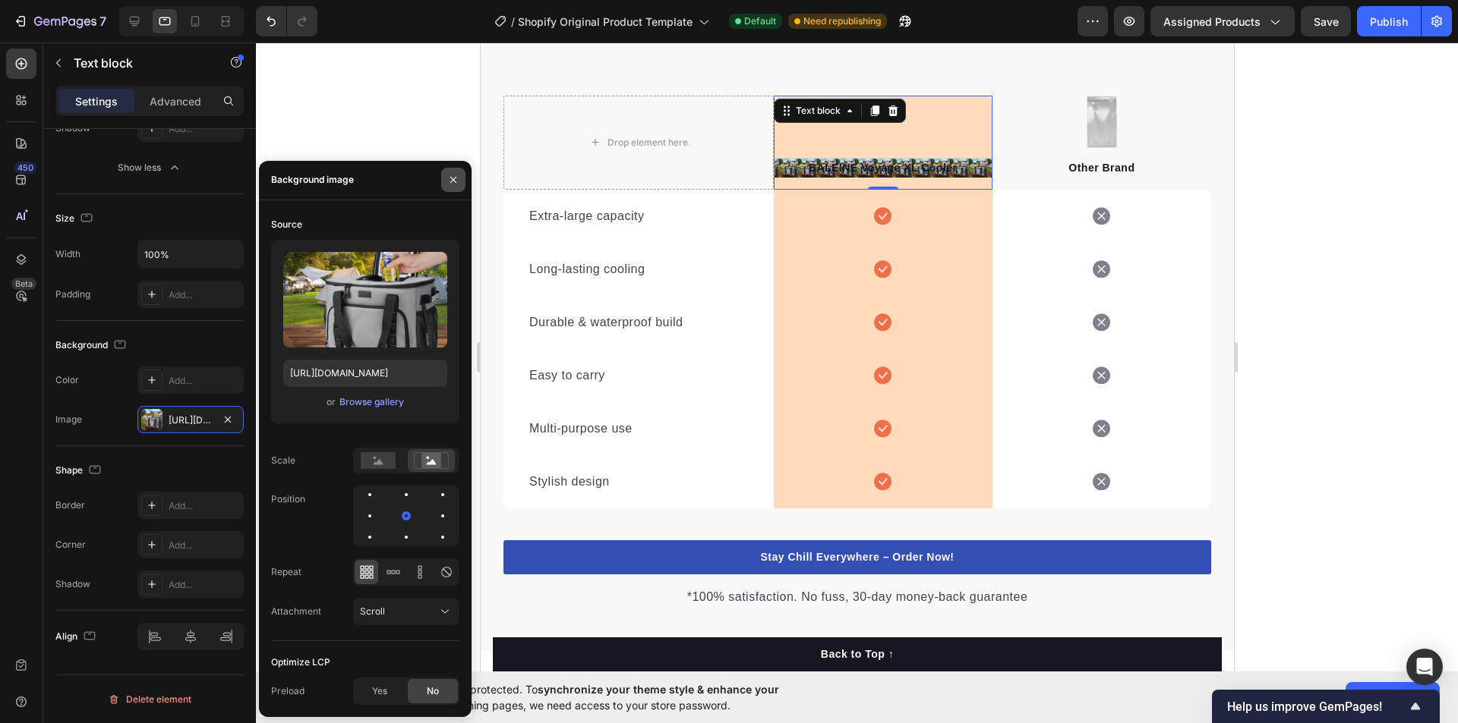
click at [452, 178] on icon "button" at bounding box center [453, 180] width 6 height 6
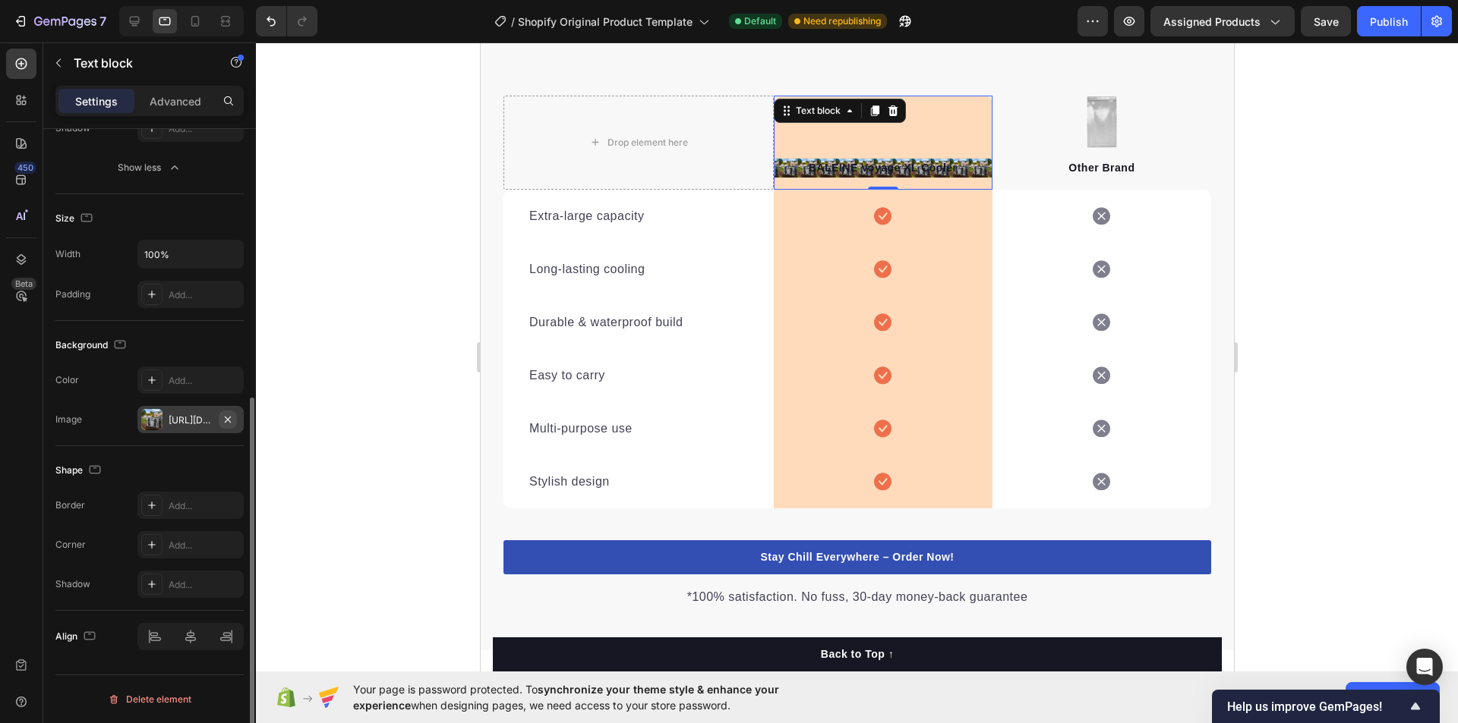
click at [229, 421] on icon "button" at bounding box center [228, 419] width 6 height 6
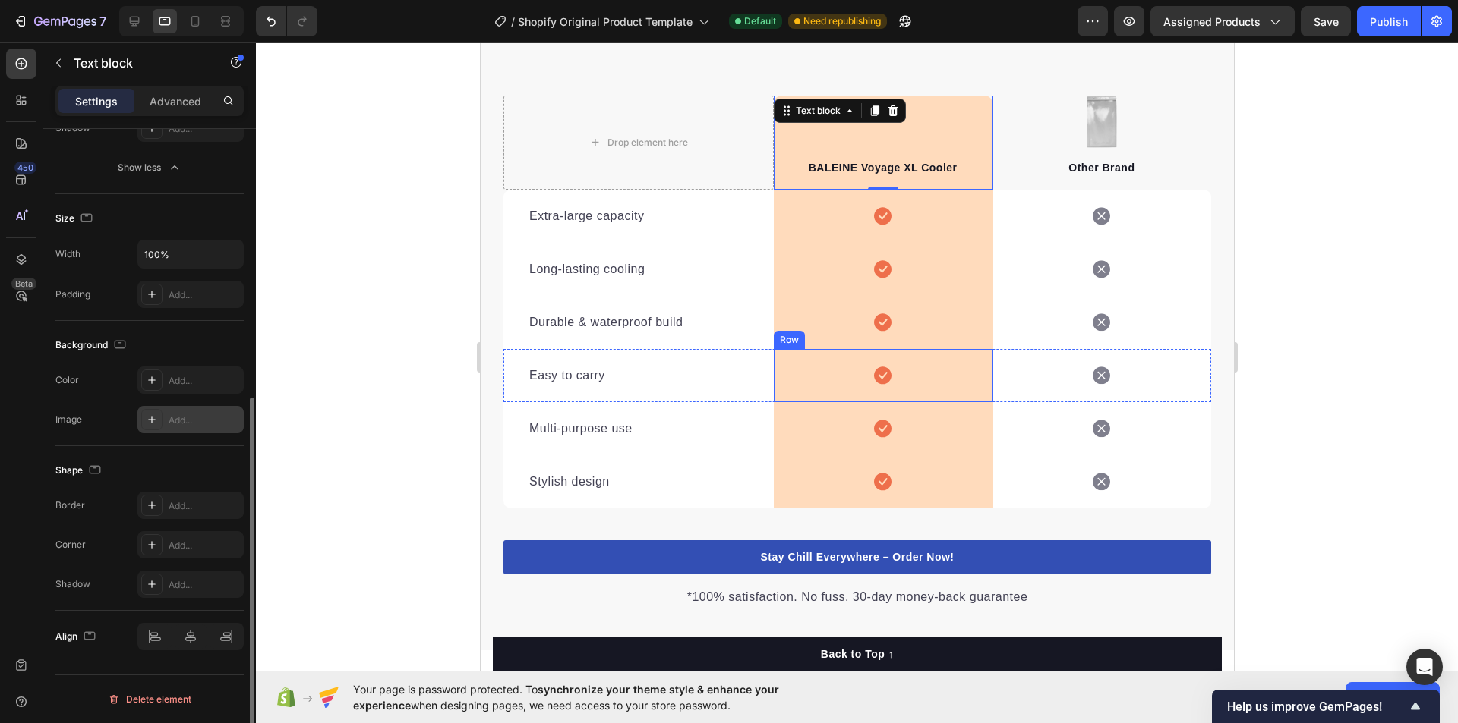
click at [1432, 357] on div at bounding box center [857, 383] width 1202 height 681
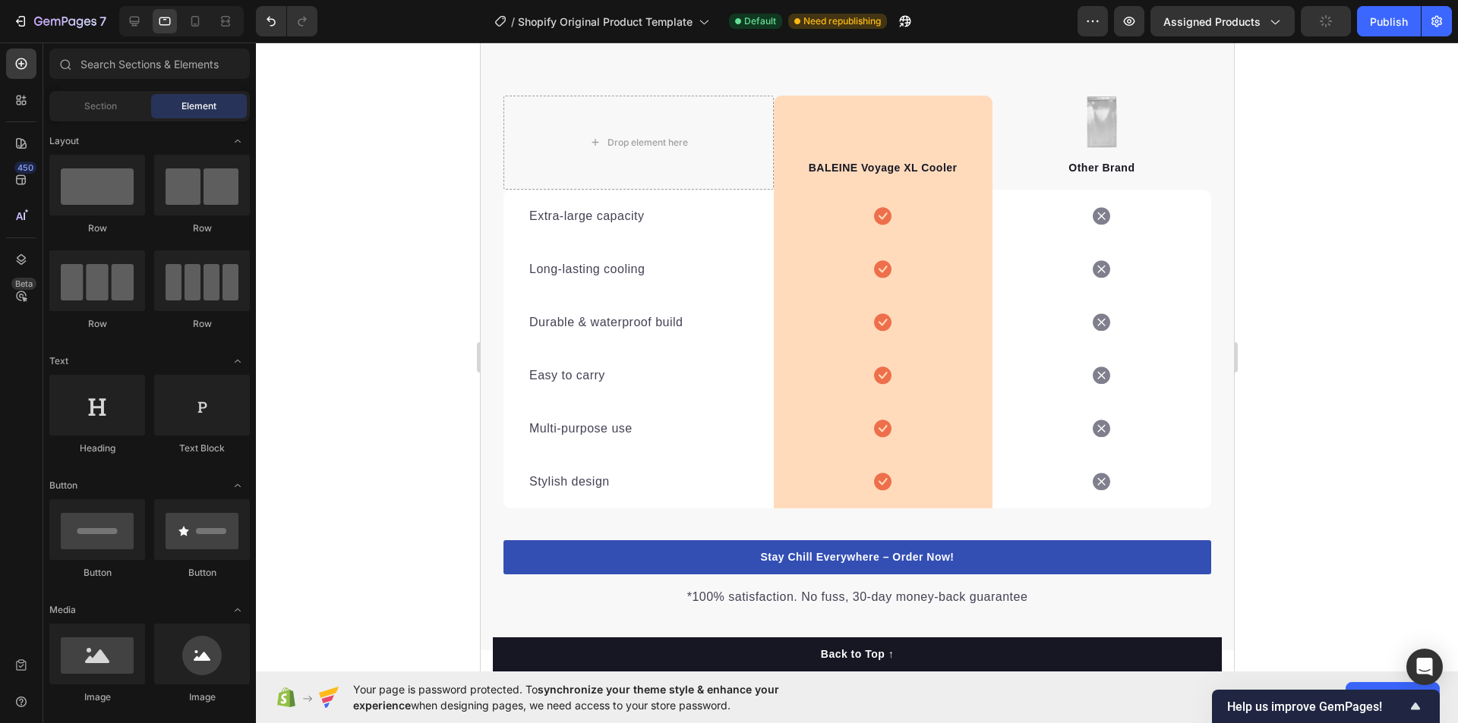
click at [1432, 357] on div at bounding box center [857, 383] width 1202 height 681
click at [201, 20] on icon at bounding box center [195, 21] width 15 height 15
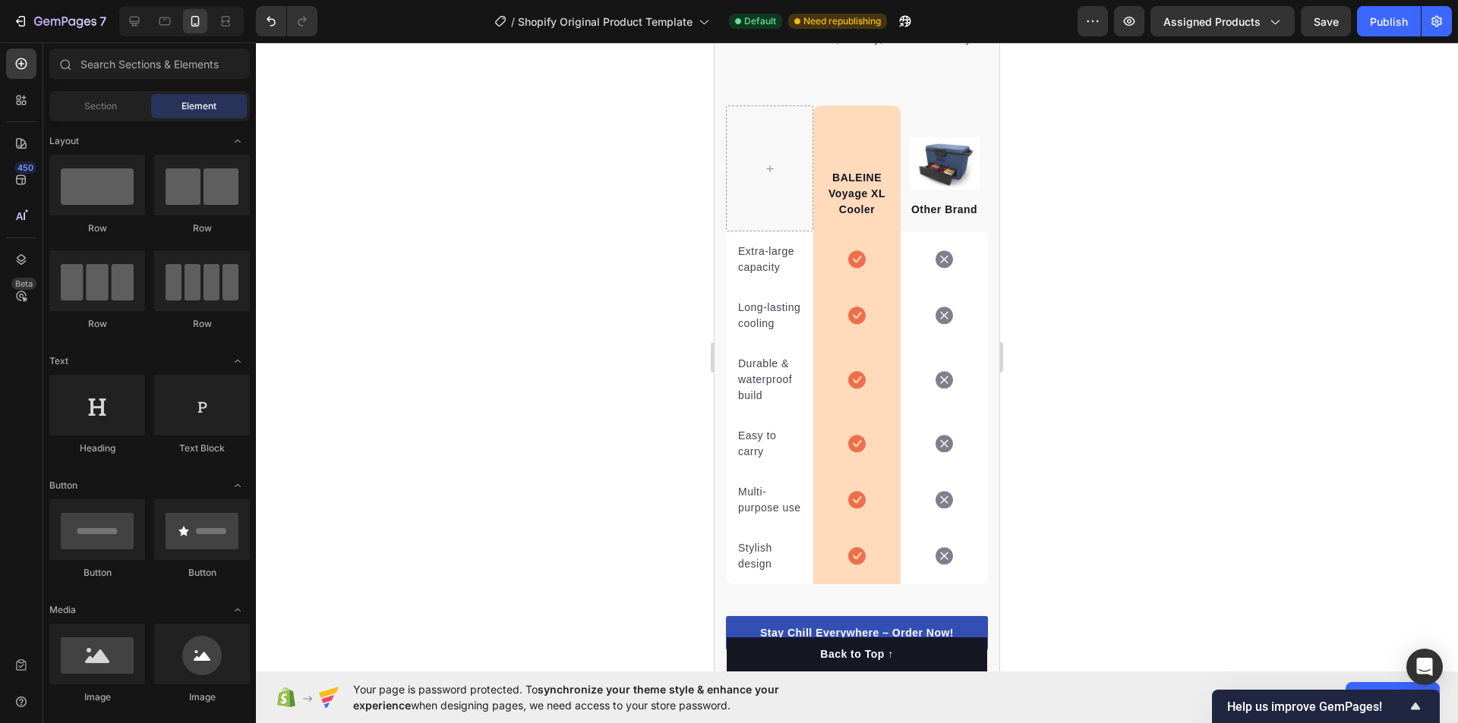
click at [1275, 369] on div at bounding box center [857, 383] width 1202 height 681
click at [161, 30] on div at bounding box center [165, 21] width 24 height 24
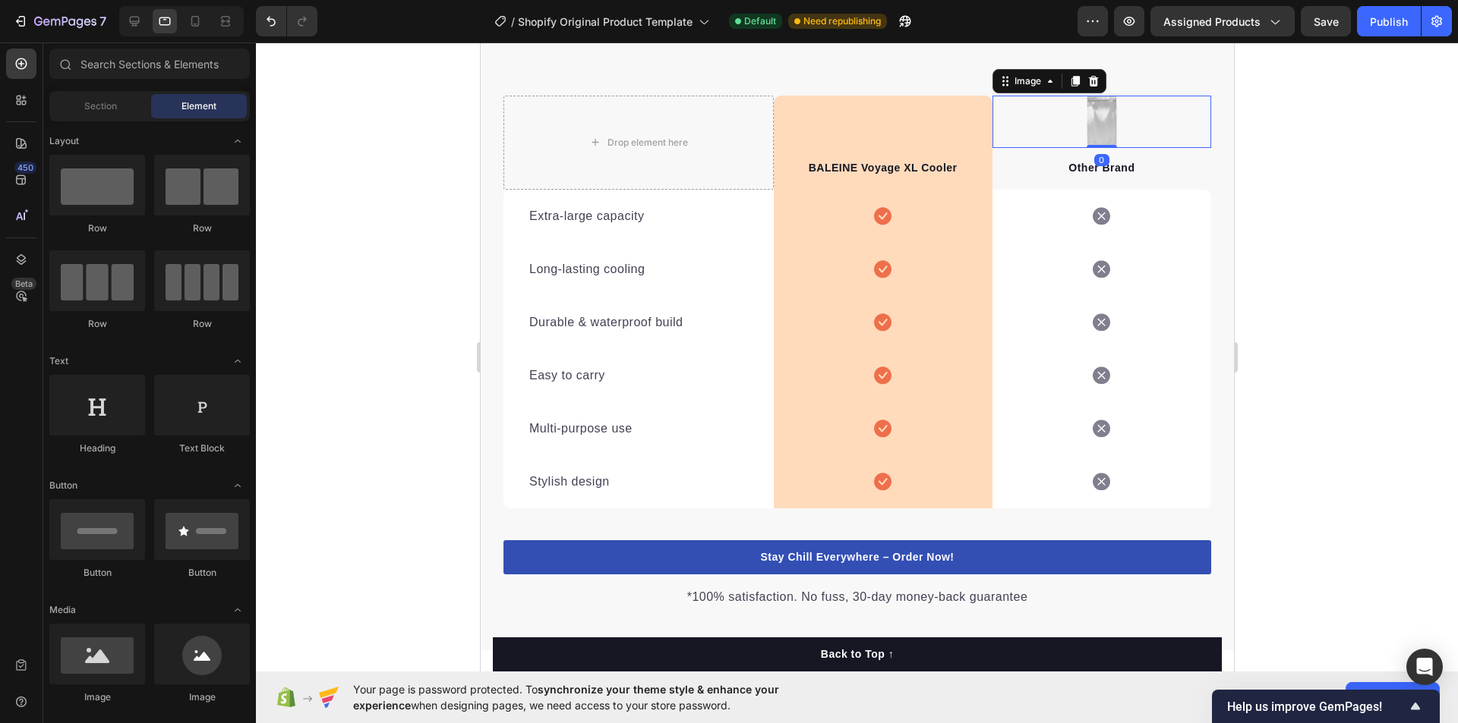
click at [1067, 137] on div at bounding box center [1100, 122] width 219 height 52
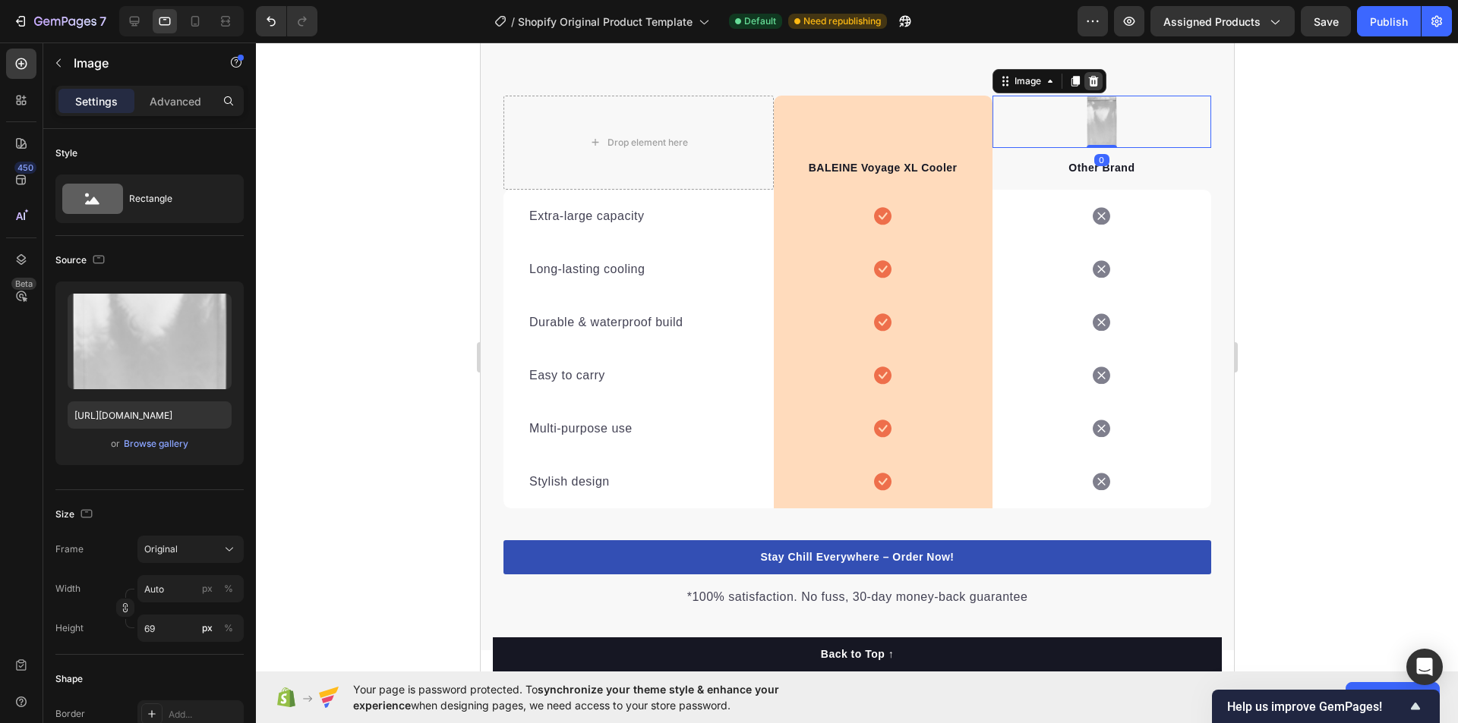
click at [1087, 79] on icon at bounding box center [1092, 80] width 10 height 11
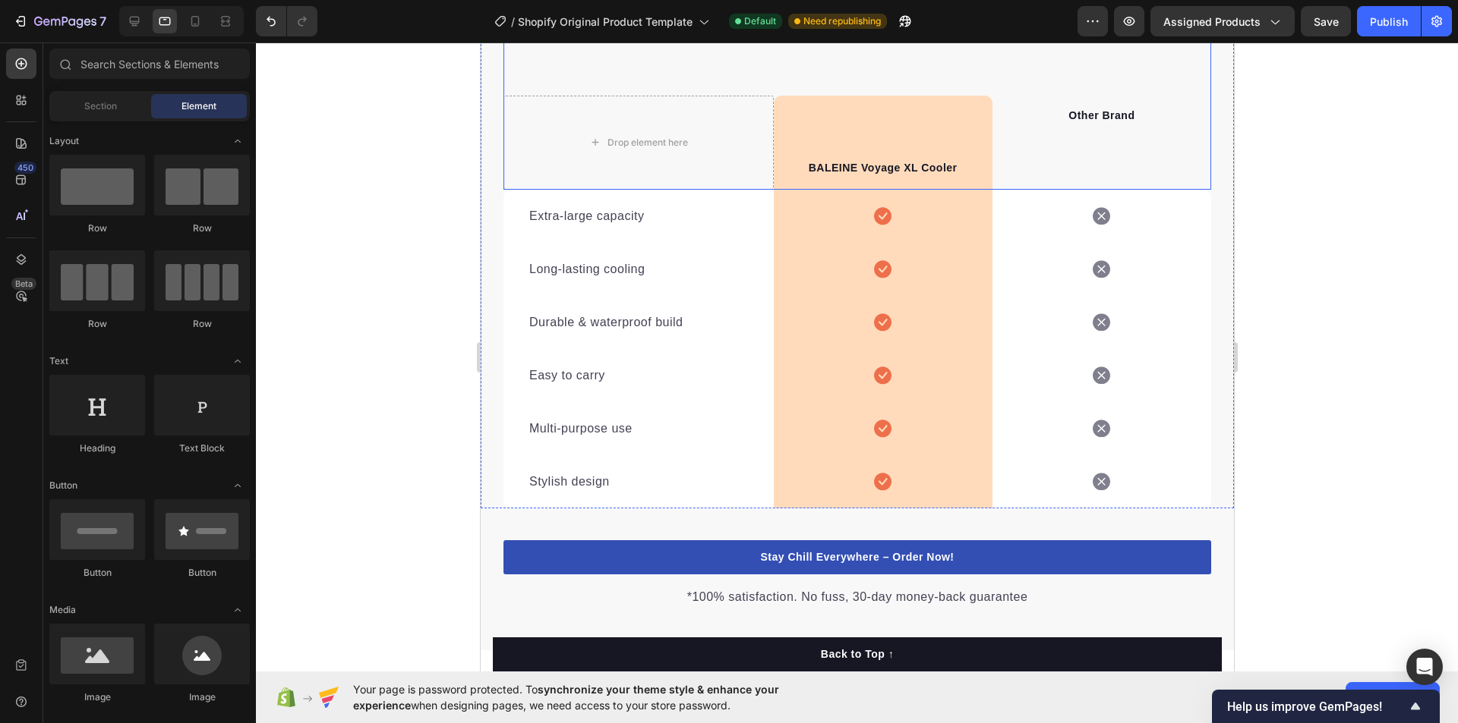
click at [1091, 140] on div "Other Brand Text block" at bounding box center [1100, 143] width 219 height 94
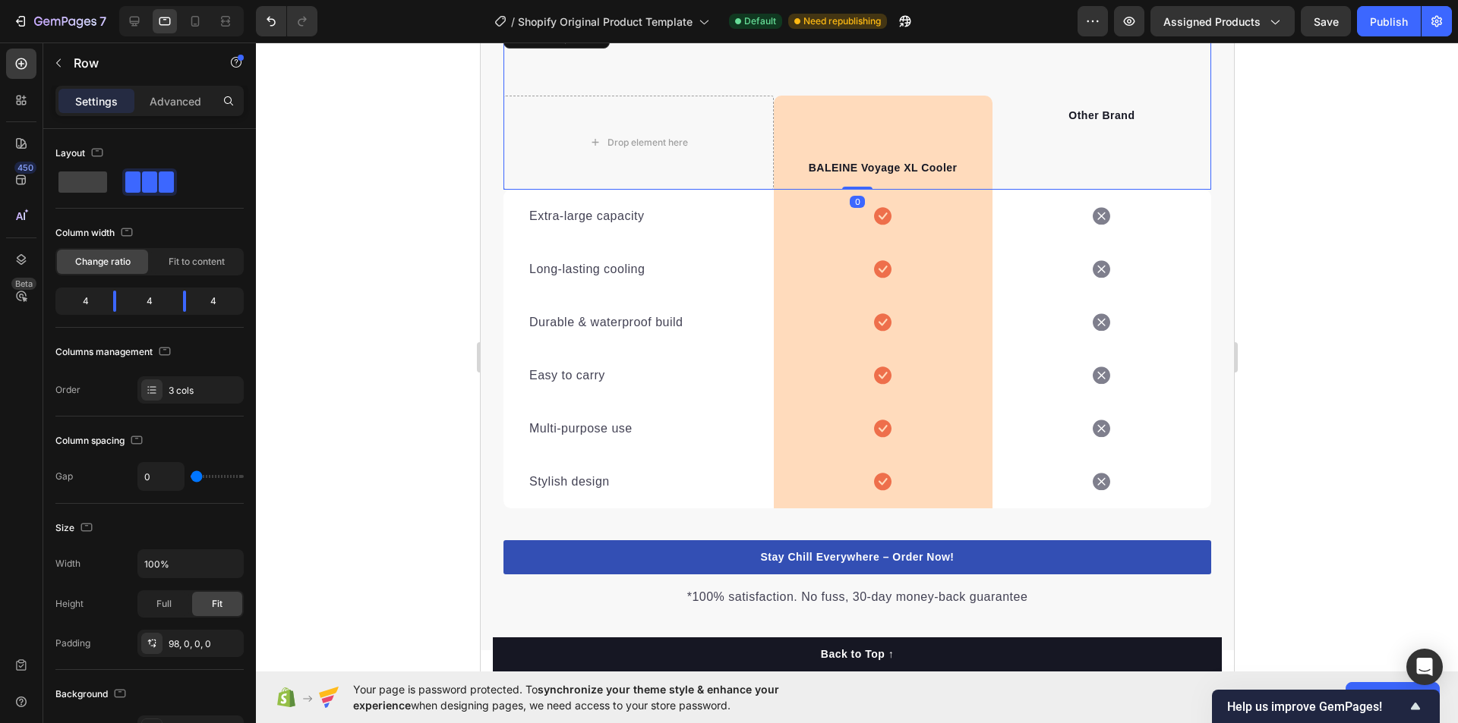
click at [1357, 210] on div at bounding box center [857, 383] width 1202 height 681
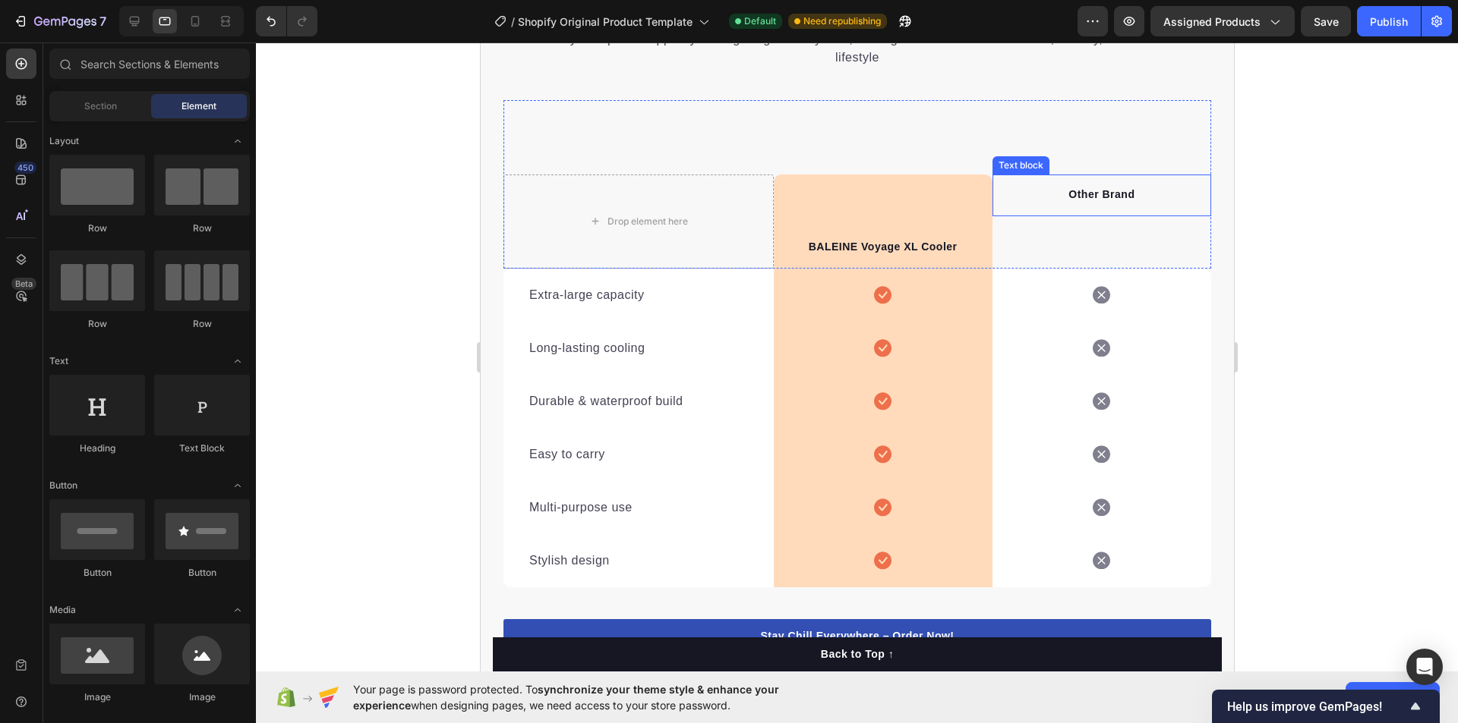
scroll to position [3050, 0]
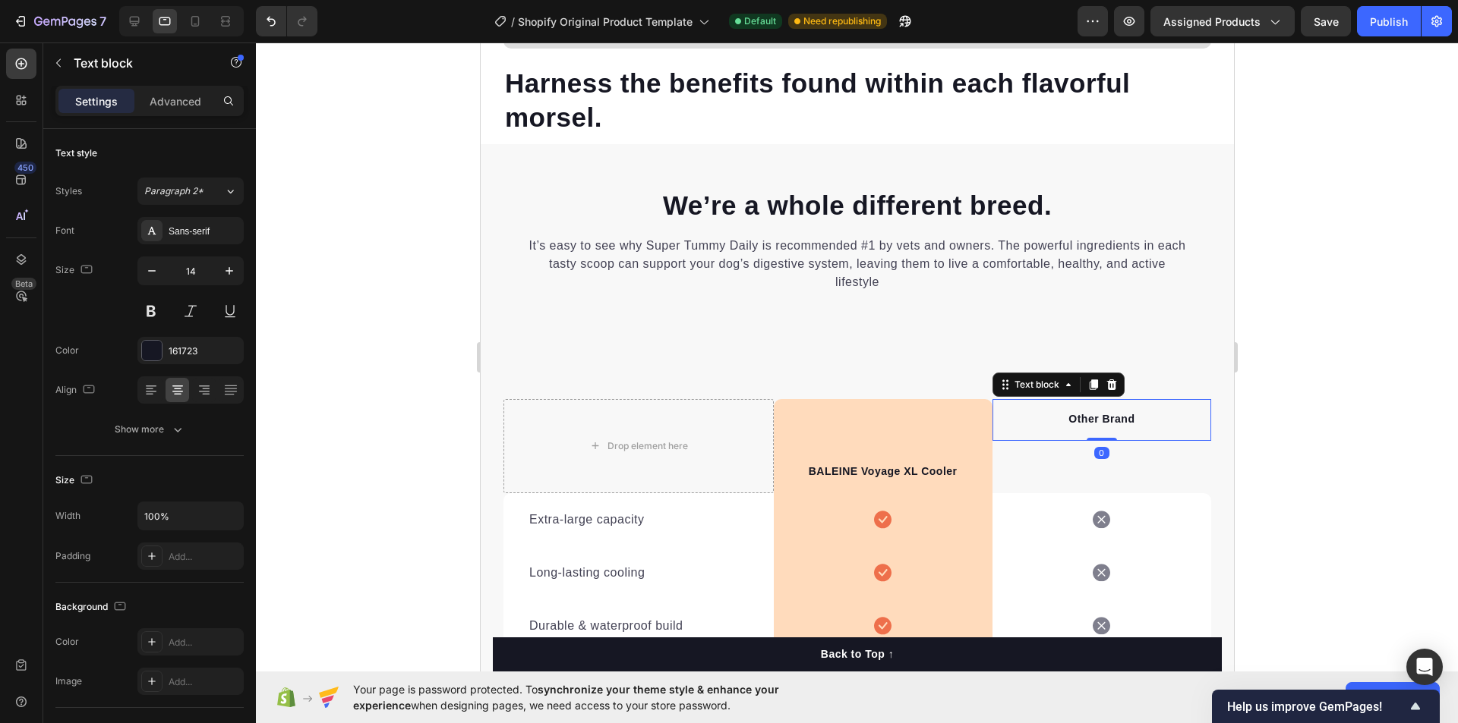
click at [1130, 420] on p "Other Brand" at bounding box center [1101, 419] width 216 height 16
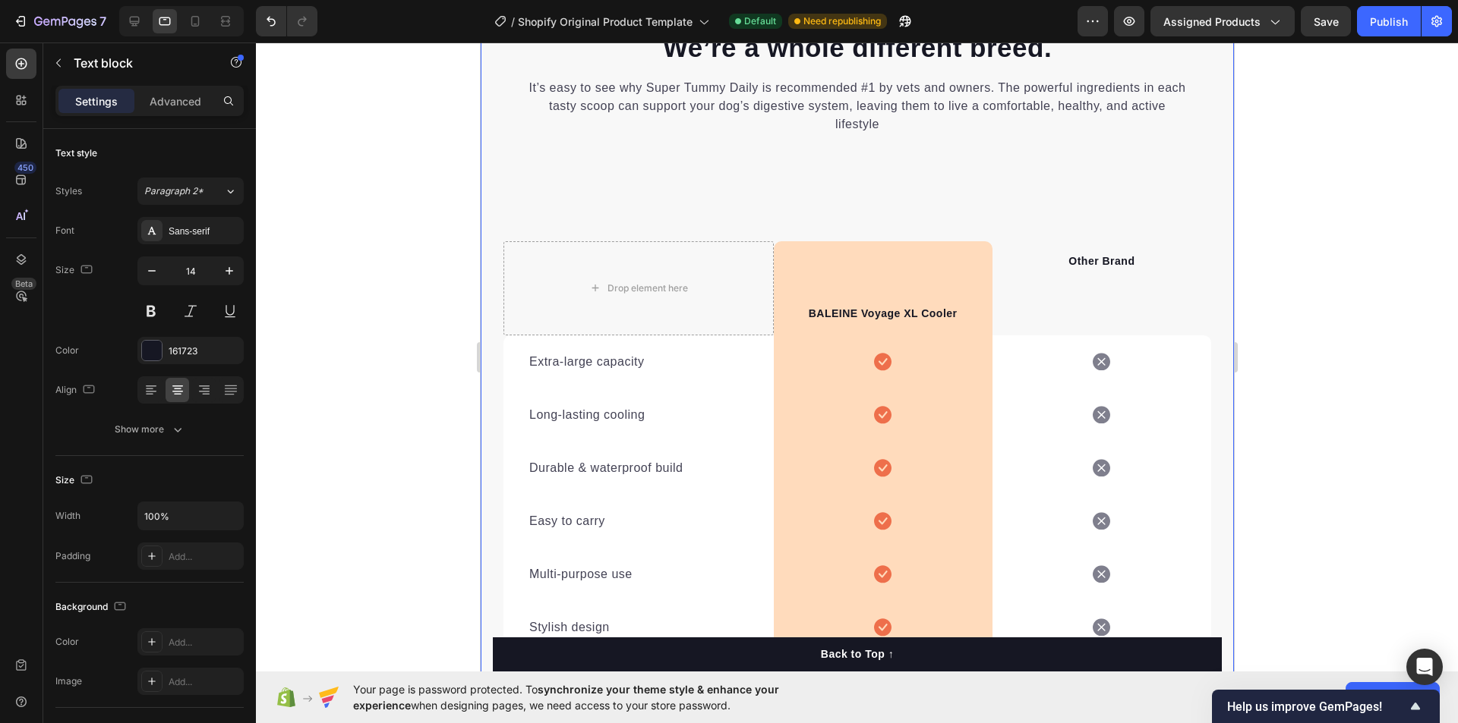
scroll to position [4024, 0]
click at [1094, 268] on p "Other Brand" at bounding box center [1101, 261] width 216 height 16
click at [1114, 215] on div "Drop element here BALEINE Voyage XL Cooler Text block Row Other Brand Text bloc…" at bounding box center [857, 250] width 708 height 169
click at [1089, 257] on p "Other Brand" at bounding box center [1101, 261] width 216 height 16
click at [1170, 219] on div "Drop element here BALEINE Voyage XL Cooler Text block Row Other Brand Text bloc…" at bounding box center [857, 250] width 708 height 169
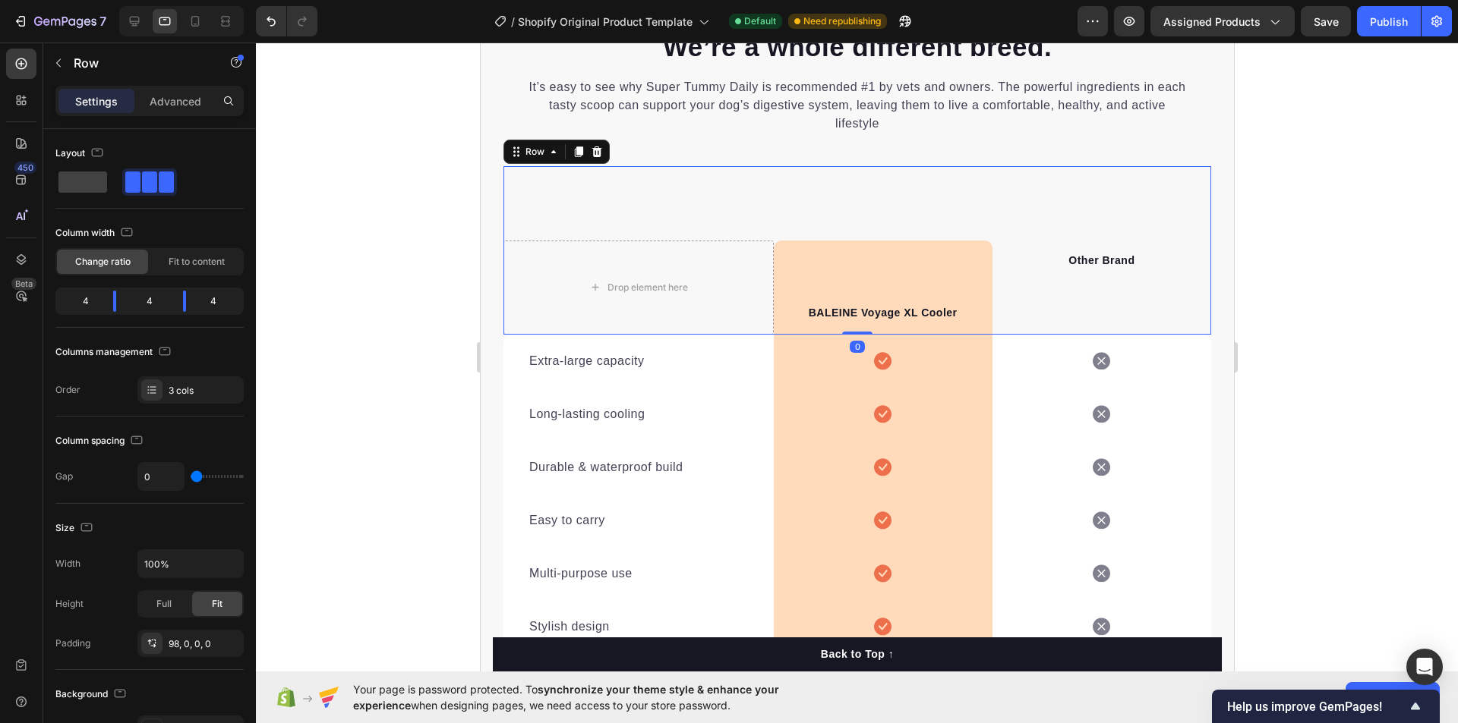
click at [1086, 229] on div "Drop element here BALEINE Voyage XL Cooler Text block Row Other Brand Text bloc…" at bounding box center [857, 250] width 708 height 169
click at [1139, 305] on div "Other Brand Text block" at bounding box center [1100, 288] width 219 height 94
click at [1058, 348] on div "Icon" at bounding box center [1100, 361] width 219 height 50
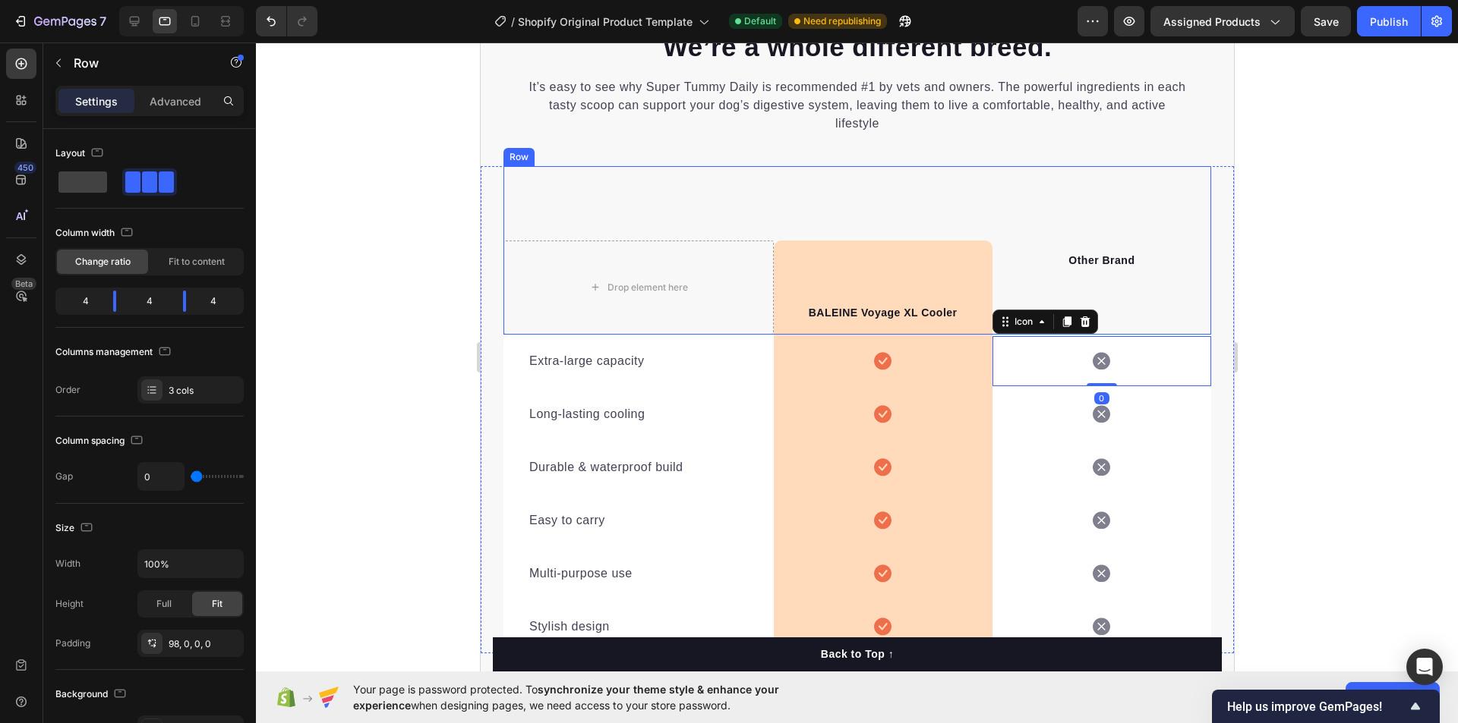
click at [1129, 299] on div "Other Brand Text block" at bounding box center [1100, 288] width 219 height 94
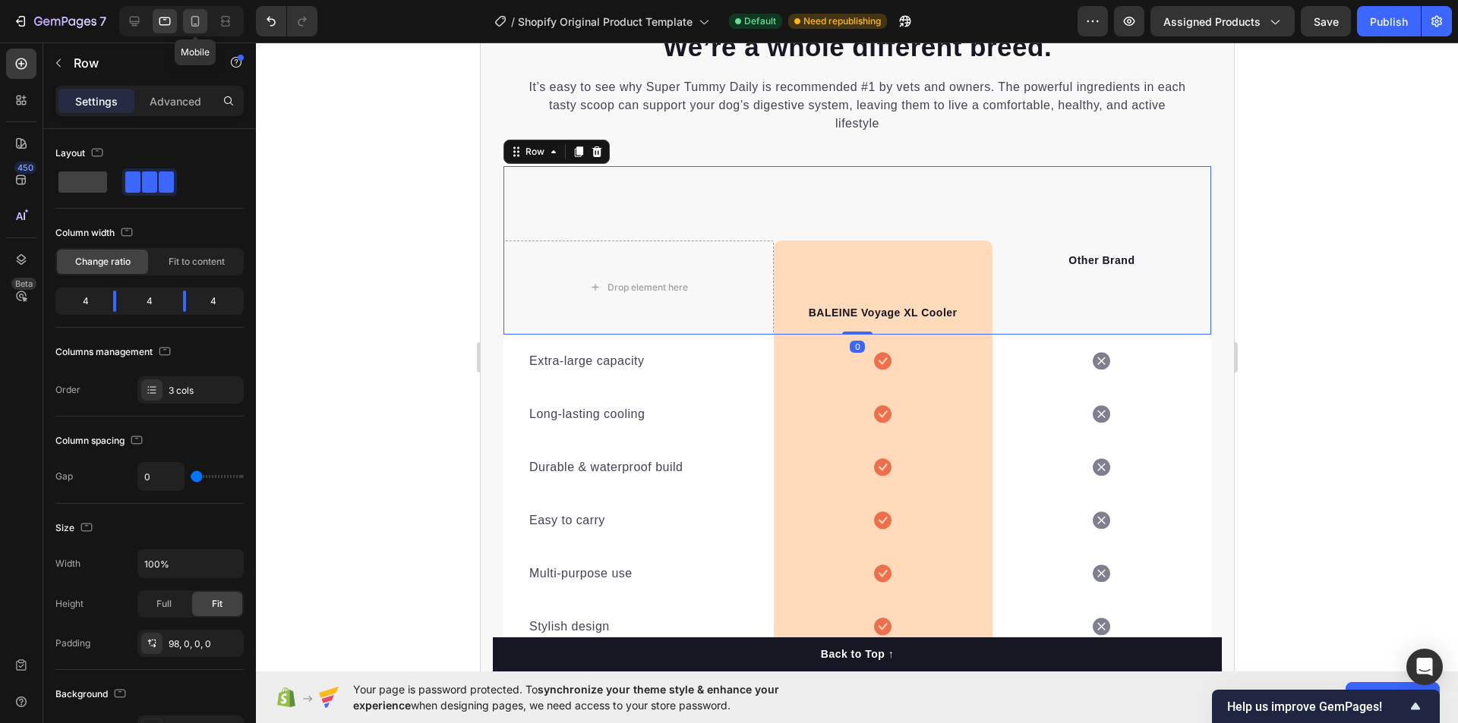
click at [197, 19] on icon at bounding box center [195, 21] width 15 height 15
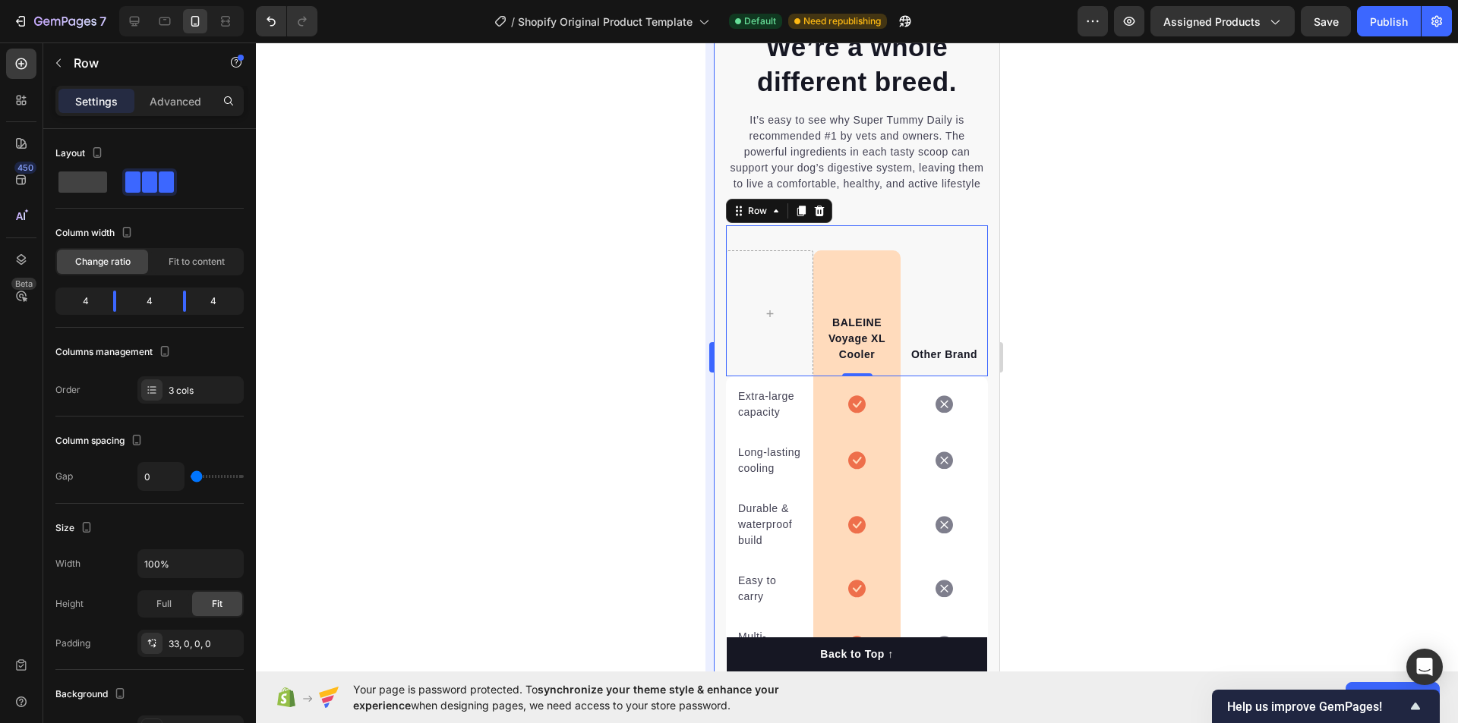
scroll to position [4169, 0]
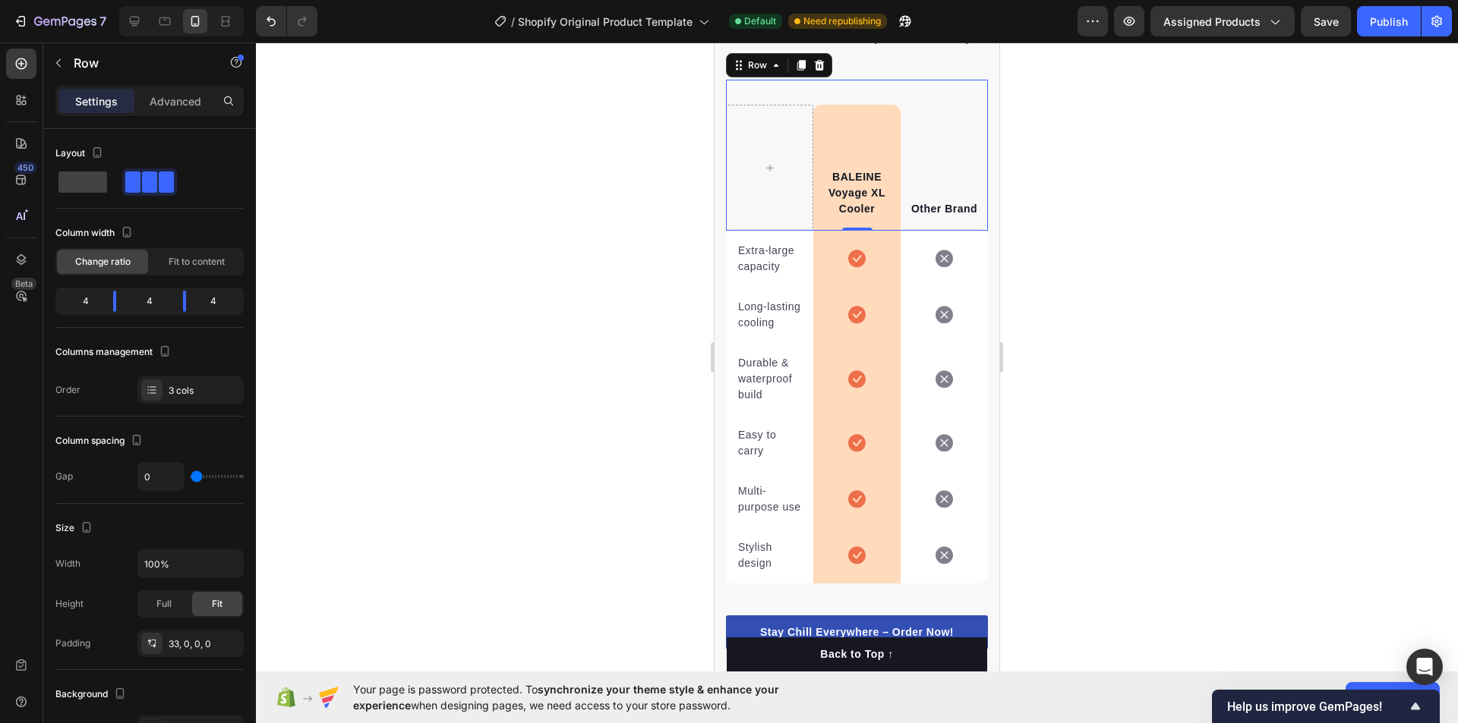
click at [1073, 238] on div at bounding box center [857, 383] width 1202 height 681
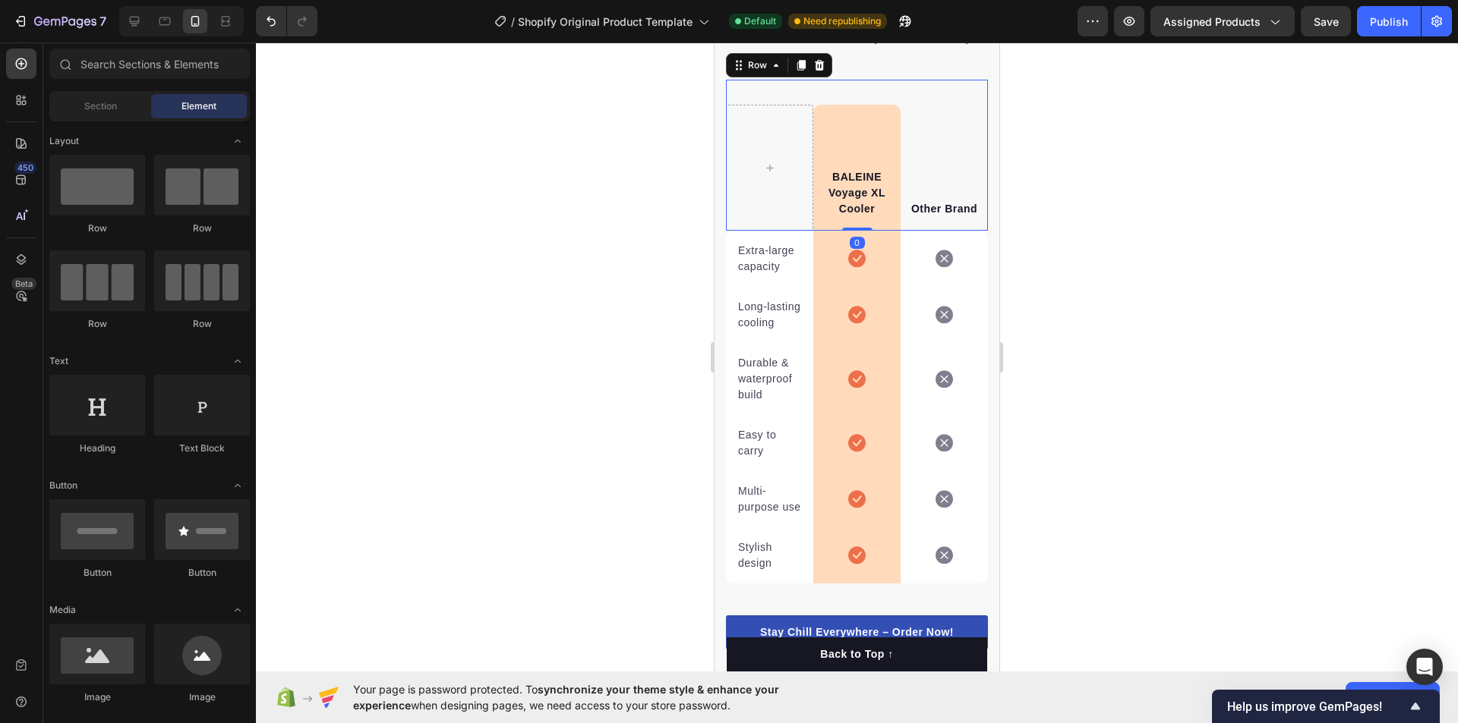
click at [937, 178] on div "Other Brand Text block" at bounding box center [943, 168] width 87 height 126
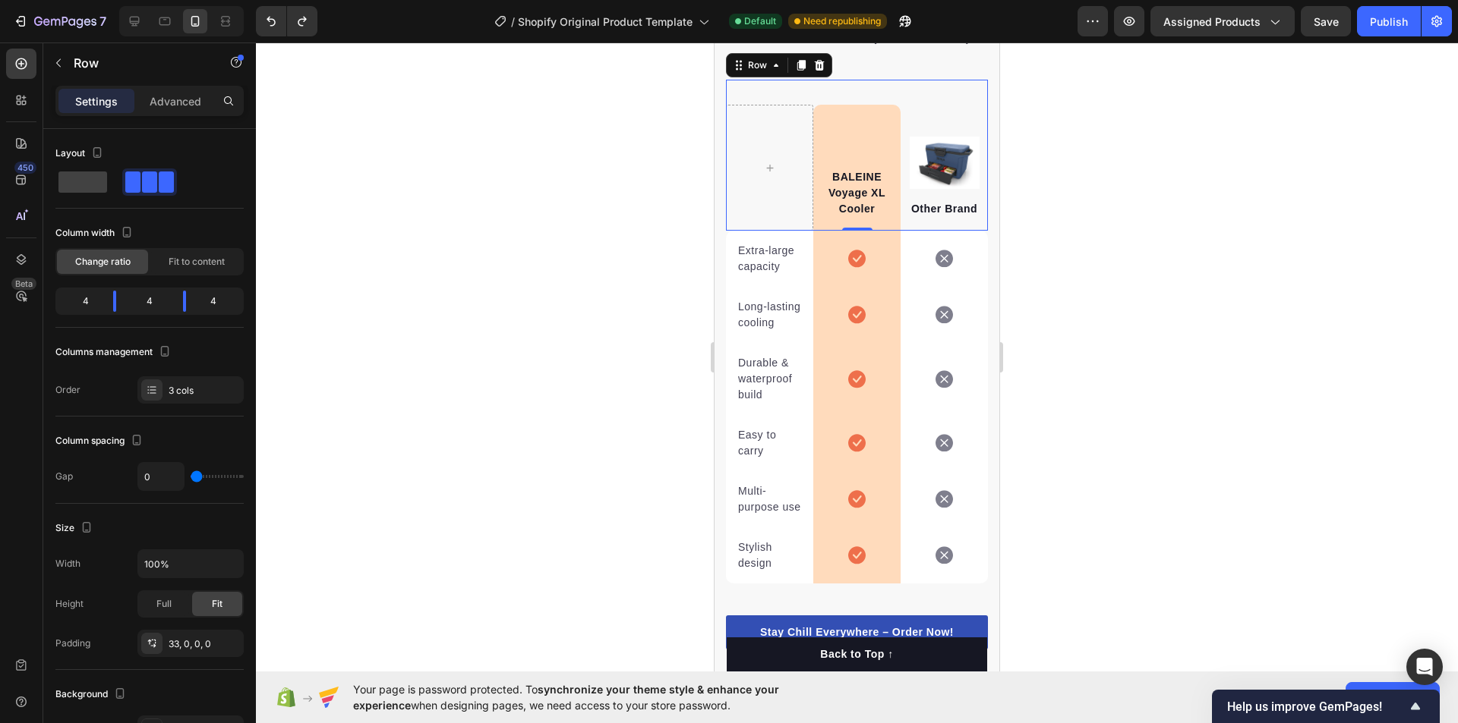
click at [1151, 236] on div at bounding box center [857, 383] width 1202 height 681
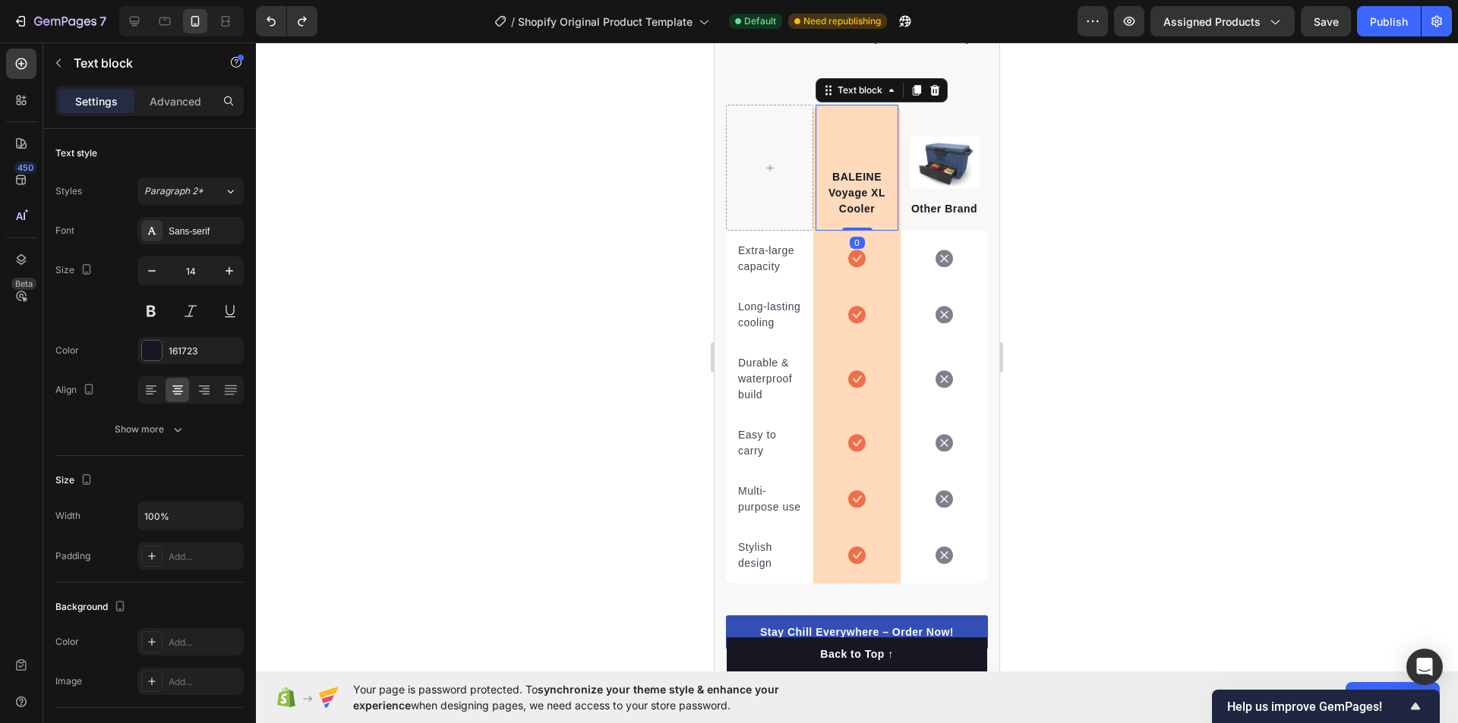
click at [846, 166] on div "BALEINE Voyage XL Cooler Text block 0" at bounding box center [856, 168] width 83 height 126
click at [178, 102] on p "Advanced" at bounding box center [176, 101] width 52 height 16
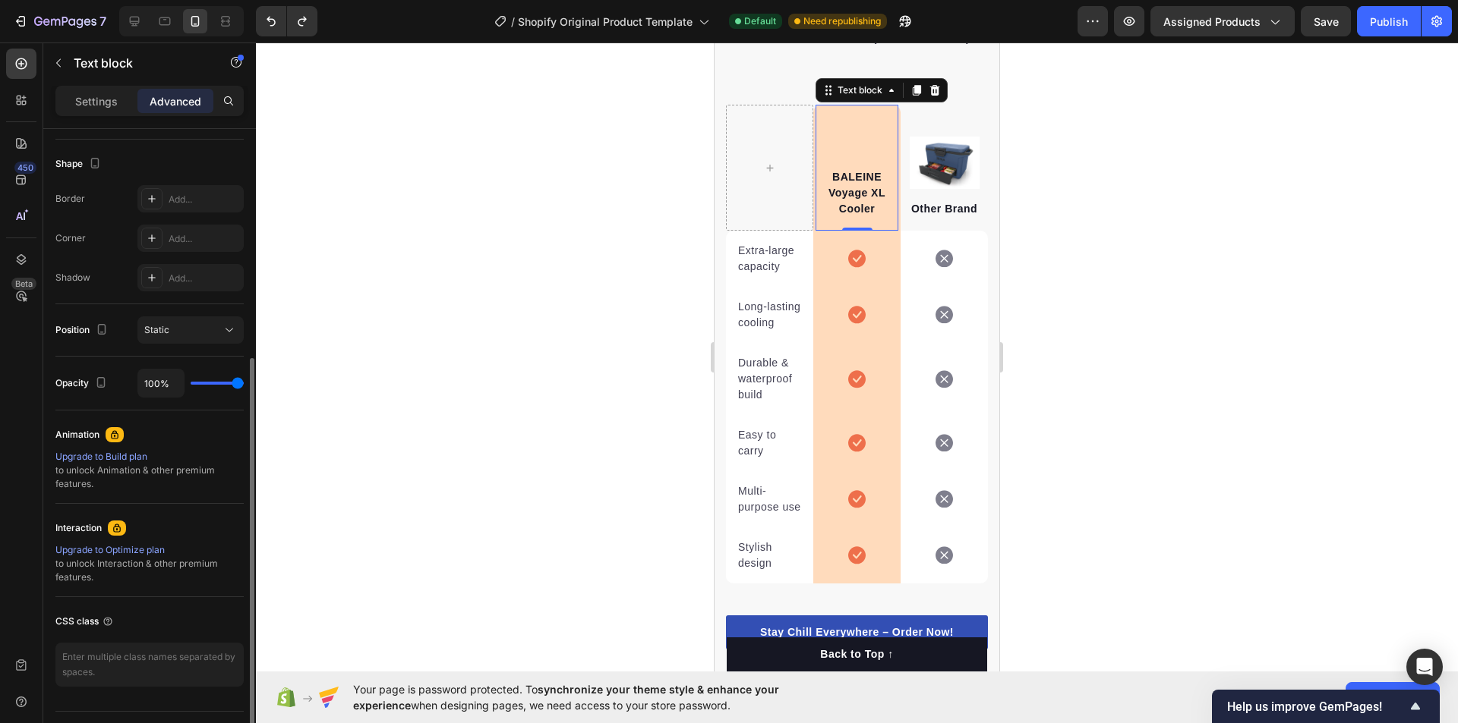
scroll to position [416, 0]
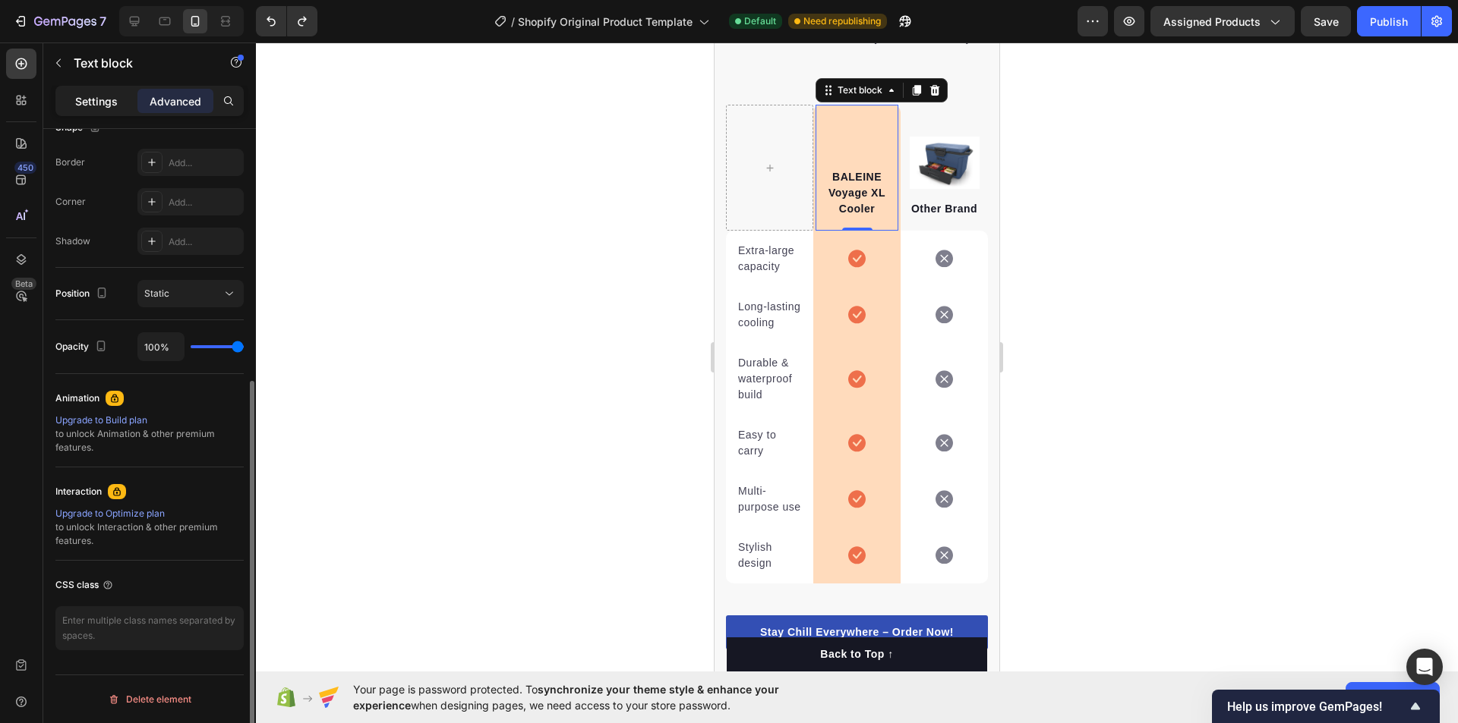
click at [83, 94] on p "Settings" at bounding box center [96, 101] width 43 height 16
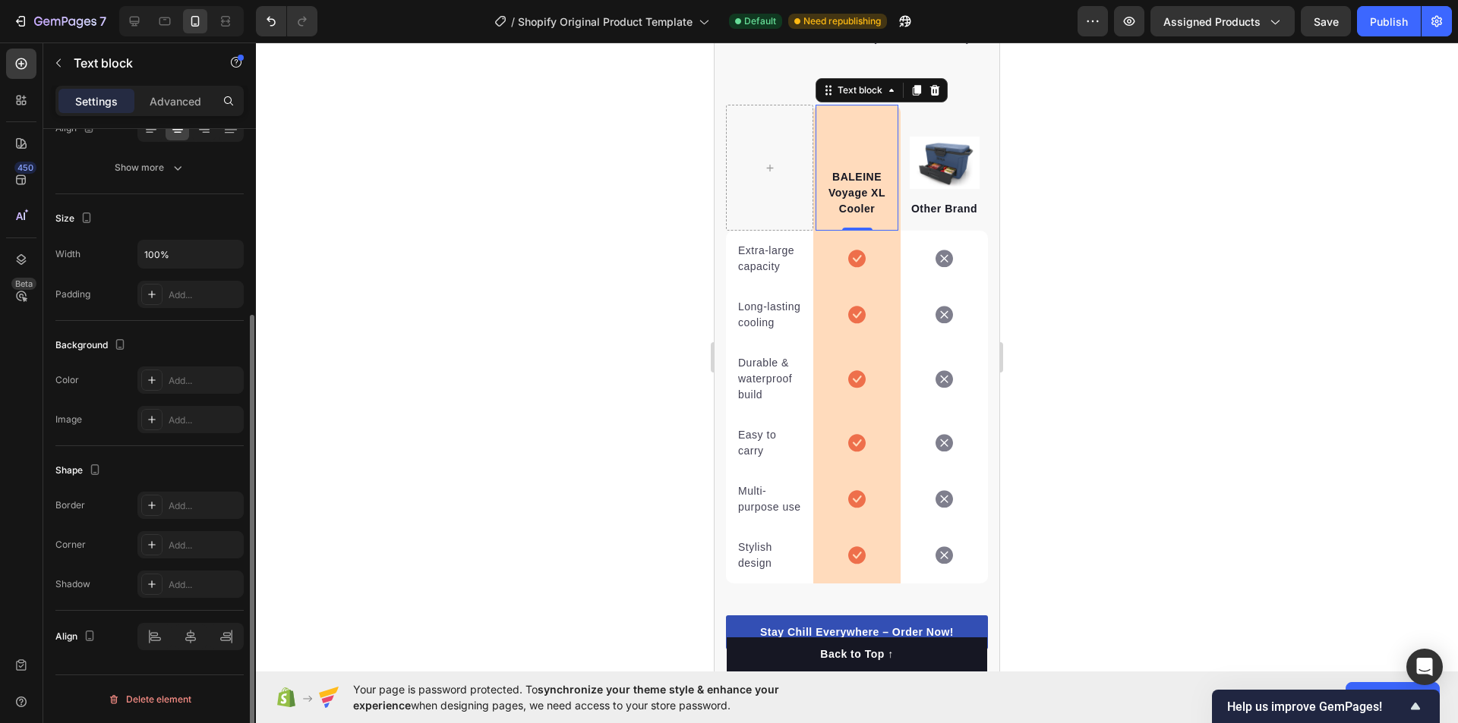
scroll to position [262, 0]
click at [885, 96] on icon at bounding box center [891, 90] width 12 height 12
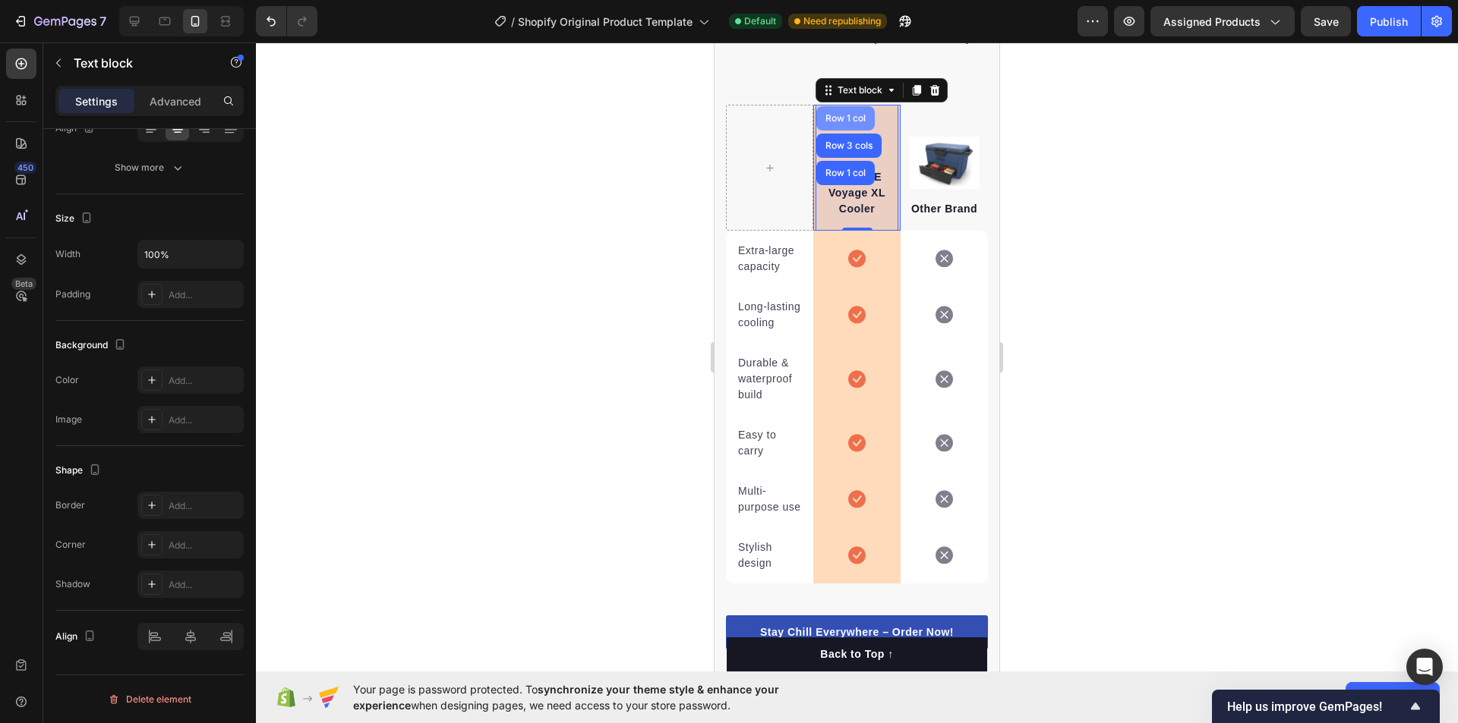
click at [842, 123] on div "Row 1 col" at bounding box center [845, 118] width 46 height 9
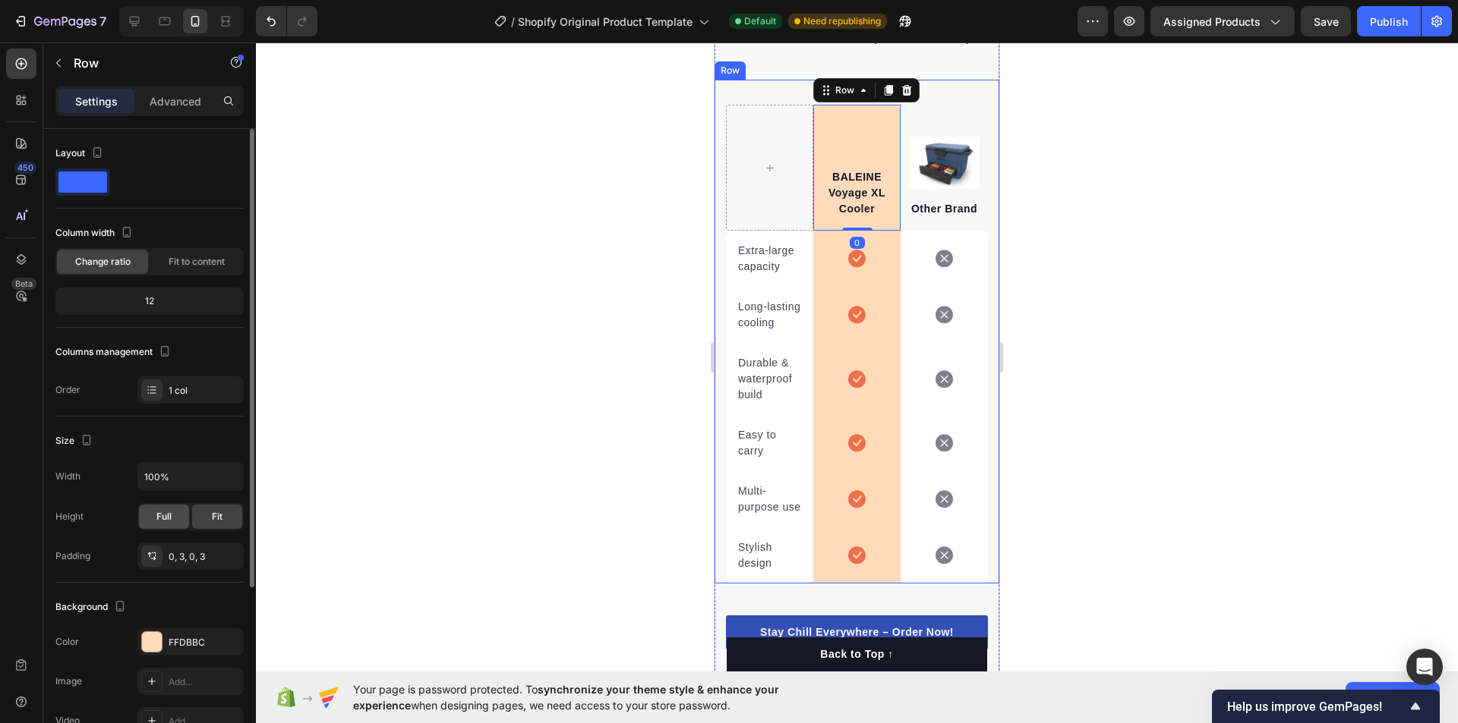
scroll to position [76, 0]
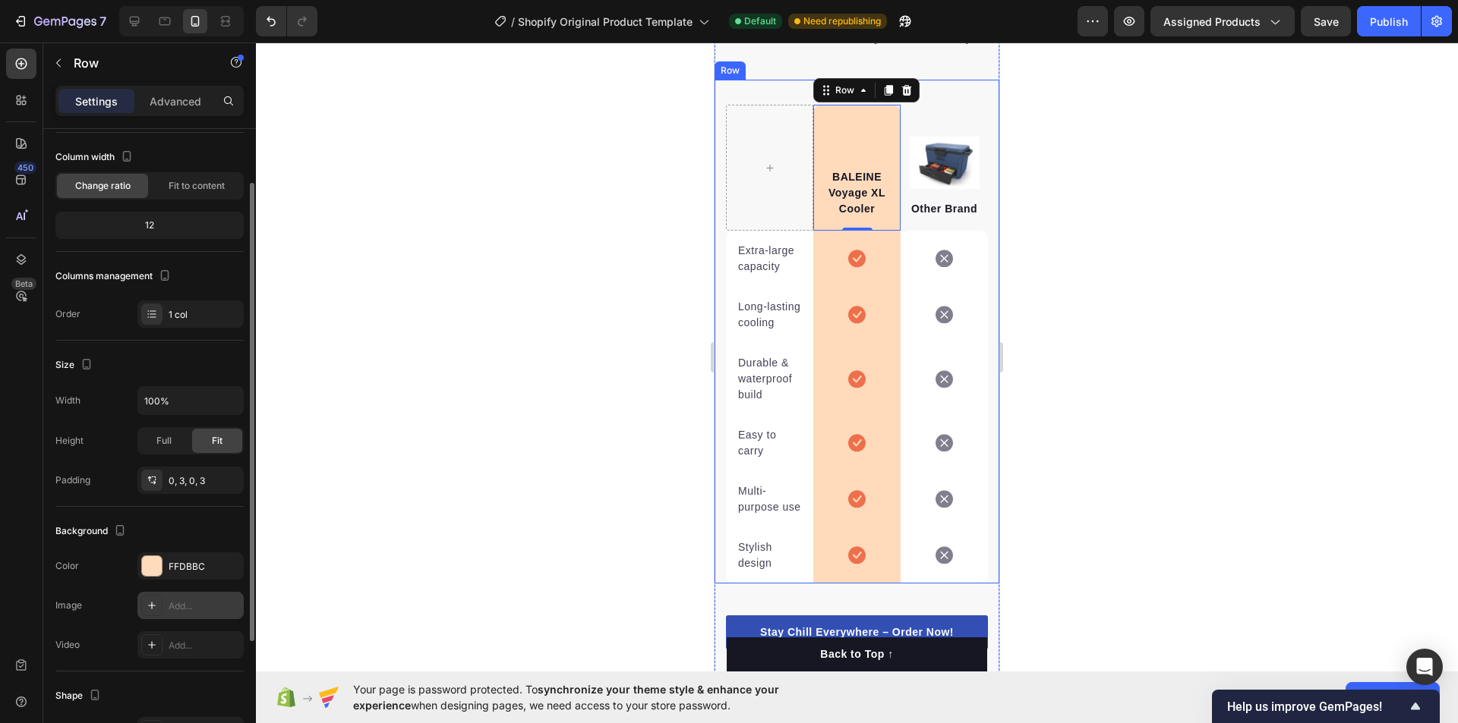
click at [177, 613] on div "Add..." at bounding box center [190, 605] width 106 height 27
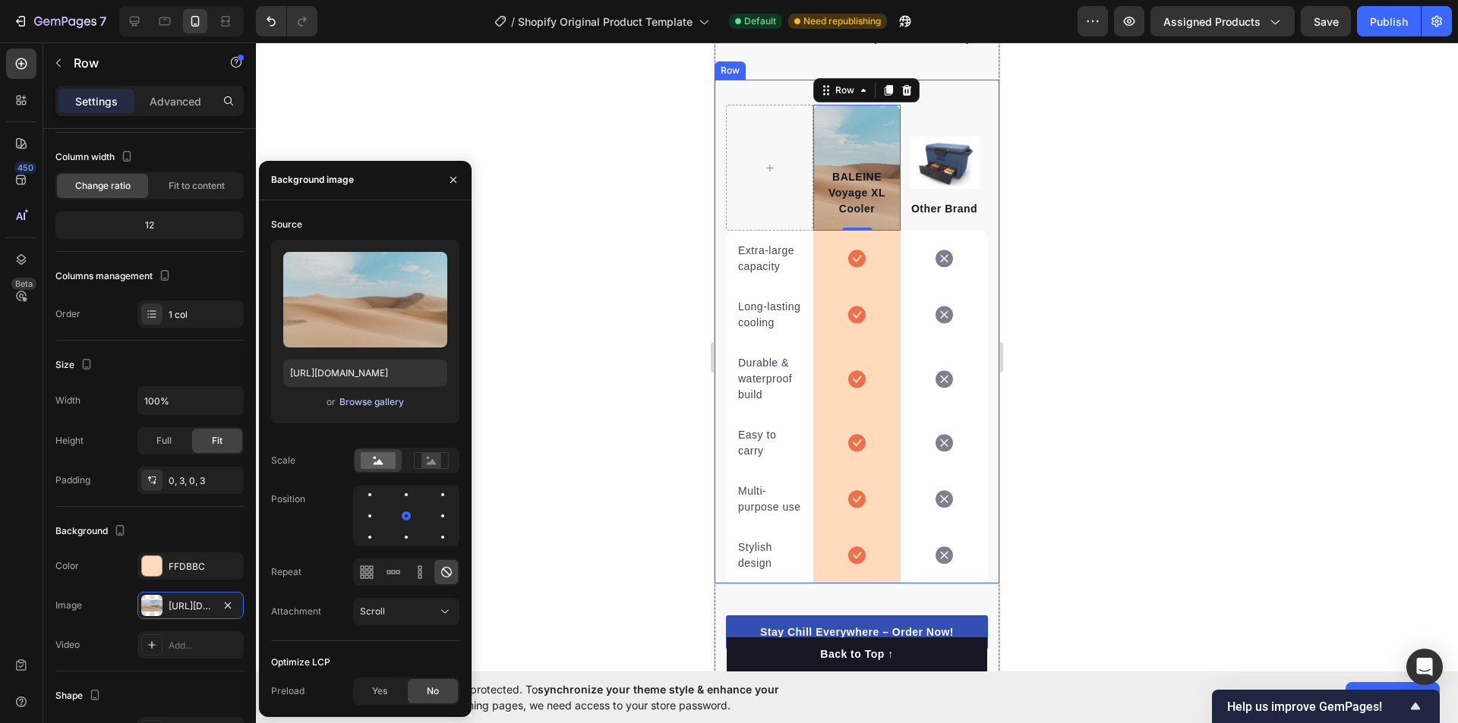
click at [373, 405] on div "Browse gallery" at bounding box center [371, 403] width 65 height 14
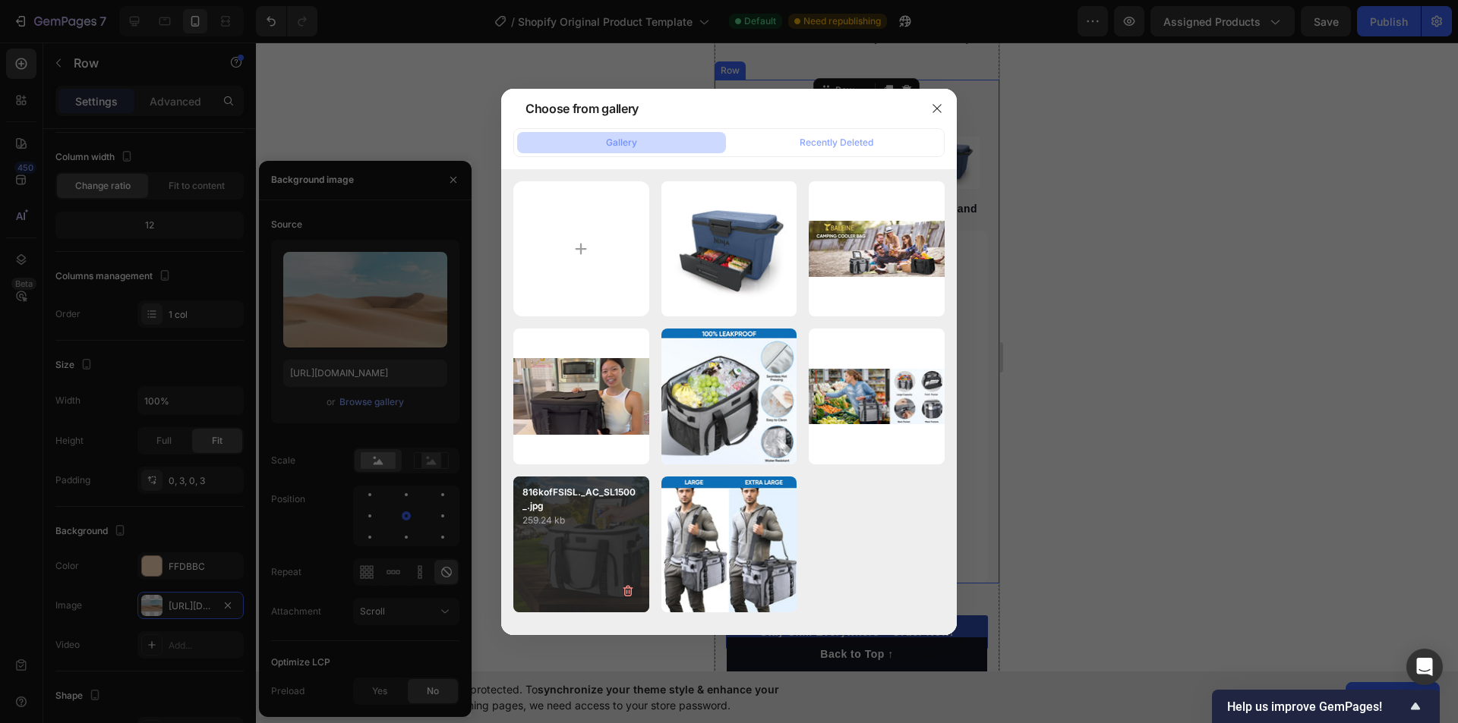
click at [578, 513] on p "259.24 kb" at bounding box center [581, 520] width 118 height 15
type input "[URL][DOMAIN_NAME]"
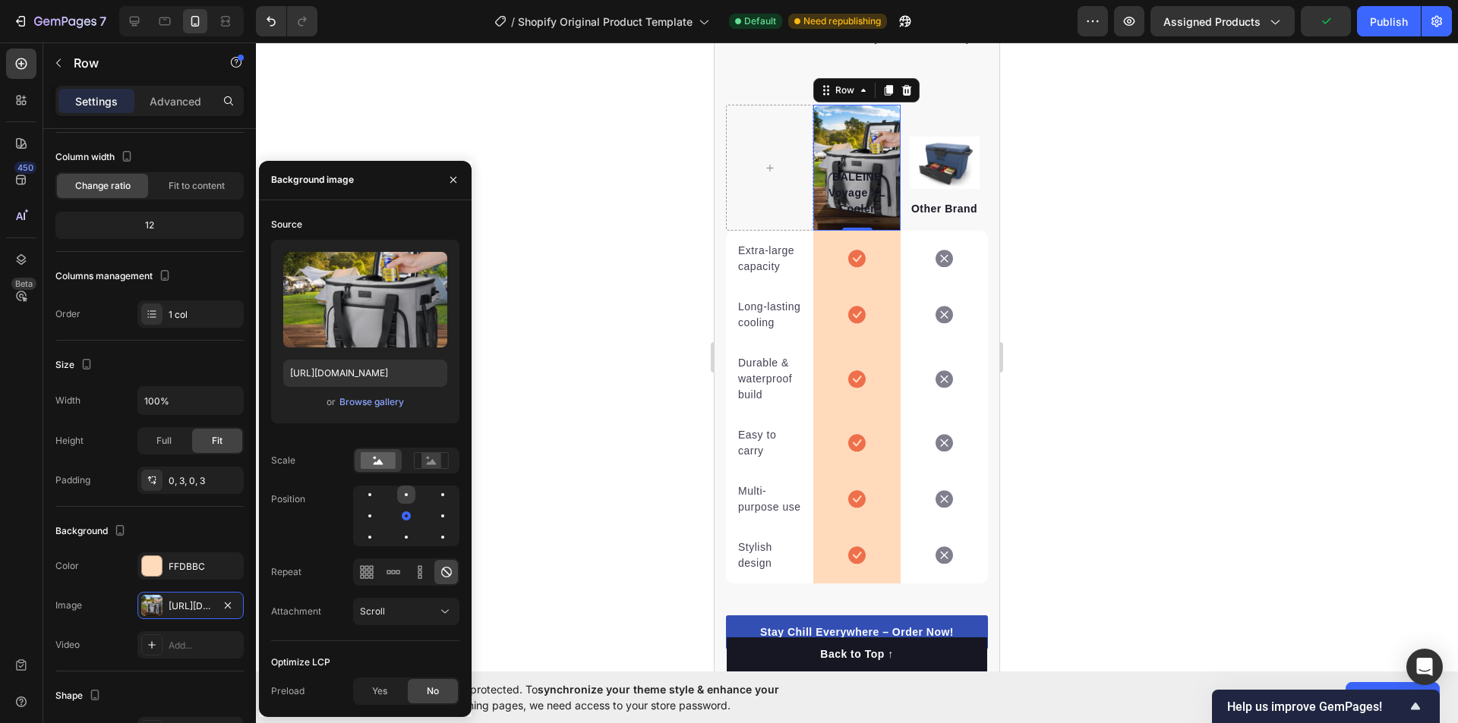
click at [406, 497] on div at bounding box center [406, 495] width 18 height 18
click at [418, 576] on icon at bounding box center [420, 577] width 4 height 4
click at [387, 573] on icon at bounding box center [388, 572] width 4 height 4
click at [364, 572] on icon at bounding box center [362, 572] width 4 height 4
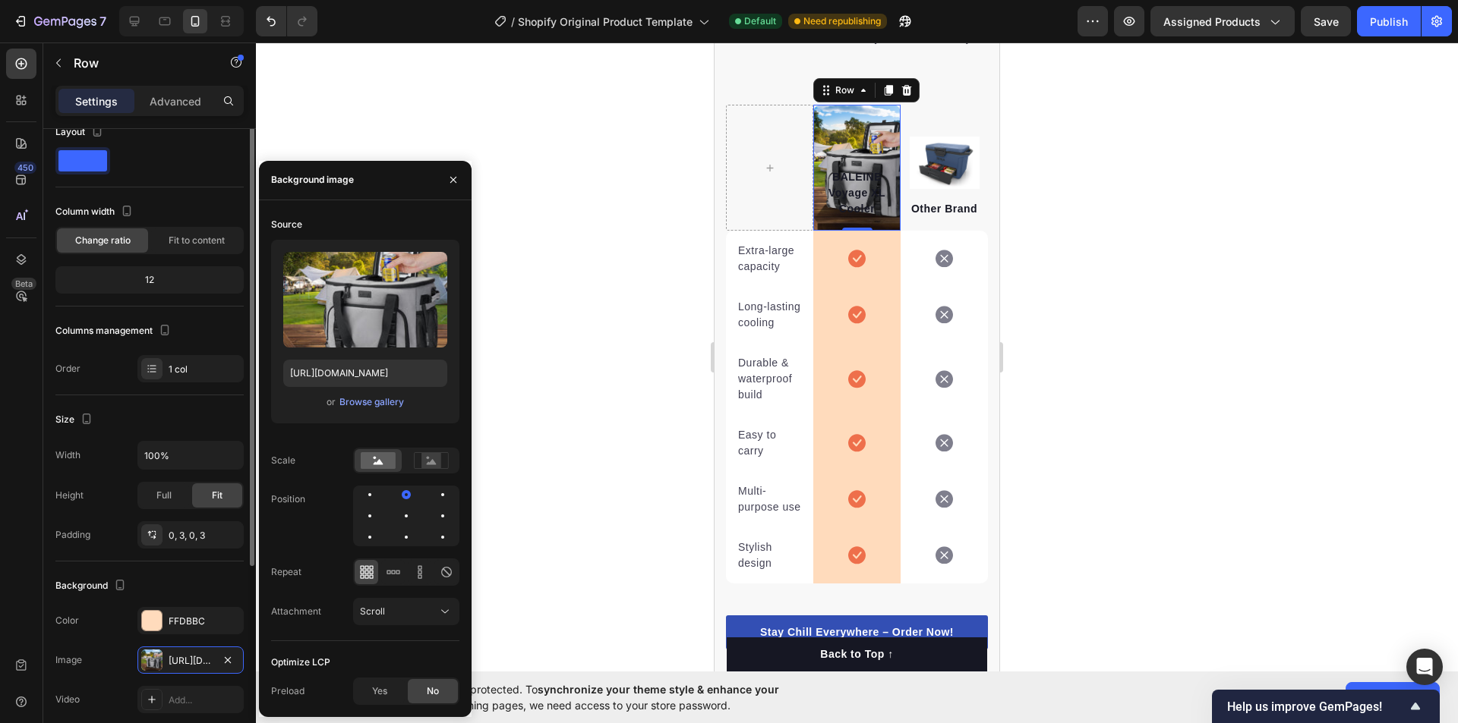
scroll to position [0, 0]
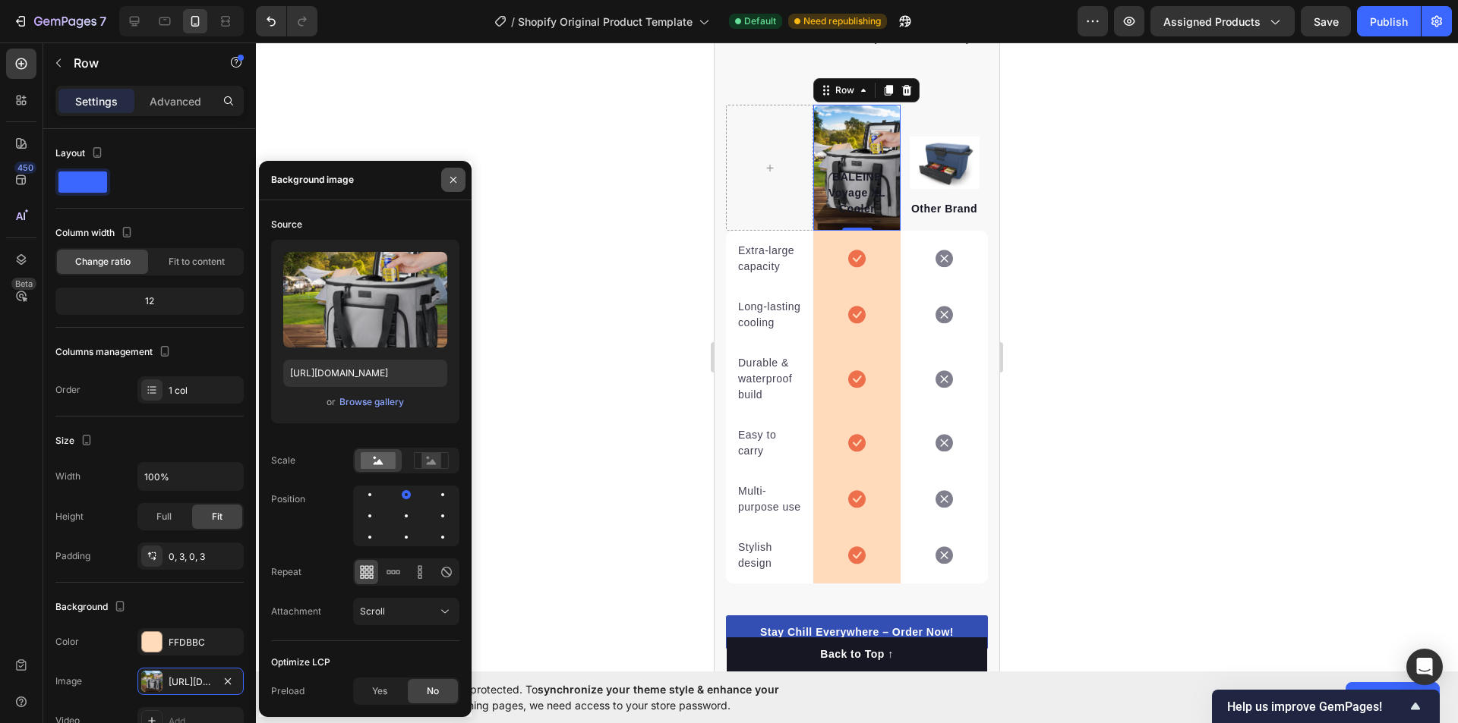
click at [462, 178] on button "button" at bounding box center [453, 180] width 24 height 24
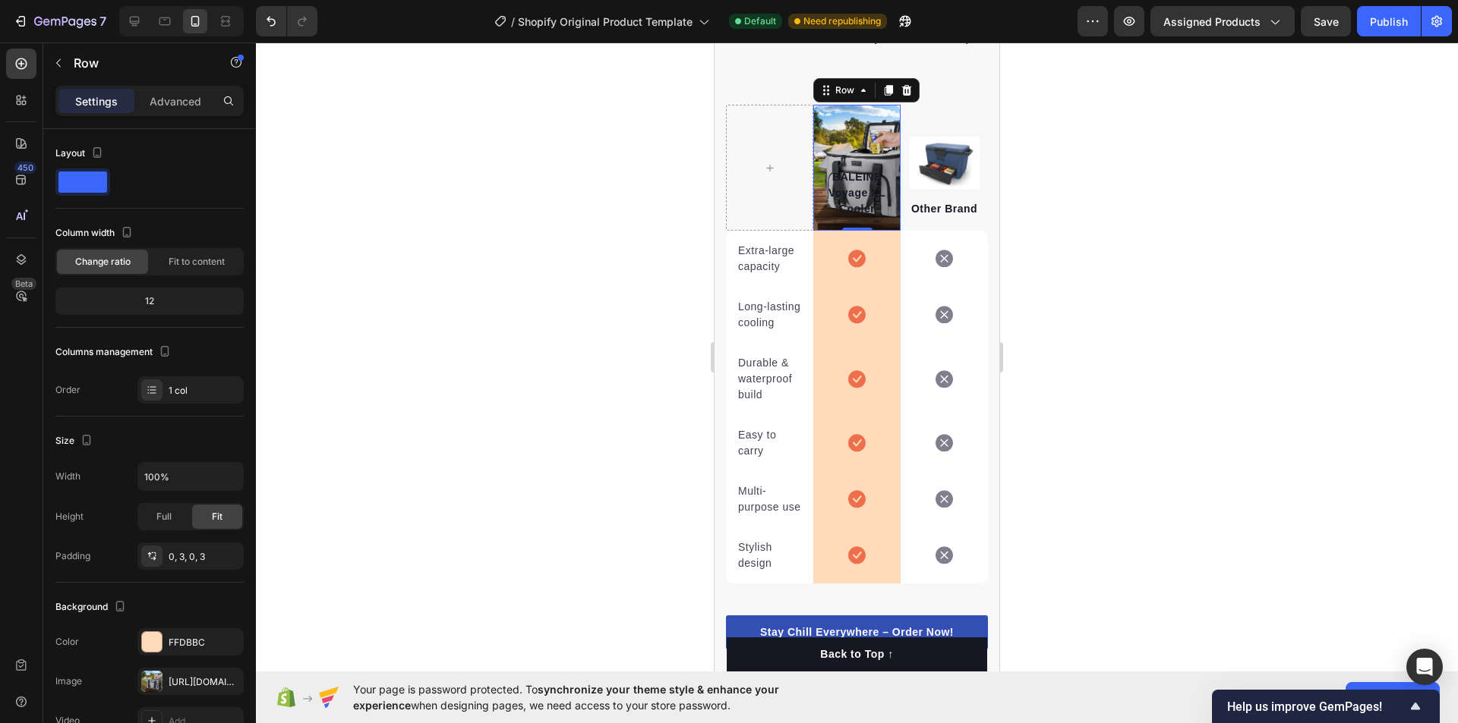
click at [1294, 386] on div at bounding box center [857, 383] width 1202 height 681
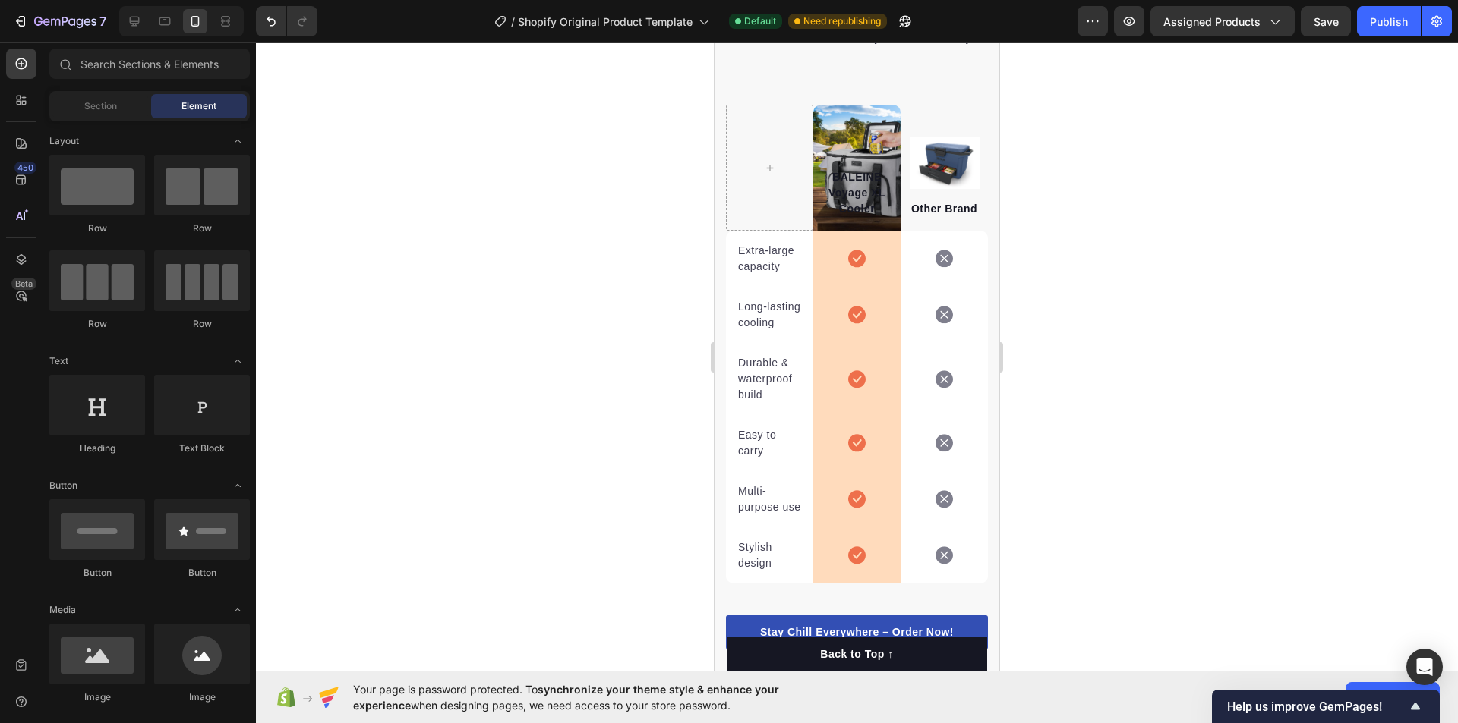
click at [1294, 386] on div at bounding box center [857, 383] width 1202 height 681
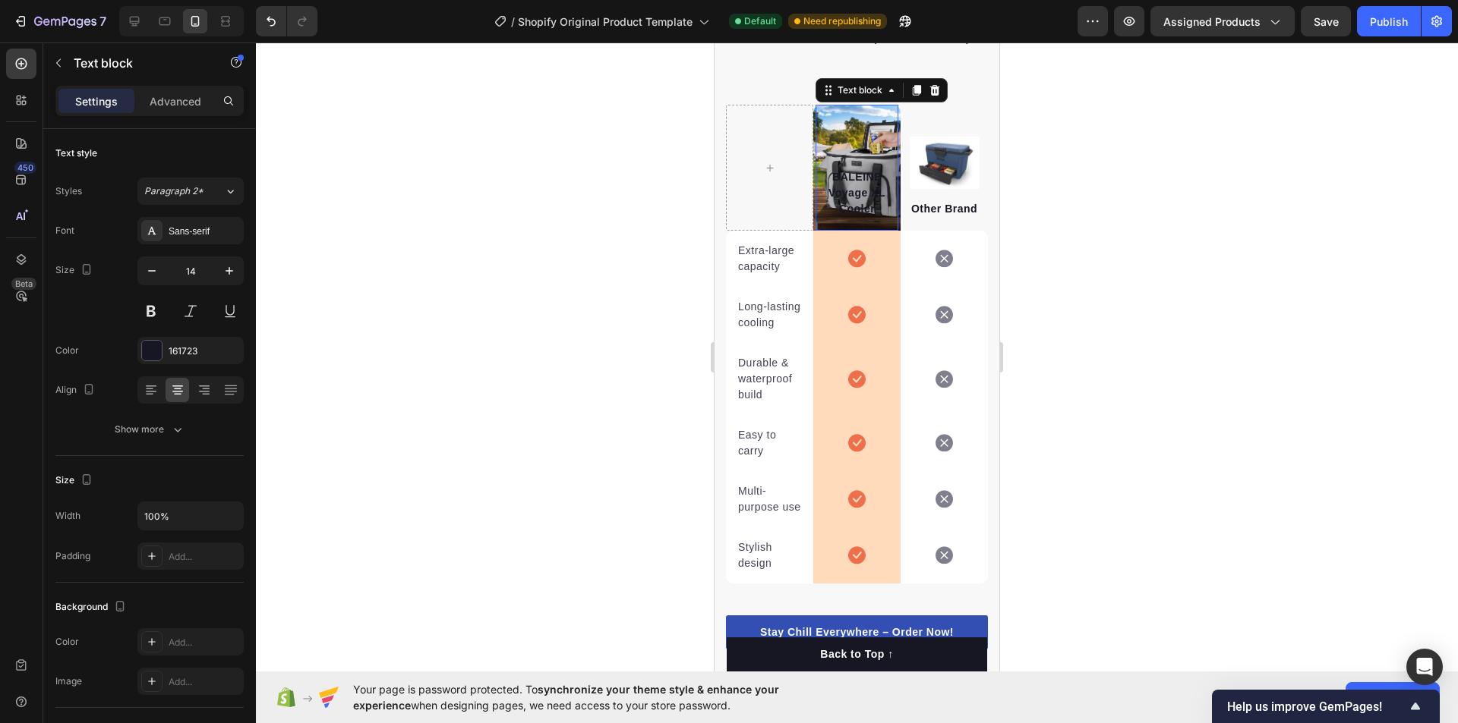
click at [861, 158] on div "BALEINE Voyage XL Cooler Text block 0" at bounding box center [856, 168] width 83 height 126
click at [873, 97] on div "Text block" at bounding box center [859, 91] width 51 height 14
click at [872, 97] on div "Text block" at bounding box center [859, 91] width 51 height 14
click at [1280, 307] on div at bounding box center [857, 383] width 1202 height 681
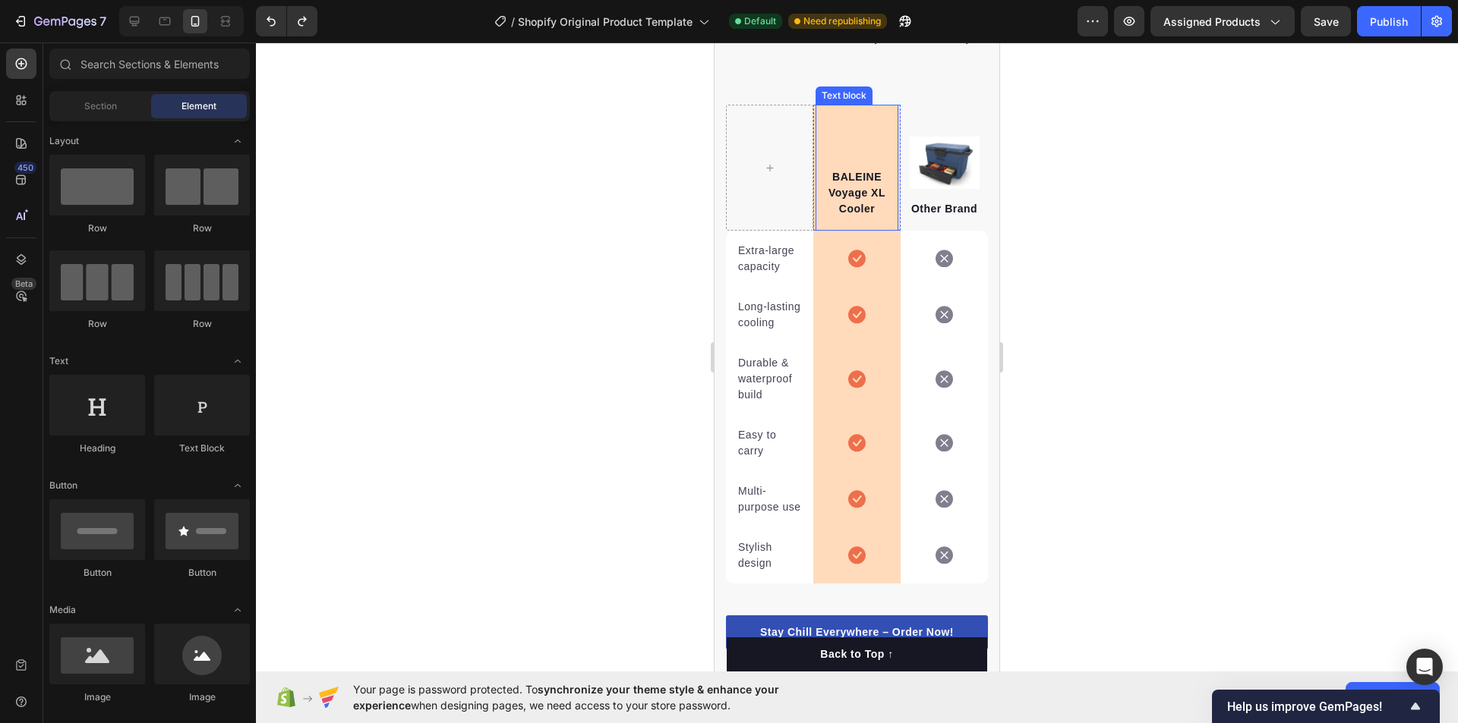
click at [848, 169] on div "BALEINE Voyage XL Cooler Text block" at bounding box center [856, 168] width 83 height 126
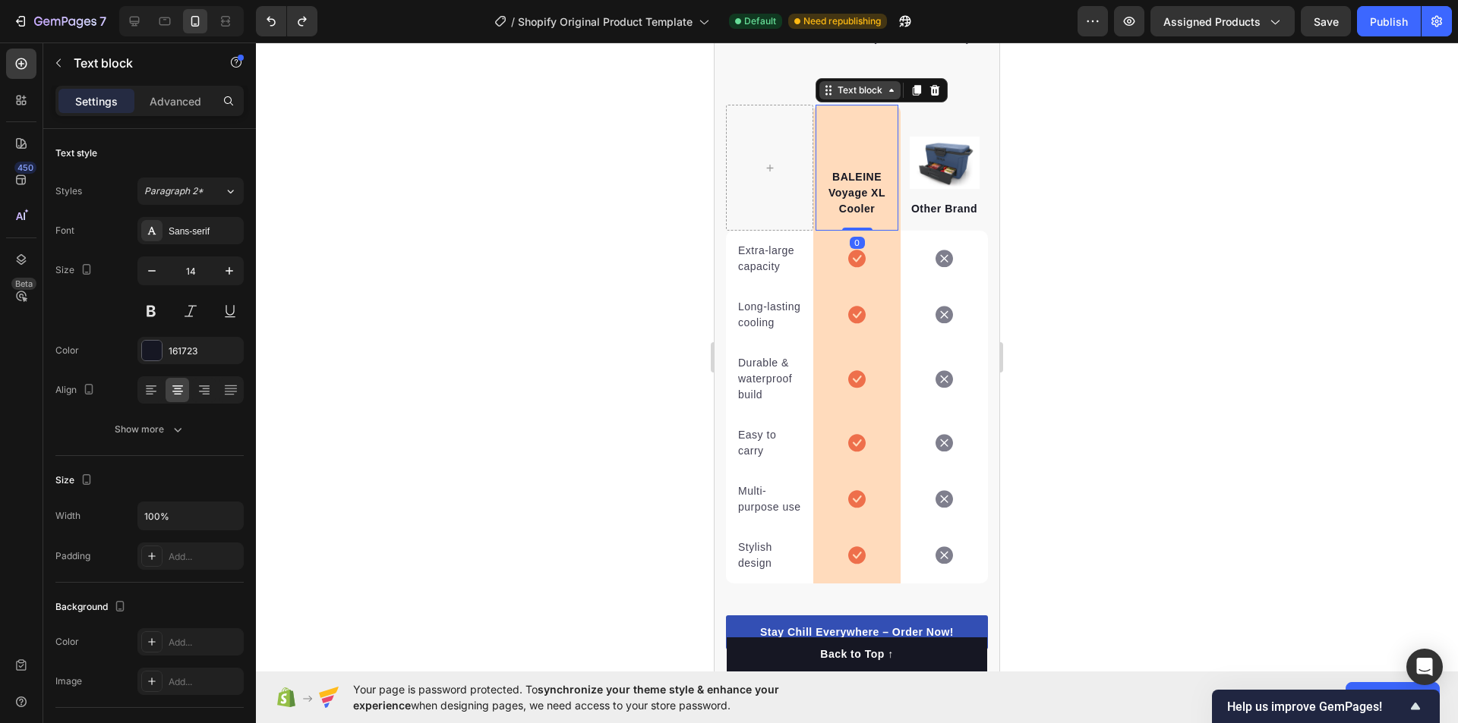
click at [873, 97] on div "Text block" at bounding box center [859, 91] width 51 height 14
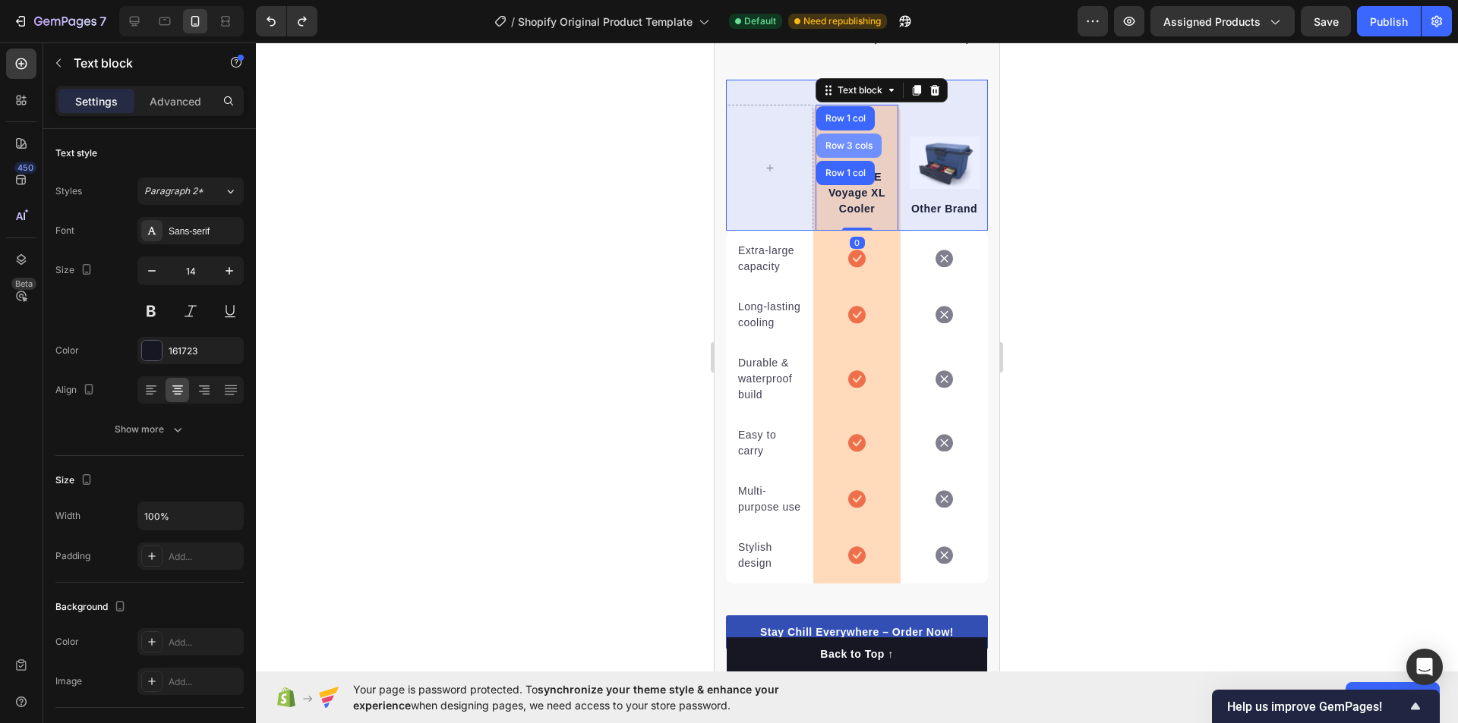
click at [843, 150] on div "Row 3 cols" at bounding box center [848, 145] width 53 height 9
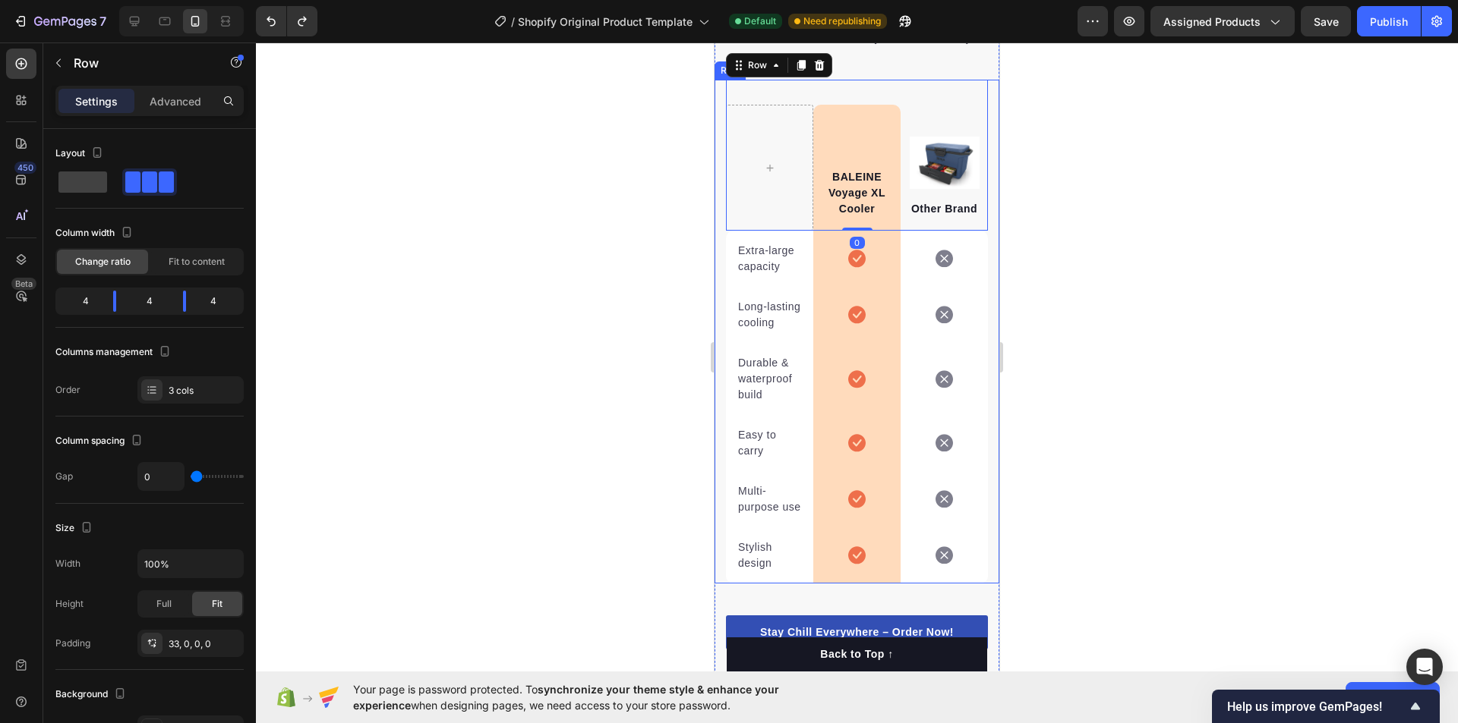
click at [1414, 256] on div at bounding box center [857, 383] width 1202 height 681
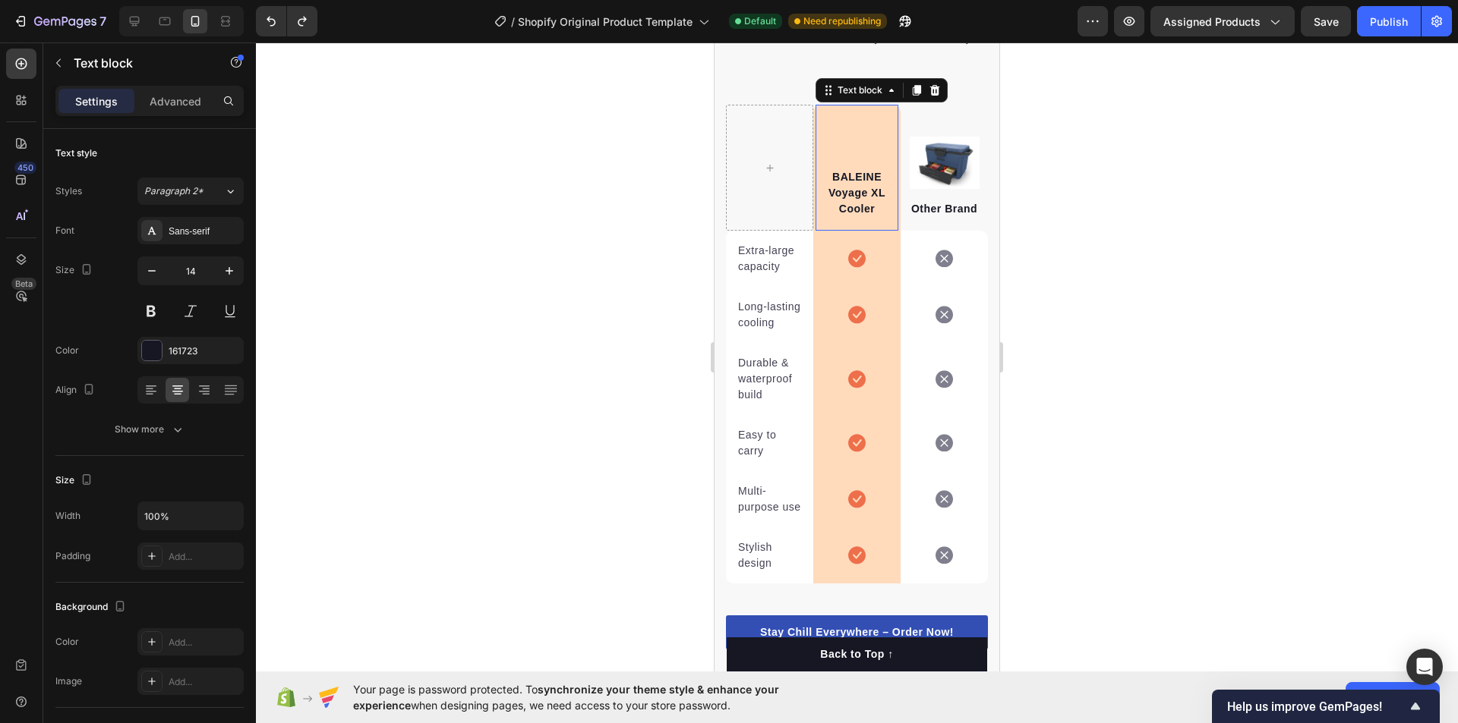
click at [871, 151] on div "BALEINE Voyage XL Cooler Text block 0" at bounding box center [856, 168] width 83 height 126
click at [861, 122] on div "BALEINE Voyage XL Cooler Text block 0" at bounding box center [856, 168] width 83 height 126
click at [863, 97] on div "Text block" at bounding box center [859, 91] width 51 height 14
click at [837, 97] on div "Text block" at bounding box center [859, 91] width 51 height 14
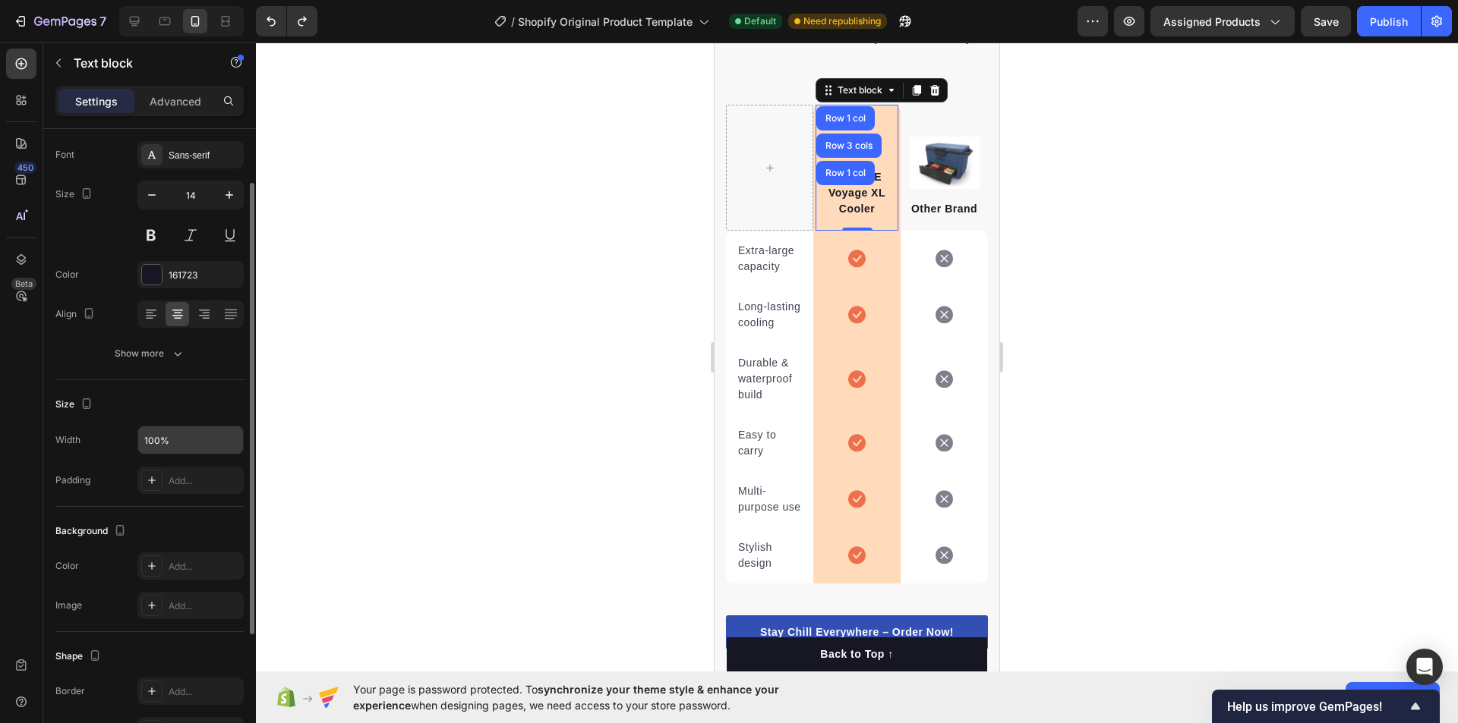
scroll to position [152, 0]
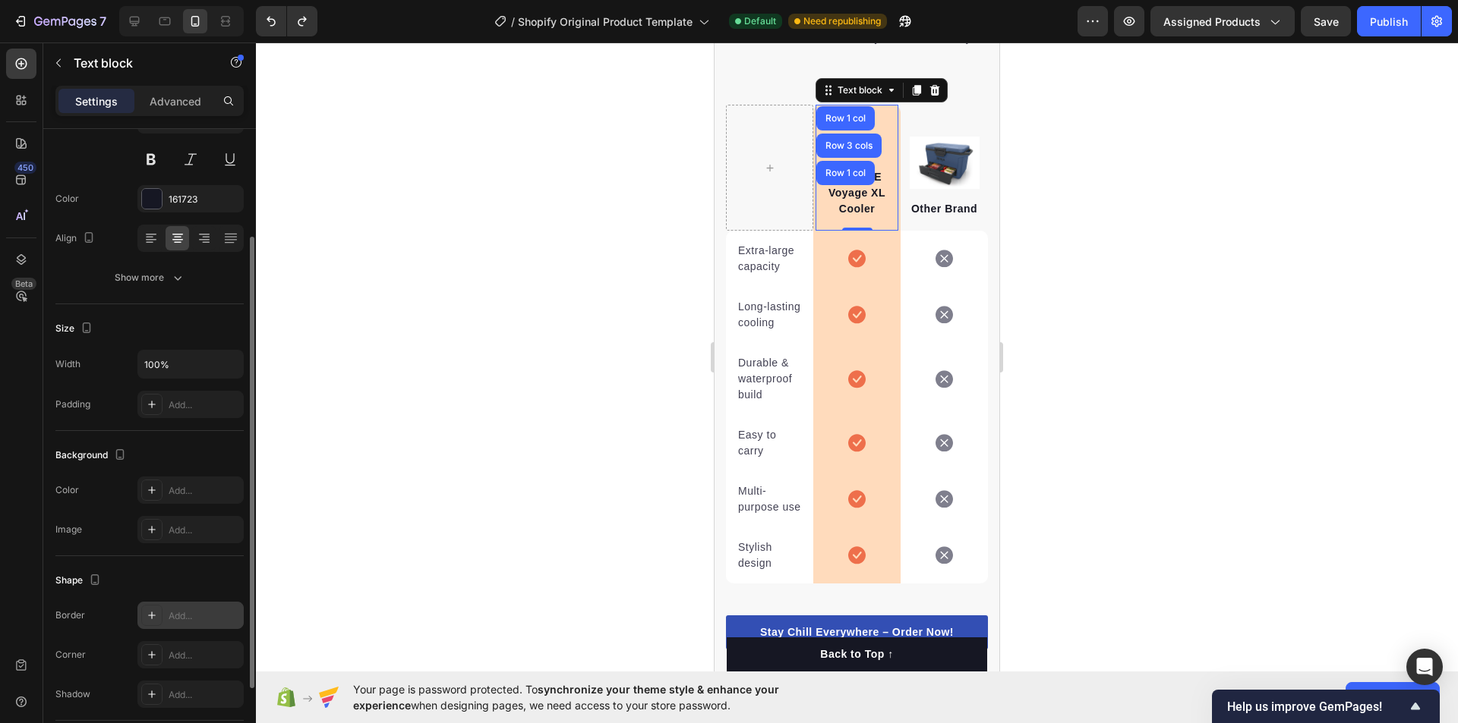
click at [161, 608] on div at bounding box center [151, 615] width 21 height 21
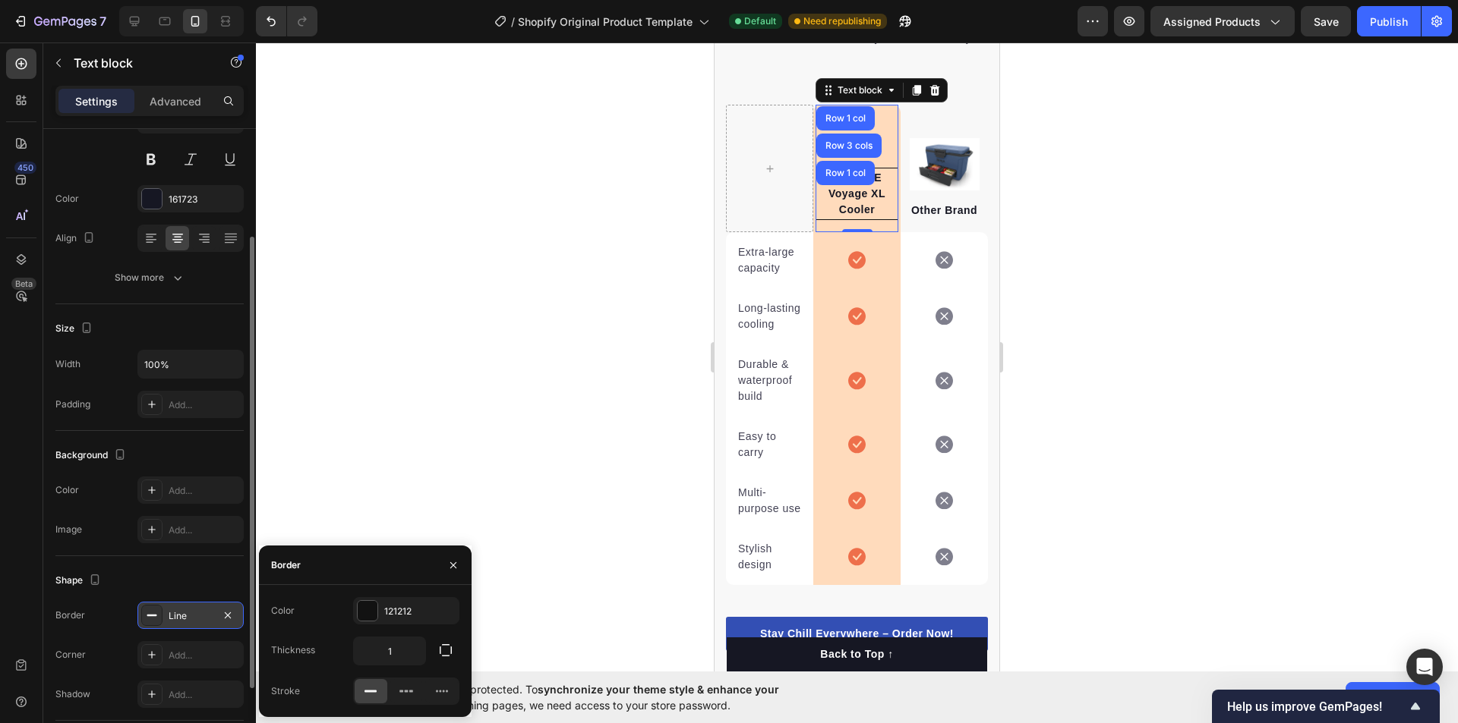
click at [161, 608] on div at bounding box center [151, 615] width 21 height 21
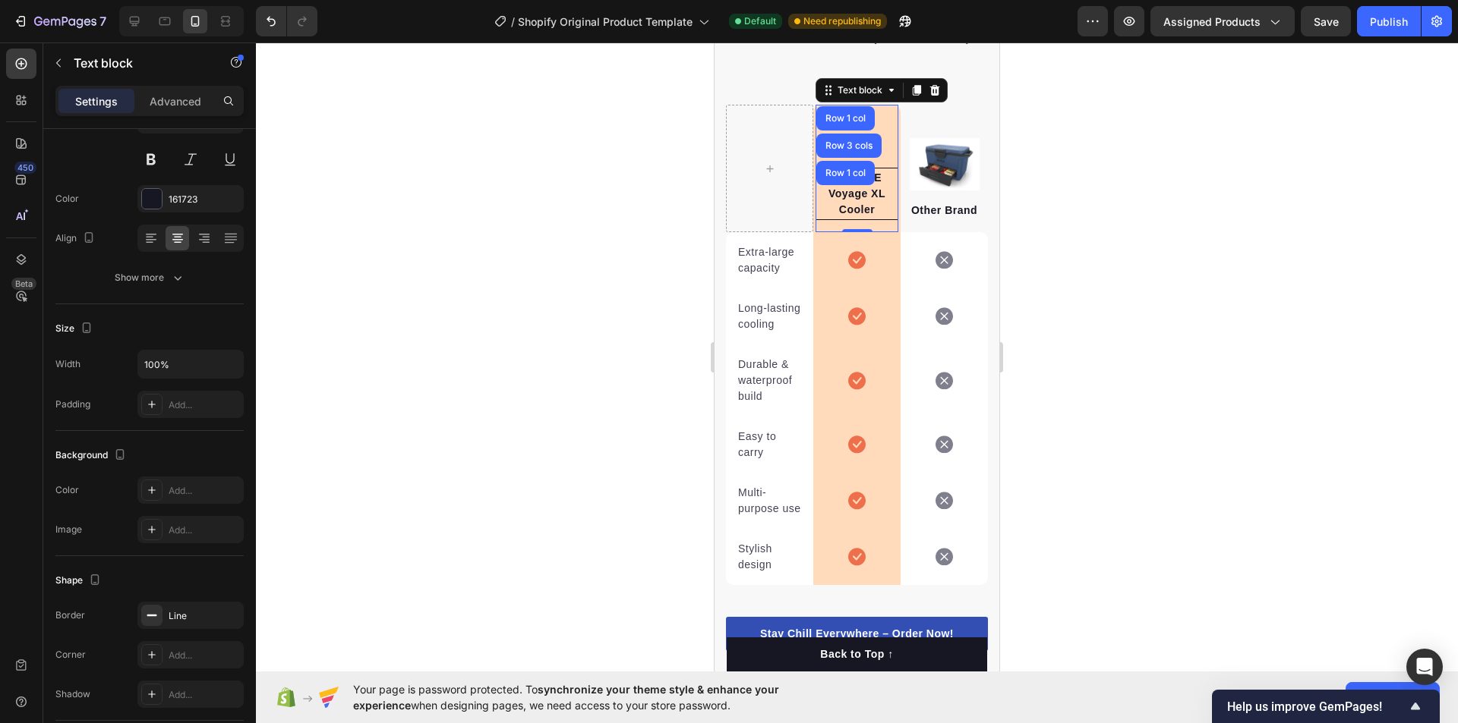
click at [1080, 424] on div at bounding box center [857, 383] width 1202 height 681
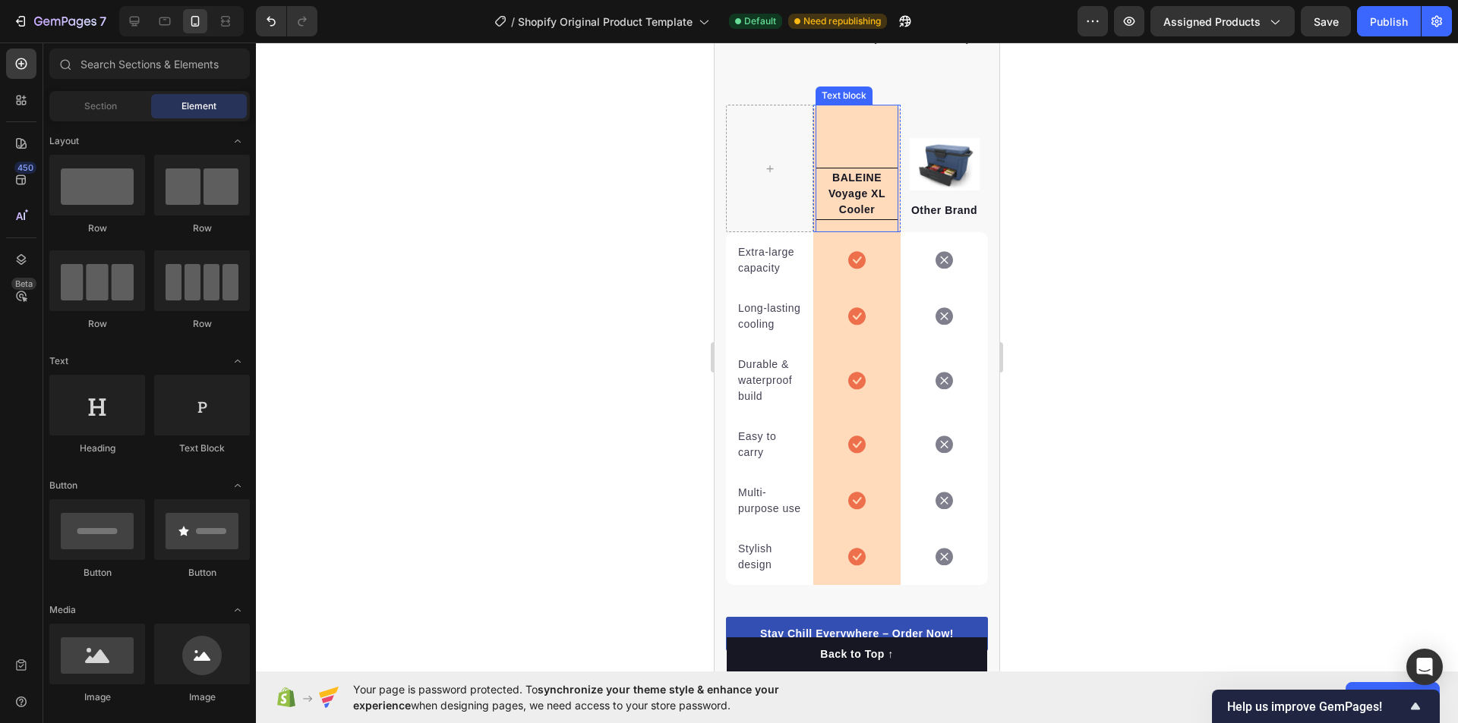
click at [884, 159] on div "BALEINE Voyage XL Cooler Text block" at bounding box center [856, 169] width 83 height 128
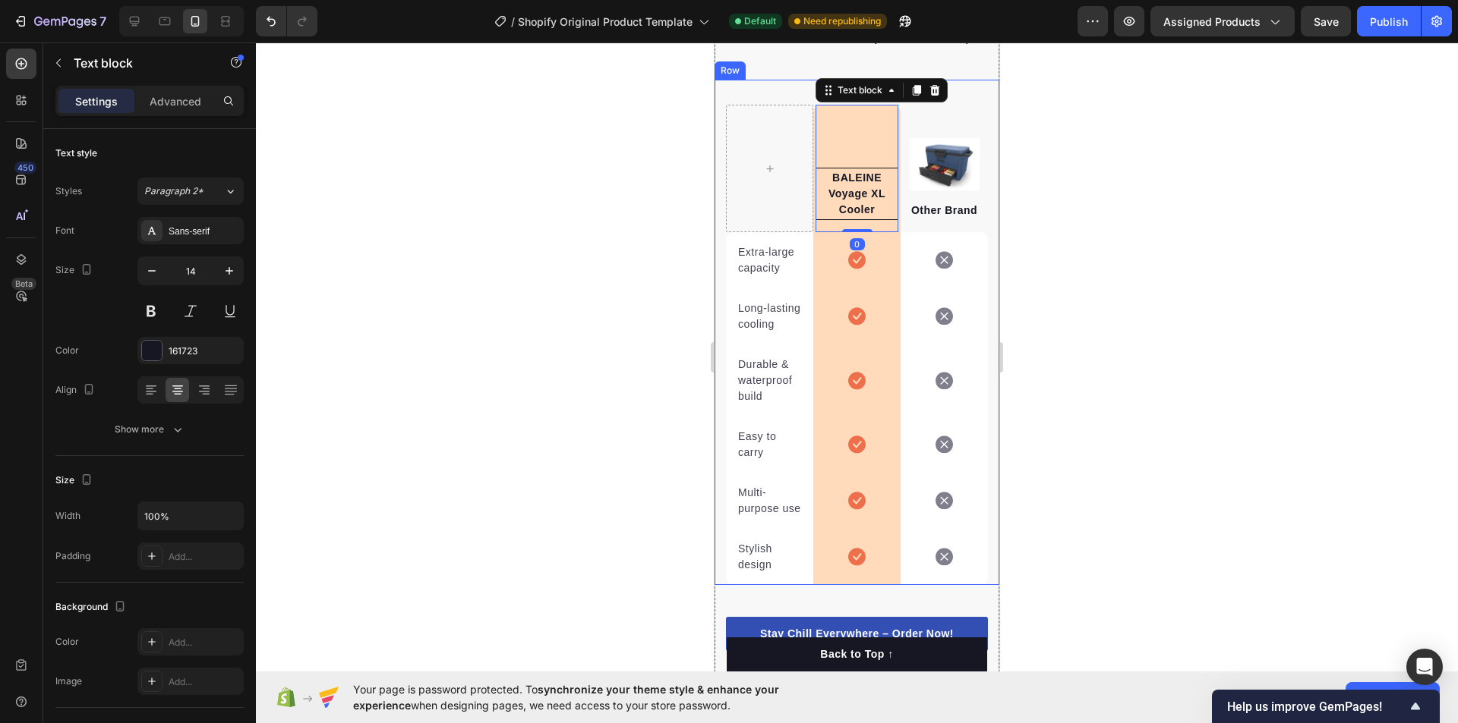
click at [1233, 203] on div at bounding box center [857, 383] width 1202 height 681
click at [837, 152] on div "BALEINE Voyage XL Cooler Text block 0" at bounding box center [856, 168] width 83 height 126
click at [848, 80] on div "It’s easy to see why Super Tummy Daily is recommended #1 by vets and owners. Th…" at bounding box center [857, 16] width 262 height 125
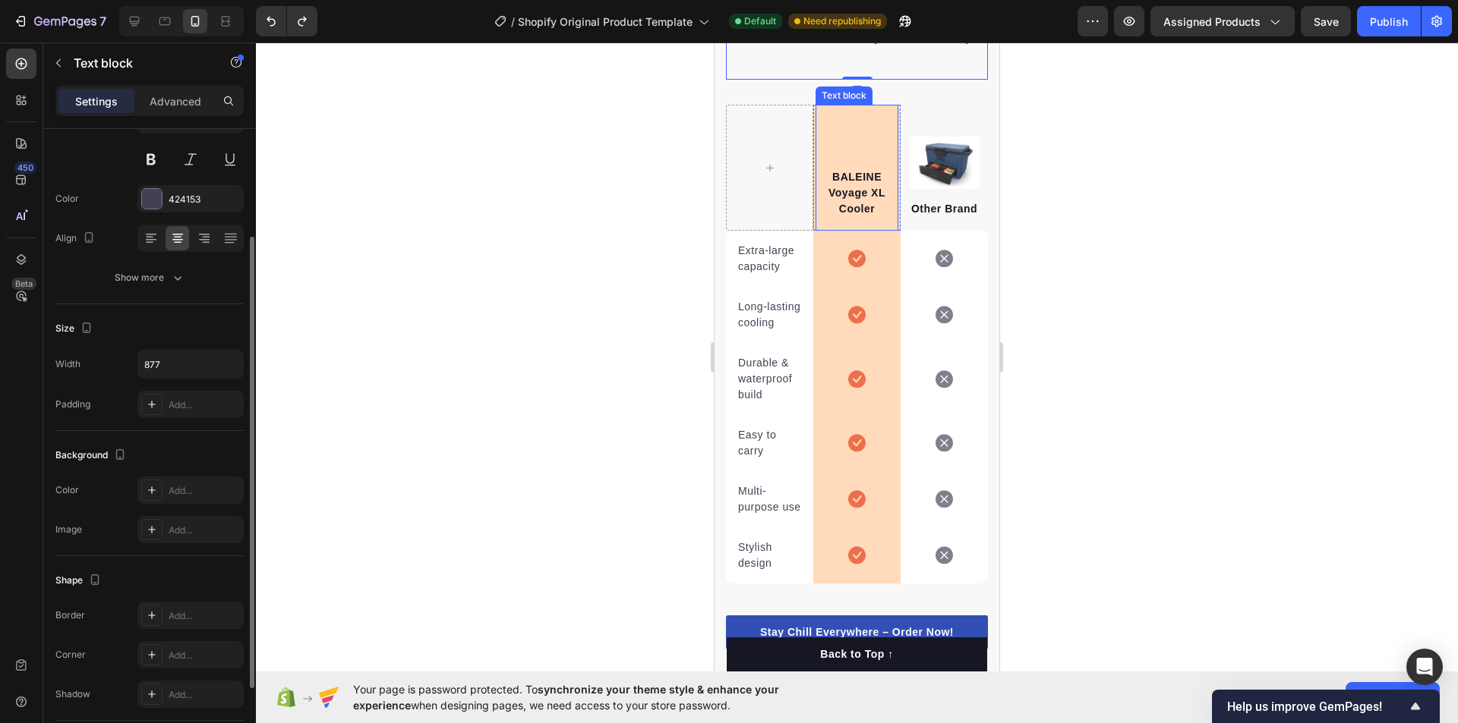
click at [846, 165] on div "BALEINE Voyage XL Cooler Text block" at bounding box center [856, 168] width 83 height 126
click at [858, 99] on div "Text block" at bounding box center [859, 90] width 81 height 18
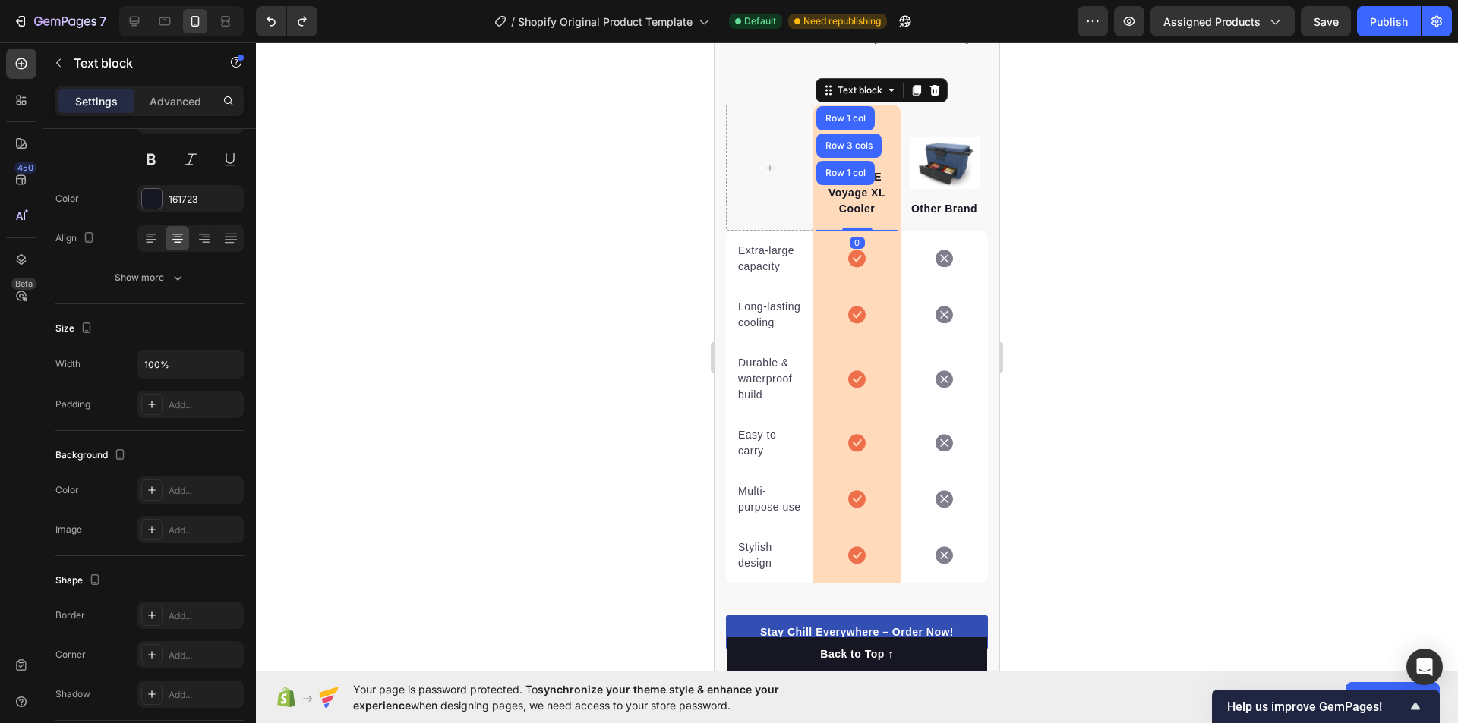
click at [1122, 182] on div at bounding box center [857, 383] width 1202 height 681
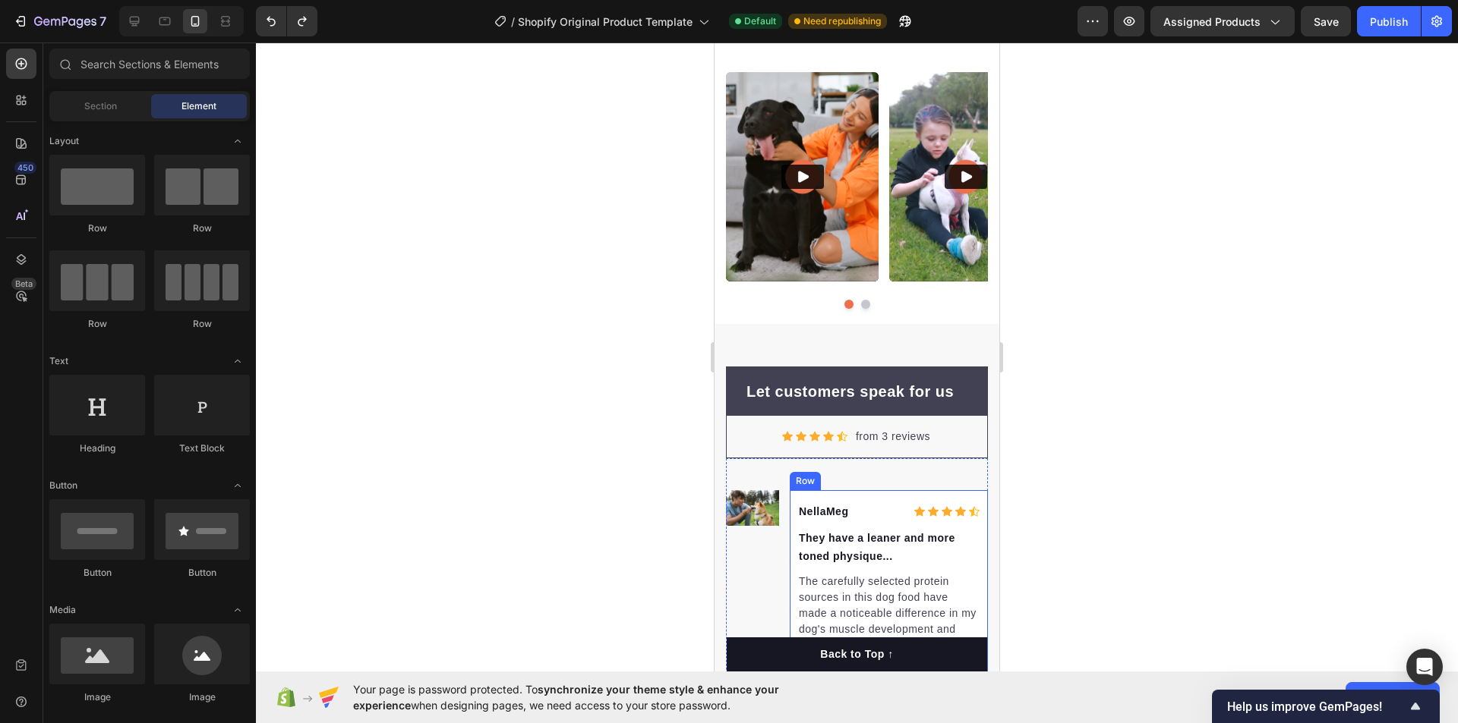
scroll to position [7434, 0]
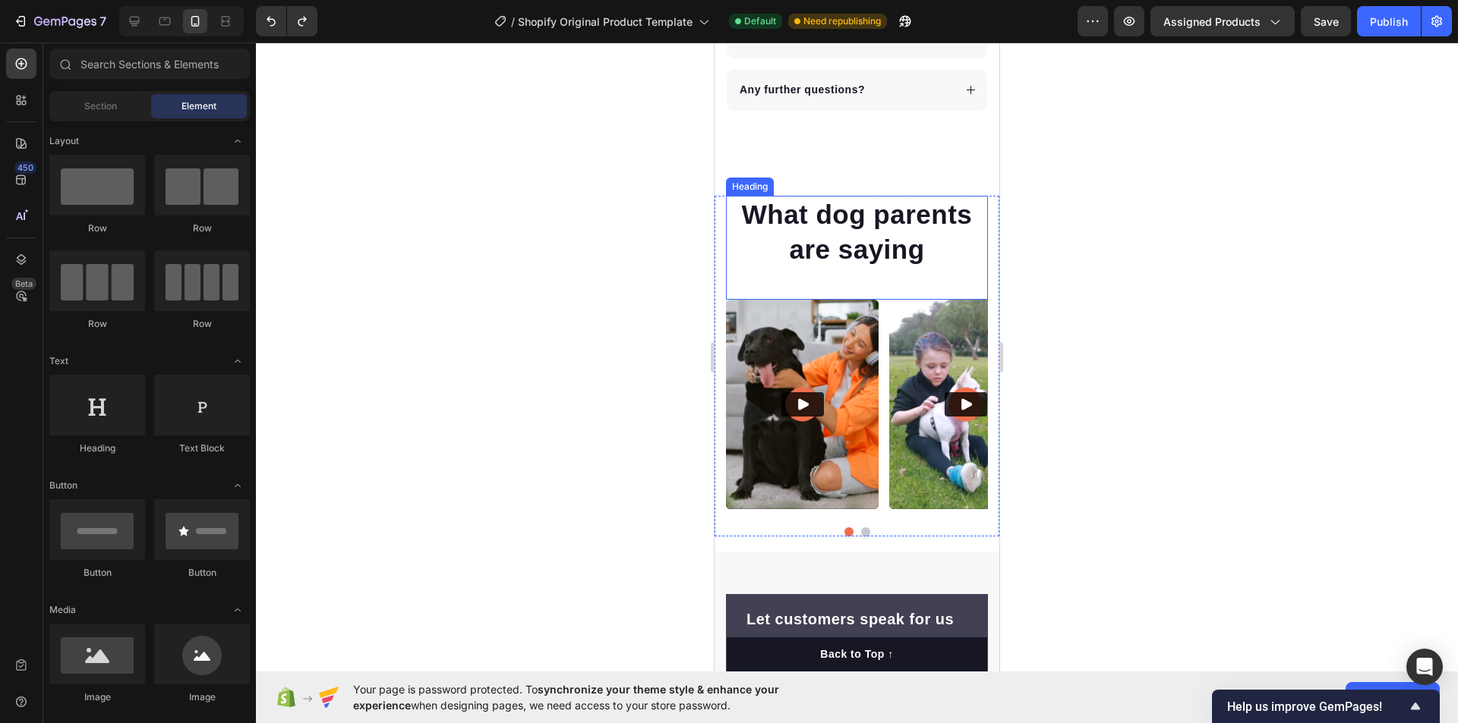
click at [854, 253] on h2 "What dog parents are saying" at bounding box center [857, 232] width 262 height 72
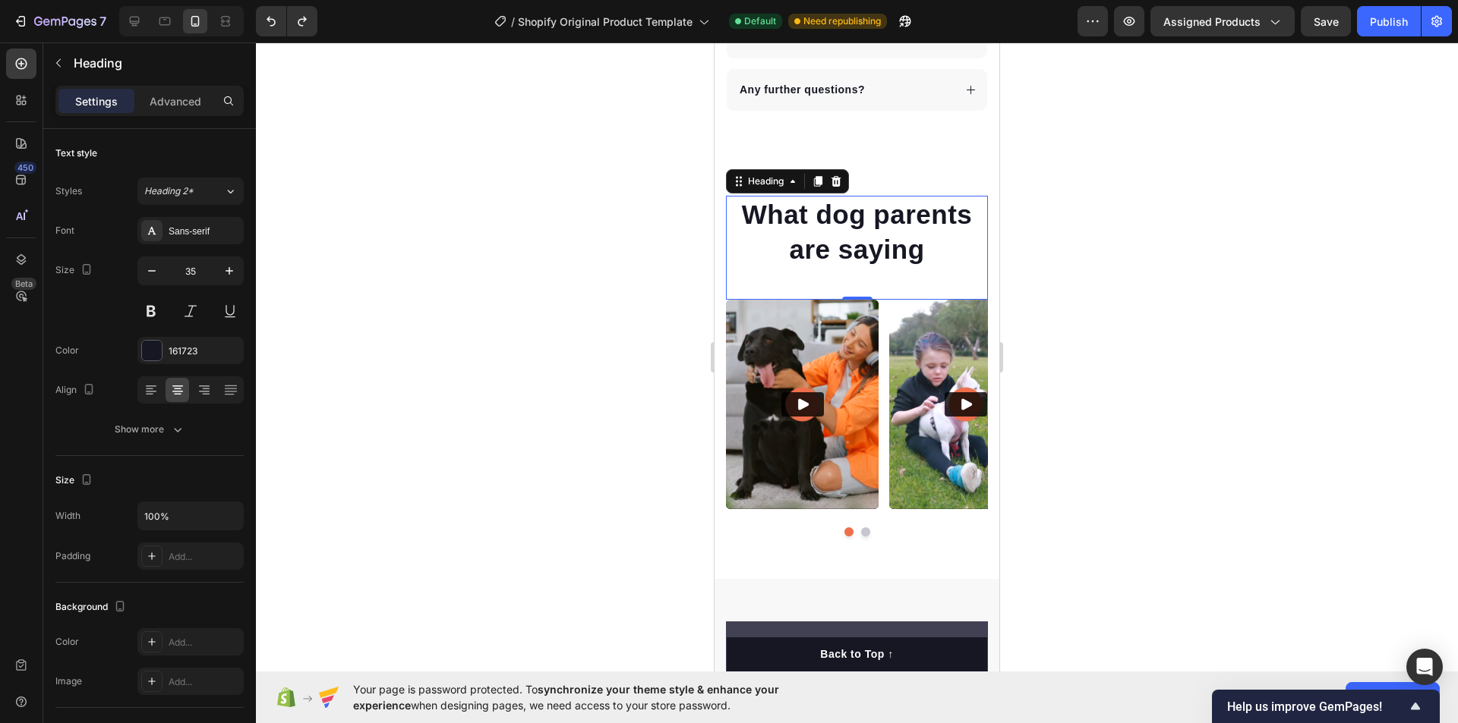
drag, startPoint x: 837, startPoint y: 180, endPoint x: 566, endPoint y: 259, distance: 282.3
click at [565, 259] on div at bounding box center [857, 383] width 1202 height 681
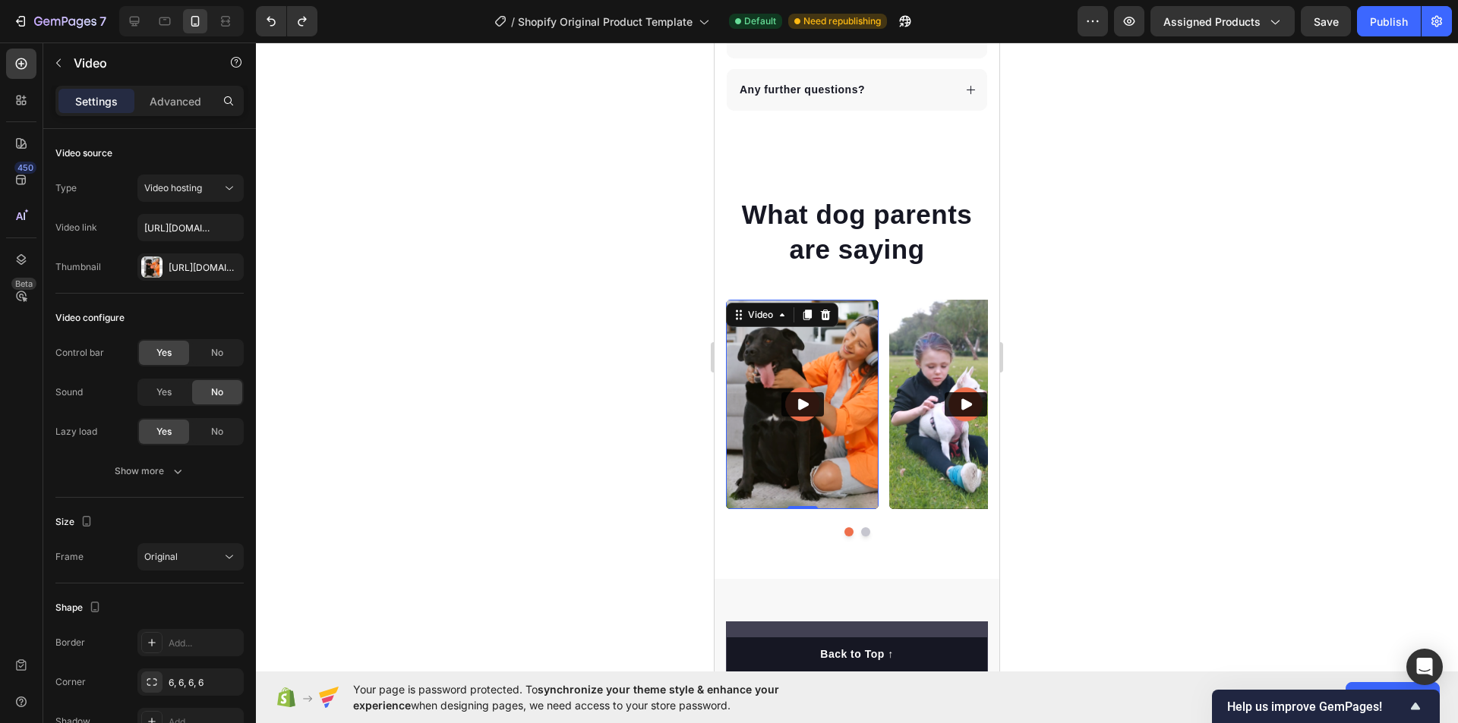
click at [797, 437] on img at bounding box center [802, 405] width 153 height 210
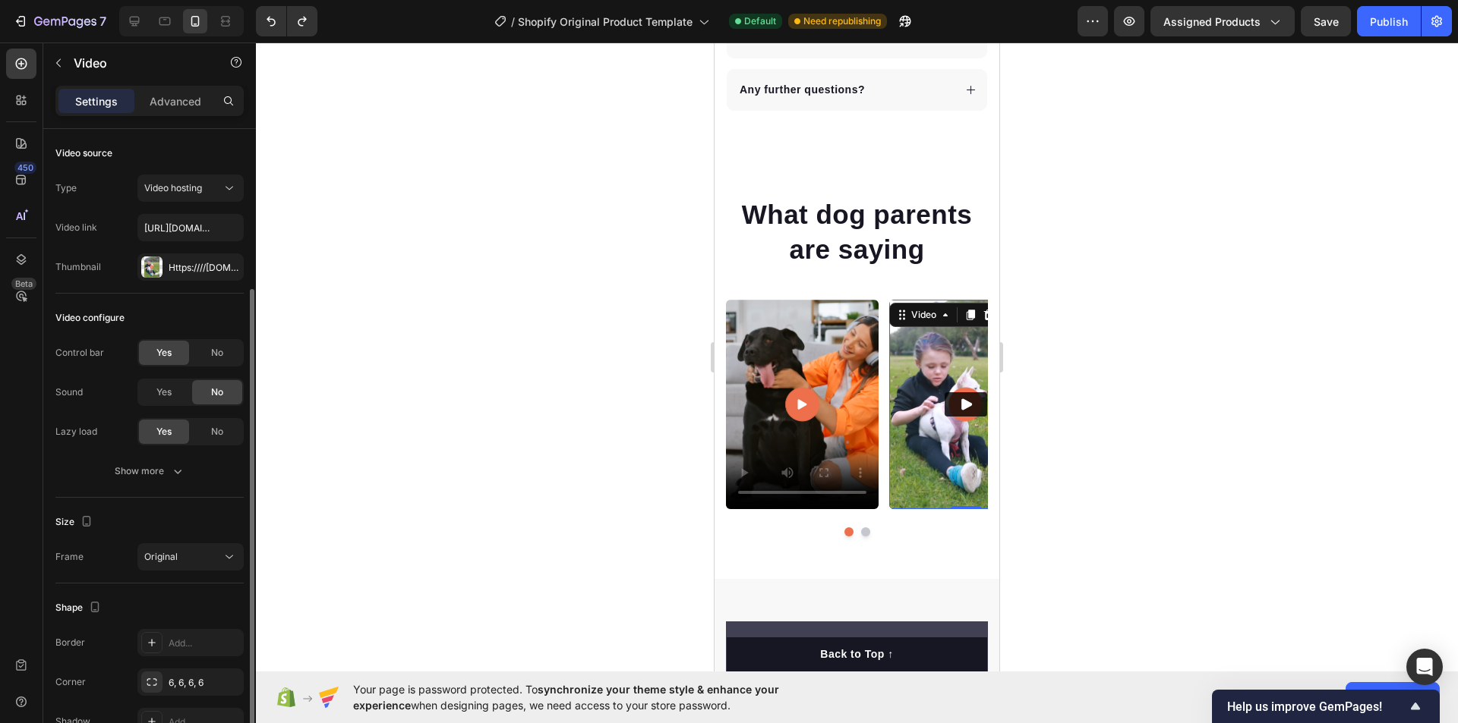
scroll to position [85, 0]
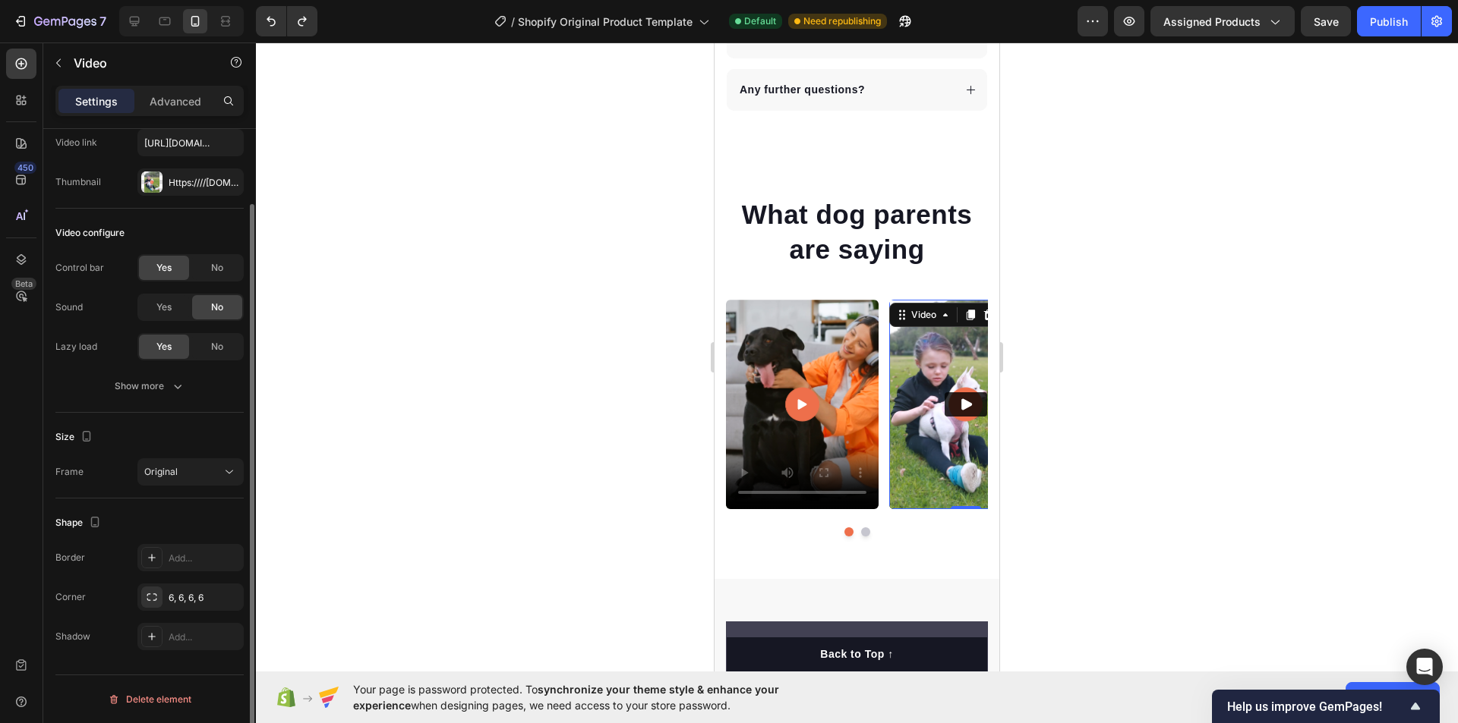
click at [965, 406] on icon "Play" at bounding box center [966, 404] width 11 height 11
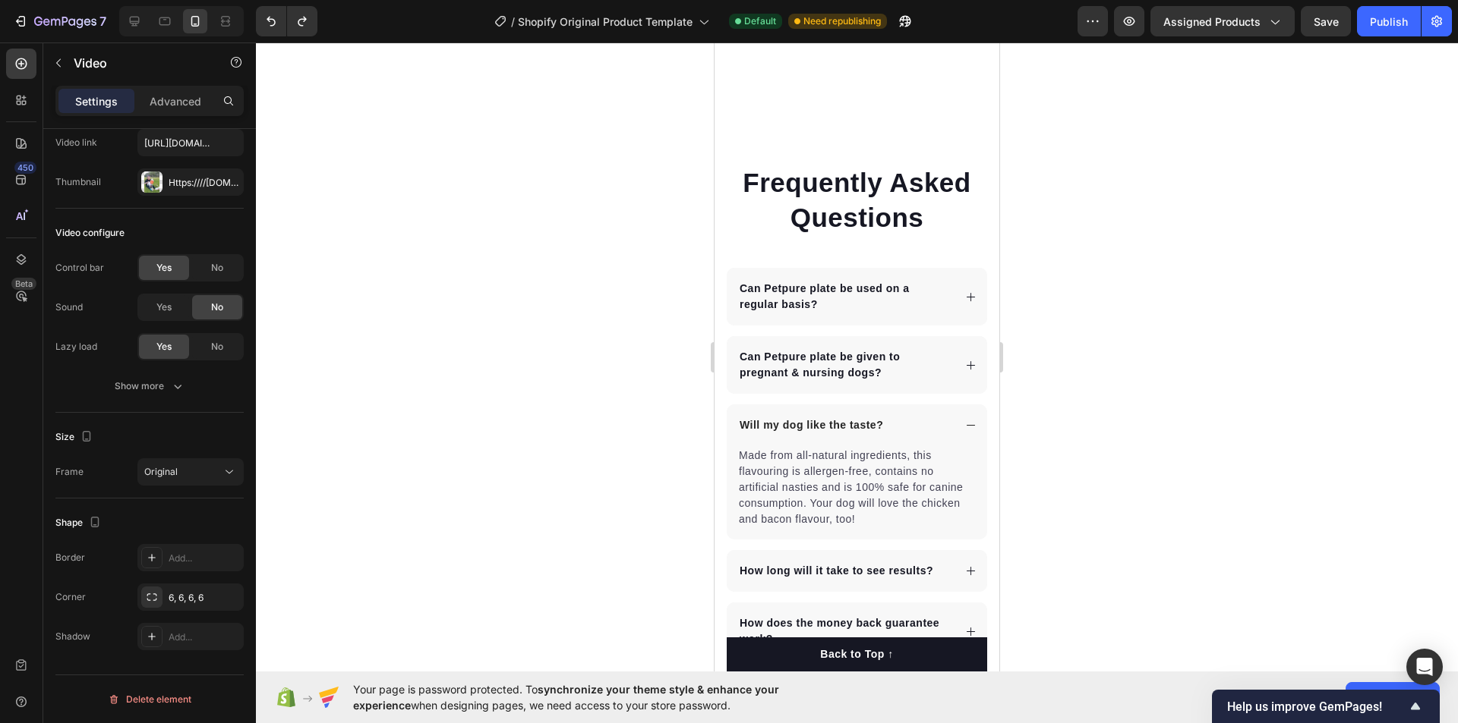
scroll to position [6569, 0]
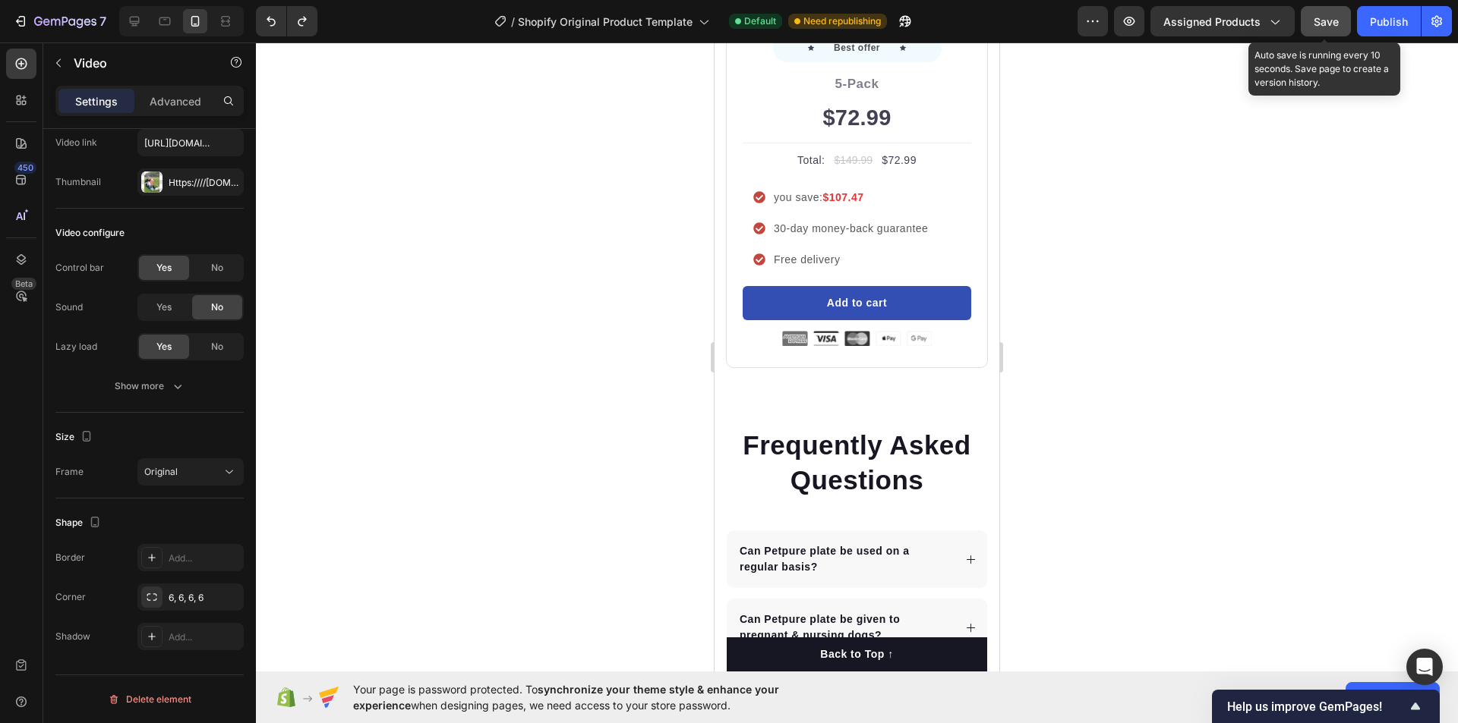
click at [1307, 24] on button "Save" at bounding box center [1325, 21] width 50 height 30
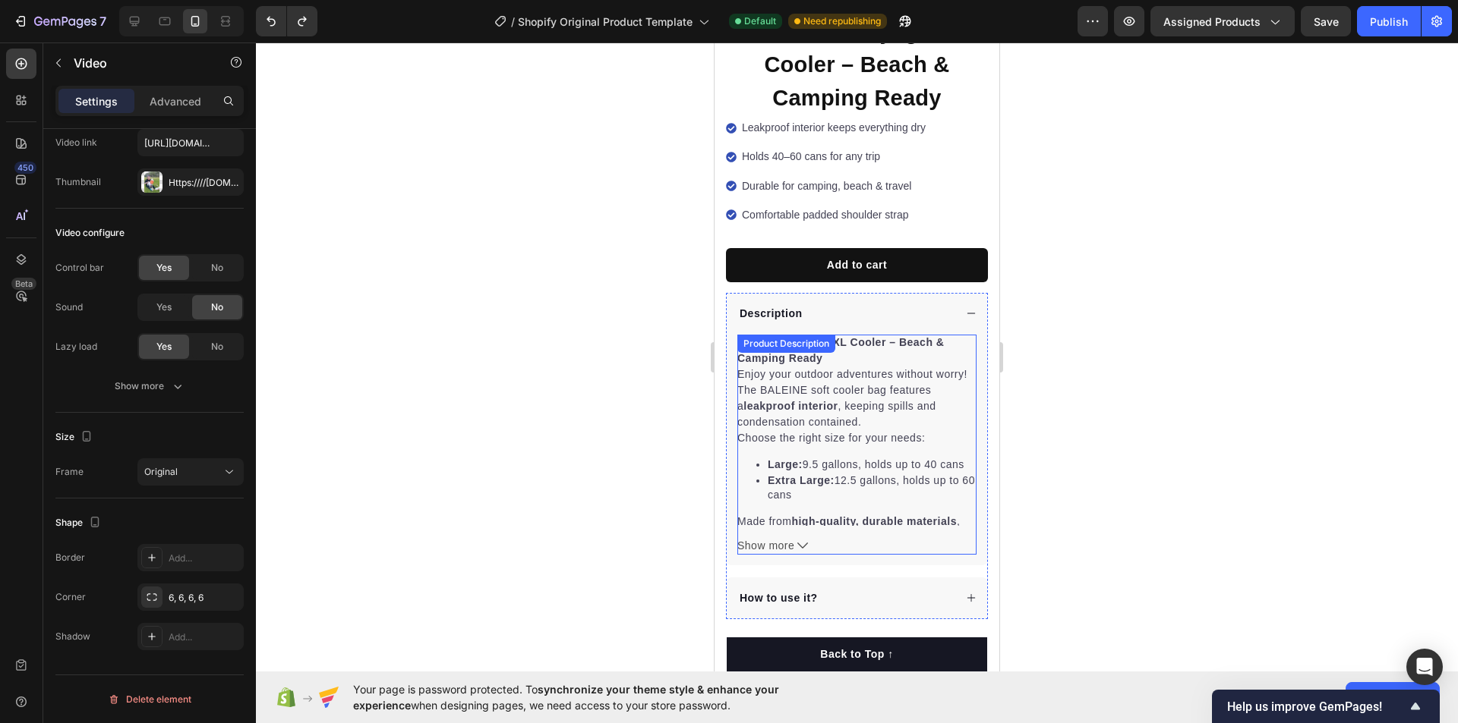
scroll to position [604, 0]
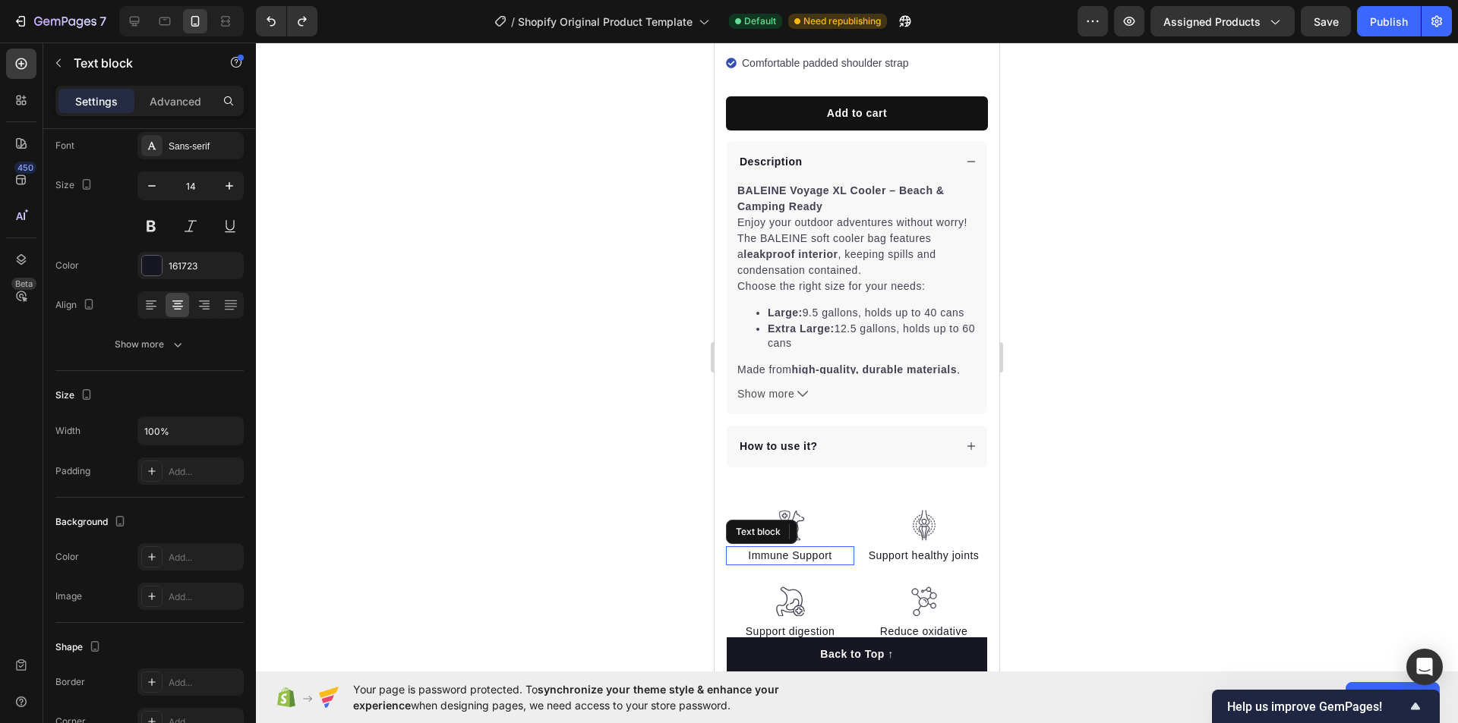
click at [820, 548] on p "Immune Support" at bounding box center [789, 556] width 125 height 16
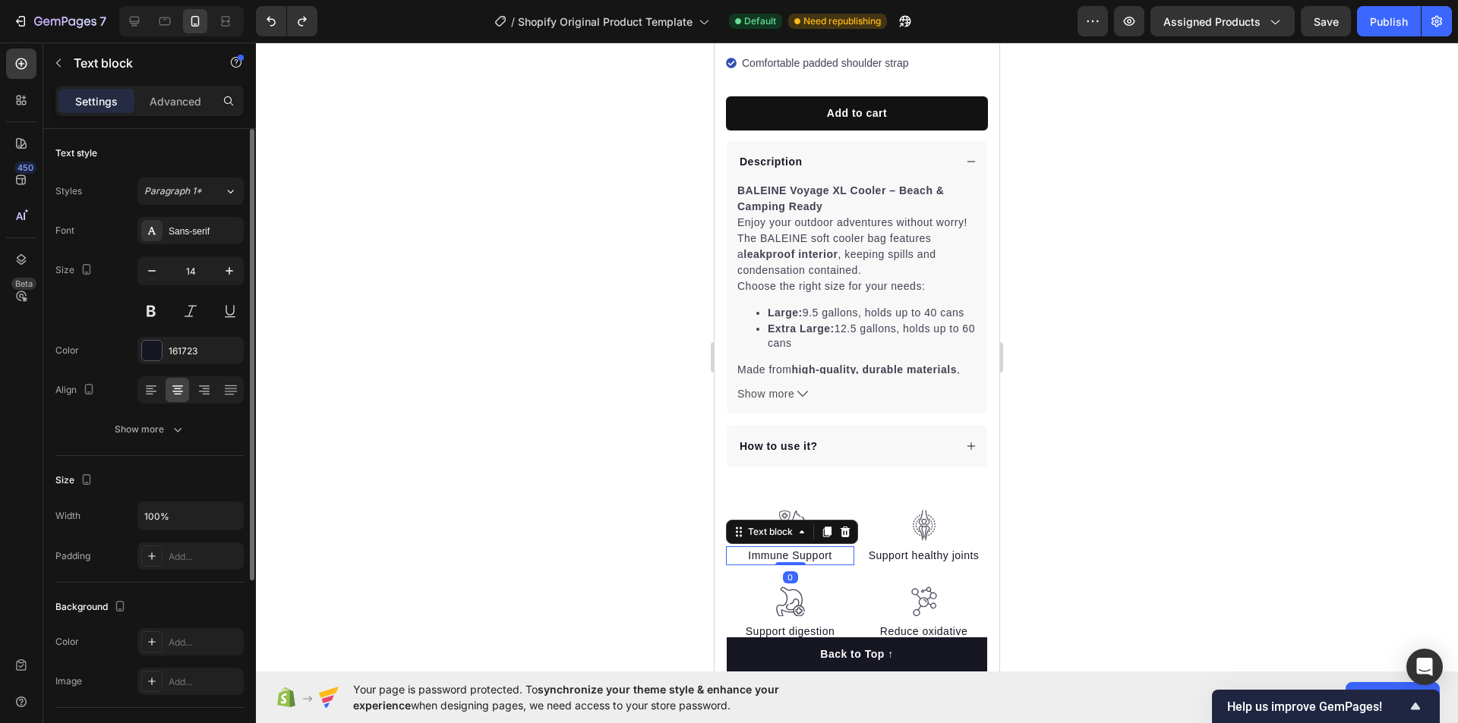
click at [1010, 483] on div at bounding box center [857, 383] width 1202 height 681
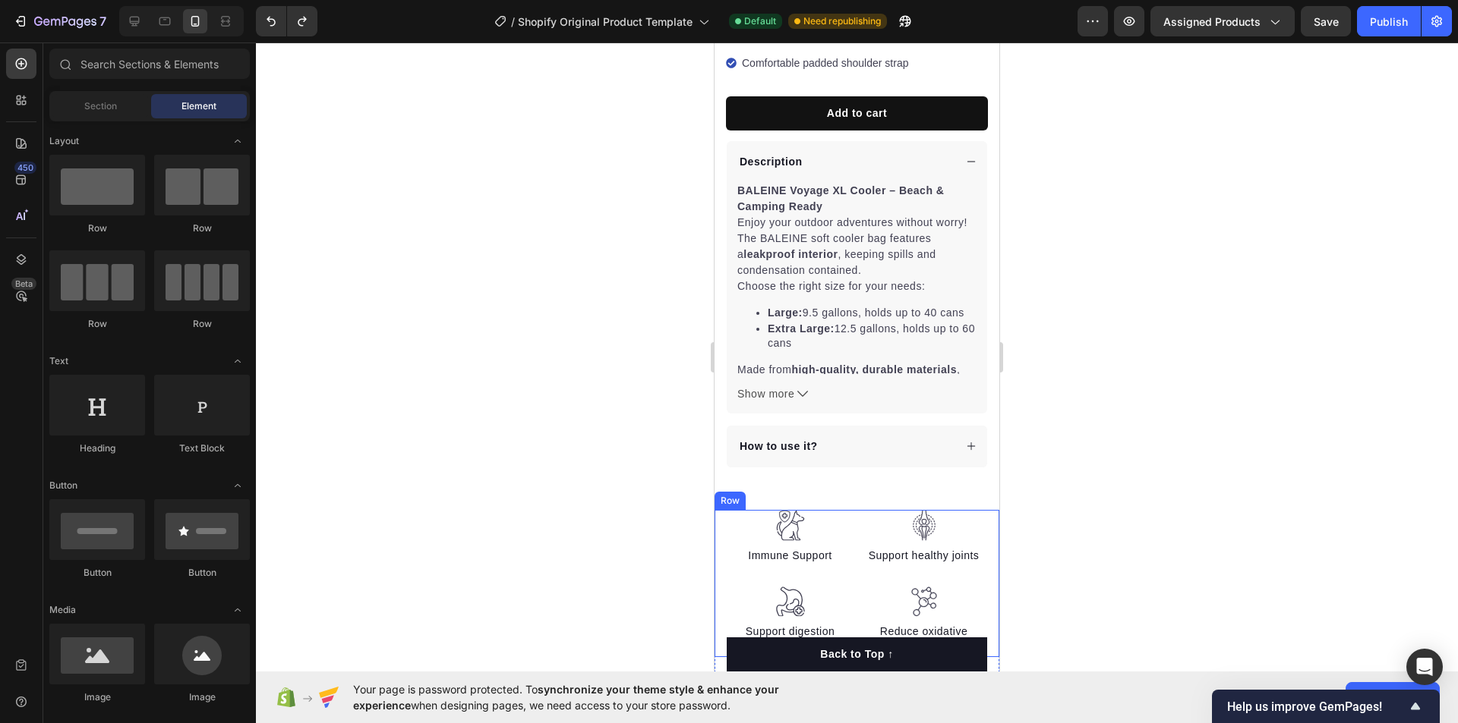
click at [722, 534] on div "Image Immune Support Text block Image Support digestion Text block Image Suppor…" at bounding box center [856, 583] width 285 height 147
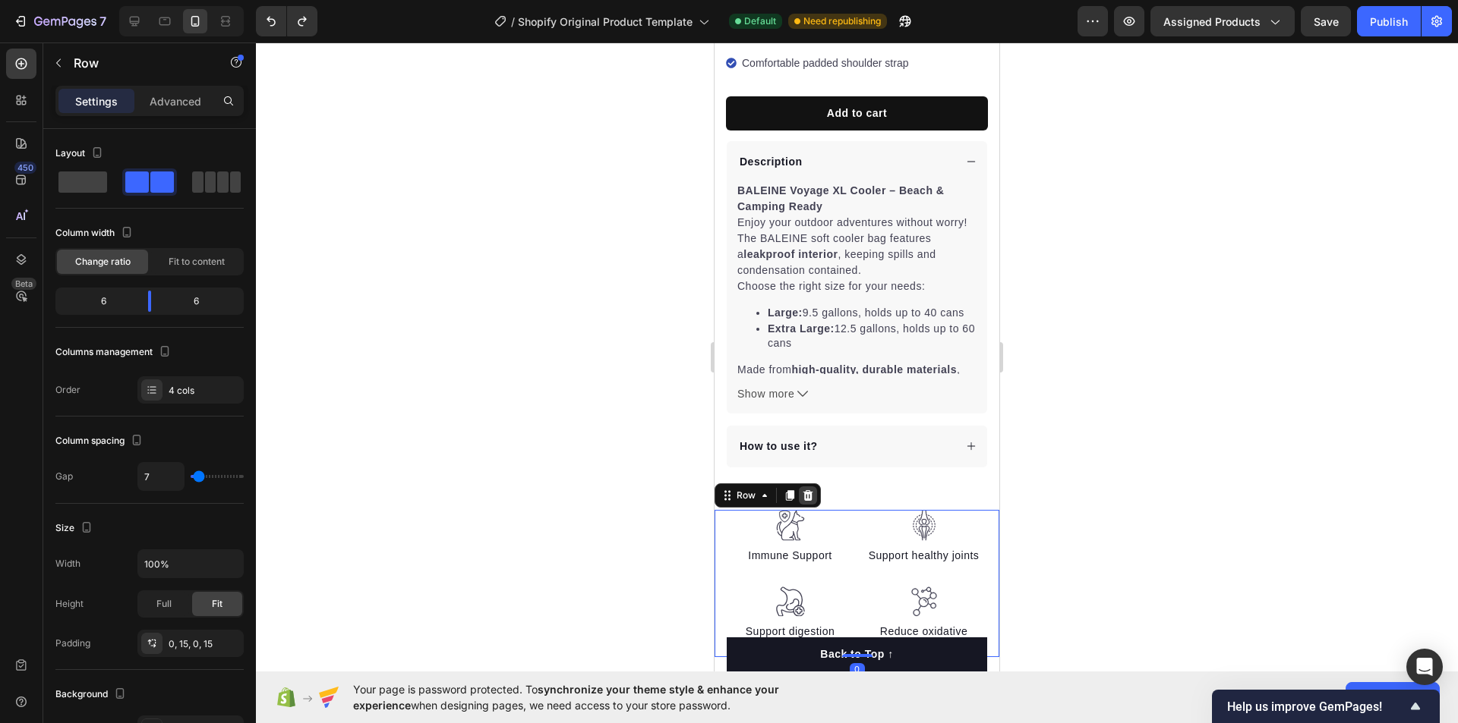
click at [806, 490] on icon at bounding box center [808, 496] width 12 height 12
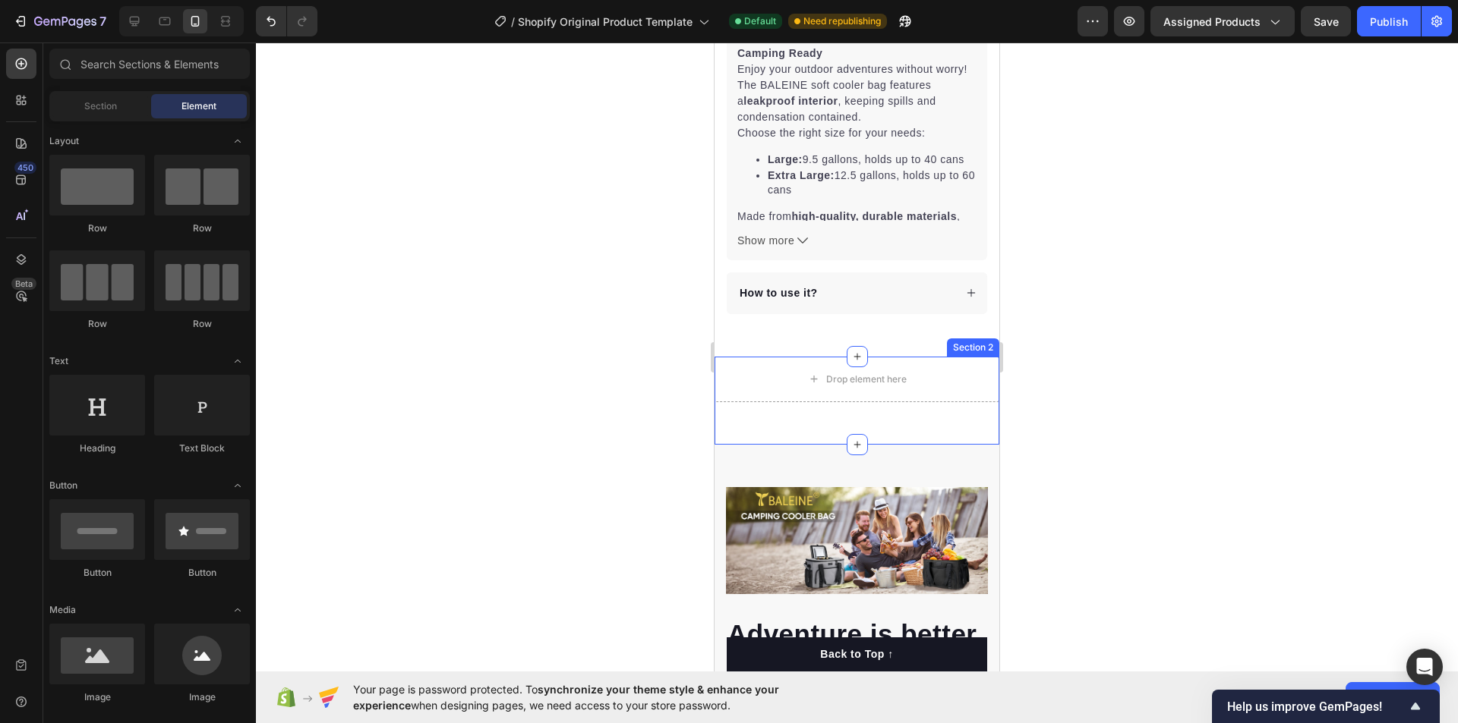
scroll to position [756, 0]
click at [868, 375] on div "Drop element here" at bounding box center [866, 381] width 80 height 12
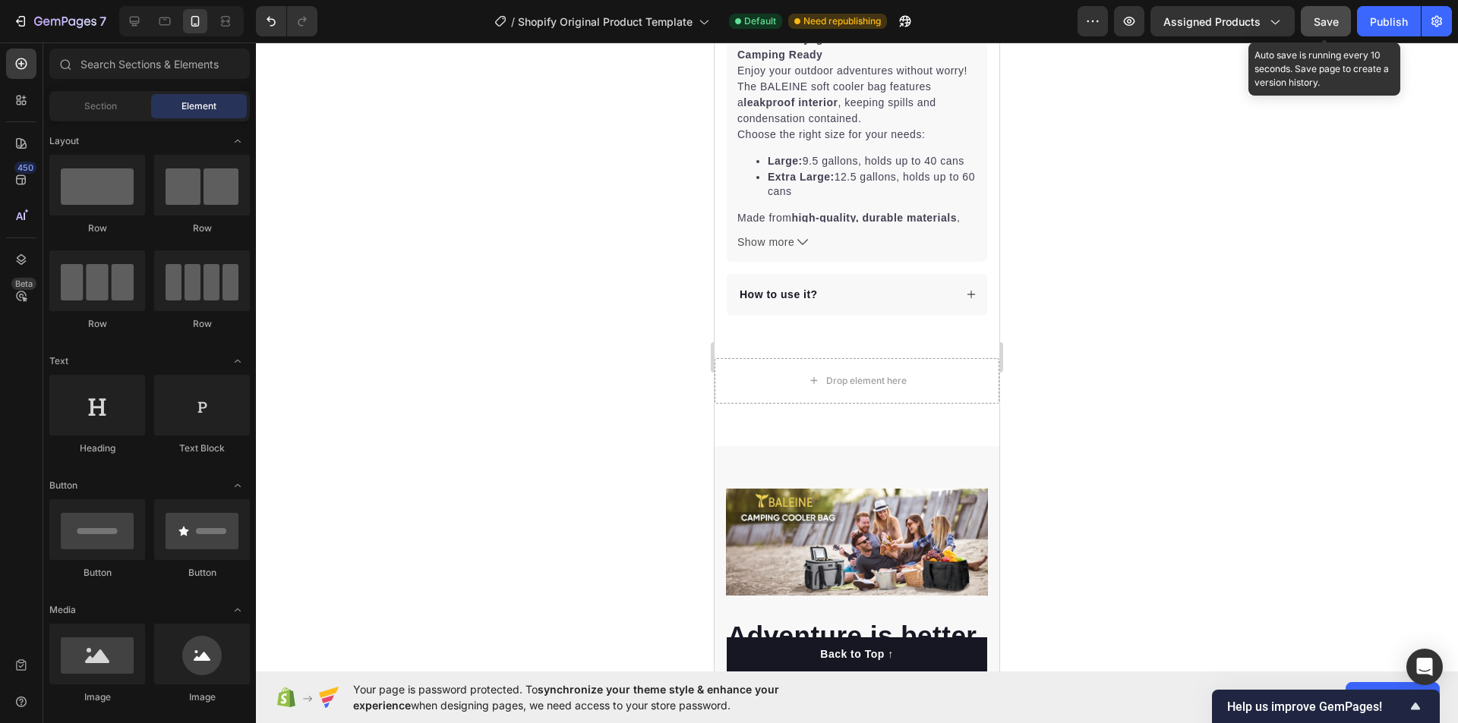
click at [1319, 25] on span "Save" at bounding box center [1325, 21] width 25 height 13
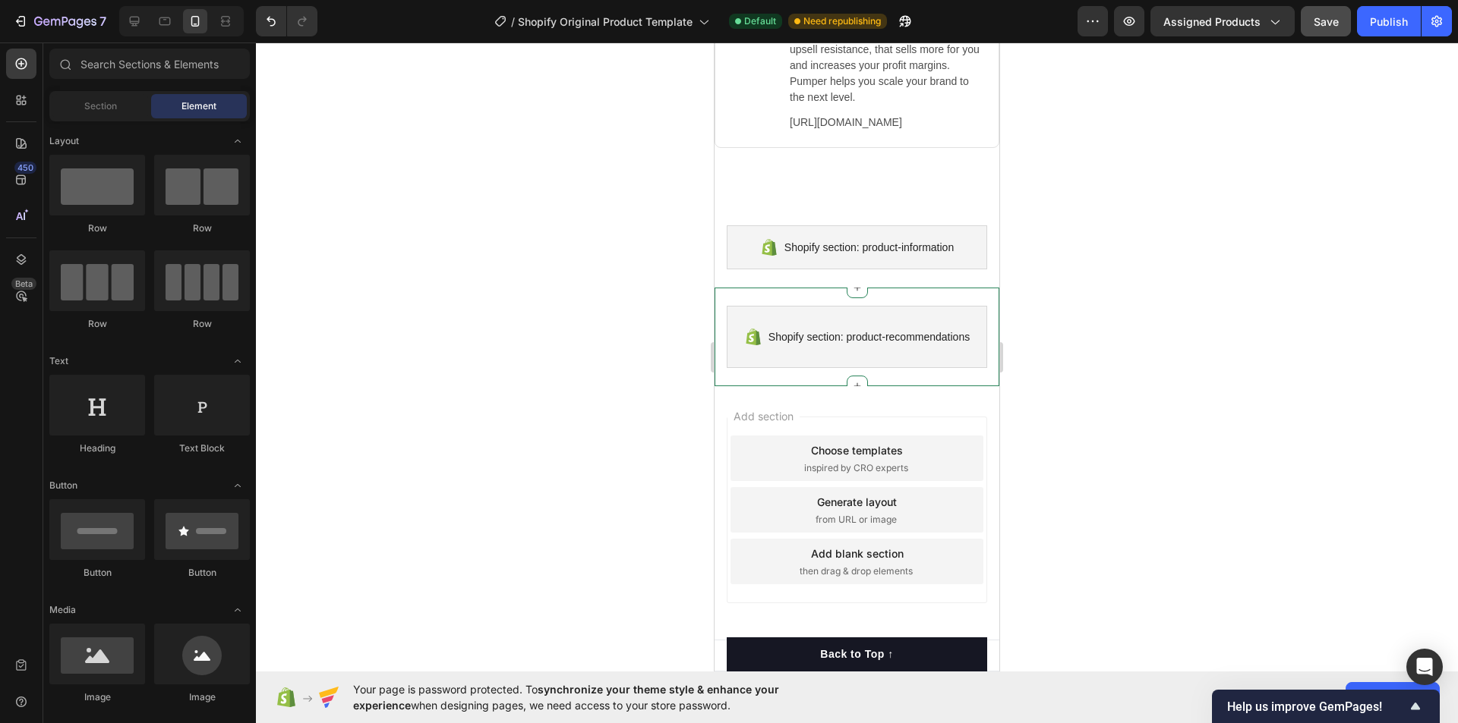
scroll to position [8840, 0]
